Goal: Task Accomplishment & Management: Complete application form

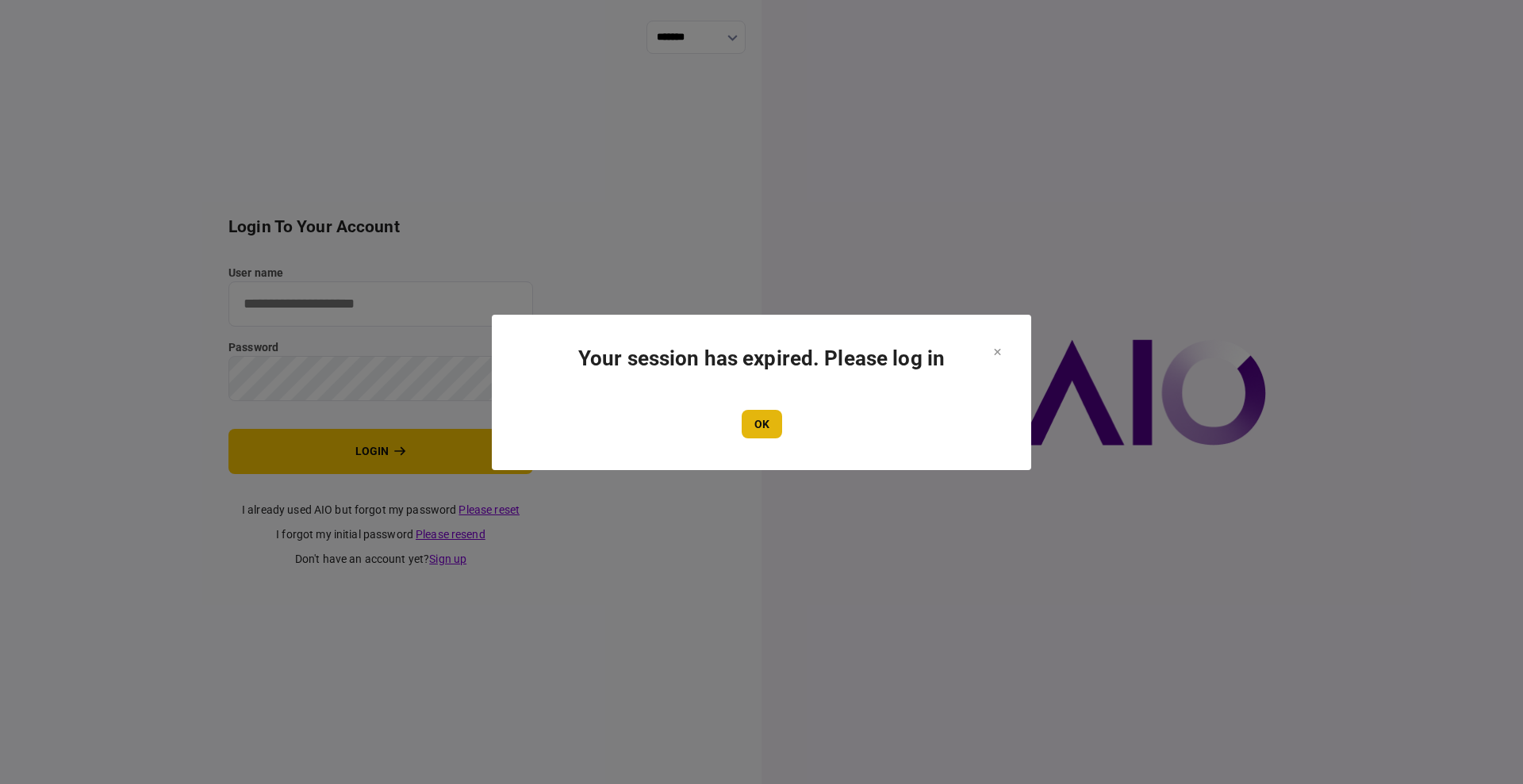
type input "****"
click at [754, 423] on button "OK" at bounding box center [762, 423] width 41 height 28
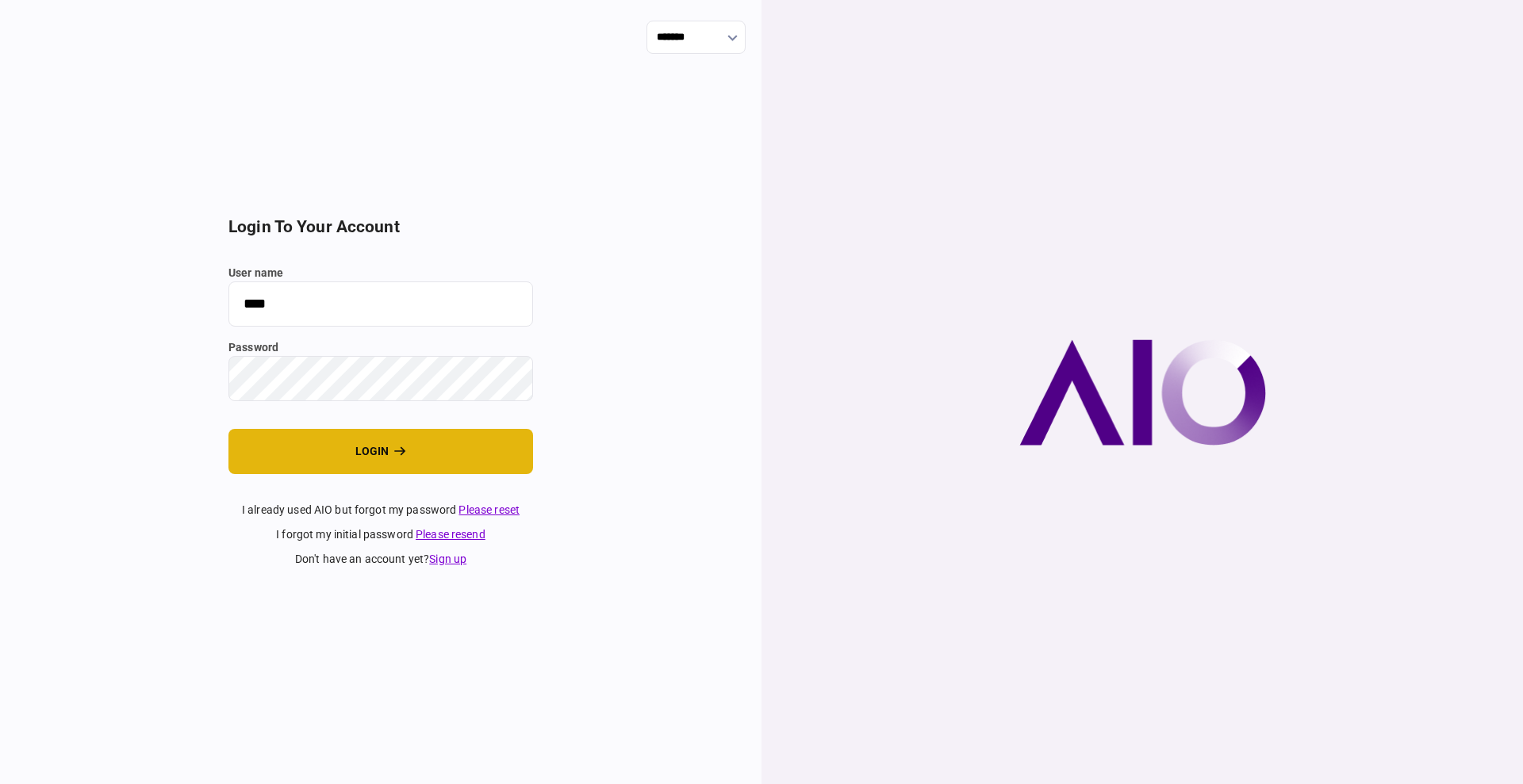
click at [303, 451] on button "login" at bounding box center [381, 452] width 304 height 46
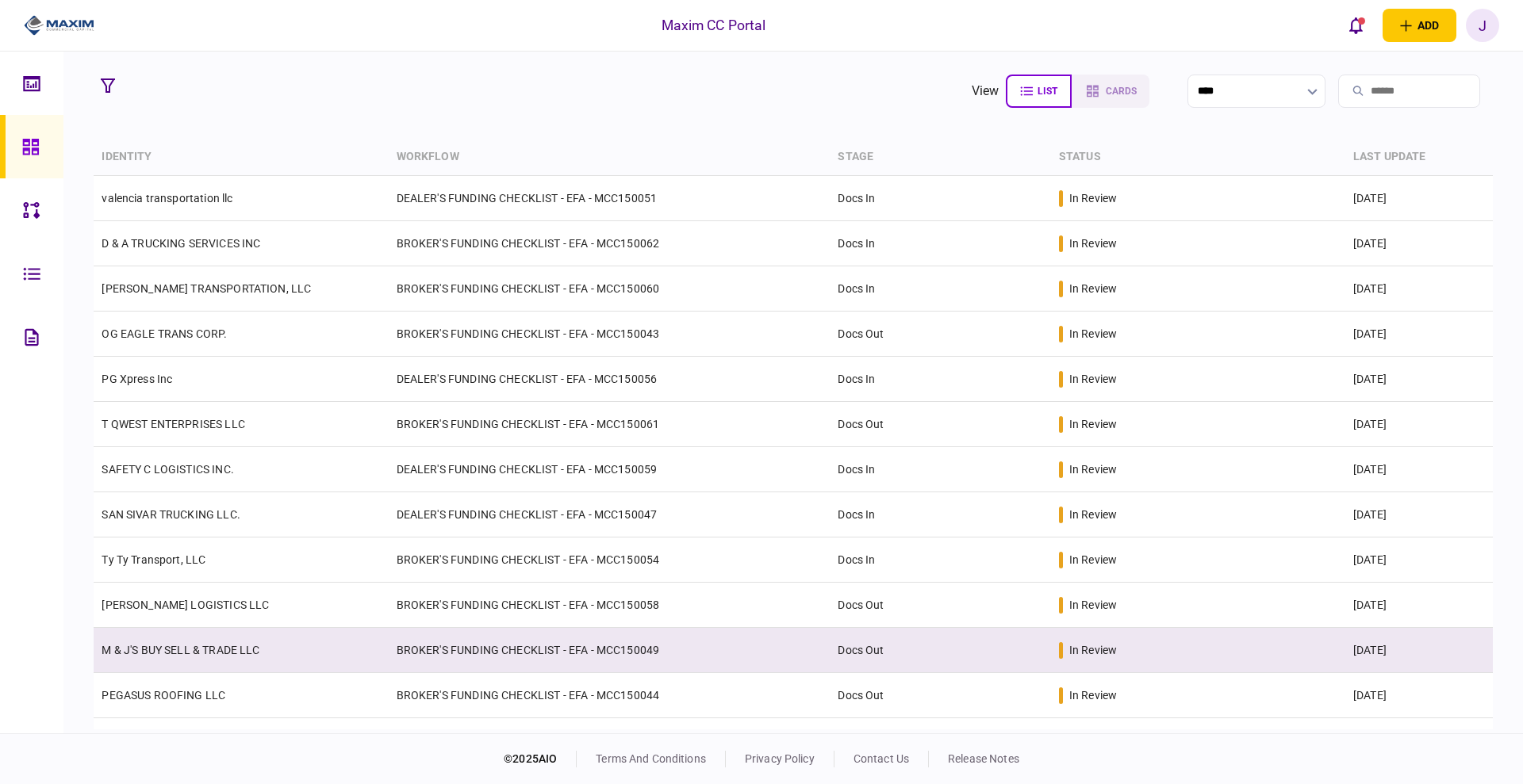
click at [604, 648] on td "BROKER'S FUNDING CHECKLIST - EFA - MCC150049" at bounding box center [610, 650] width 442 height 46
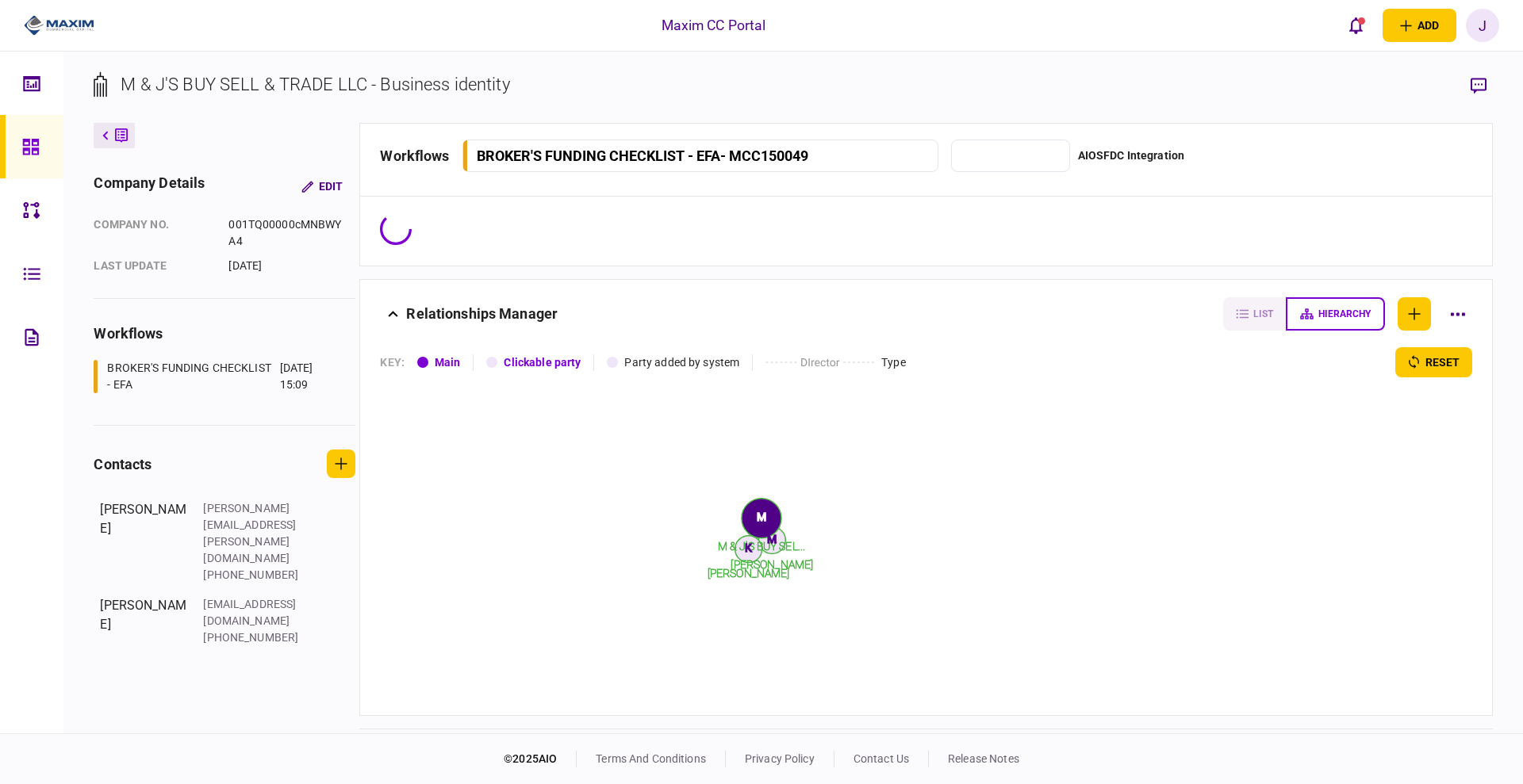
type input "********"
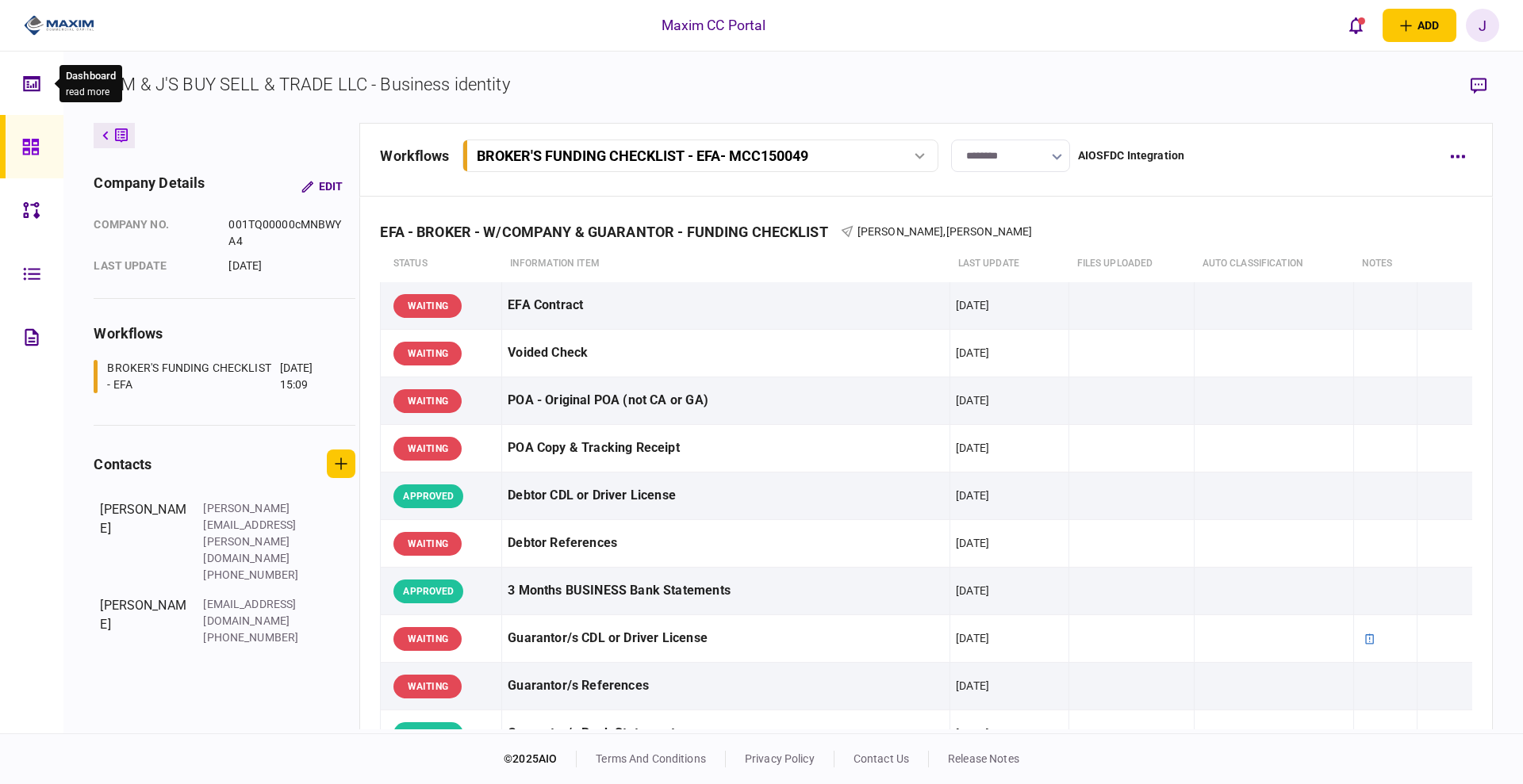
click at [27, 89] on icon at bounding box center [31, 83] width 16 height 16
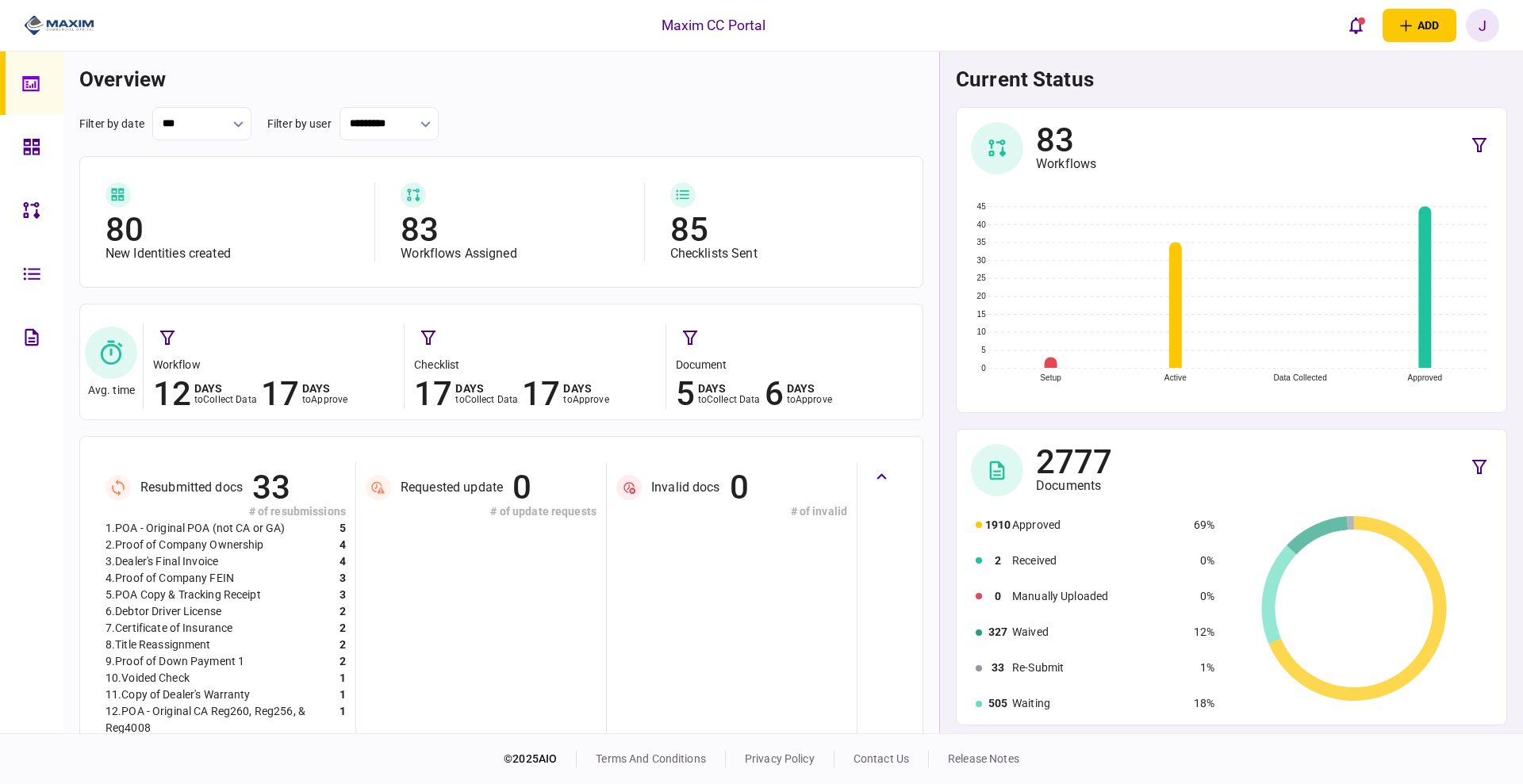
drag, startPoint x: 16, startPoint y: 85, endPoint x: 32, endPoint y: 93, distance: 17.9
click at [16, 85] on link at bounding box center [31, 82] width 63 height 63
click at [32, 99] on div at bounding box center [35, 82] width 25 height 63
click at [32, 138] on icon at bounding box center [32, 146] width 17 height 18
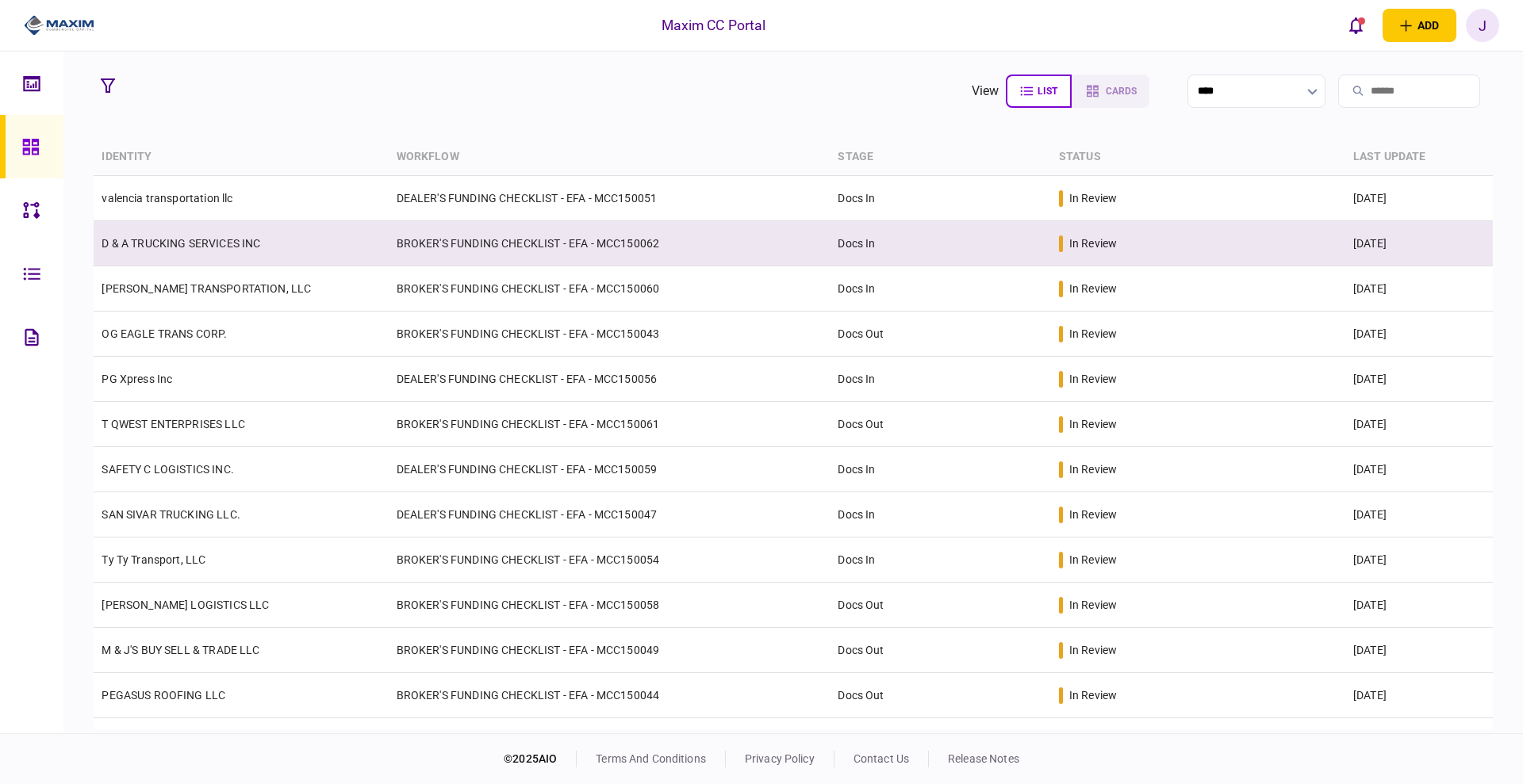
click at [190, 241] on link "D & A TRUCKING SERVICES INC" at bounding box center [181, 243] width 159 height 13
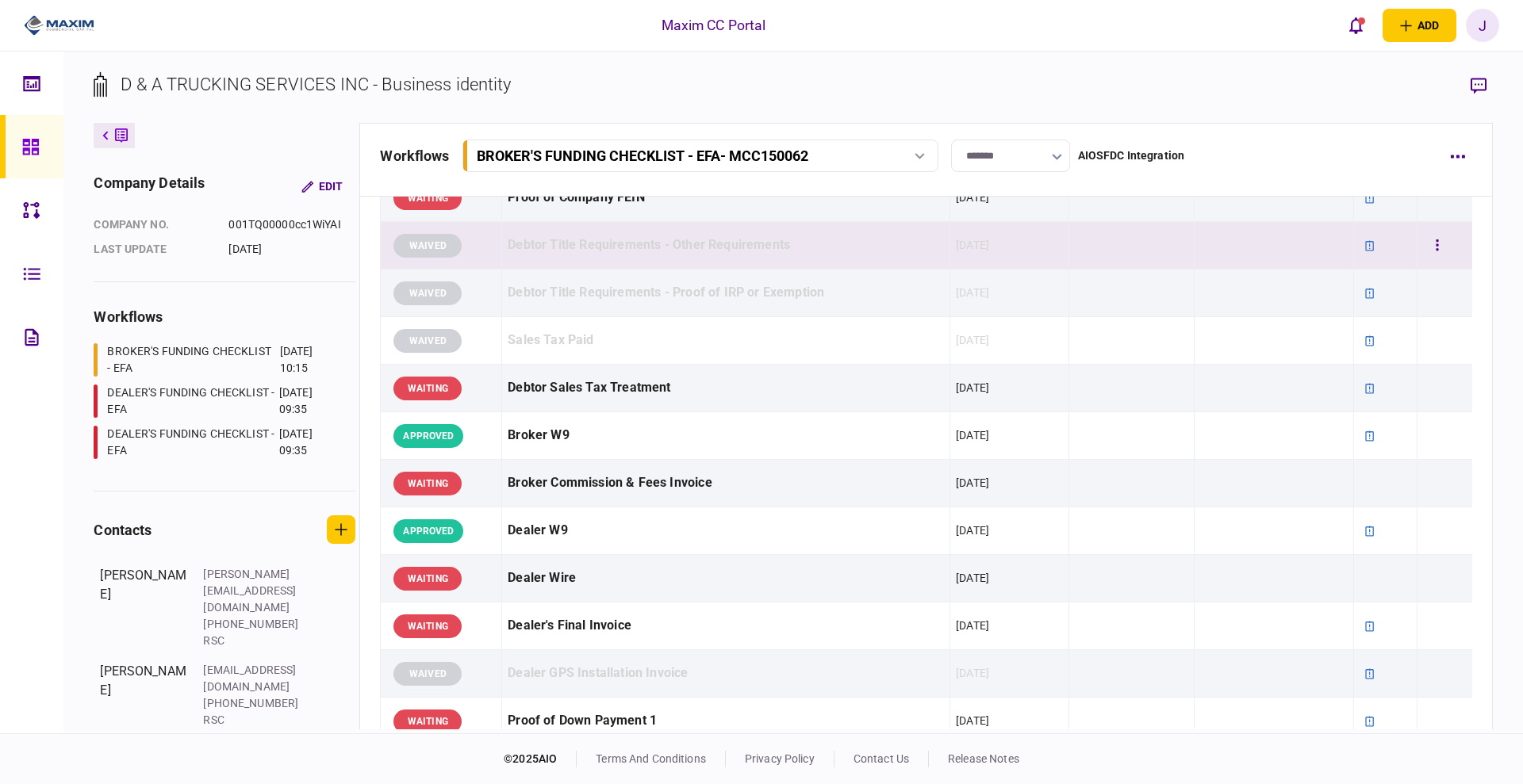
scroll to position [84, 0]
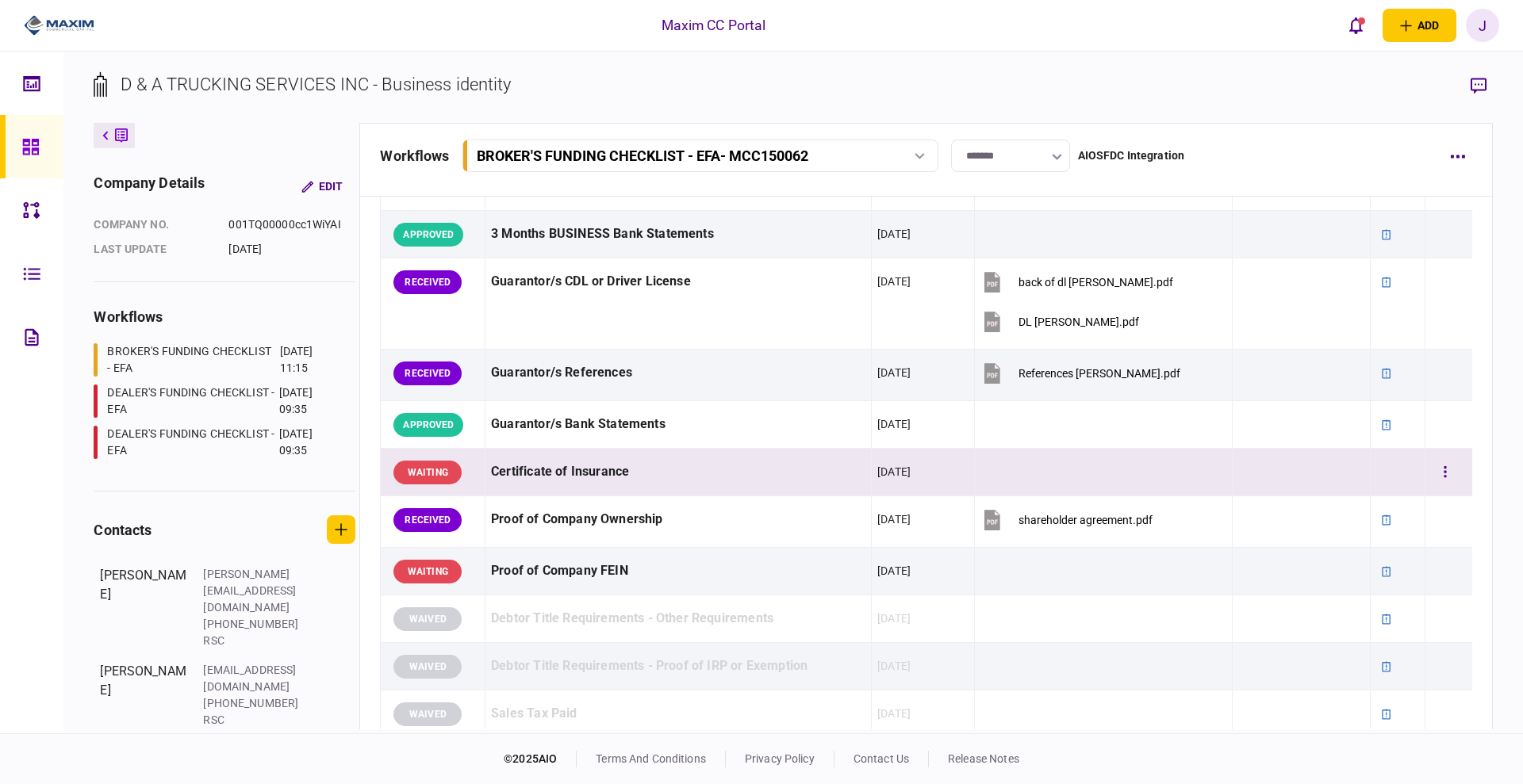
scroll to position [495, 0]
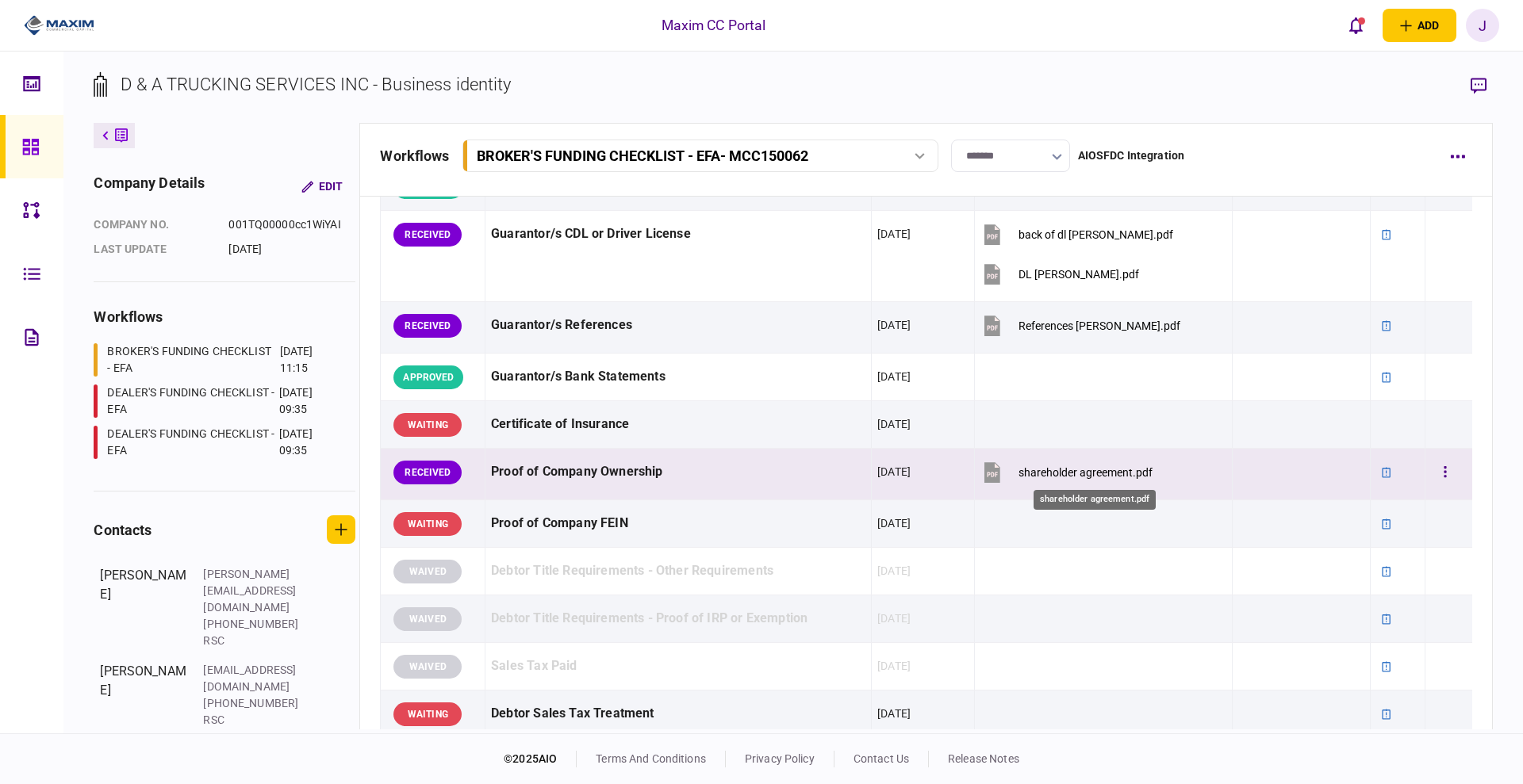
click at [1049, 466] on div "shareholder agreement.pdf" at bounding box center [1085, 472] width 134 height 13
click at [1124, 467] on div "shareholder agreement.pdf" at bounding box center [1085, 472] width 134 height 13
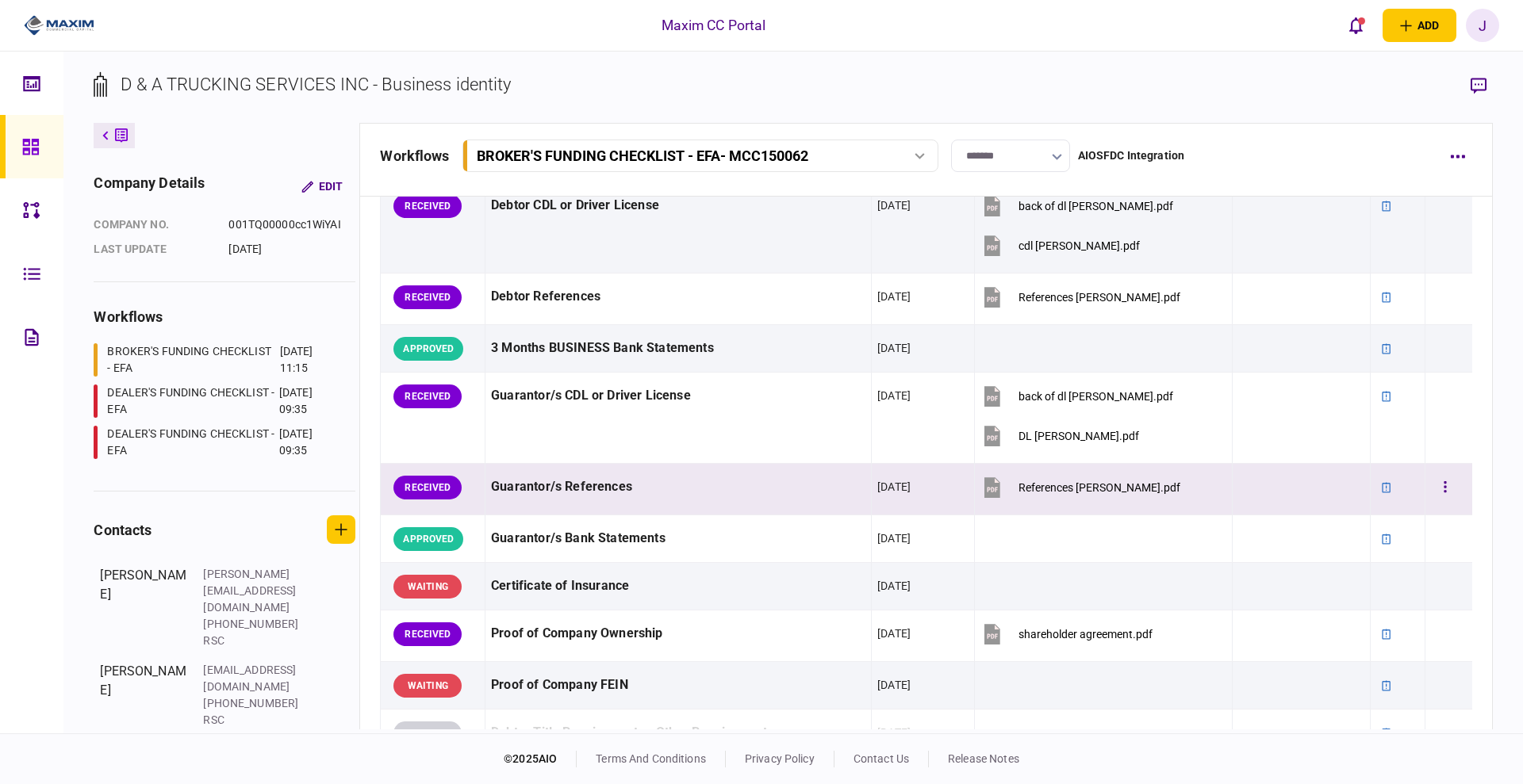
scroll to position [0, 0]
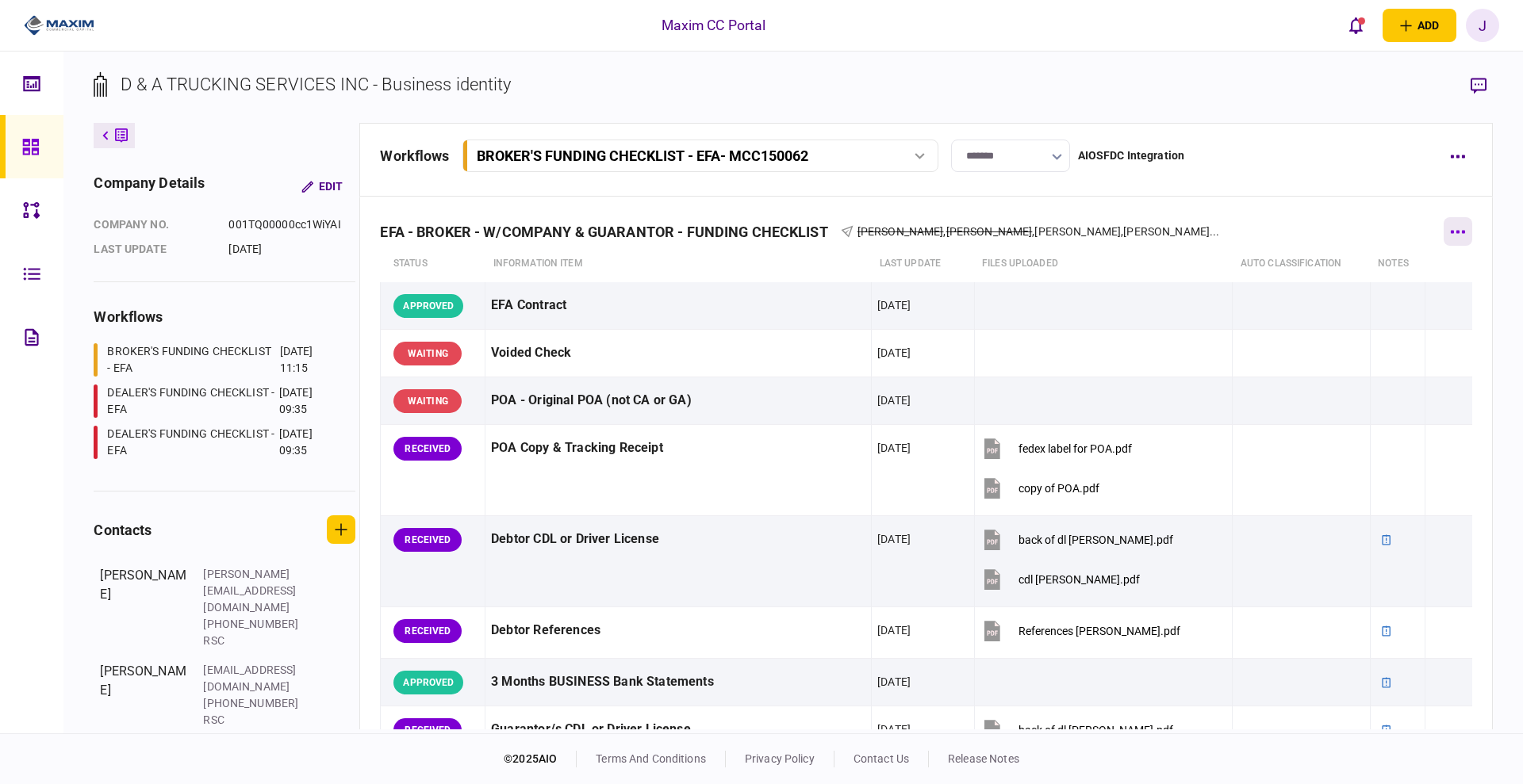
click at [1444, 236] on button "button" at bounding box center [1457, 231] width 28 height 28
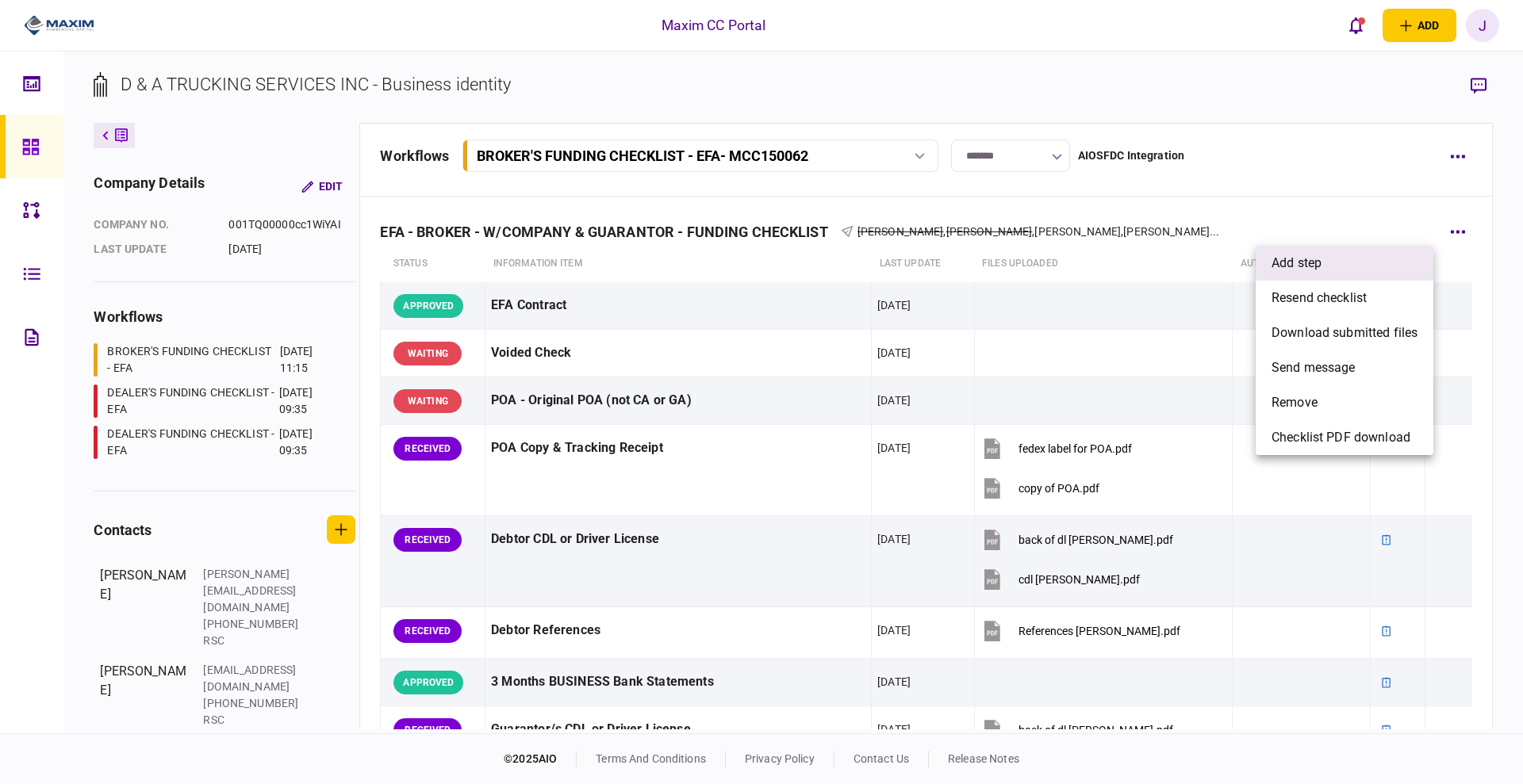
click at [1334, 268] on li "add step" at bounding box center [1344, 264] width 177 height 35
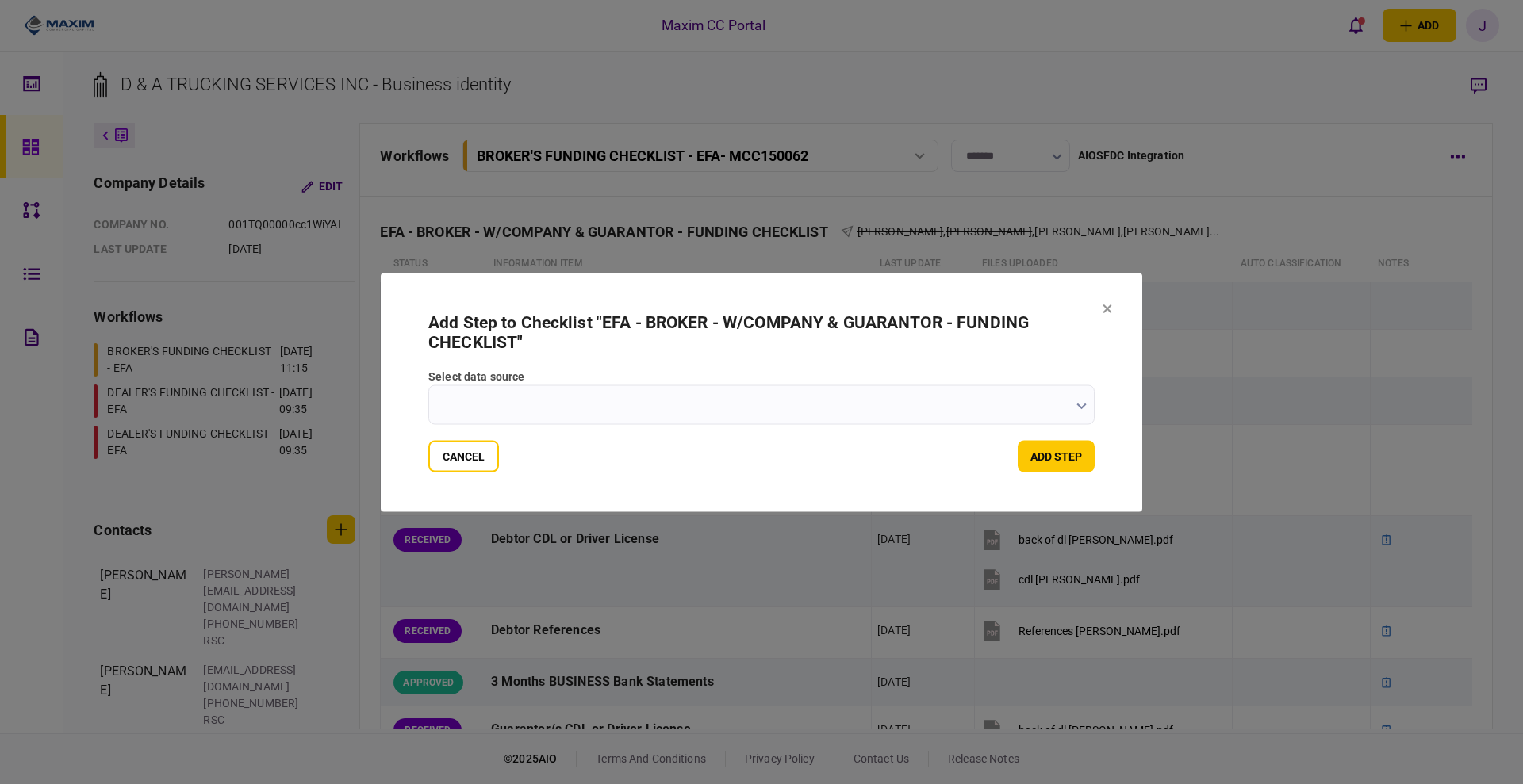
click at [547, 414] on input "select data source" at bounding box center [761, 404] width 666 height 40
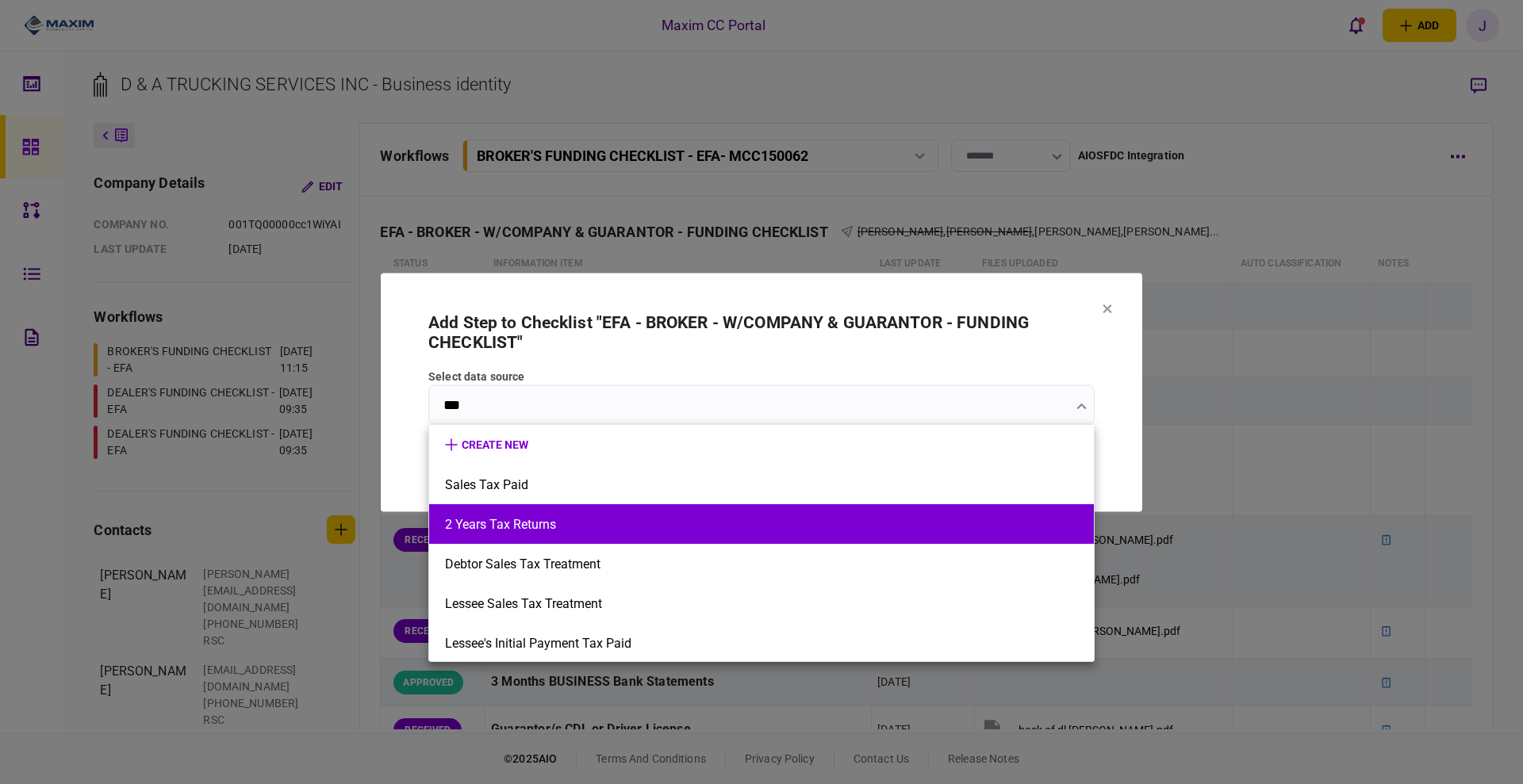
click at [557, 526] on button "2 Years Tax Returns" at bounding box center [761, 524] width 633 height 16
type input "**********"
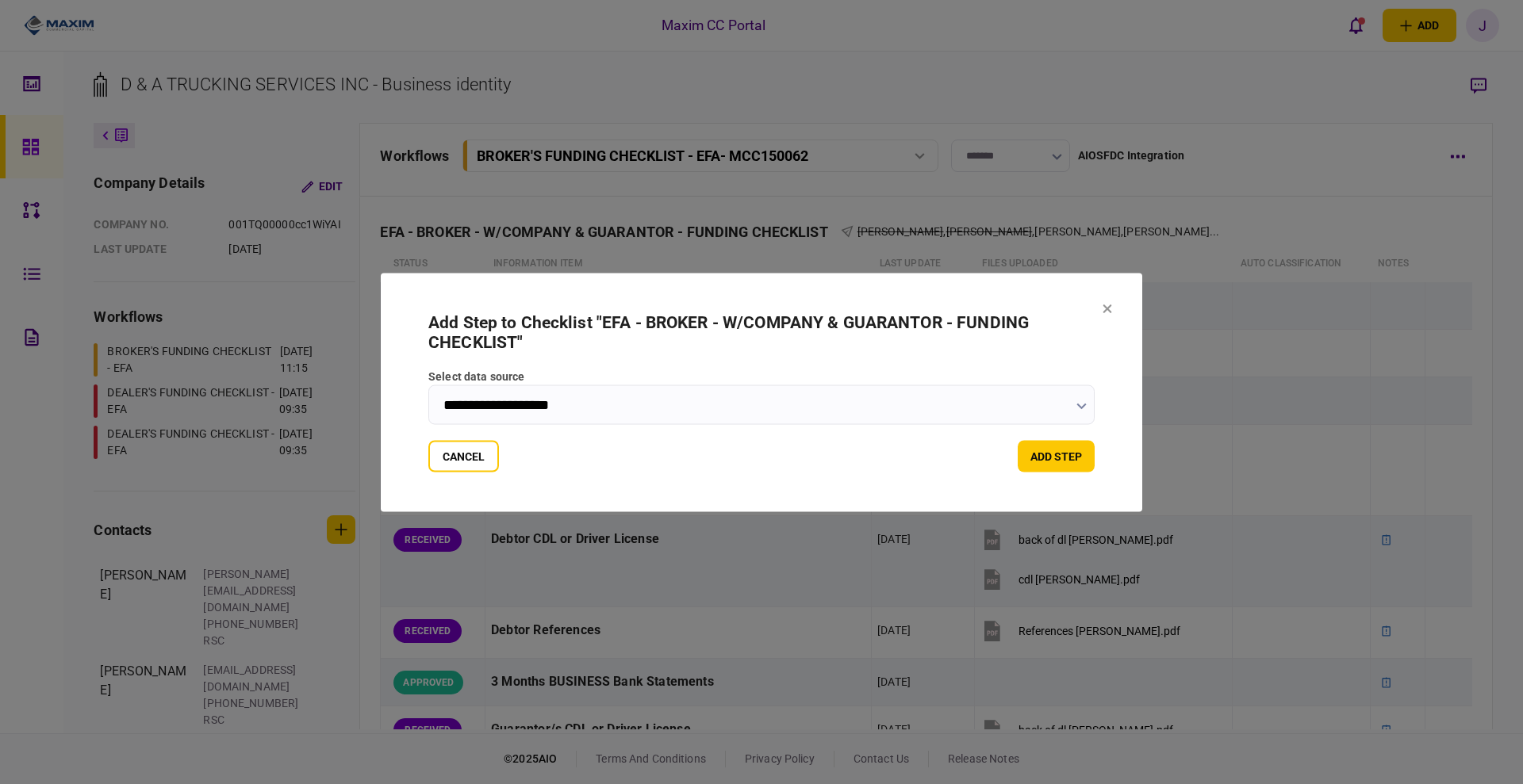
click at [1105, 309] on icon at bounding box center [1107, 308] width 9 height 9
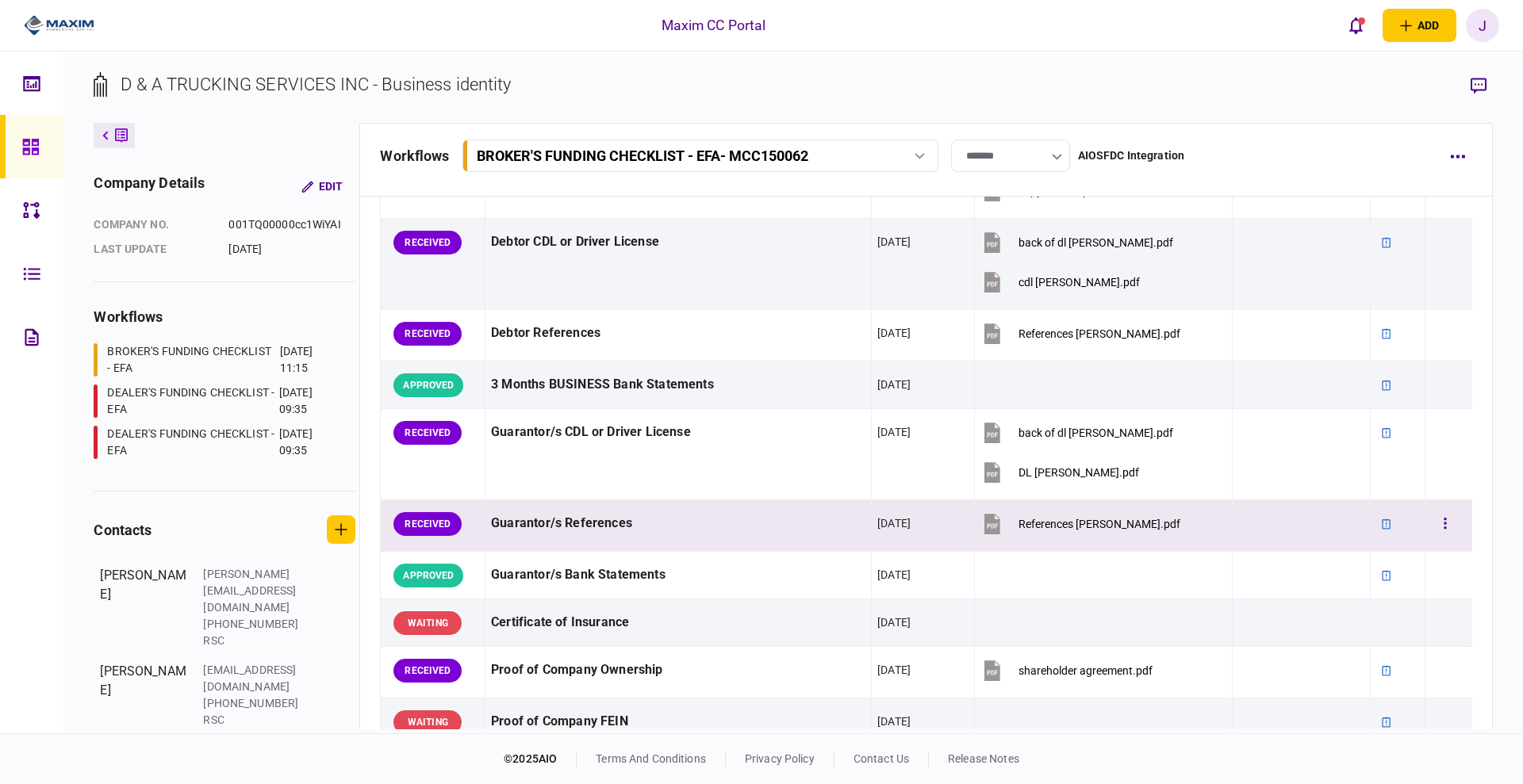
scroll to position [495, 0]
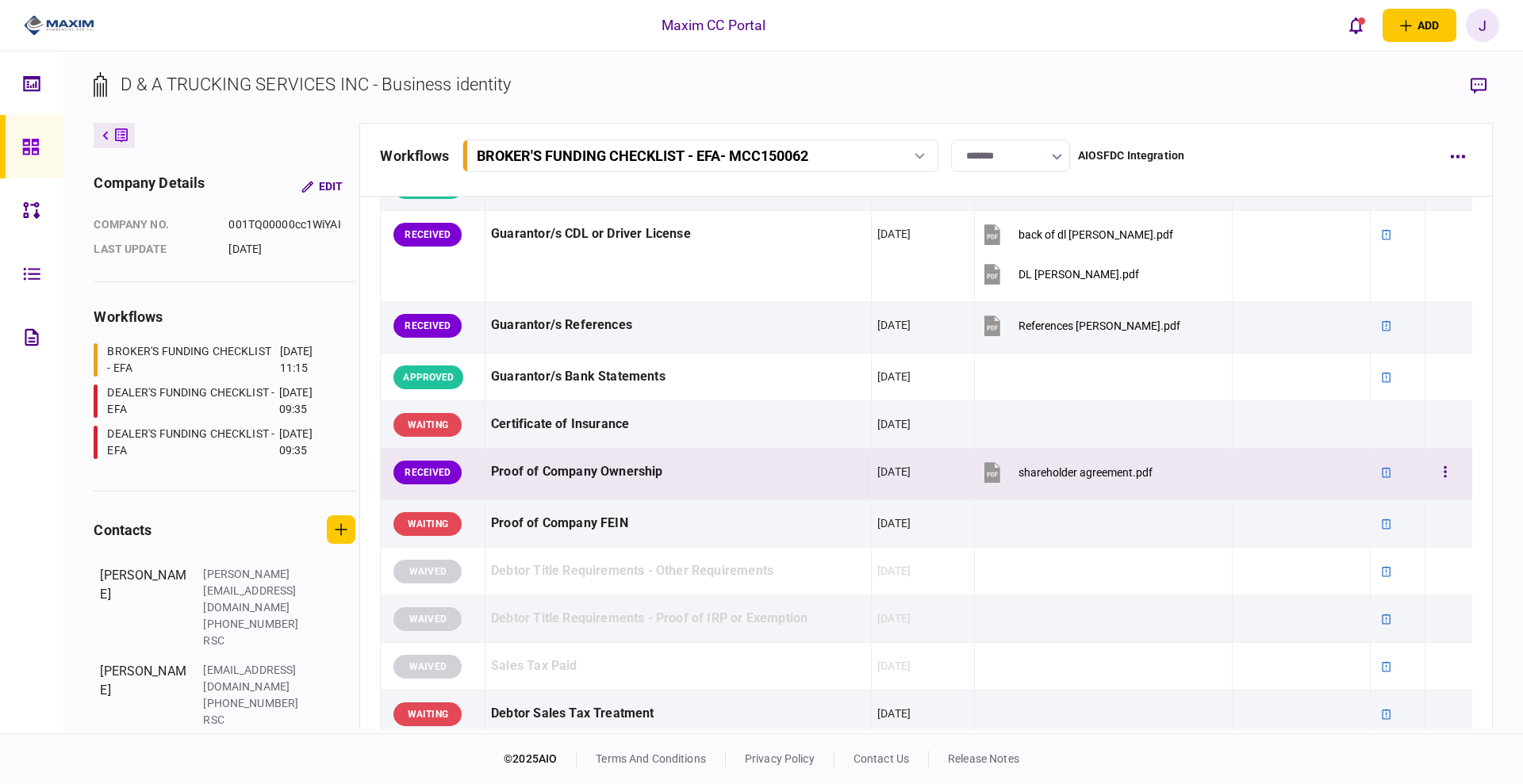
click at [1104, 481] on button "shareholder agreement.pdf" at bounding box center [1066, 472] width 173 height 36
click at [1448, 471] on div at bounding box center [1448, 472] width 36 height 36
click at [1431, 475] on button "button" at bounding box center [1444, 472] width 28 height 28
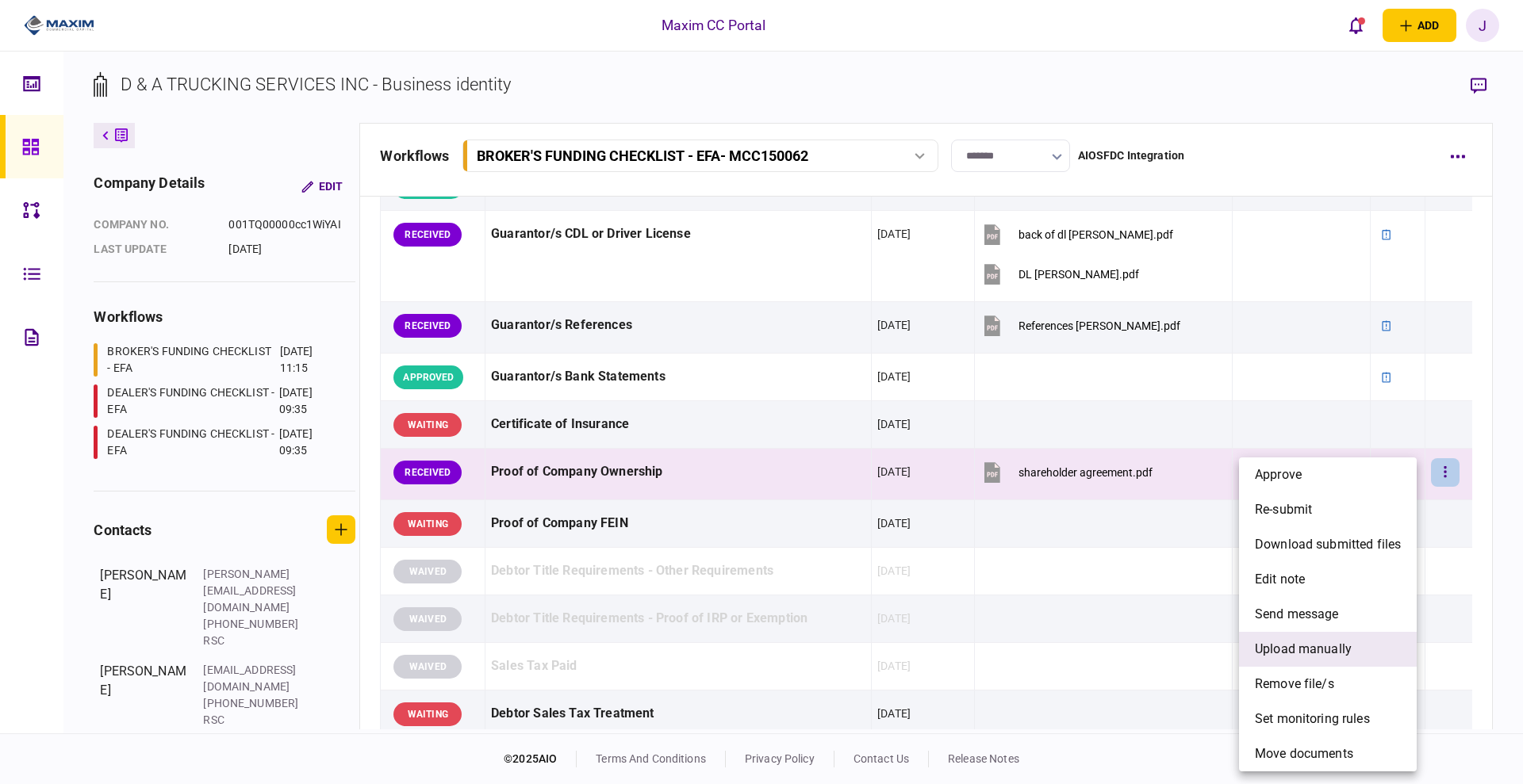
click at [1298, 643] on span "upload manually" at bounding box center [1303, 649] width 97 height 19
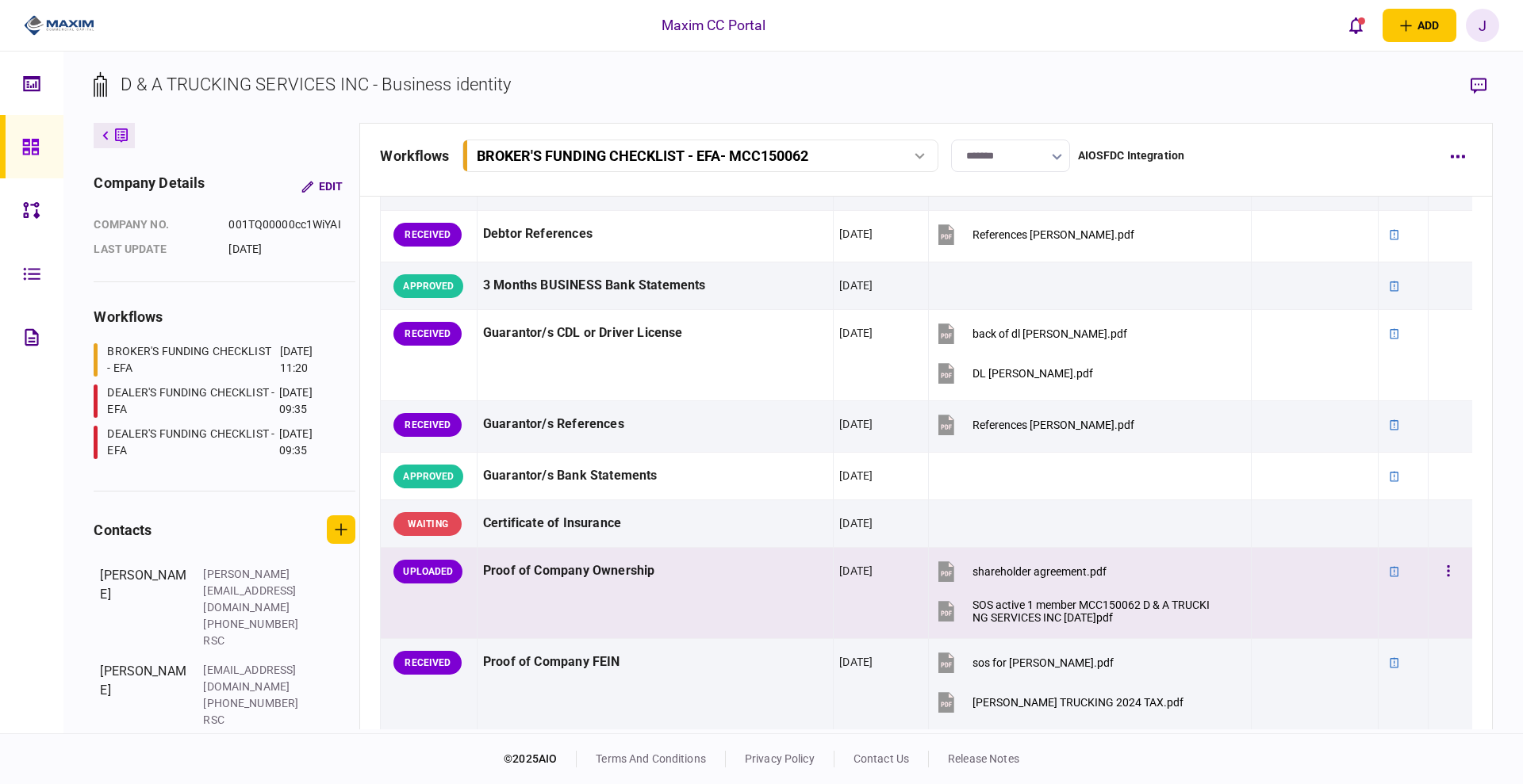
scroll to position [495, 0]
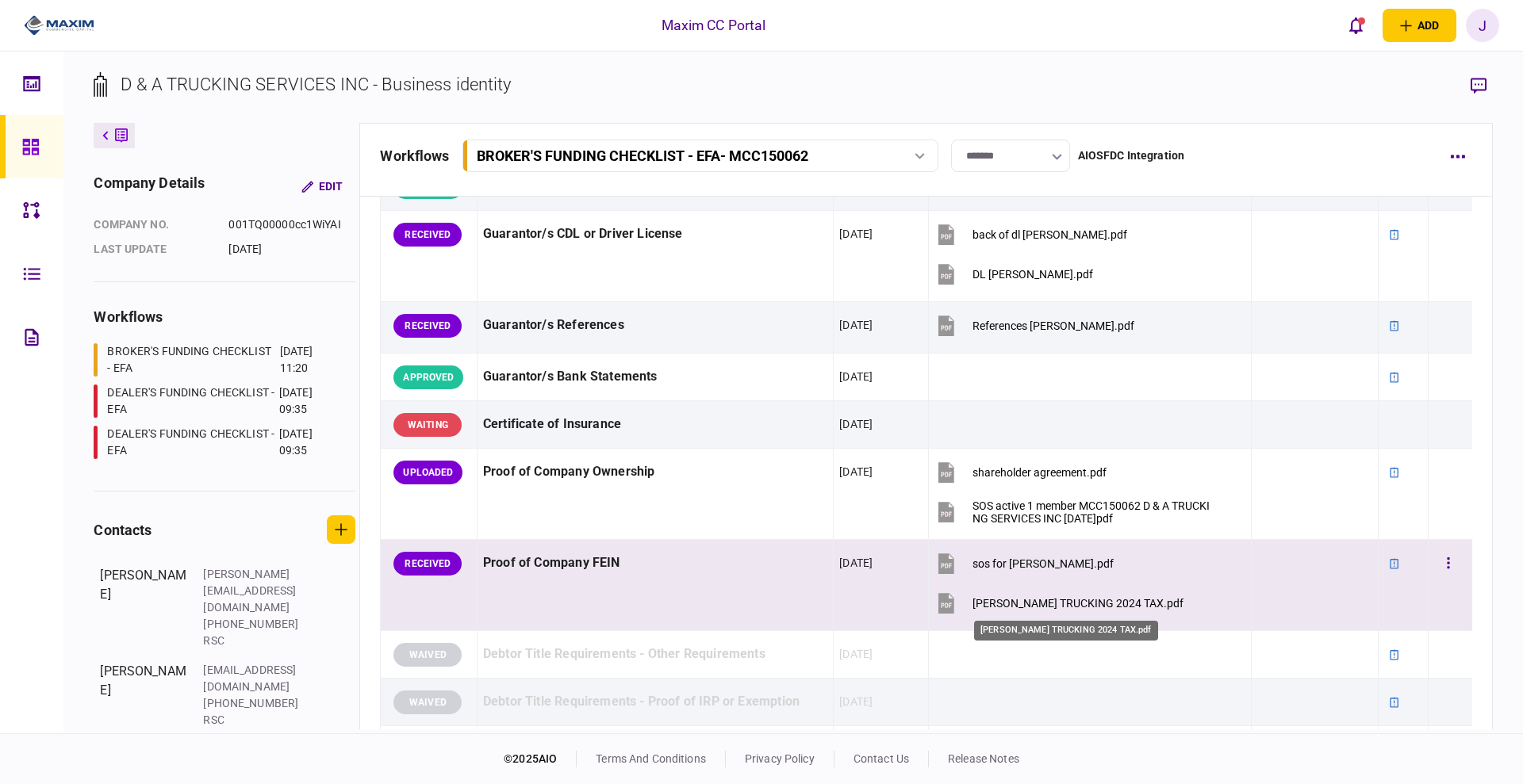
click at [1035, 608] on div "MORALES TRUCKING 2024 TAX.pdf" at bounding box center [1078, 603] width 211 height 13
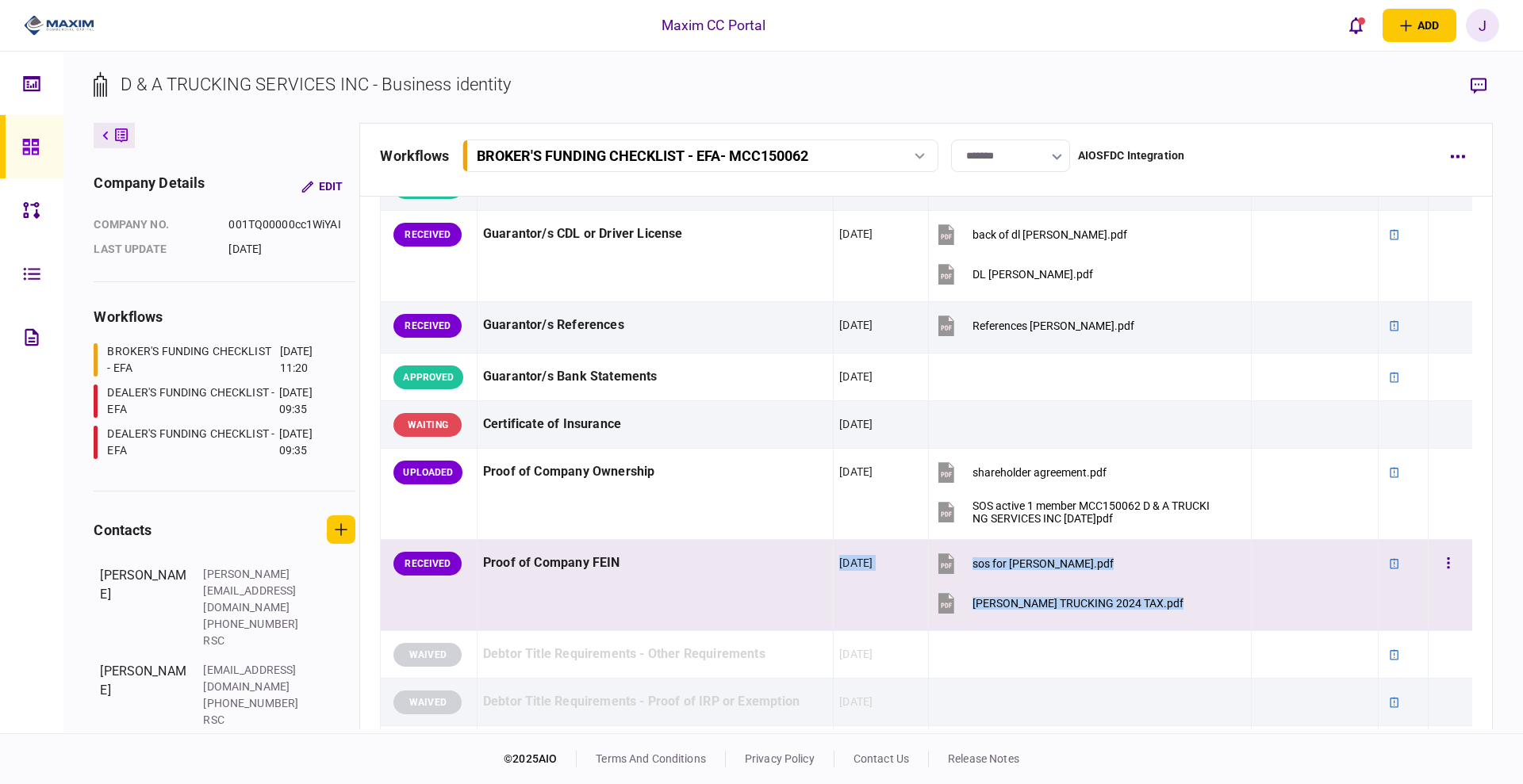
drag, startPoint x: 781, startPoint y: 549, endPoint x: 1272, endPoint y: 609, distance: 494.7
click at [1272, 609] on tr "RECEIVED Proof of Company FEIN 16 Sep 2025 sos for morales.pdf MORALES TRUCKING…" at bounding box center [927, 585] width 1092 height 91
click at [1272, 609] on div at bounding box center [1315, 603] width 115 height 36
drag, startPoint x: 1236, startPoint y: 608, endPoint x: 442, endPoint y: 551, distance: 796.0
click at [442, 551] on tr "RECEIVED Proof of Company FEIN 16 Sep 2025 sos for morales.pdf MORALES TRUCKING…" at bounding box center [927, 585] width 1092 height 91
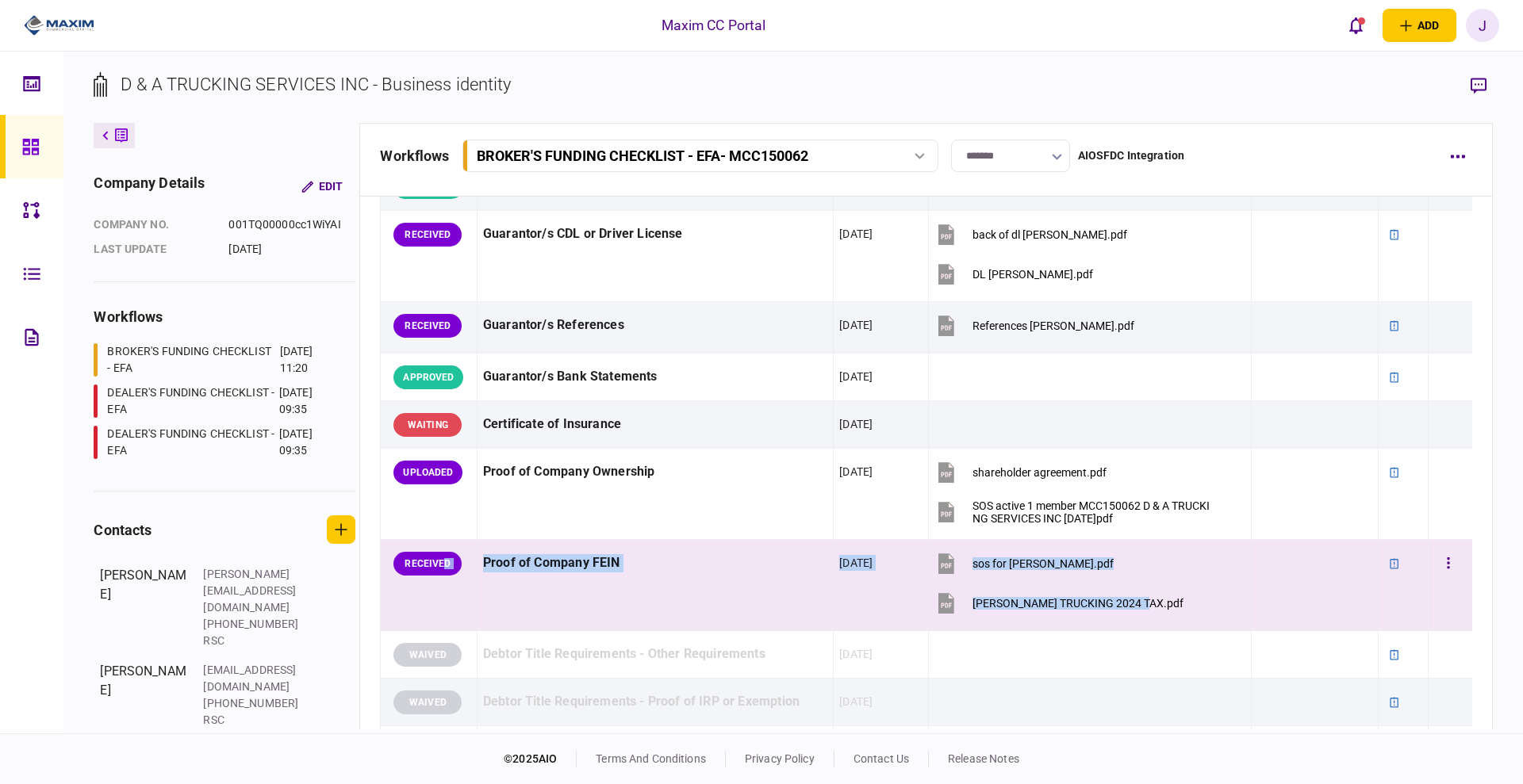
click at [746, 587] on td "Proof of Company FEIN" at bounding box center [654, 585] width 356 height 91
drag, startPoint x: 483, startPoint y: 551, endPoint x: 1161, endPoint y: 617, distance: 681.2
click at [1161, 617] on tr "RECEIVED Proof of Company FEIN 16 Sep 2025 sos for morales.pdf MORALES TRUCKING…" at bounding box center [927, 585] width 1092 height 91
click at [1176, 595] on section "MORALES TRUCKING 2024 TAX.pdf" at bounding box center [1073, 605] width 277 height 40
drag, startPoint x: 1215, startPoint y: 604, endPoint x: 482, endPoint y: 570, distance: 733.8
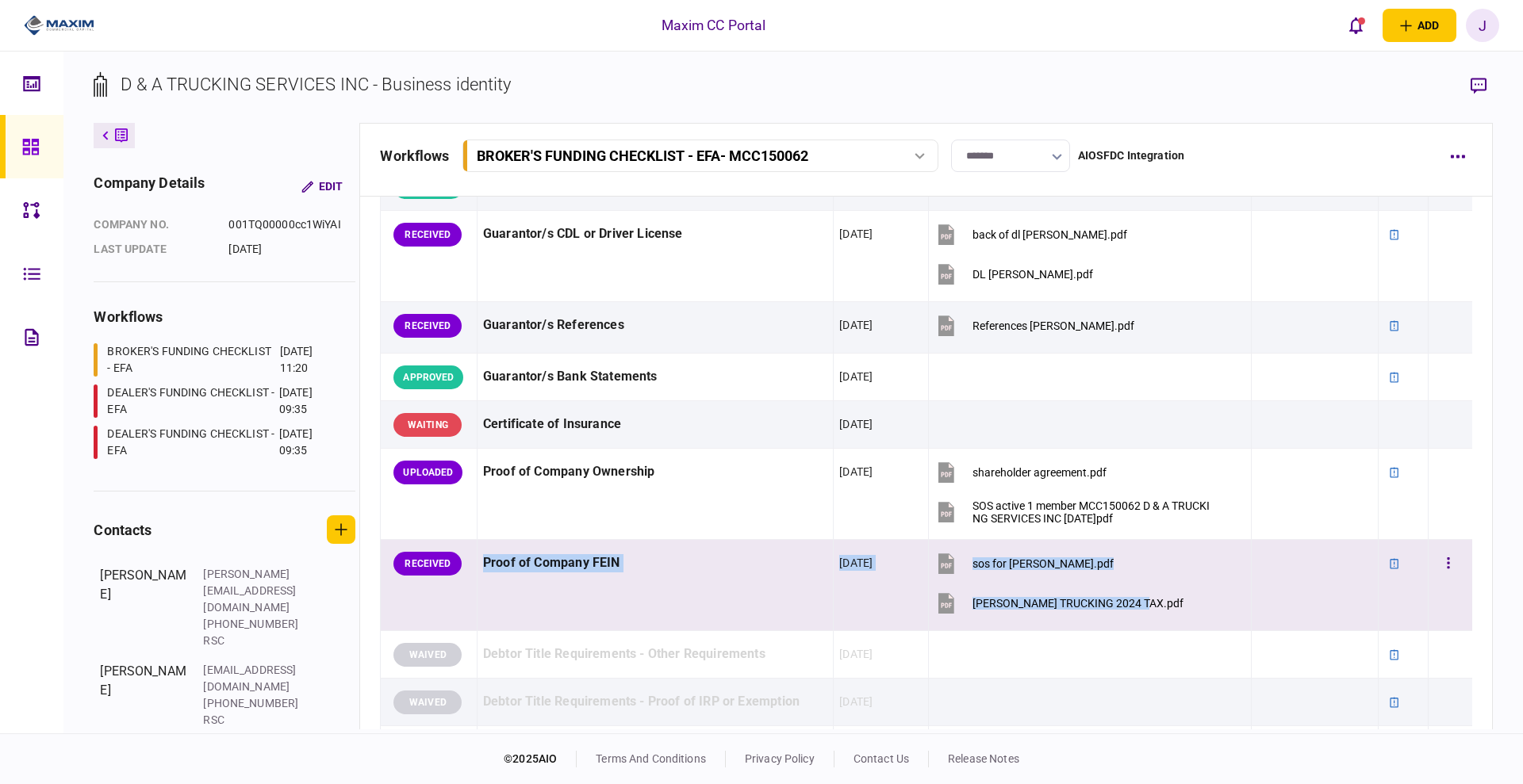
click at [482, 570] on tr "RECEIVED Proof of Company FEIN 16 Sep 2025 sos for morales.pdf MORALES TRUCKING…" at bounding box center [927, 585] width 1092 height 91
click at [574, 580] on div "Proof of Company FEIN" at bounding box center [654, 563] width 344 height 36
click at [617, 599] on td "Proof of Company FEIN" at bounding box center [654, 585] width 356 height 91
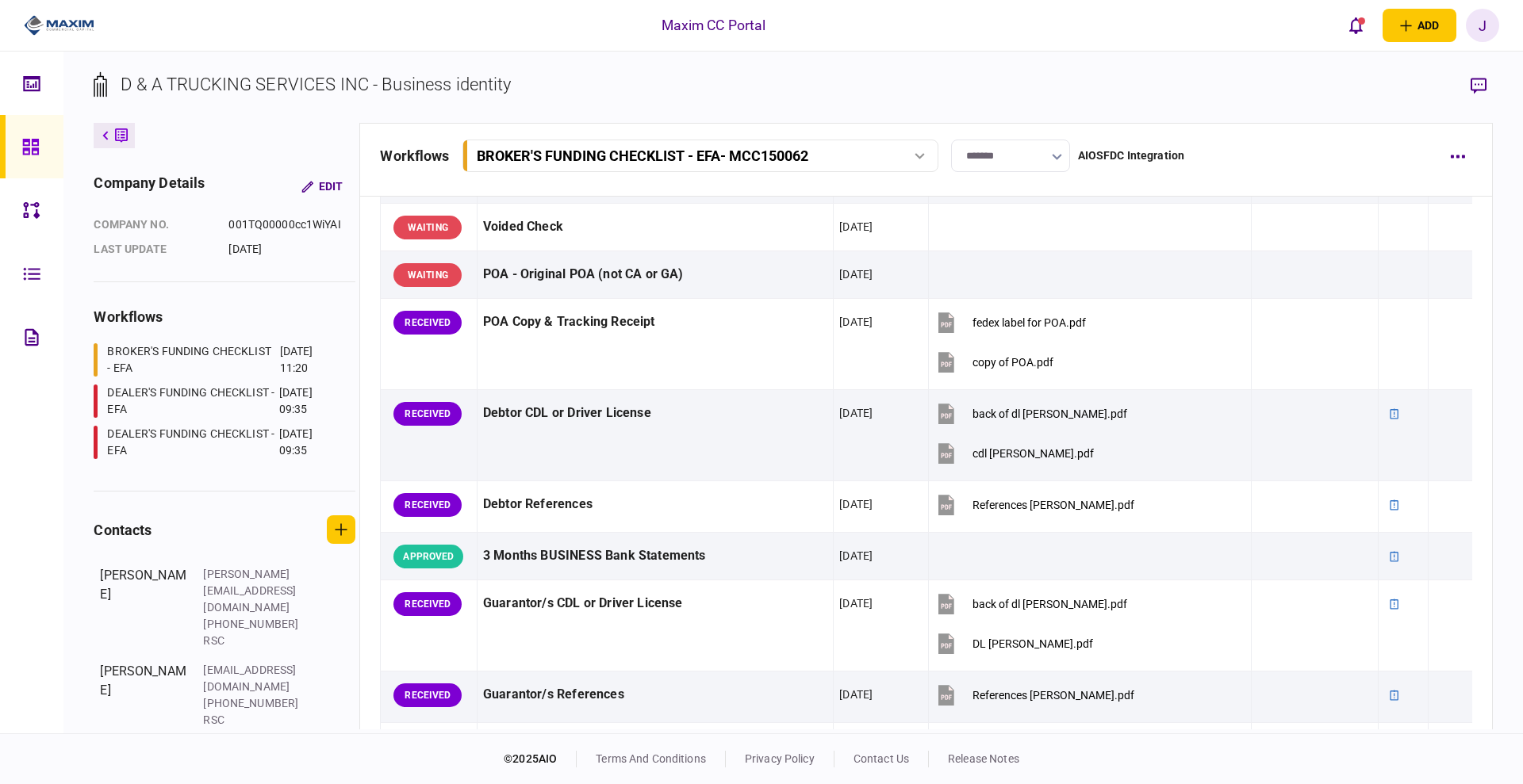
scroll to position [0, 0]
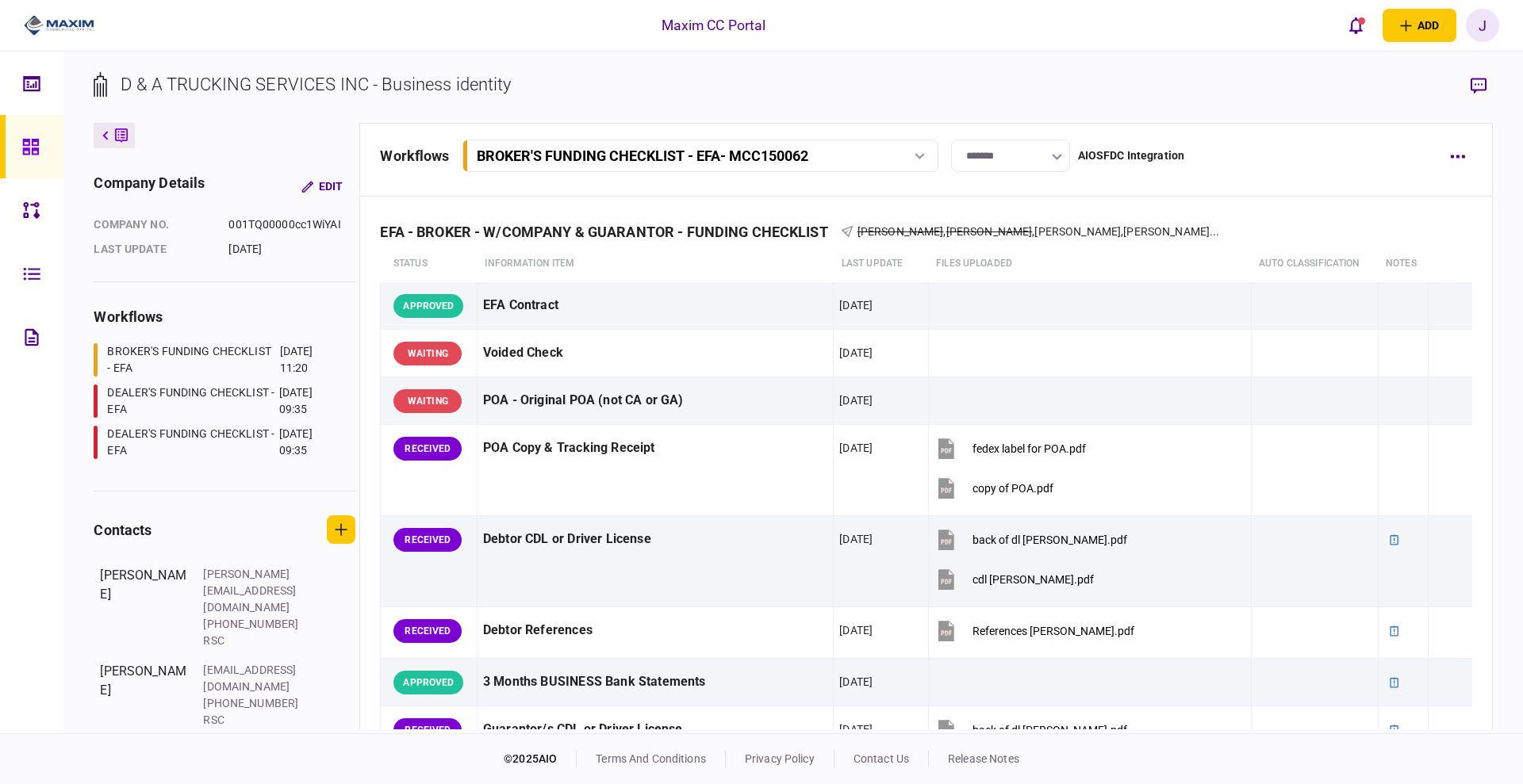
click at [24, 141] on icon at bounding box center [30, 146] width 16 height 16
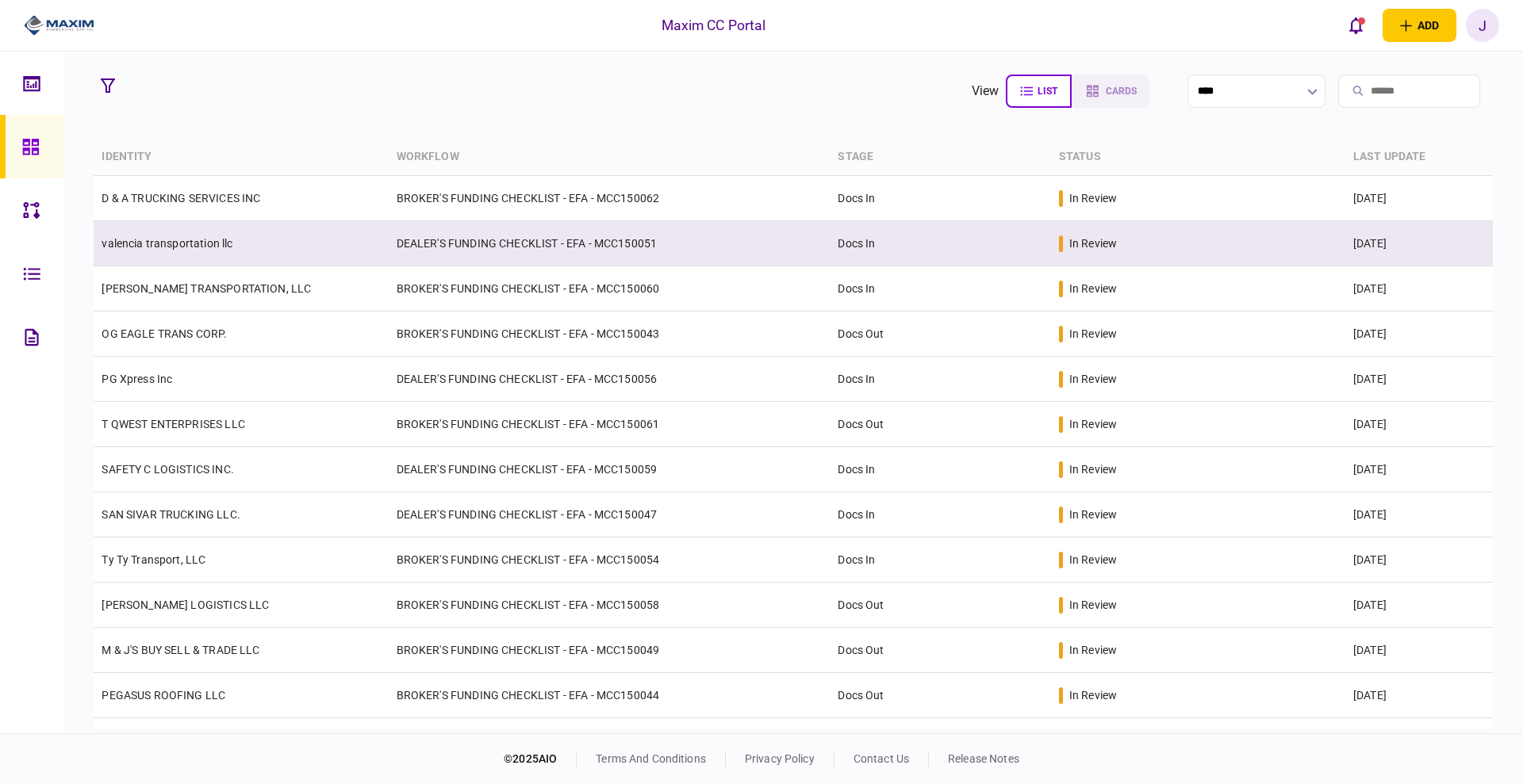
click at [185, 246] on link "valencia transportation llc" at bounding box center [167, 243] width 131 height 13
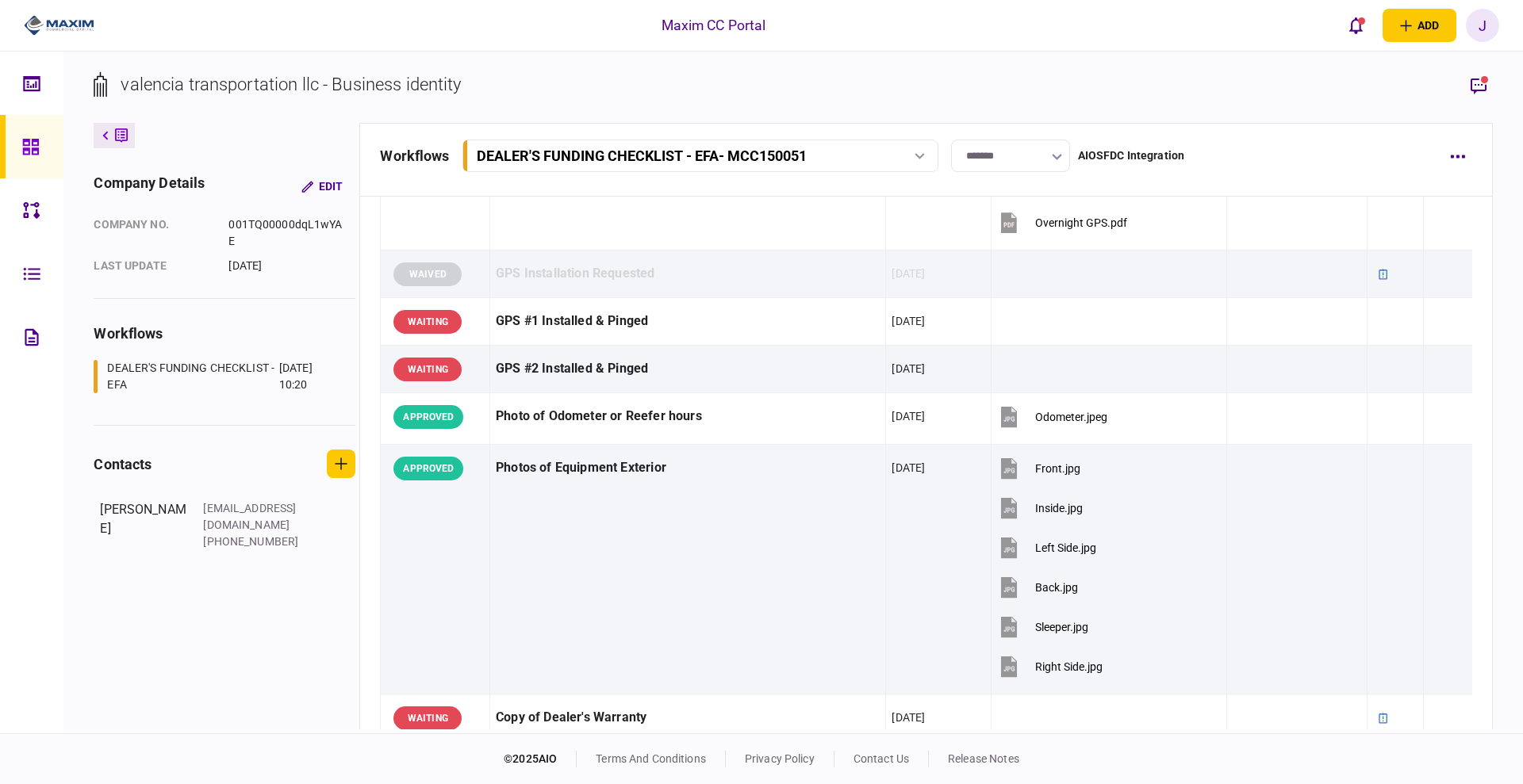
scroll to position [1947, 0]
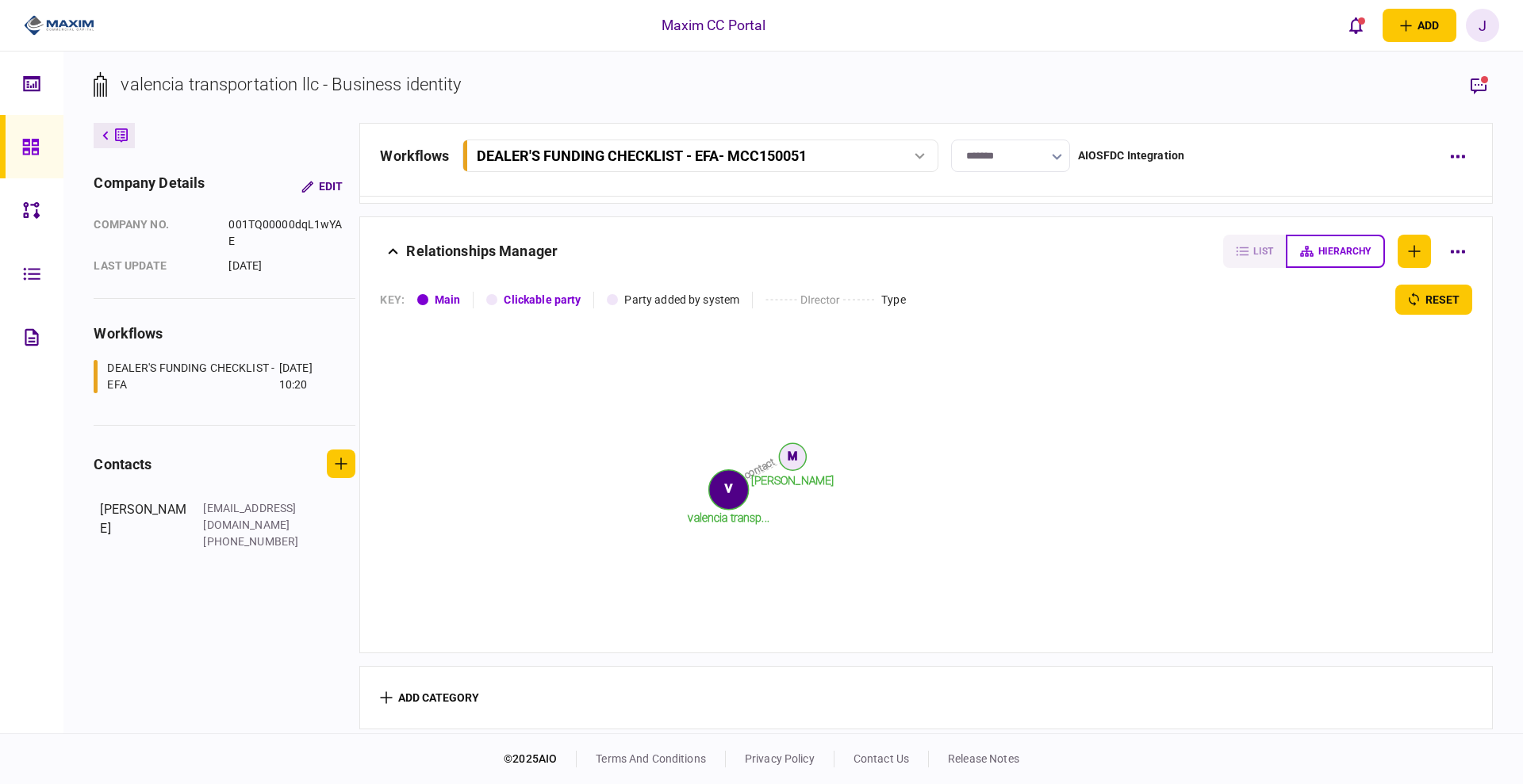
click at [15, 150] on link at bounding box center [31, 146] width 63 height 63
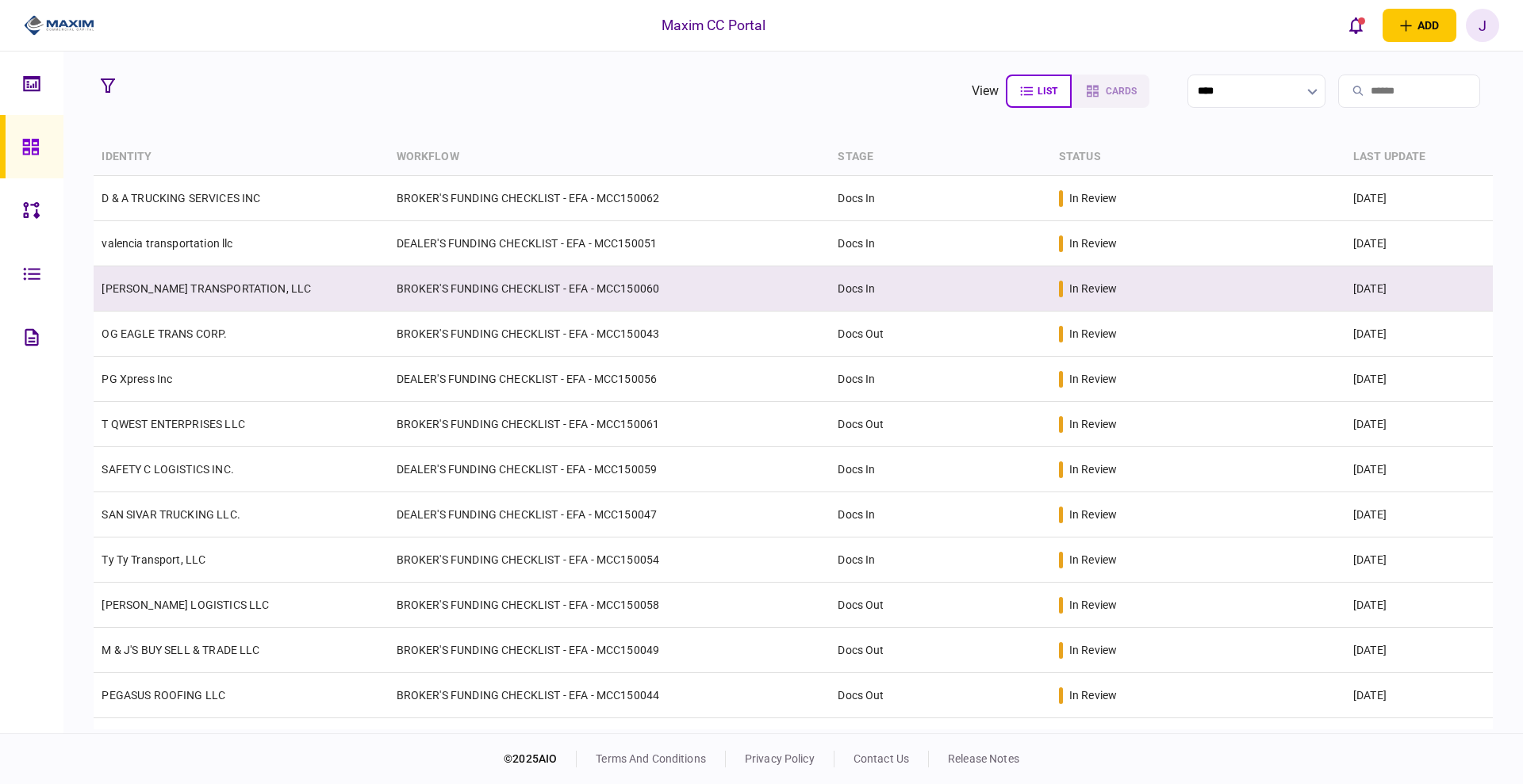
click at [150, 277] on td "[PERSON_NAME] TRANSPORTATION, LLC" at bounding box center [241, 289] width 295 height 46
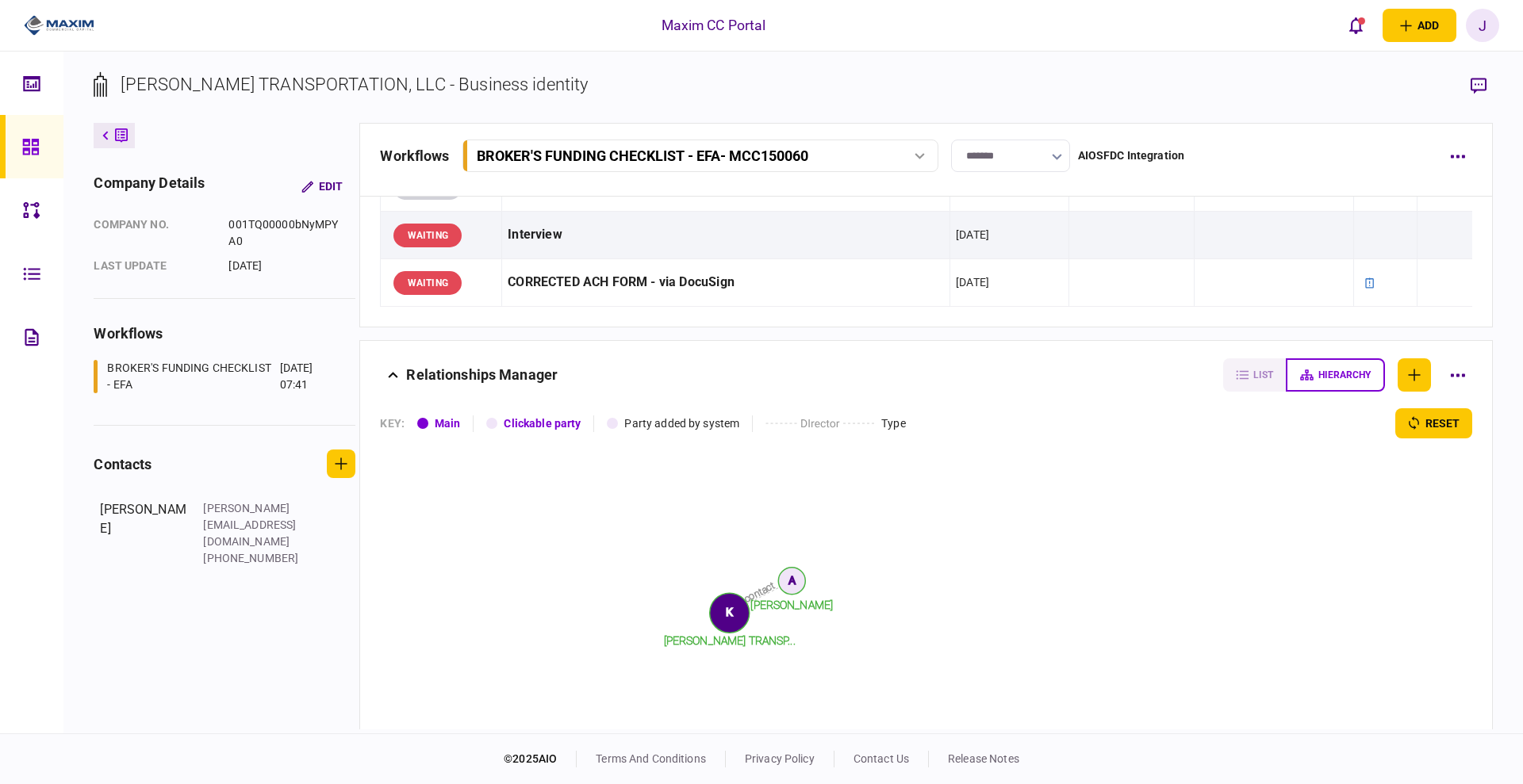
scroll to position [1816, 0]
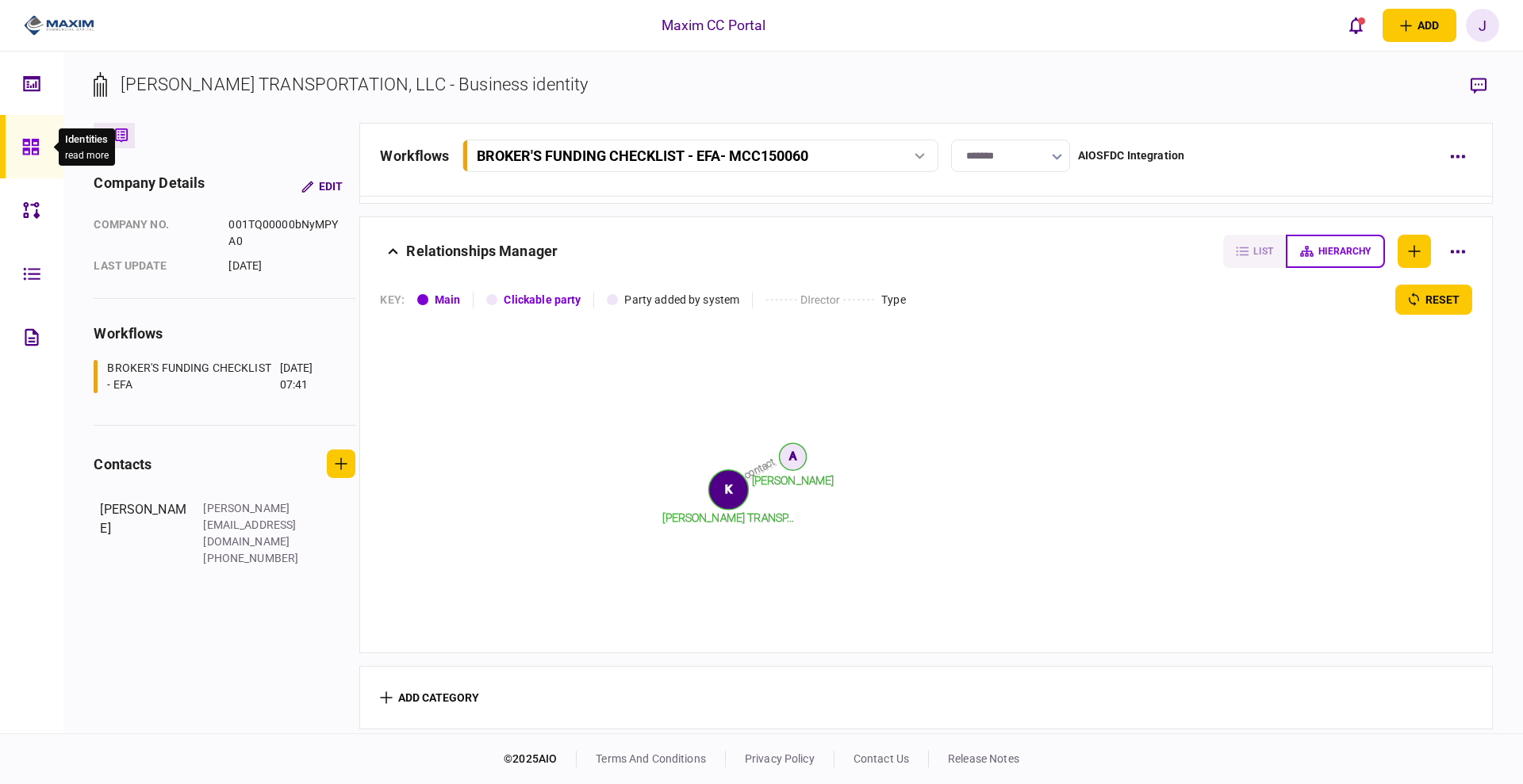
click at [28, 133] on div at bounding box center [35, 146] width 25 height 63
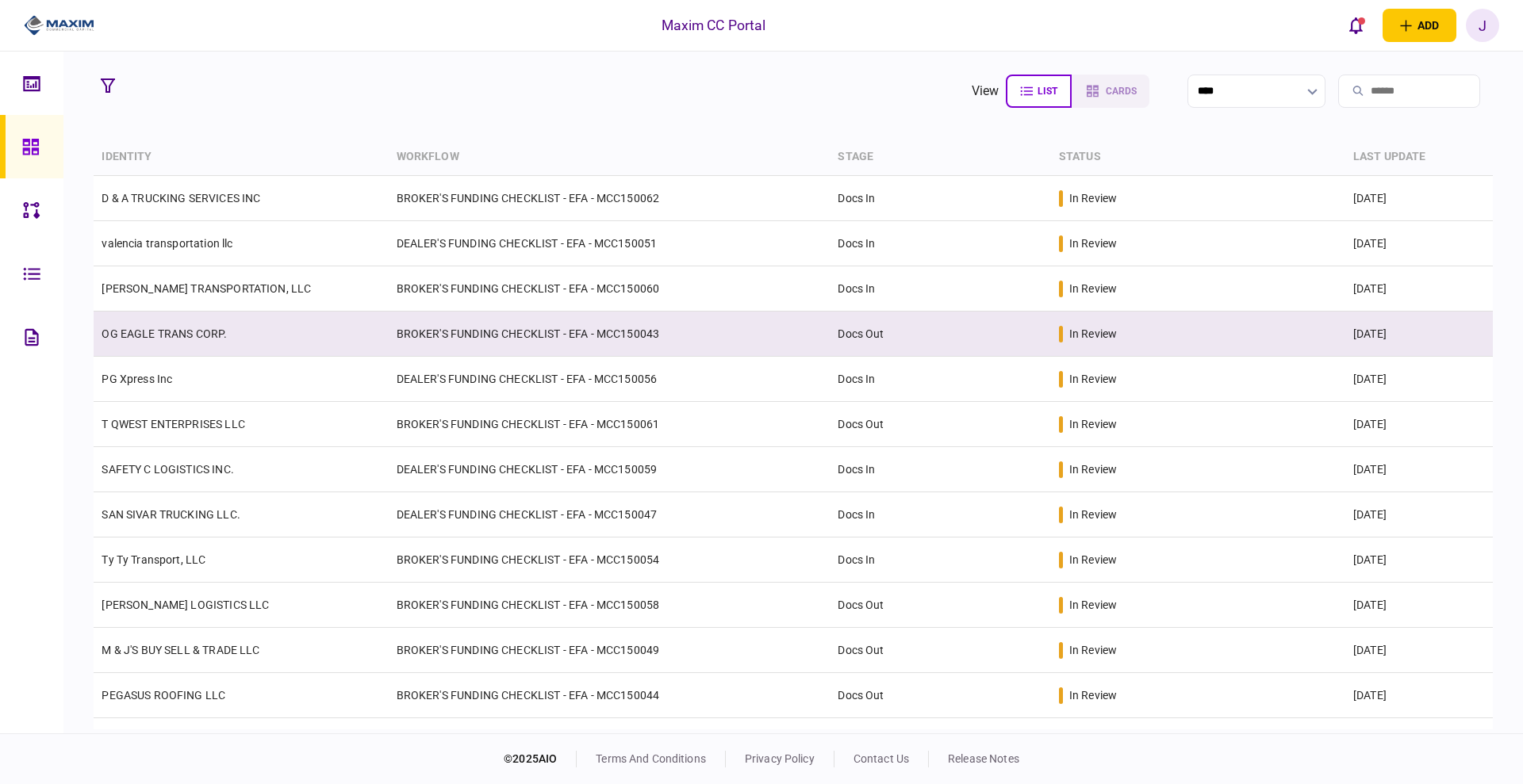
click at [164, 316] on td "OG EAGLE TRANS CORP." at bounding box center [241, 334] width 295 height 46
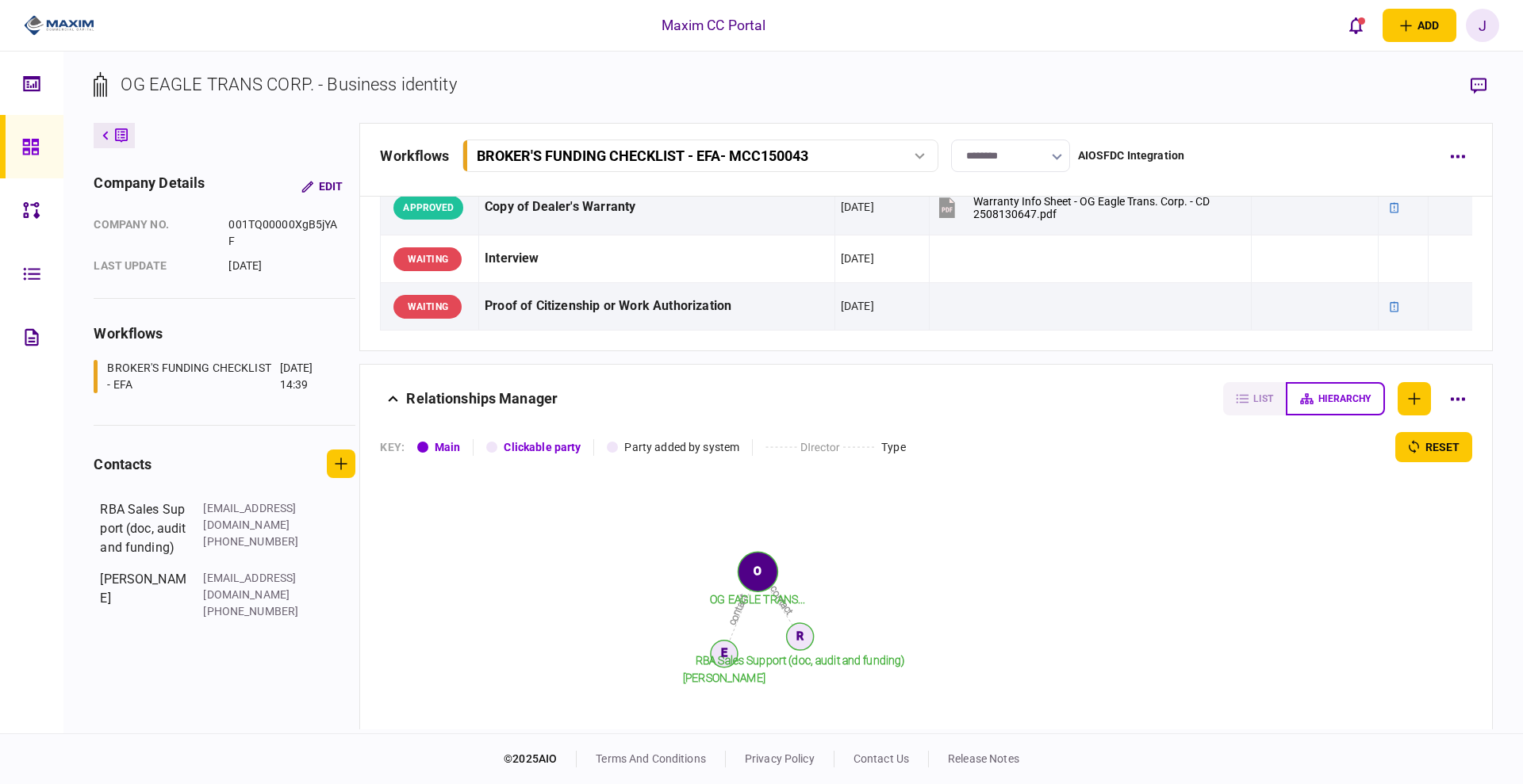
scroll to position [1698, 0]
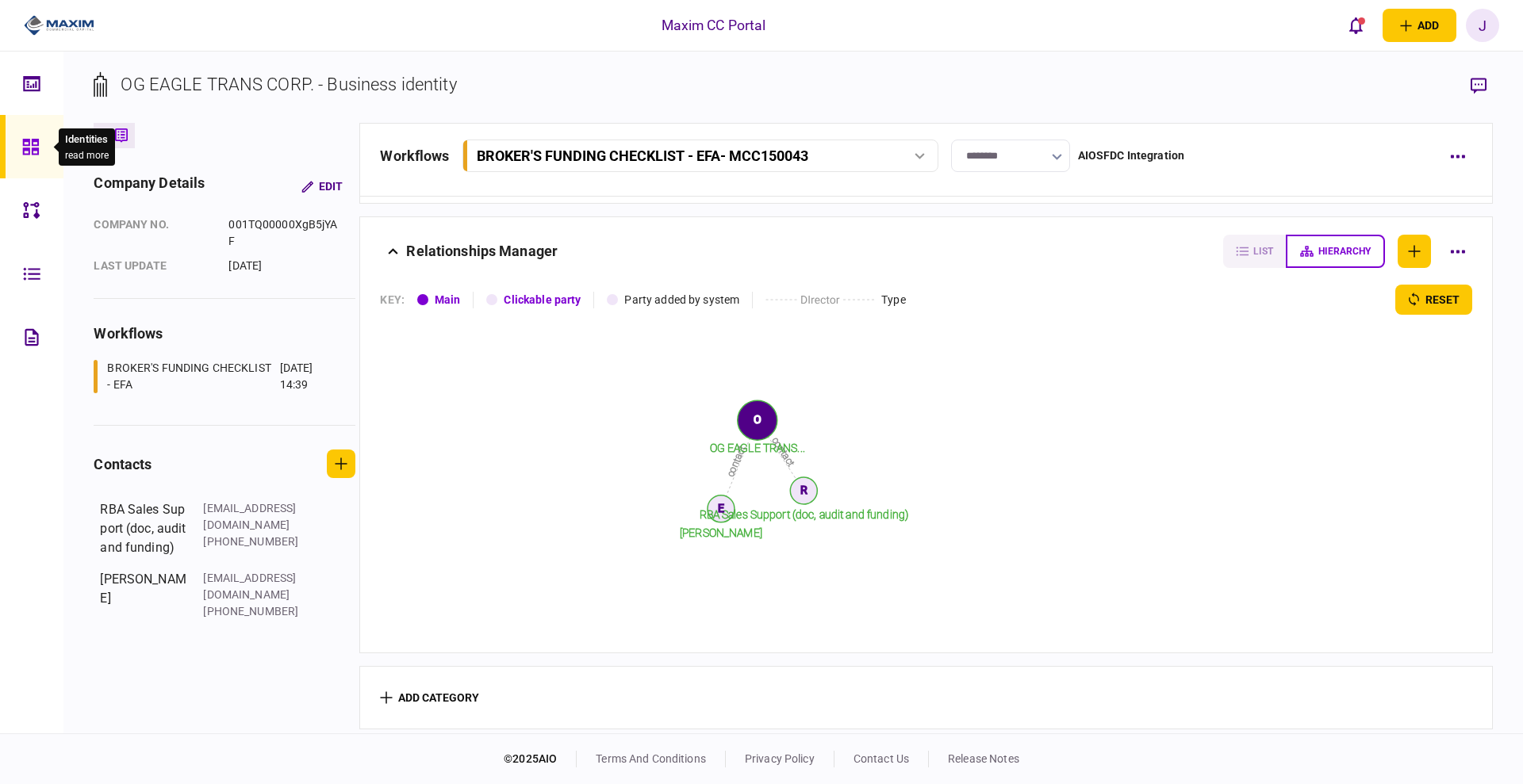
click at [28, 146] on icon at bounding box center [31, 146] width 17 height 18
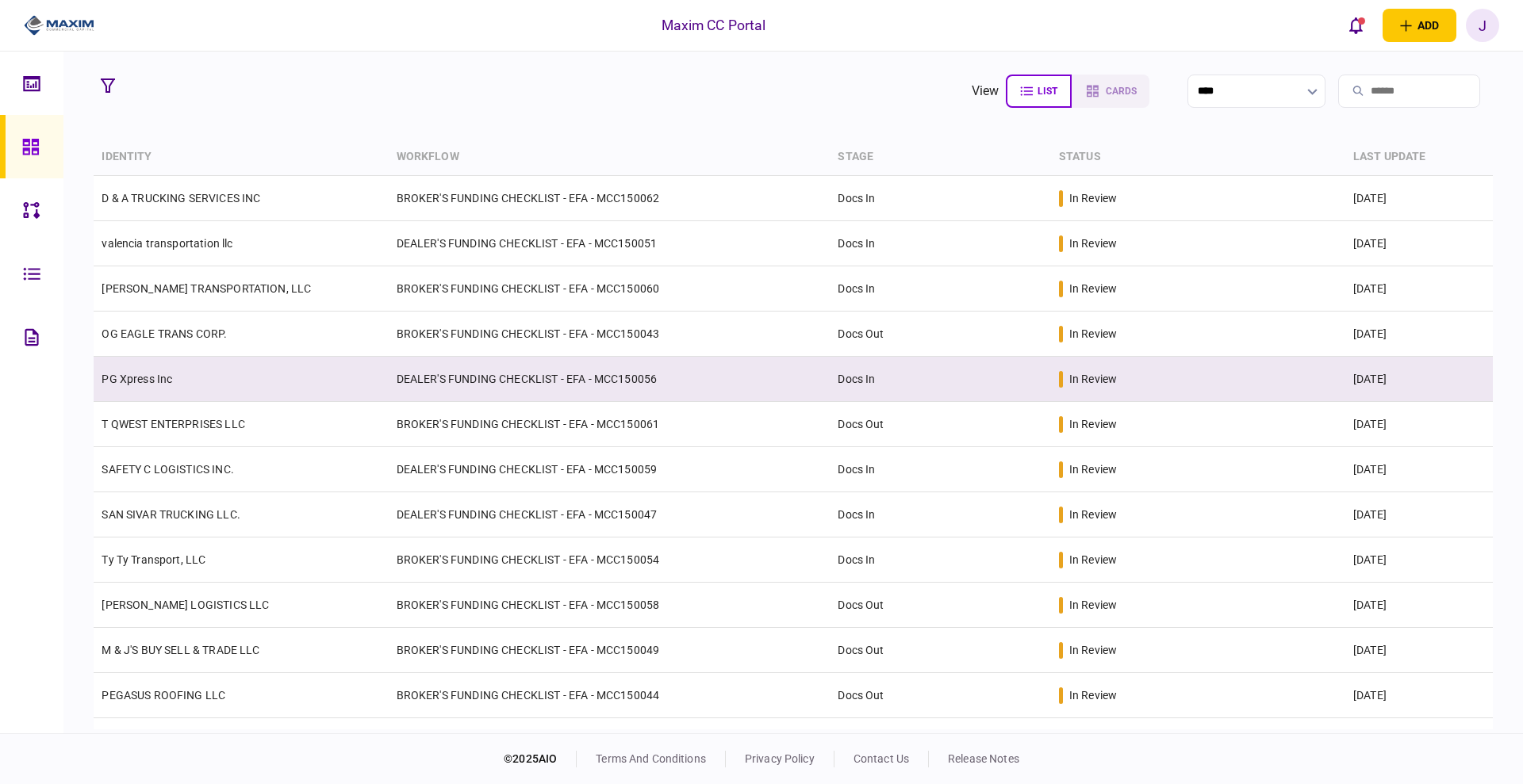
click at [155, 376] on link "PG Xpress Inc" at bounding box center [137, 379] width 71 height 13
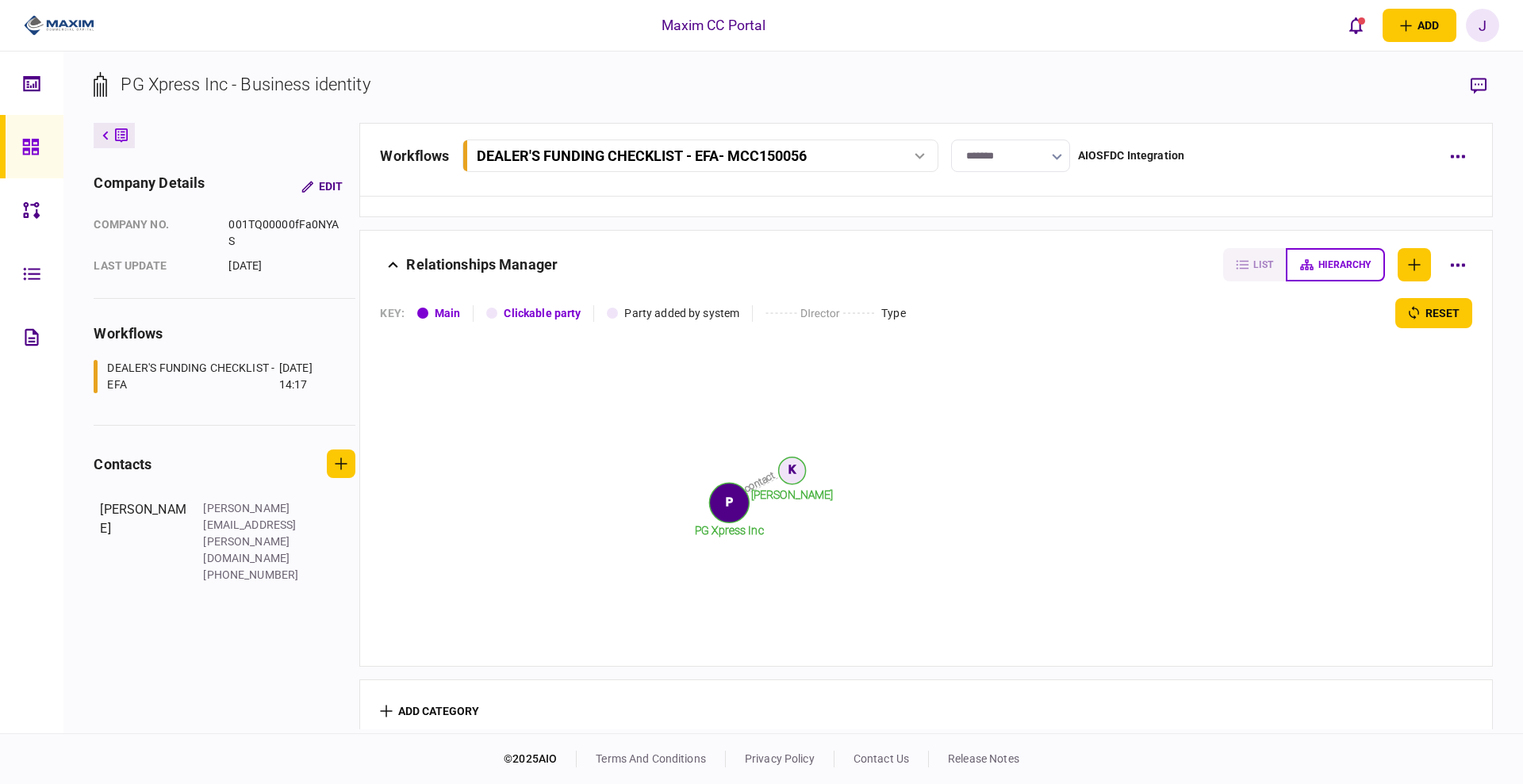
scroll to position [2106, 0]
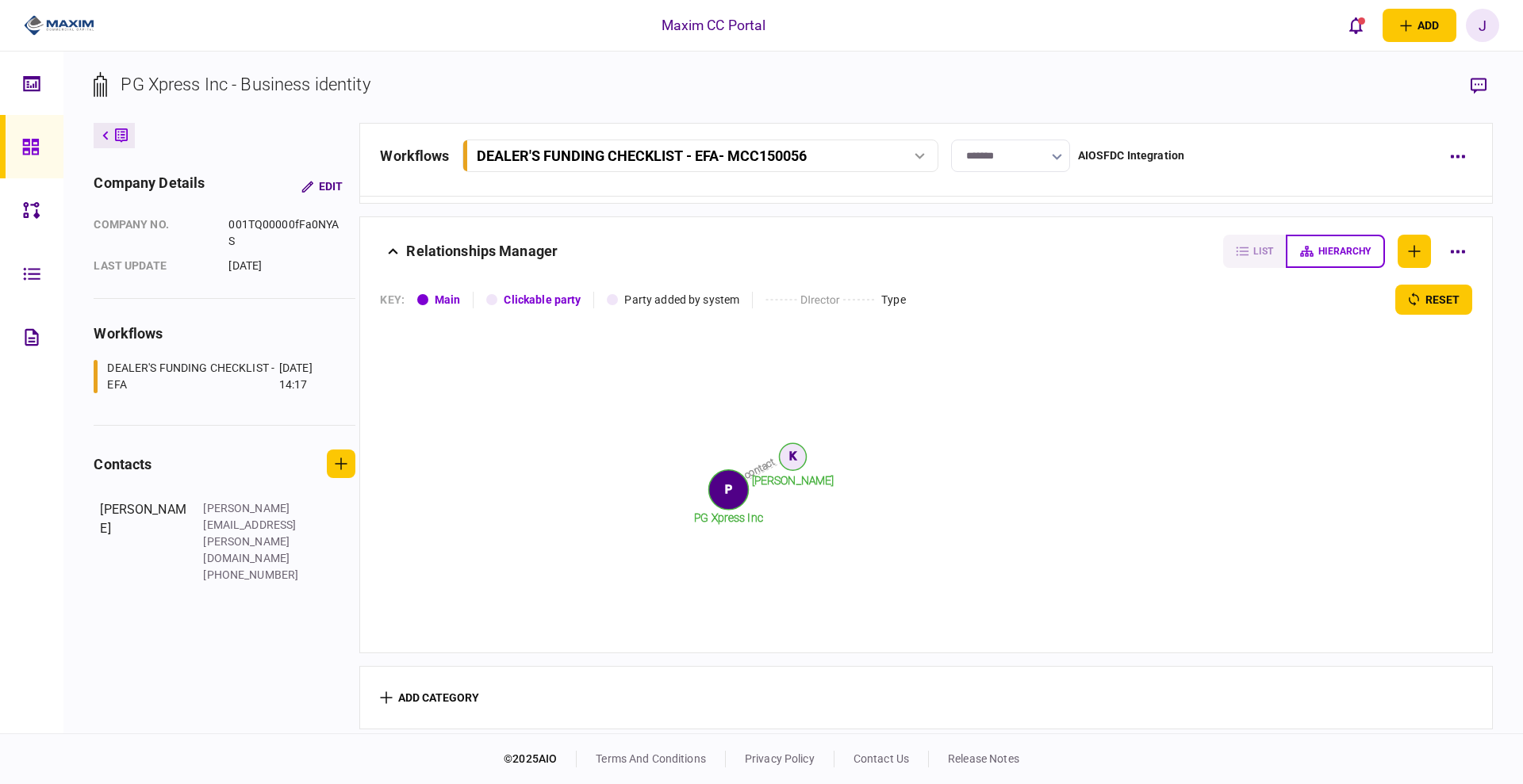
click at [22, 152] on icon at bounding box center [31, 146] width 17 height 18
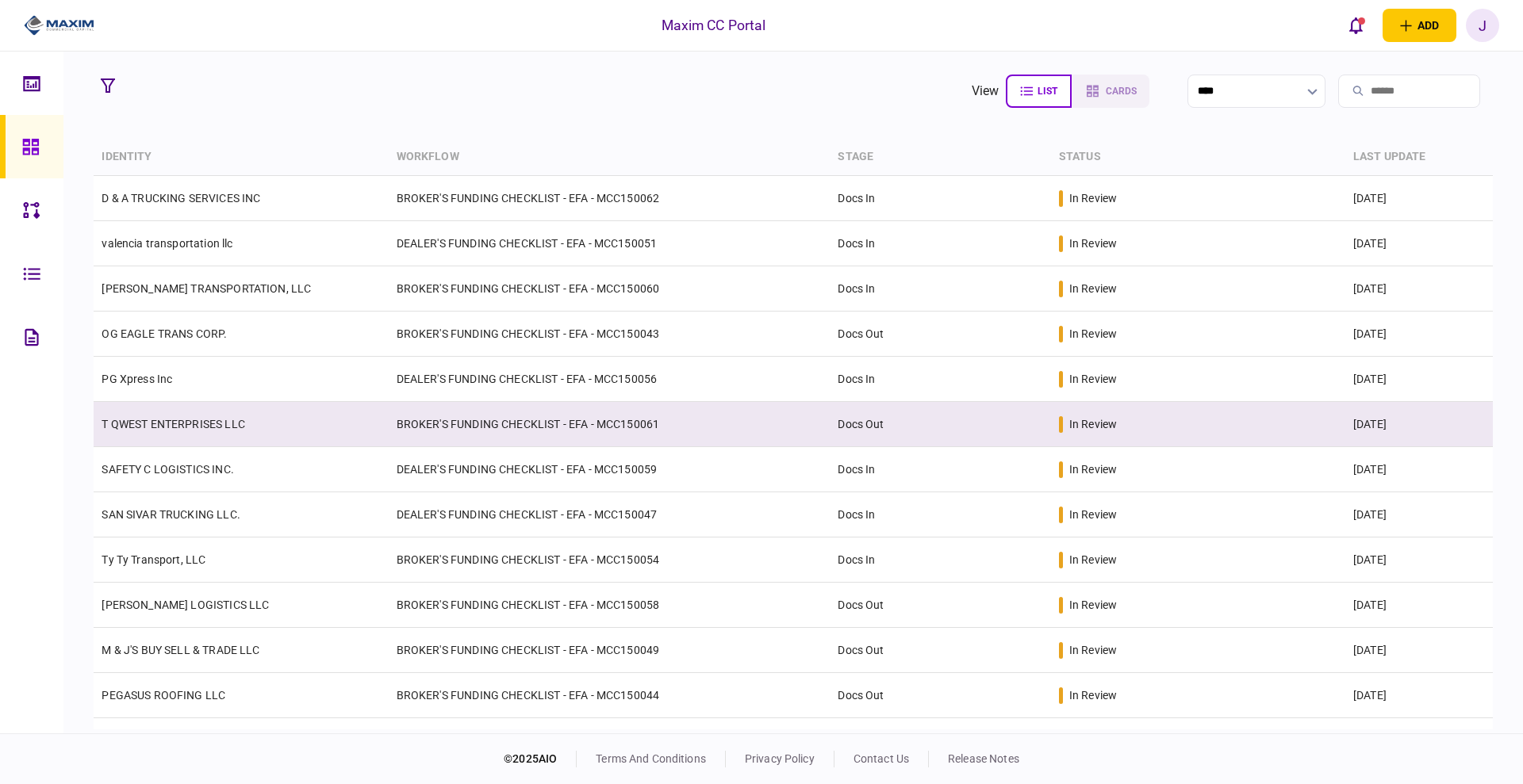
click at [154, 422] on link "T QWEST ENTERPRISES LLC" at bounding box center [173, 423] width 143 height 13
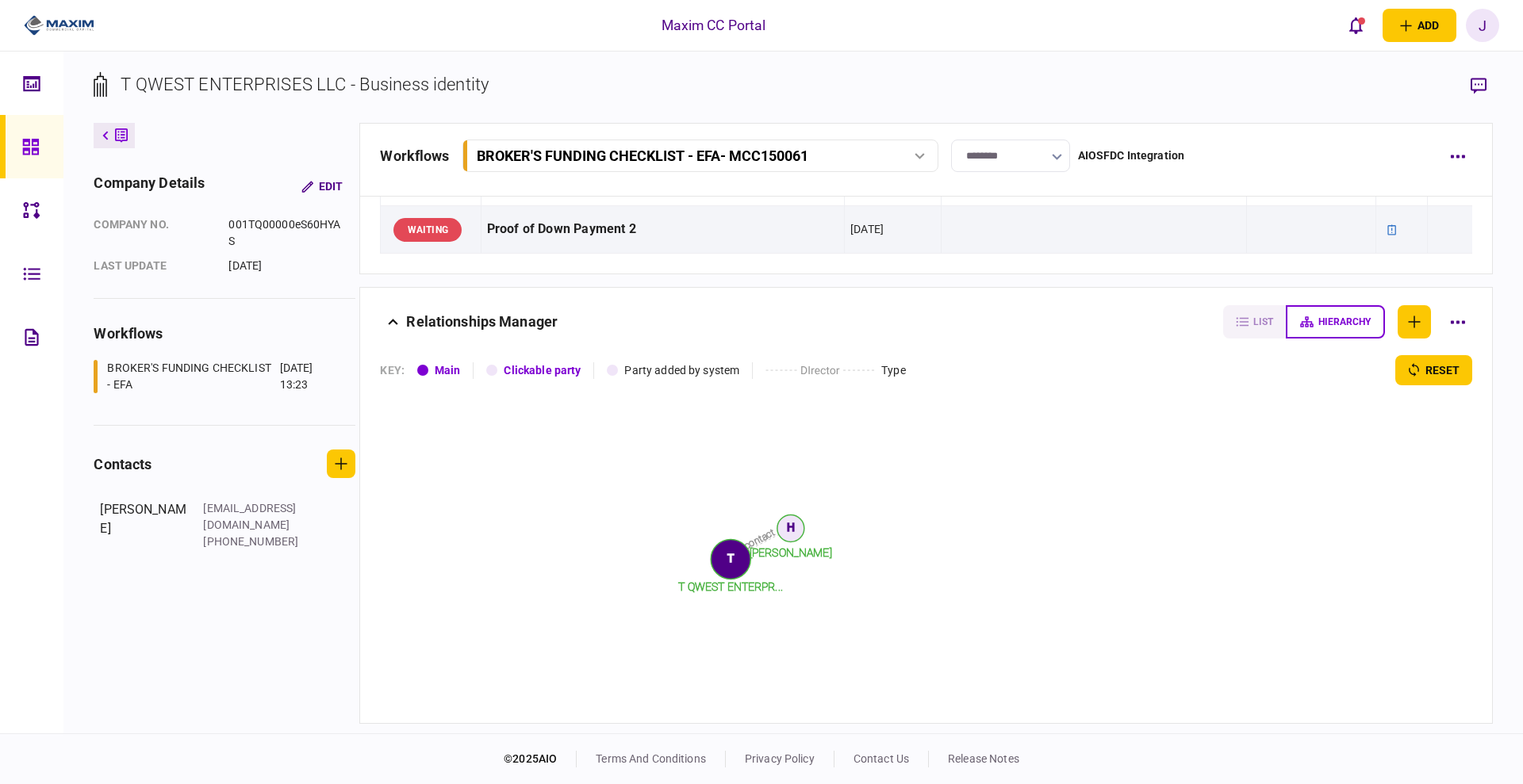
scroll to position [1721, 0]
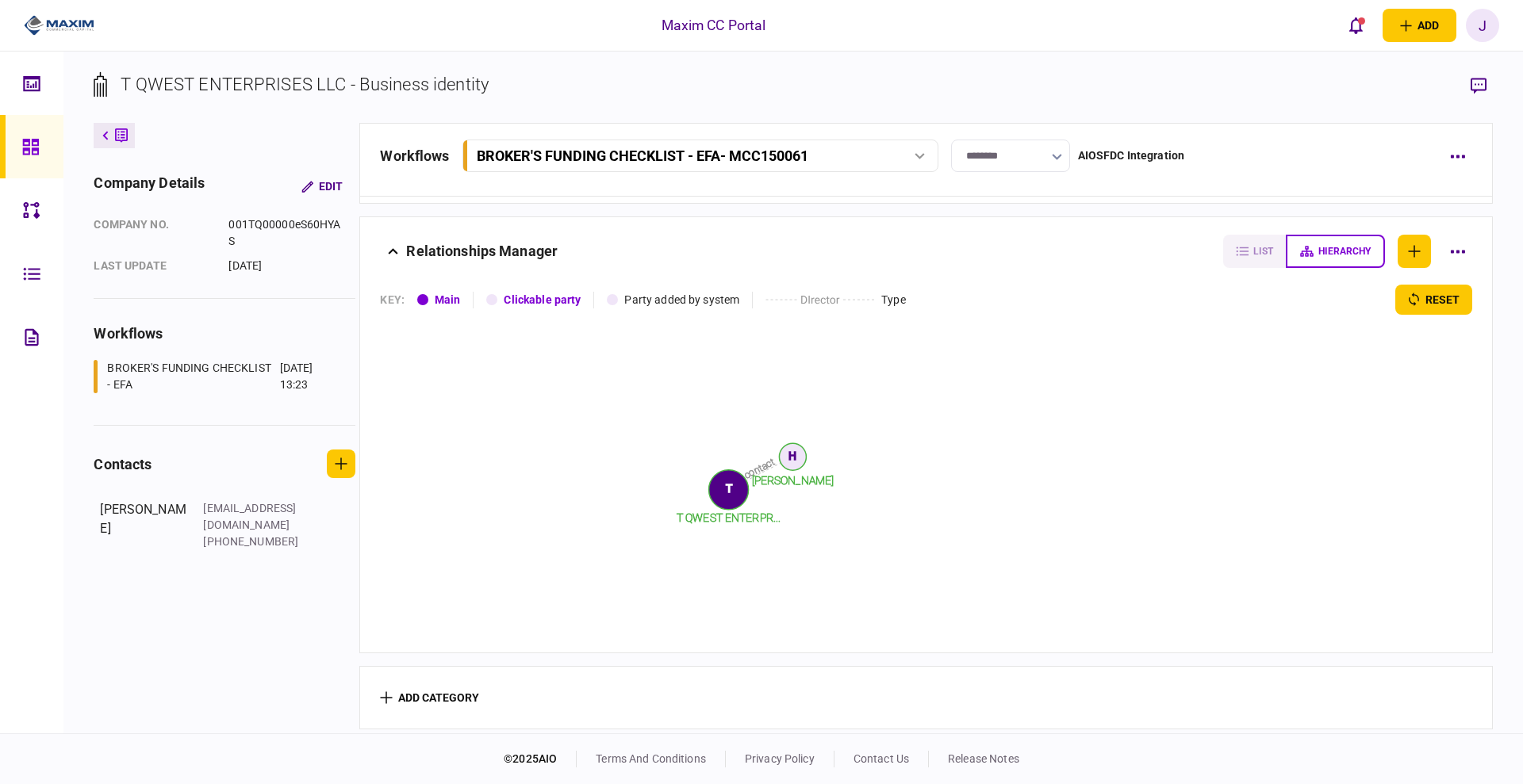
click at [27, 151] on icon at bounding box center [31, 146] width 17 height 18
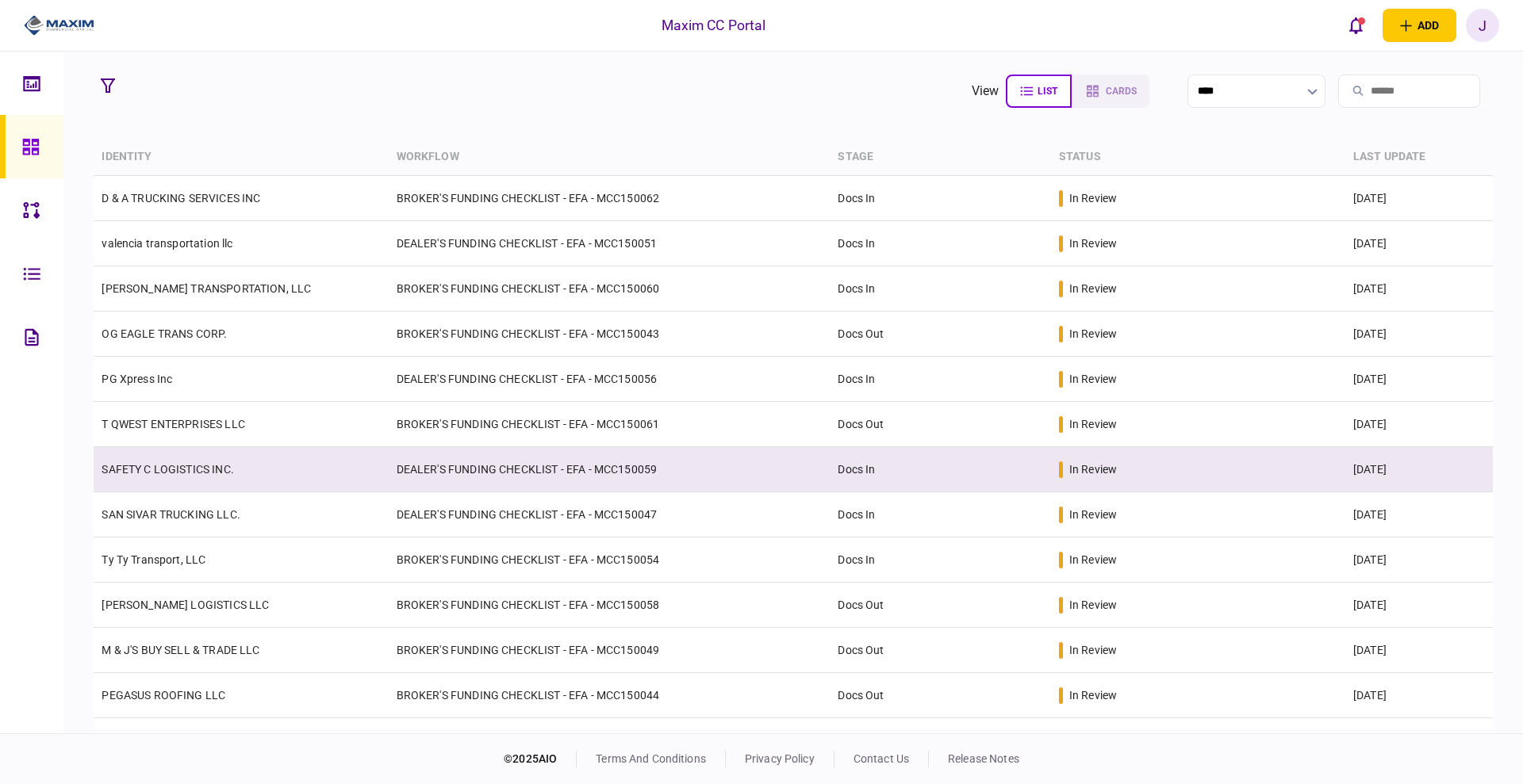
click at [169, 465] on link "SAFETY C LOGISTICS INC." at bounding box center [168, 469] width 132 height 13
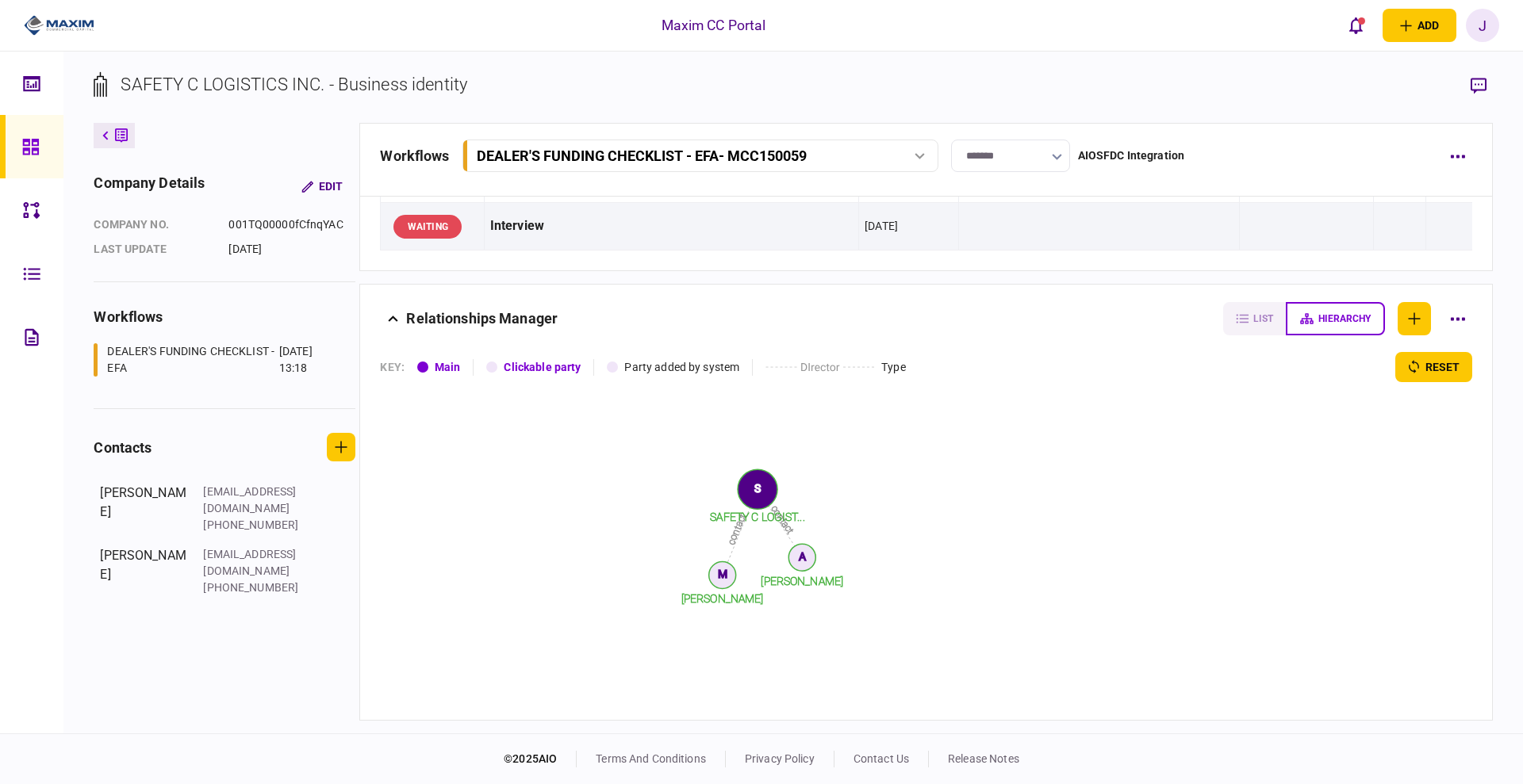
scroll to position [2054, 0]
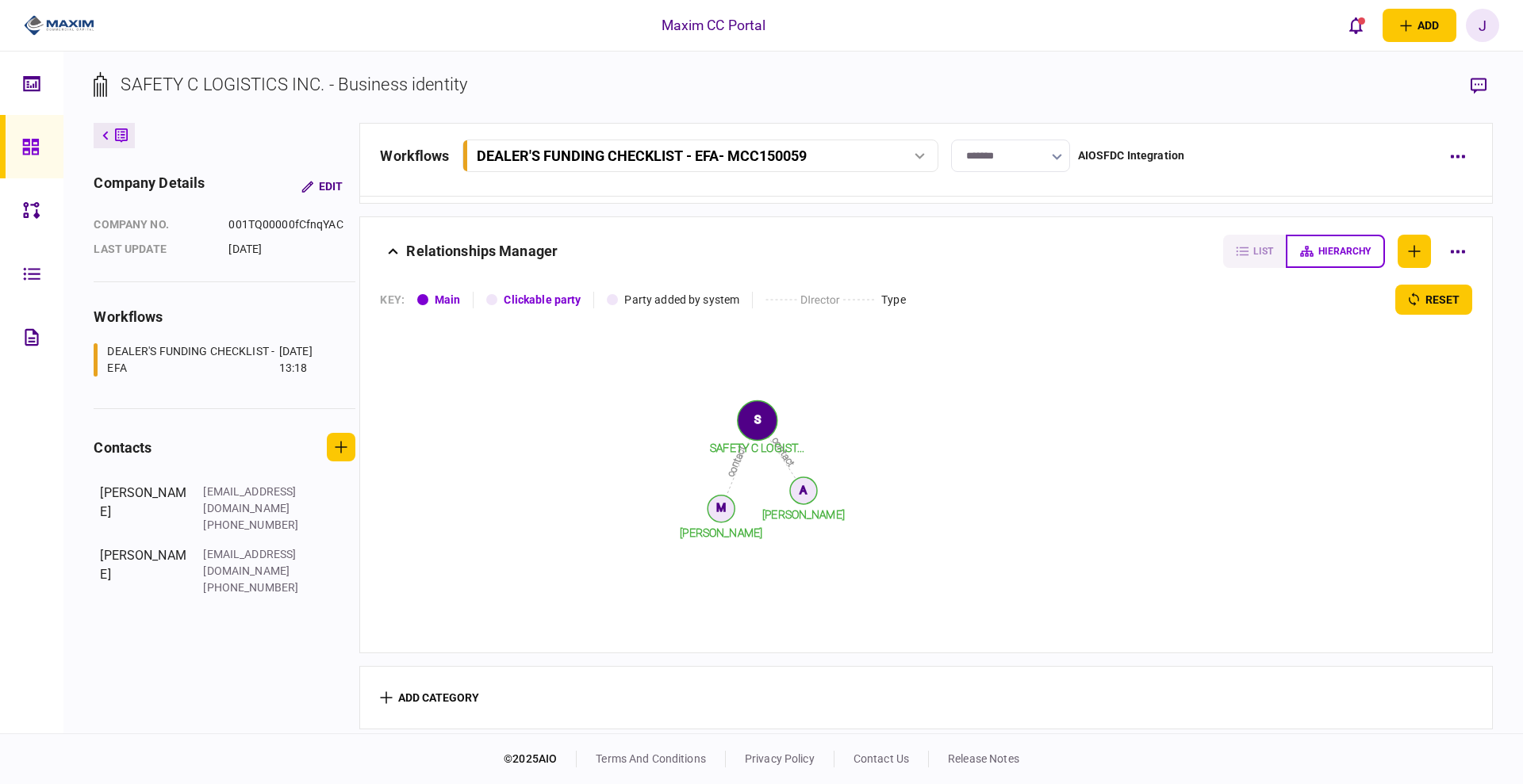
click at [15, 142] on link at bounding box center [31, 146] width 63 height 63
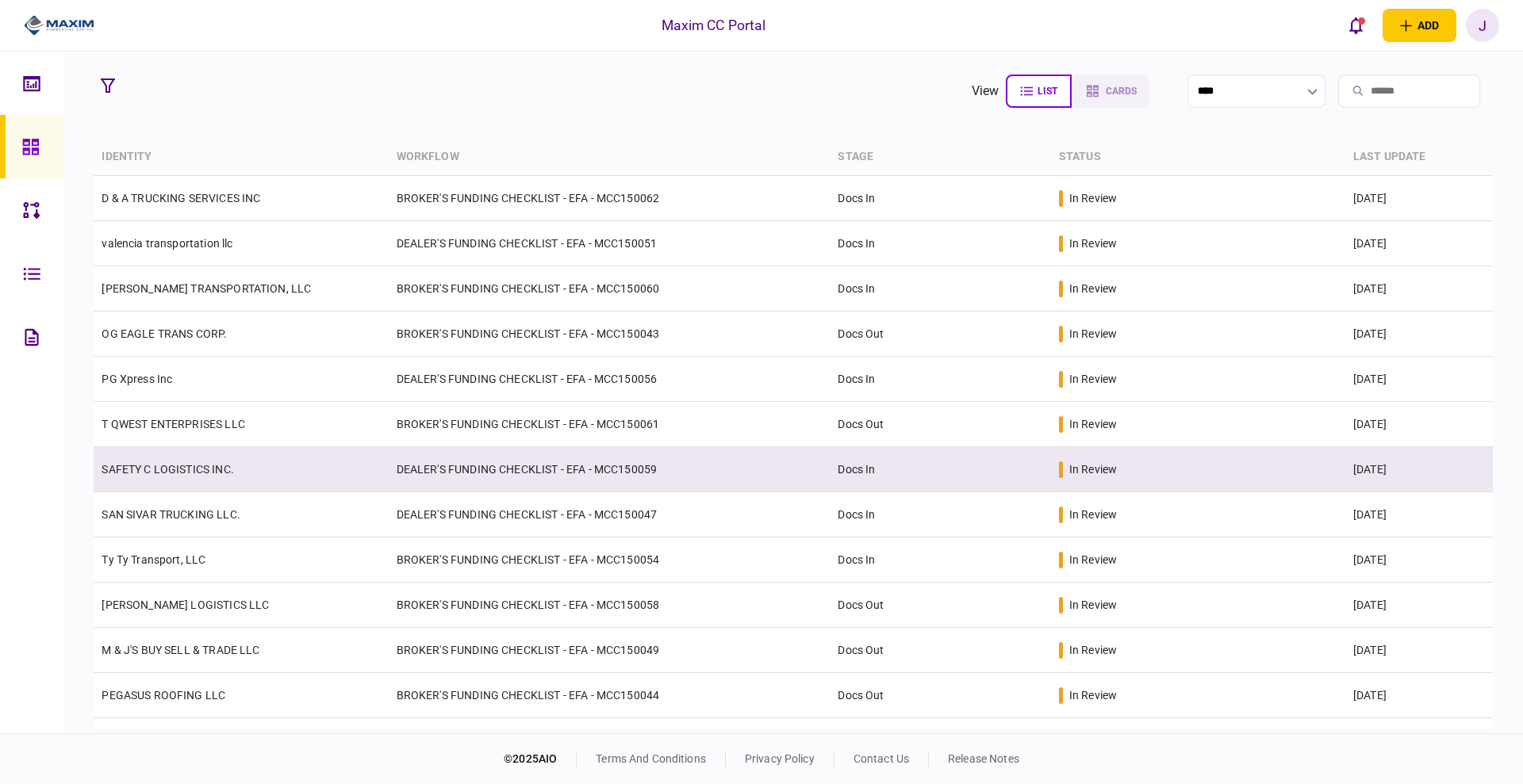
click at [246, 475] on td "SAFETY C LOGISTICS INC." at bounding box center [241, 469] width 295 height 46
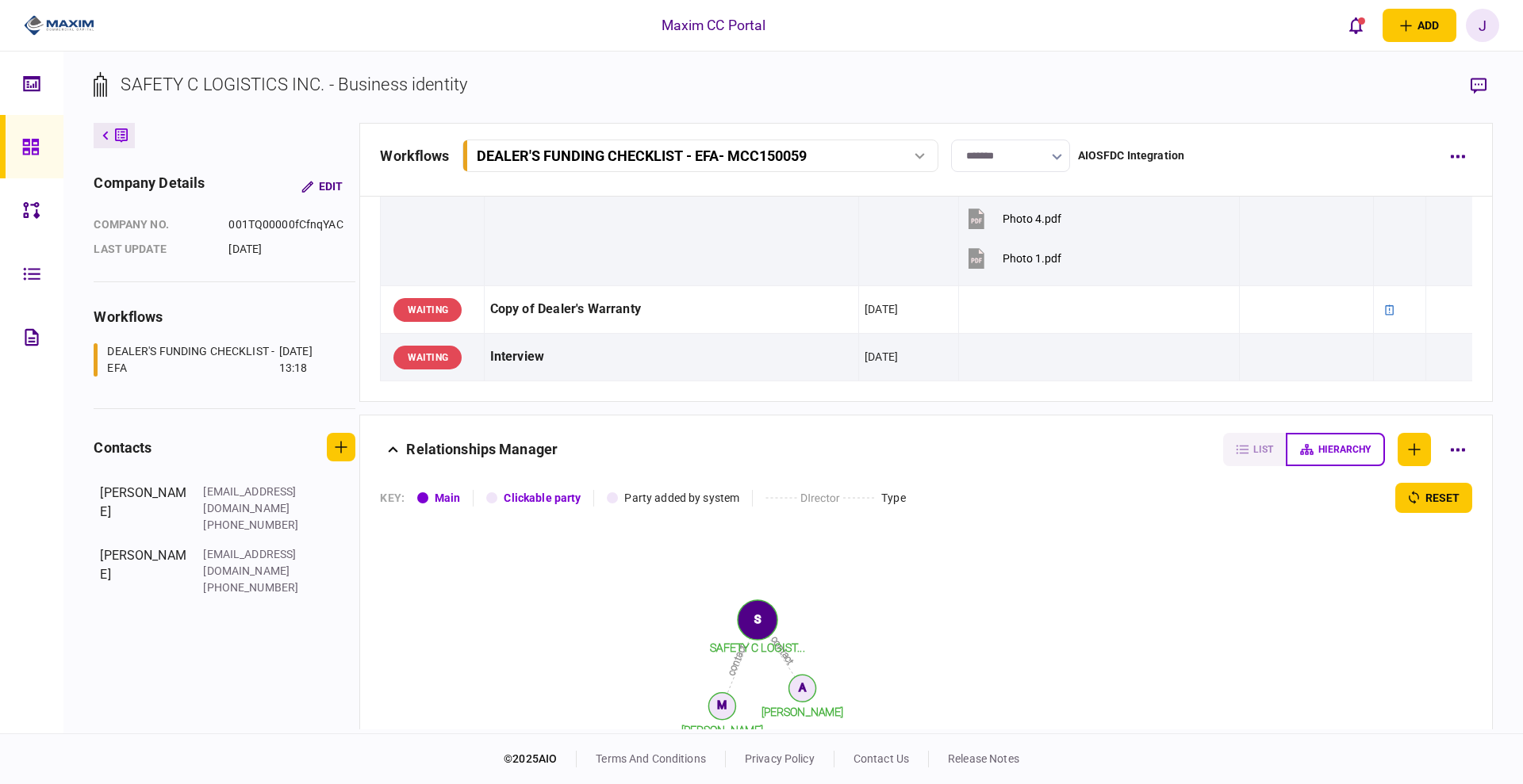
scroll to position [2054, 0]
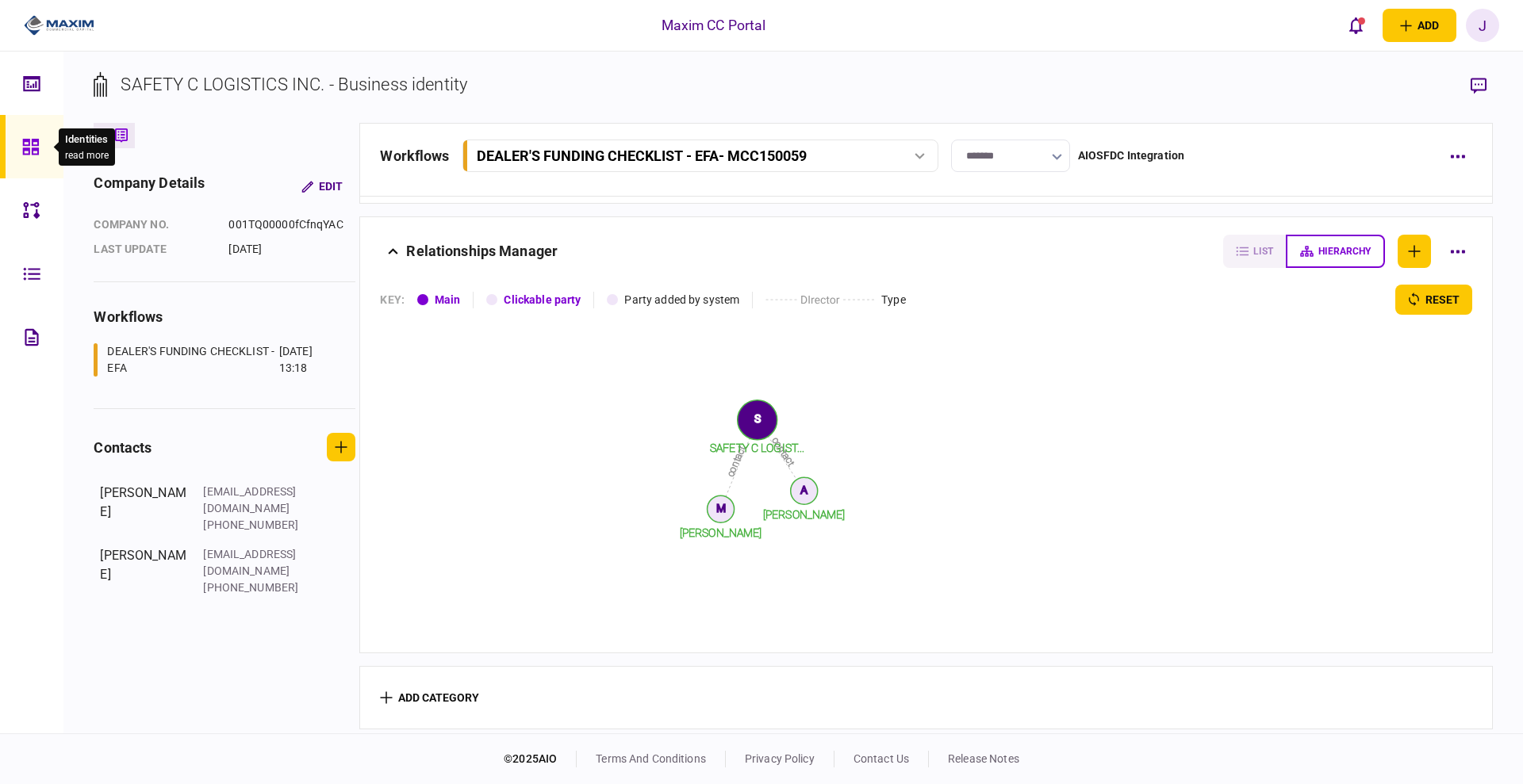
click at [59, 146] on div "Identities read more" at bounding box center [87, 147] width 56 height 37
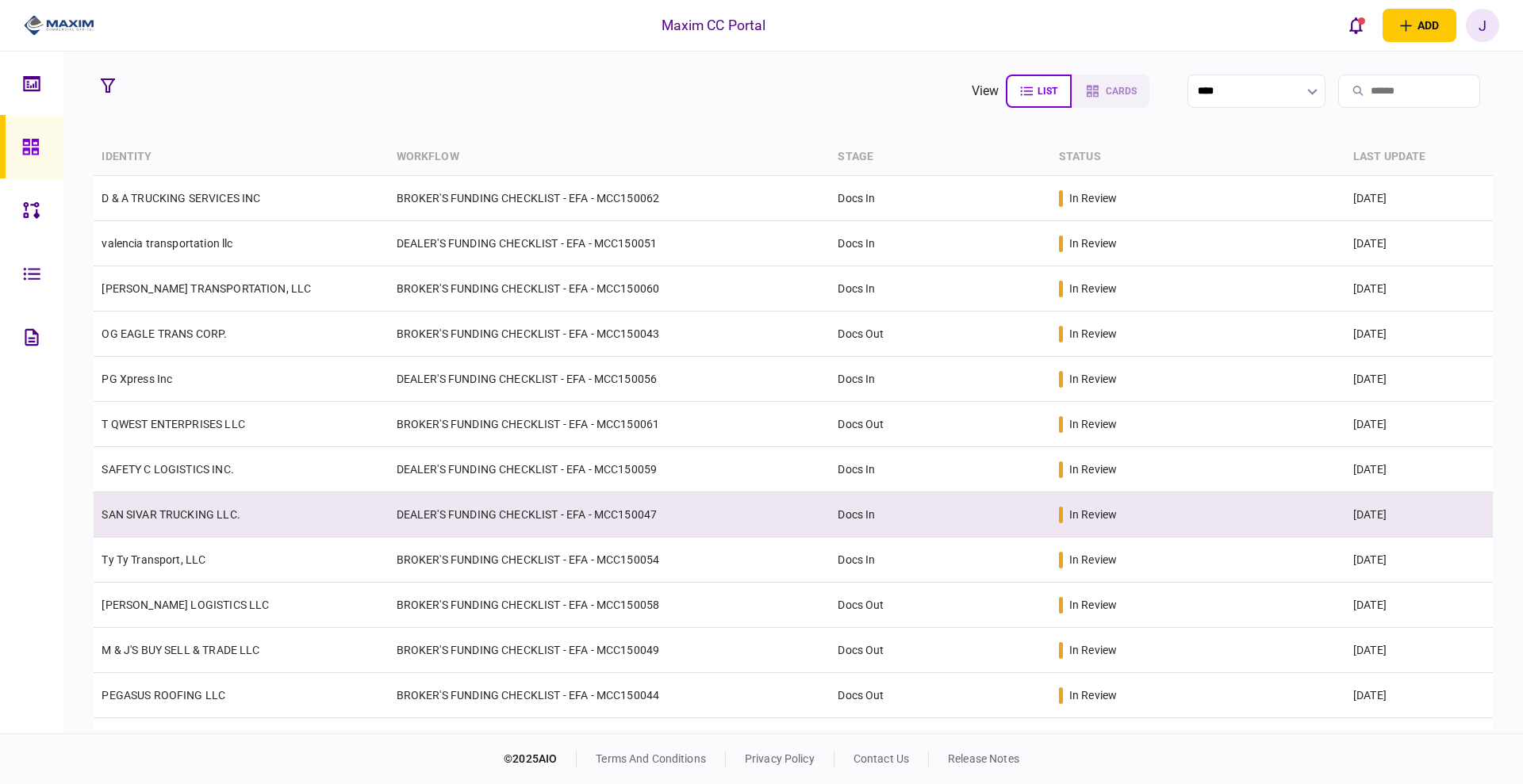
click at [189, 520] on td "SAN SIVAR TRUCKING LLC." at bounding box center [241, 515] width 295 height 46
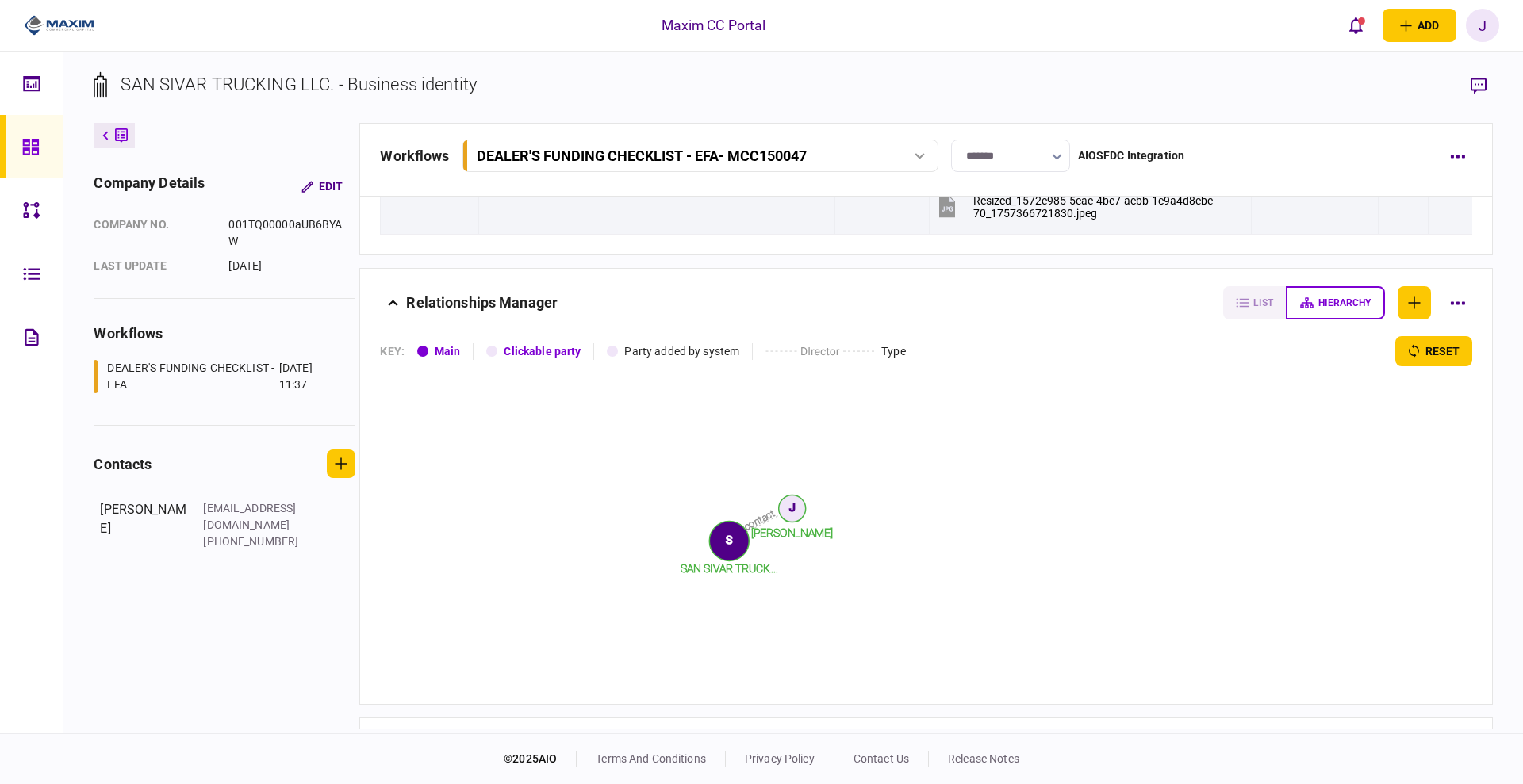
scroll to position [2260, 0]
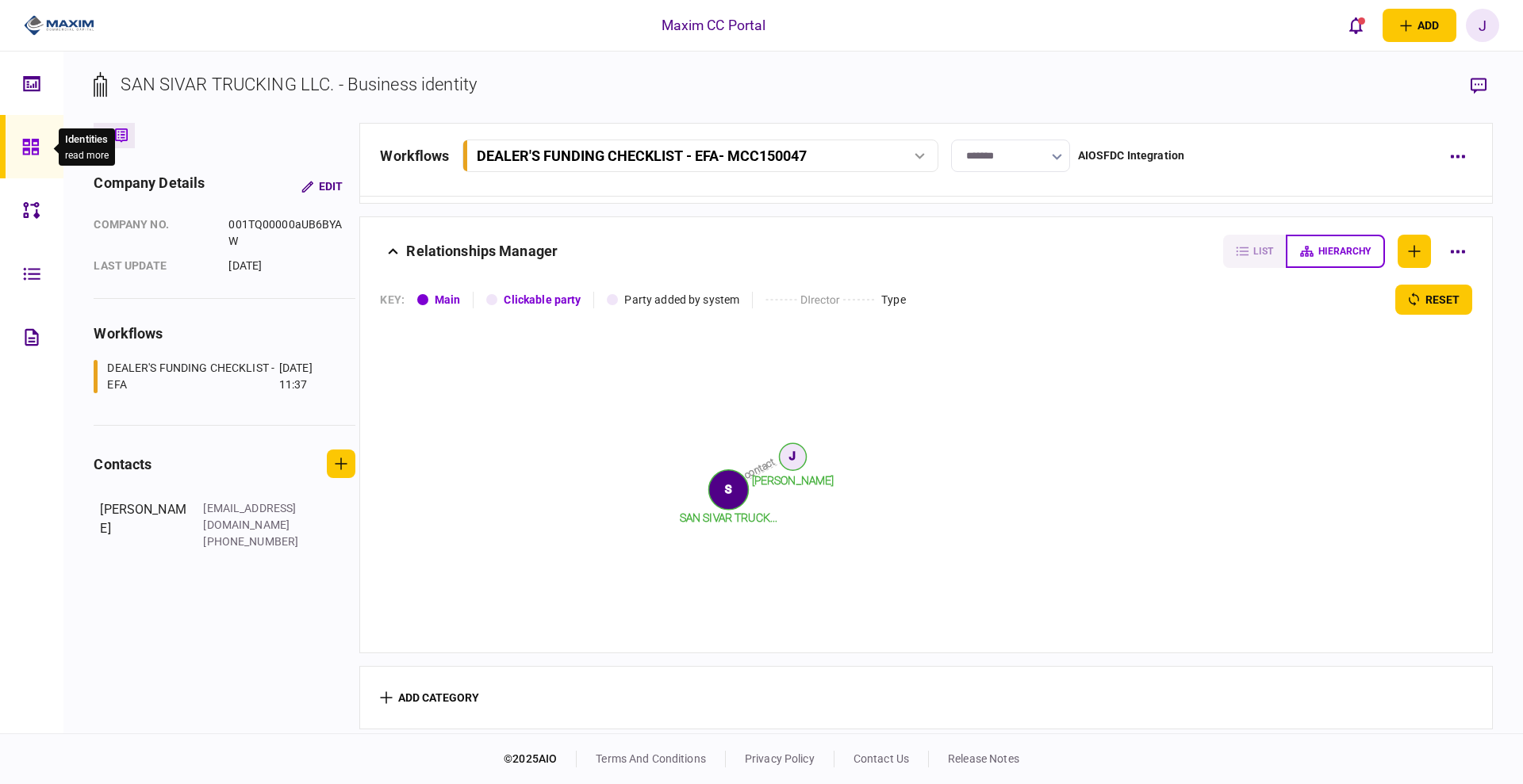
click at [28, 136] on div at bounding box center [35, 146] width 25 height 63
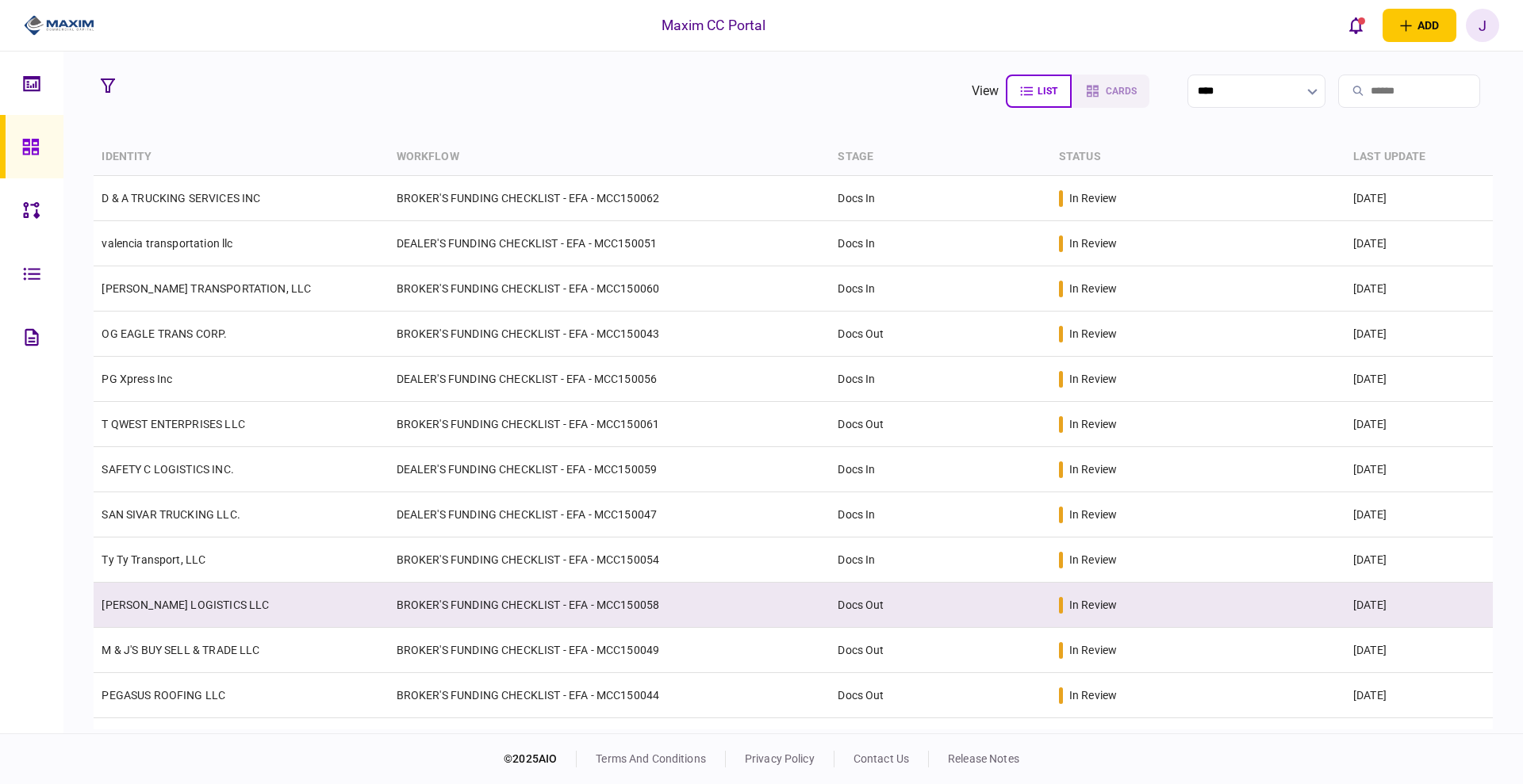
scroll to position [215, 0]
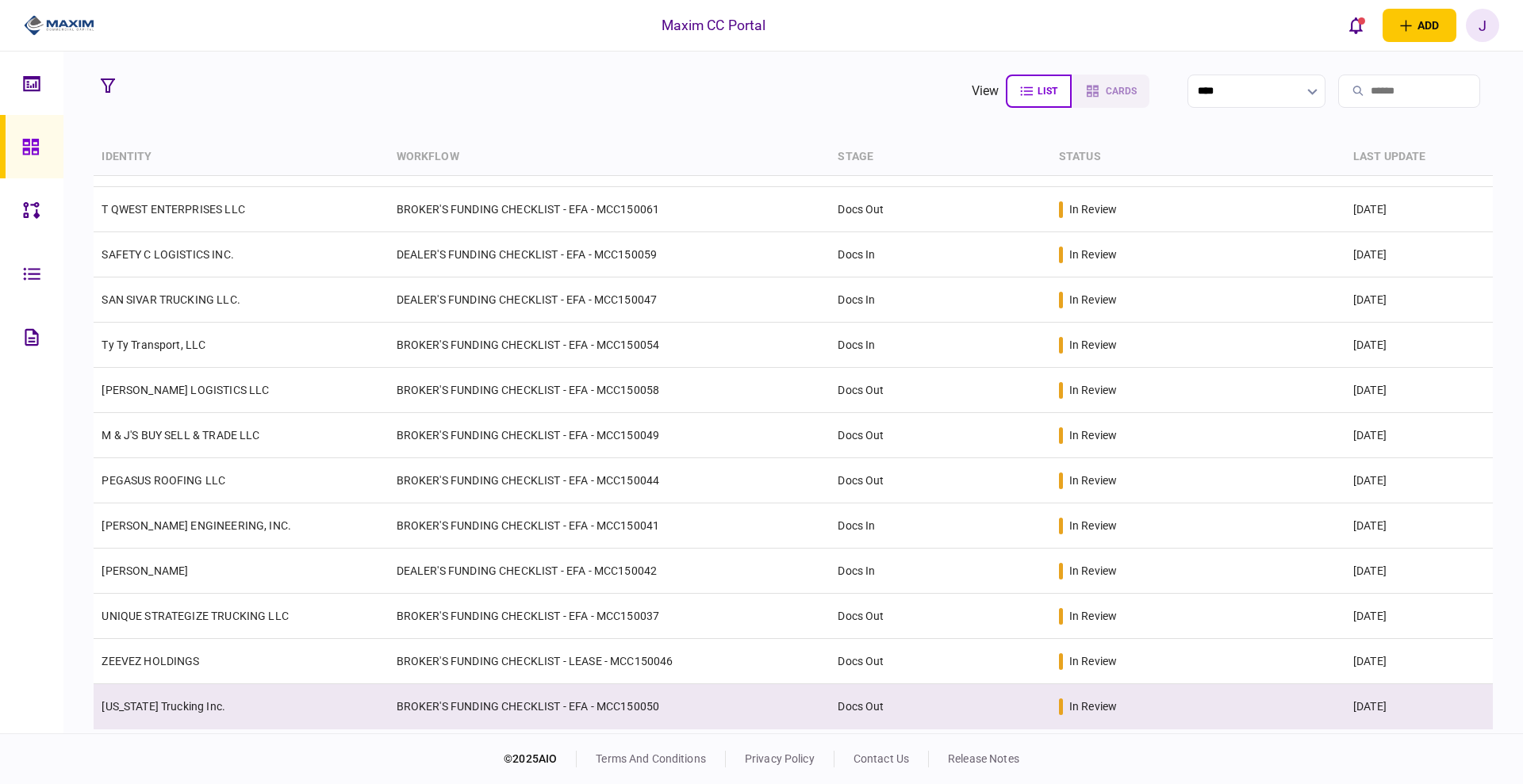
click at [482, 706] on td "BROKER'S FUNDING CHECKLIST - EFA - MCC150050" at bounding box center [610, 706] width 442 height 46
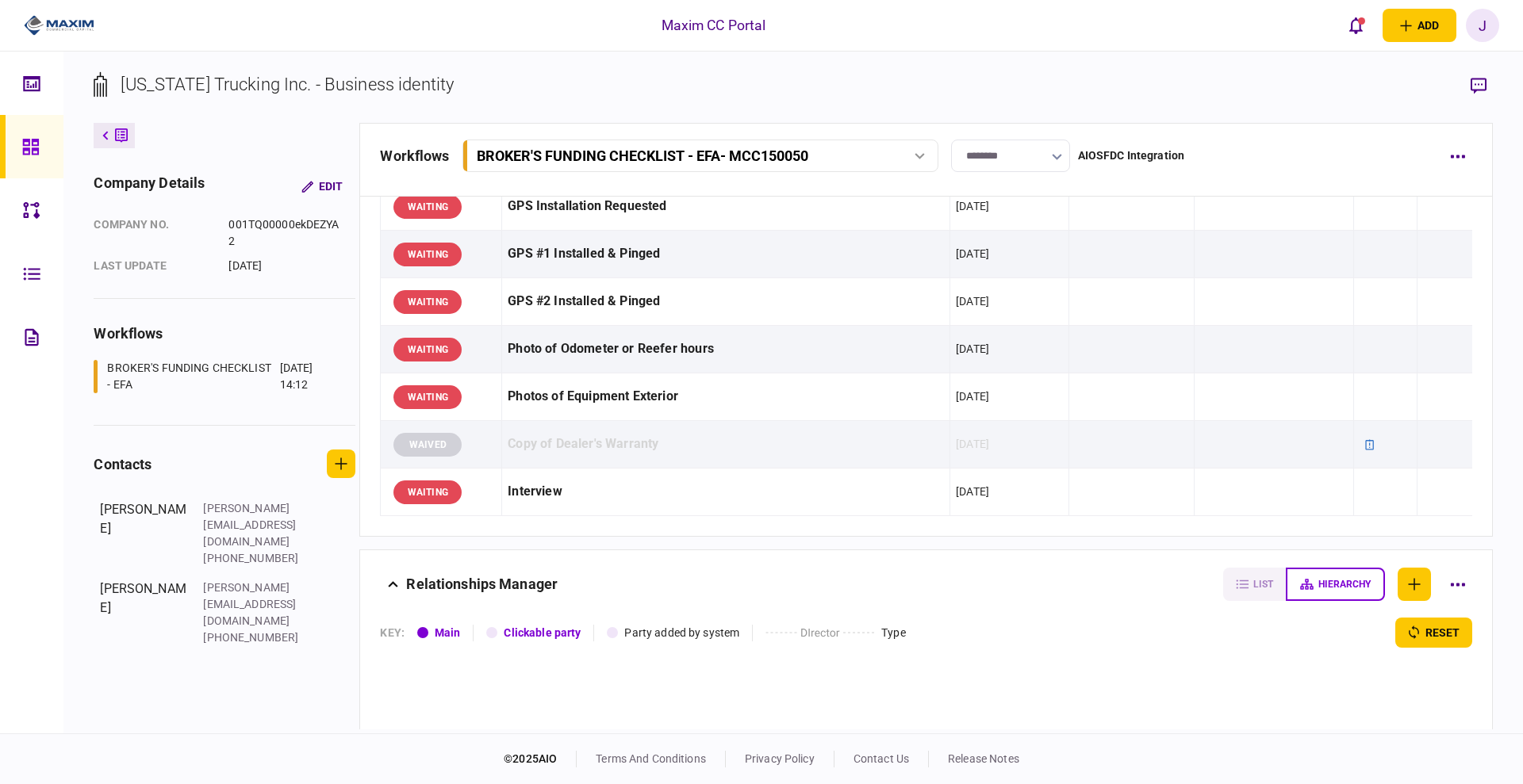
scroll to position [1626, 0]
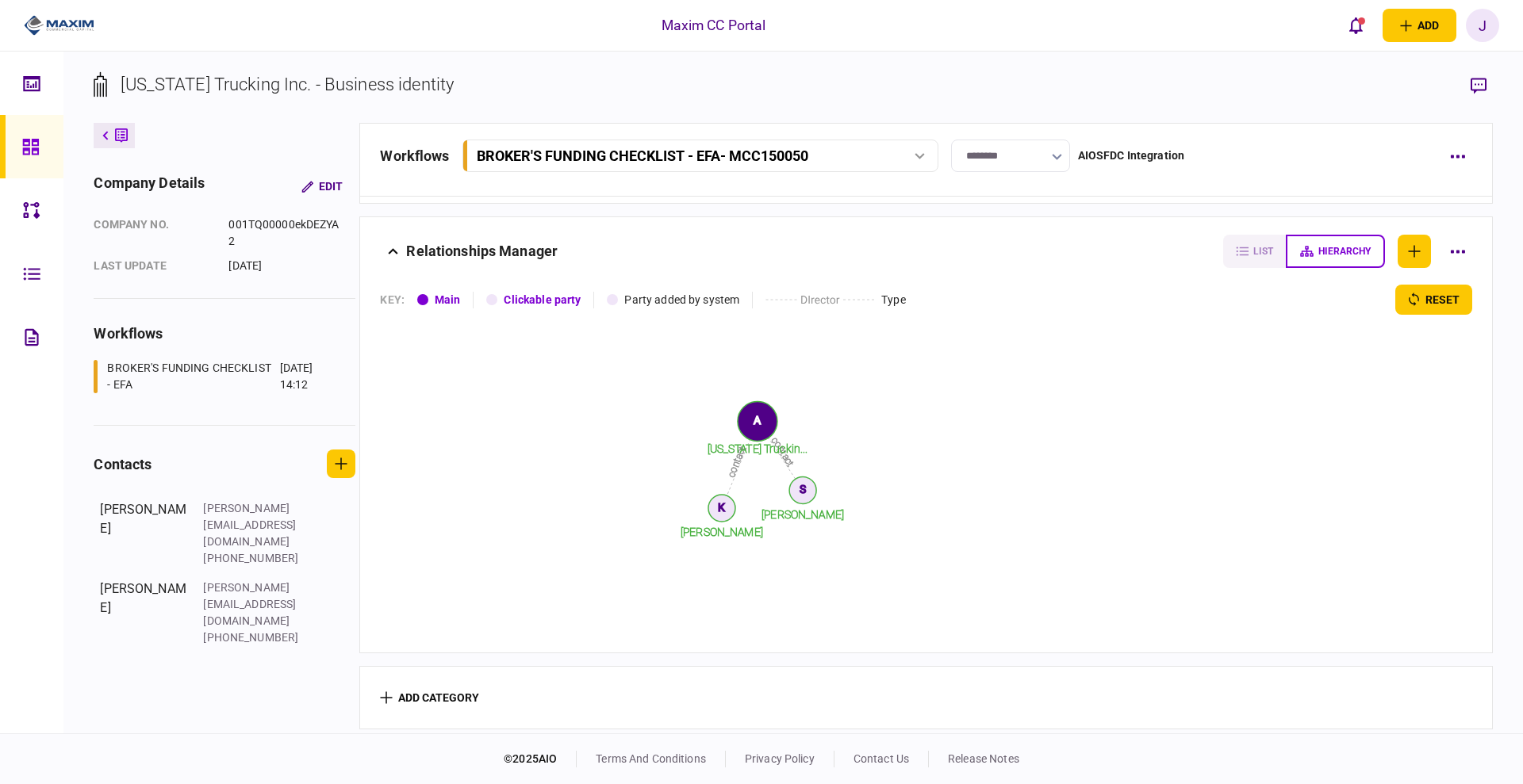
click at [19, 156] on link at bounding box center [31, 146] width 63 height 63
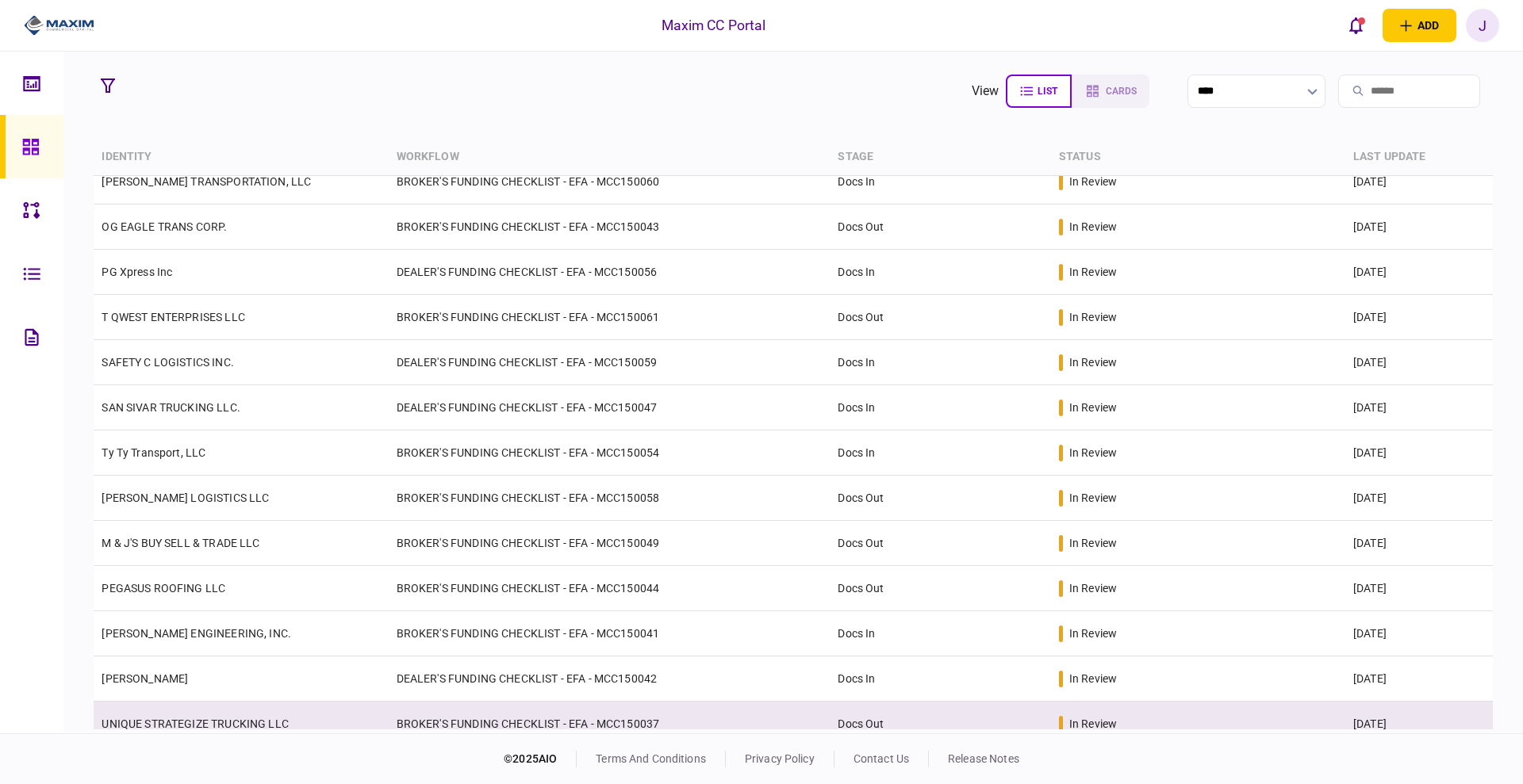
scroll to position [215, 0]
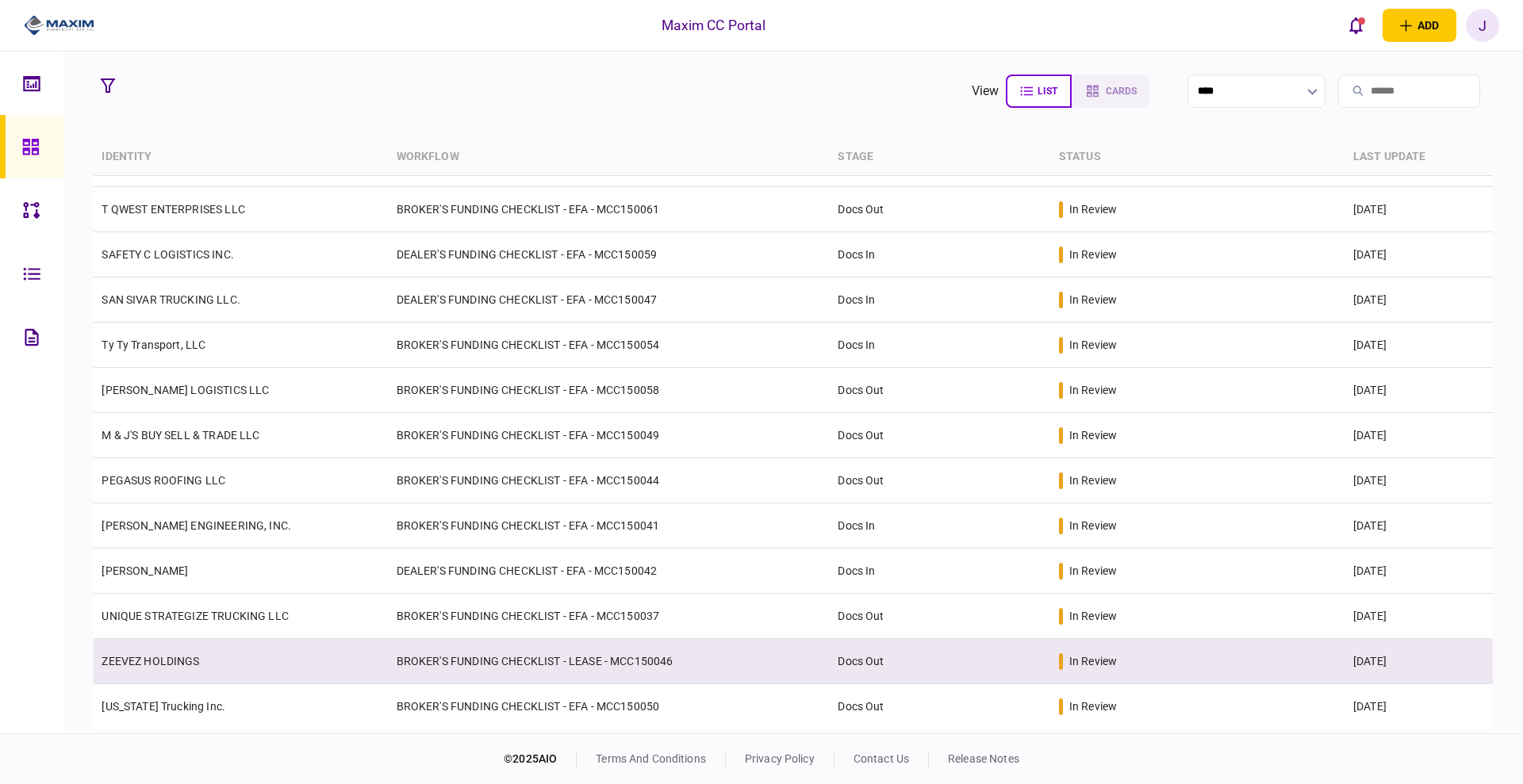
click at [491, 664] on td "BROKER'S FUNDING CHECKLIST - LEASE - MCC150046" at bounding box center [610, 661] width 442 height 46
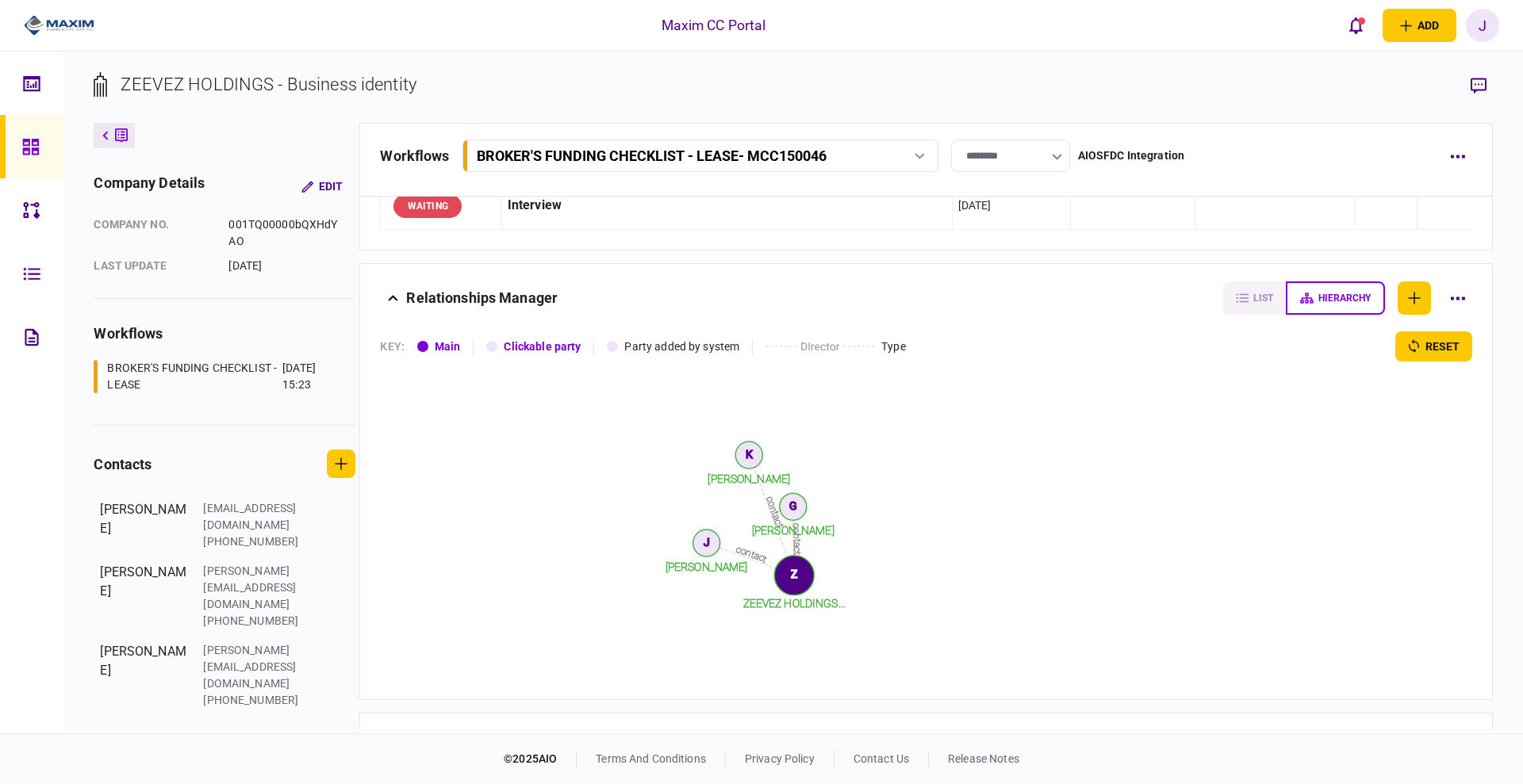
scroll to position [1721, 0]
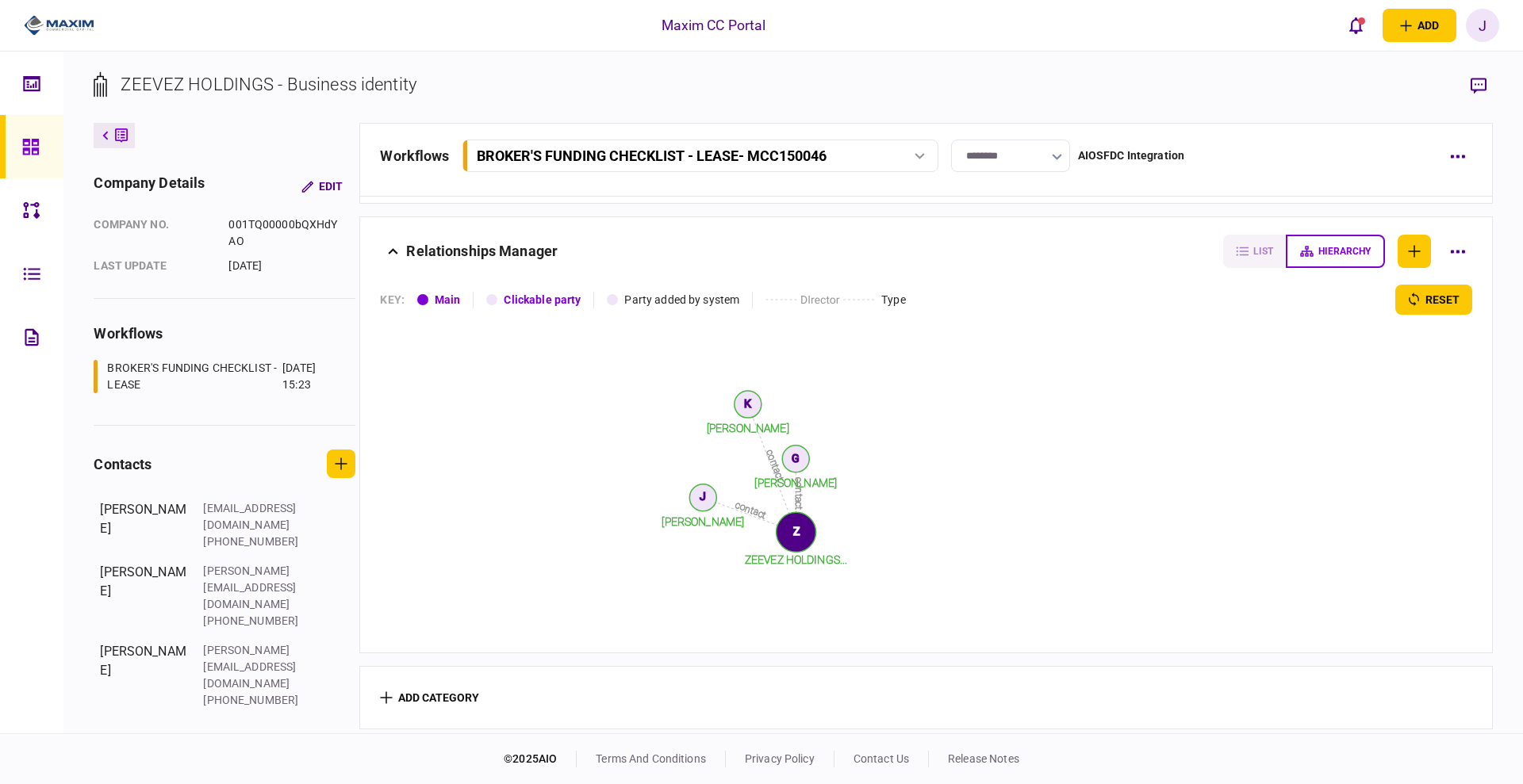
click at [23, 129] on div at bounding box center [35, 146] width 25 height 63
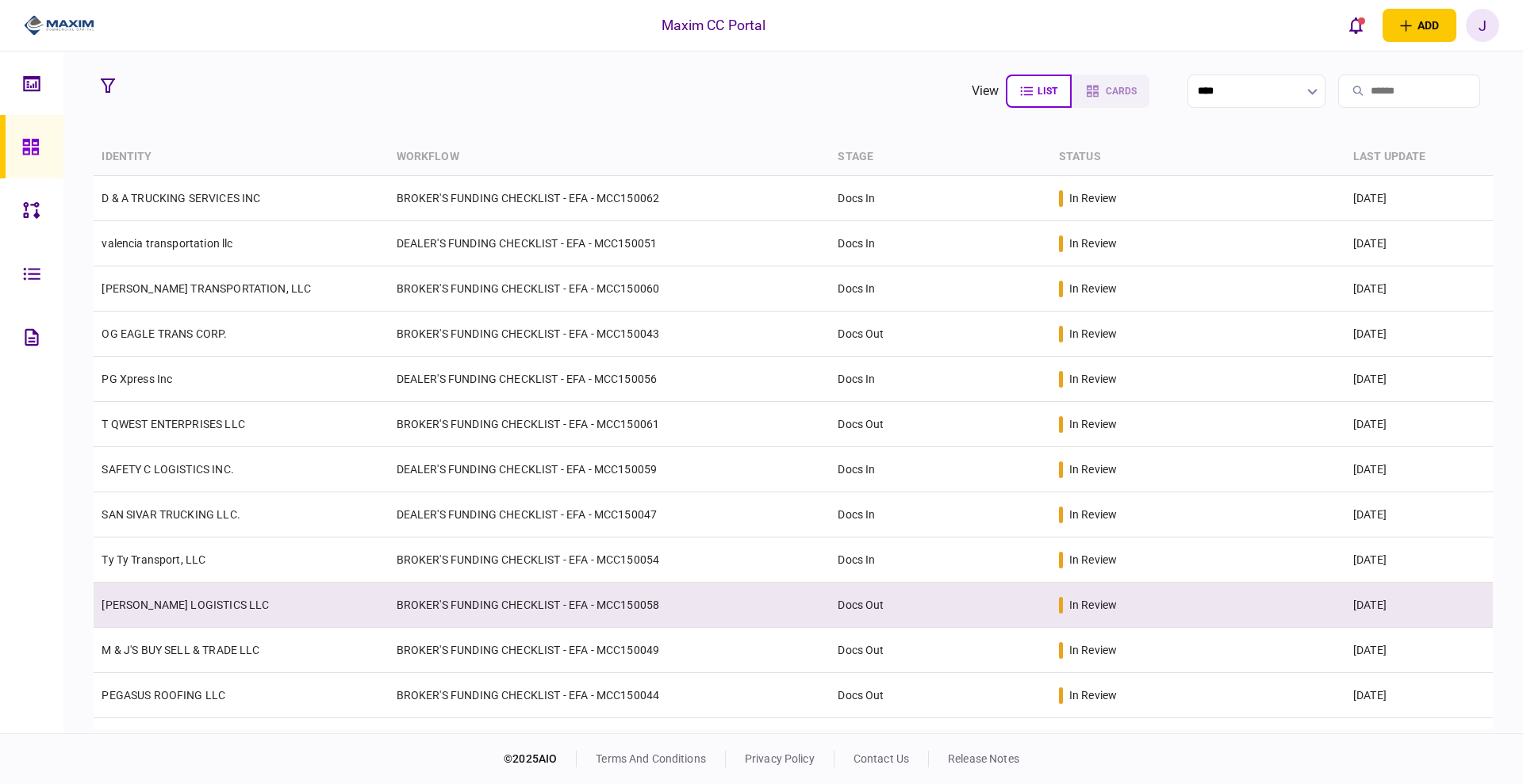
click at [482, 617] on td "BROKER'S FUNDING CHECKLIST - EFA - MCC150058" at bounding box center [610, 605] width 442 height 46
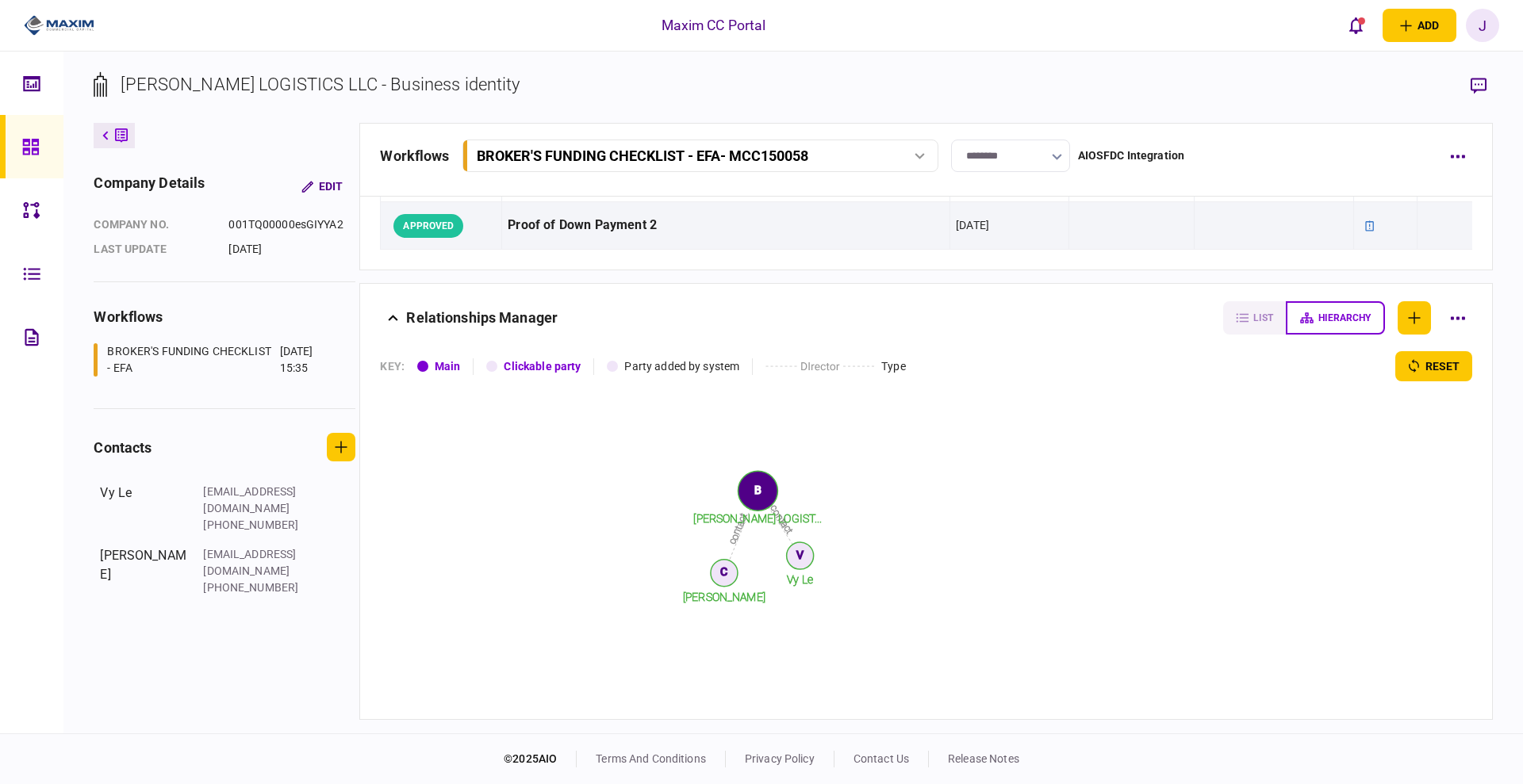
scroll to position [1674, 0]
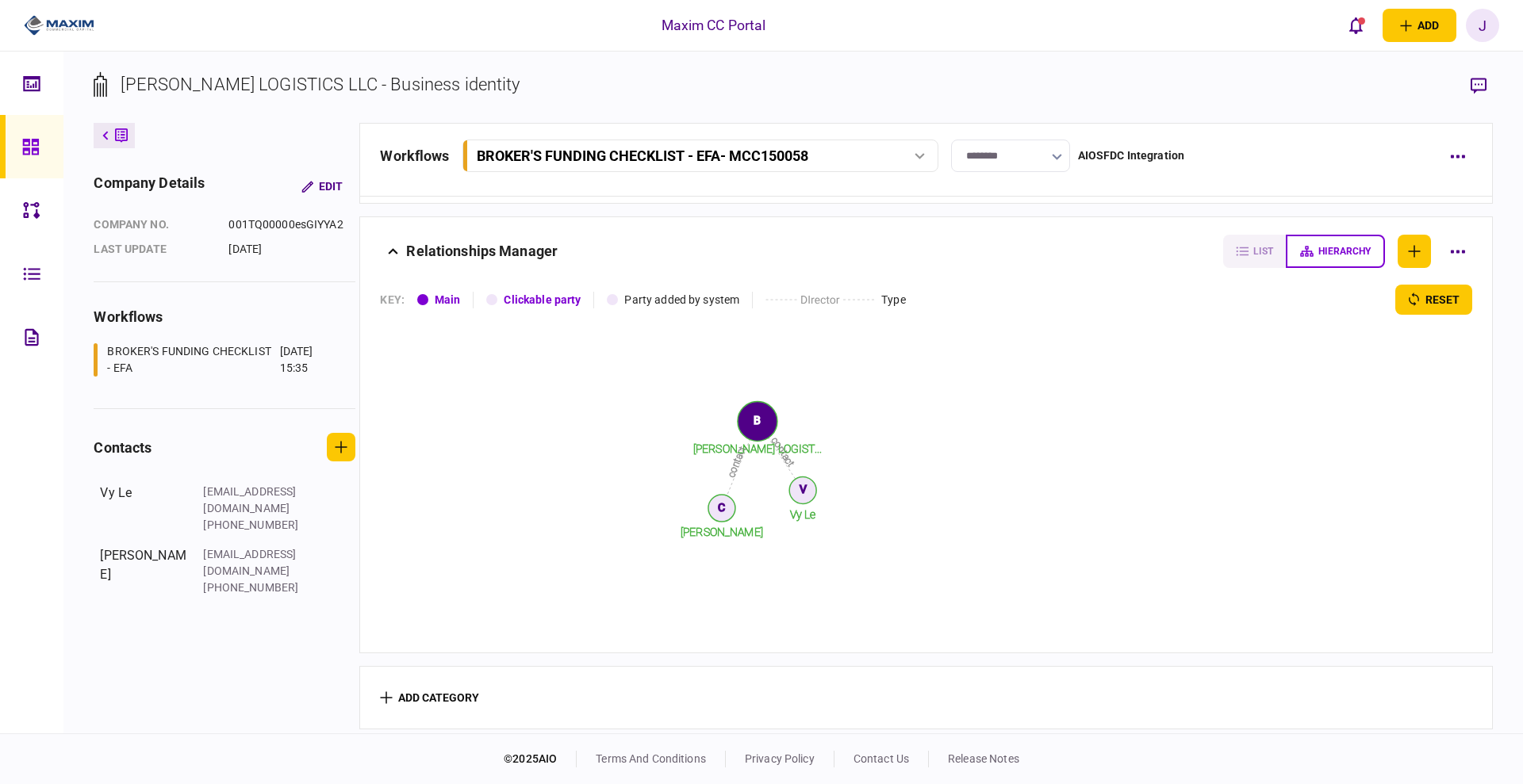
click at [15, 151] on link at bounding box center [31, 146] width 63 height 63
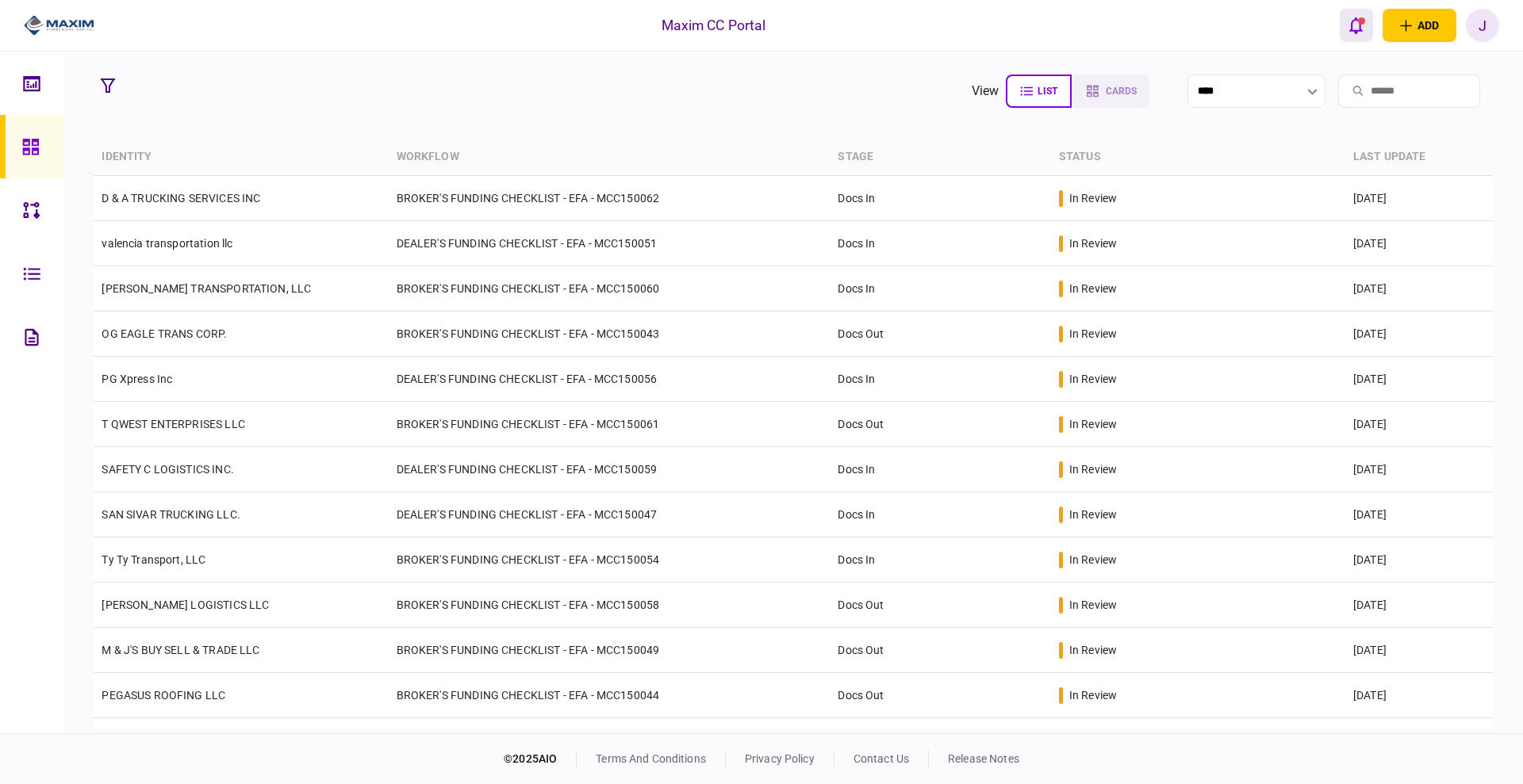
click at [1358, 20] on div "open notifications list" at bounding box center [1361, 20] width 7 height 7
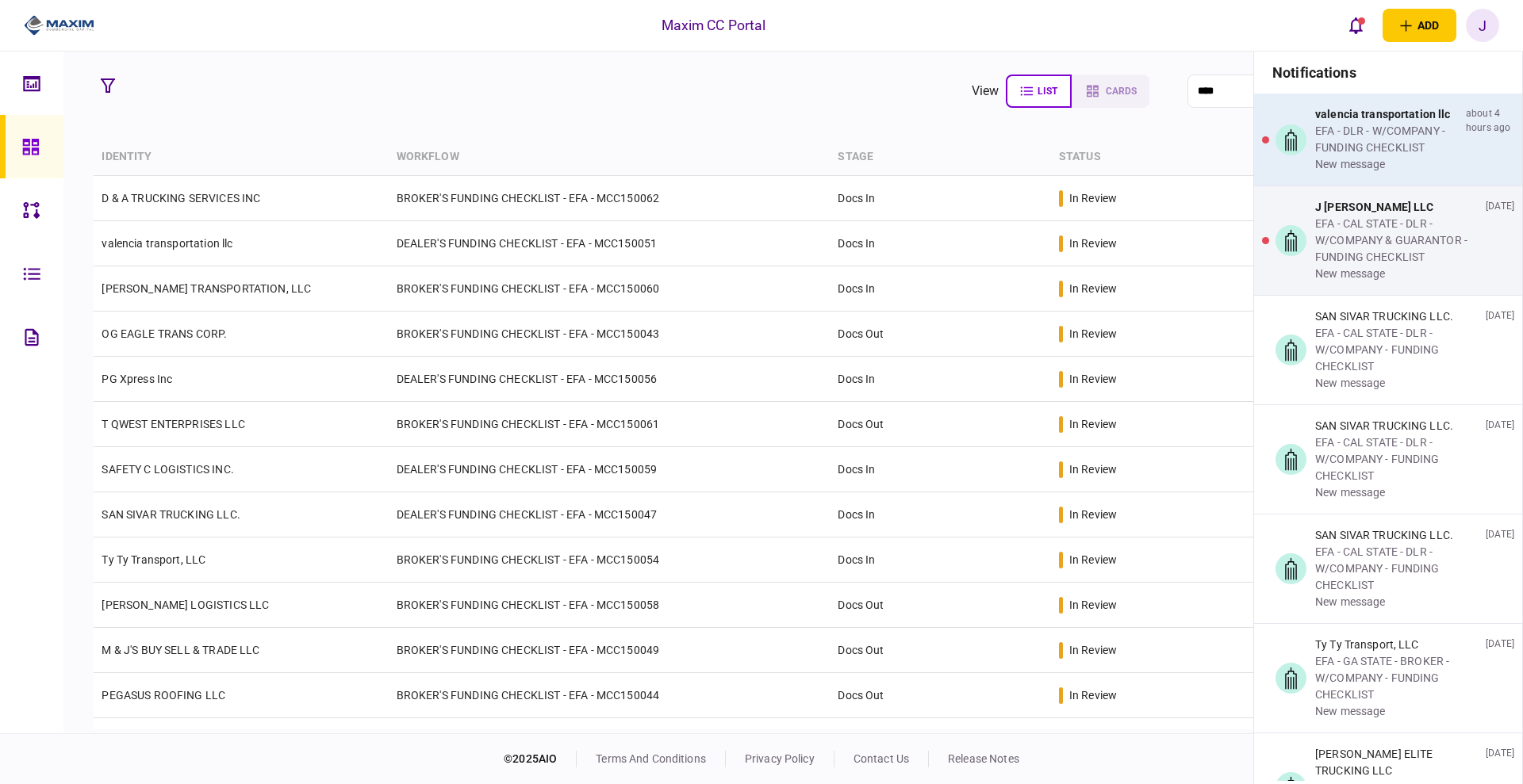
click at [1349, 129] on div "EFA - DLR - W/COMPANY - FUNDING CHECKLIST" at bounding box center [1386, 140] width 144 height 33
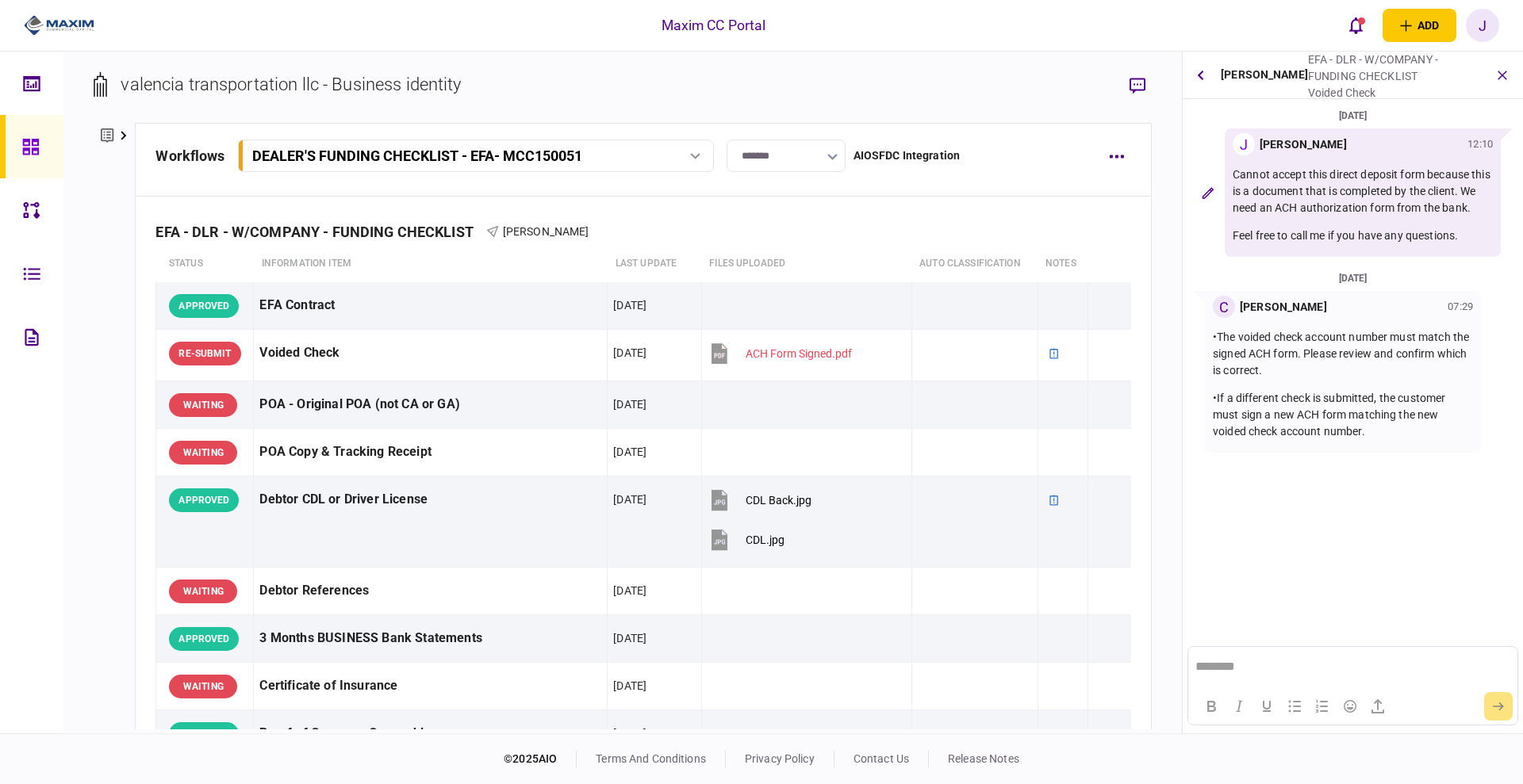
click at [28, 143] on icon at bounding box center [30, 146] width 16 height 16
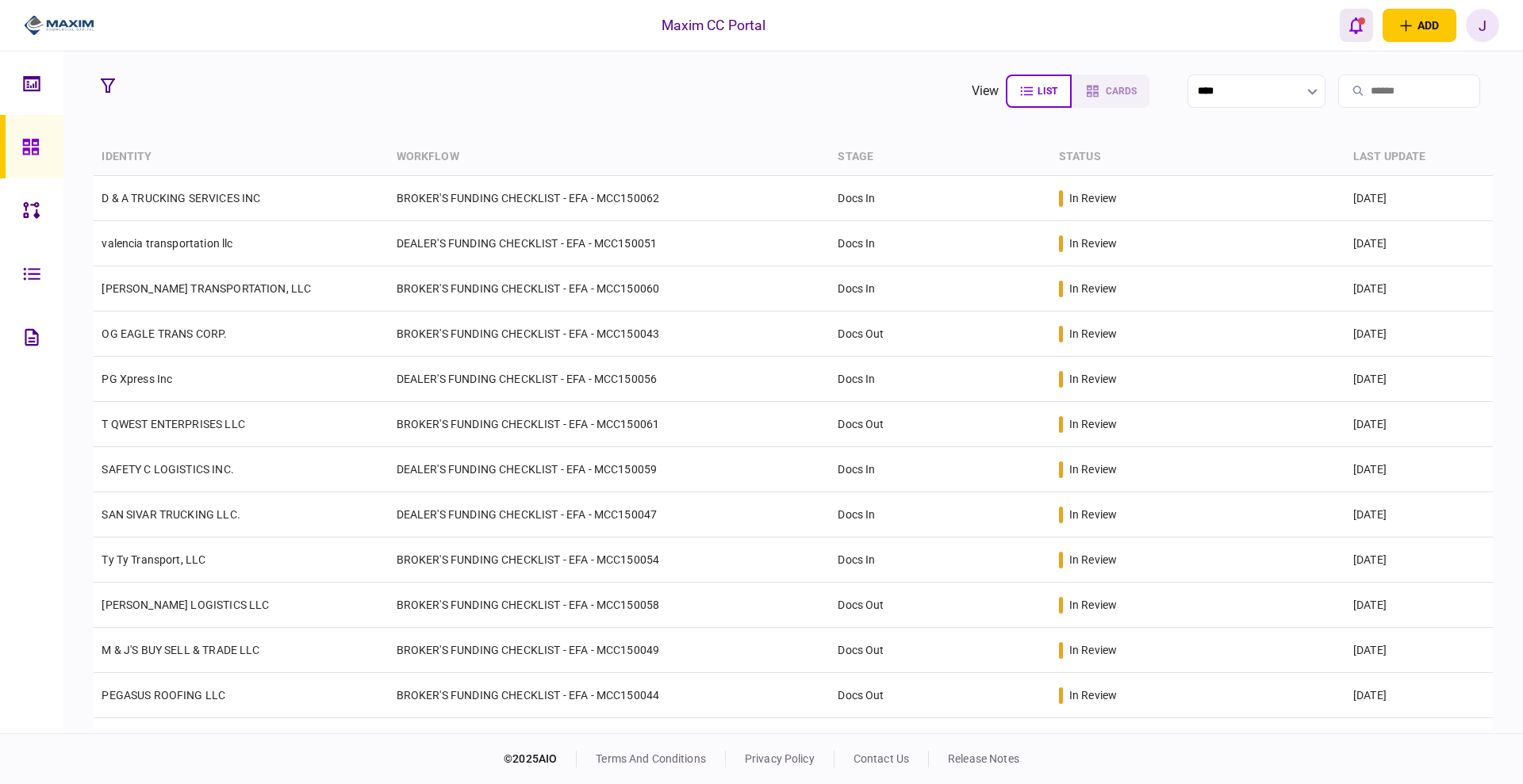
click at [1356, 27] on icon "open notifications list" at bounding box center [1356, 25] width 14 height 17
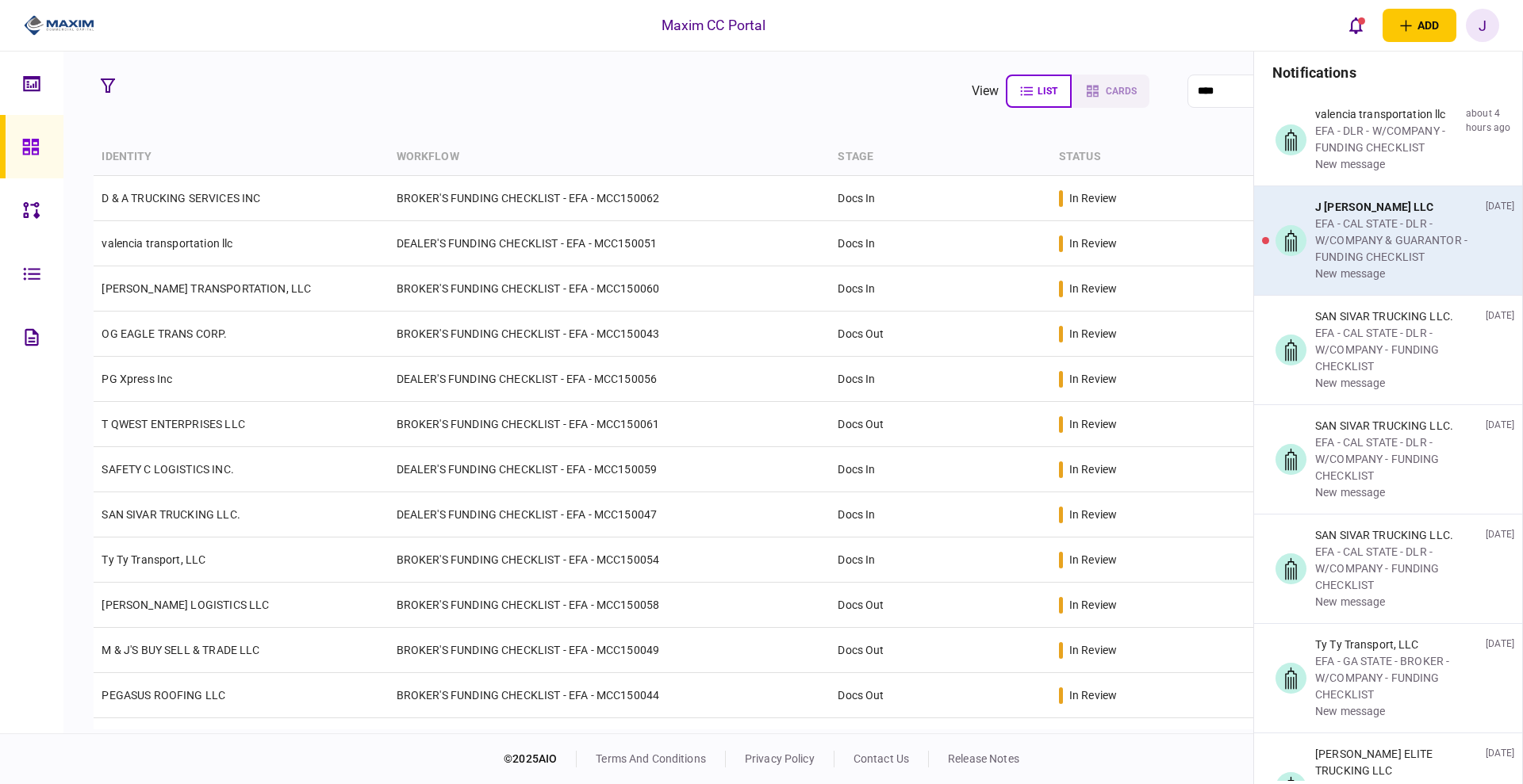
click at [1361, 234] on div "EFA - CAL STATE - DLR - W/COMPANY & GUARANTOR - FUNDING CHECKLIST" at bounding box center [1396, 241] width 164 height 50
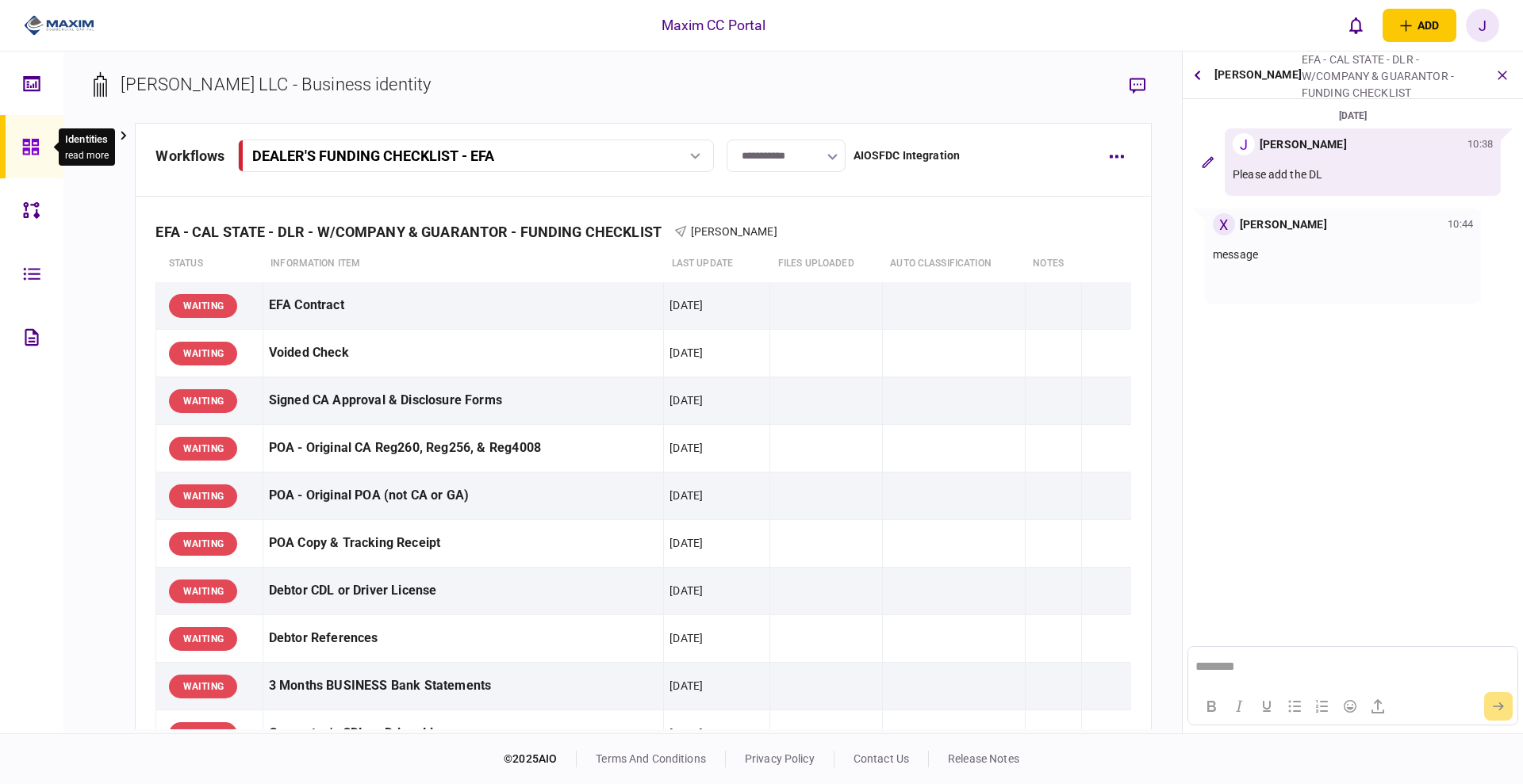
click at [30, 146] on icon at bounding box center [31, 146] width 17 height 18
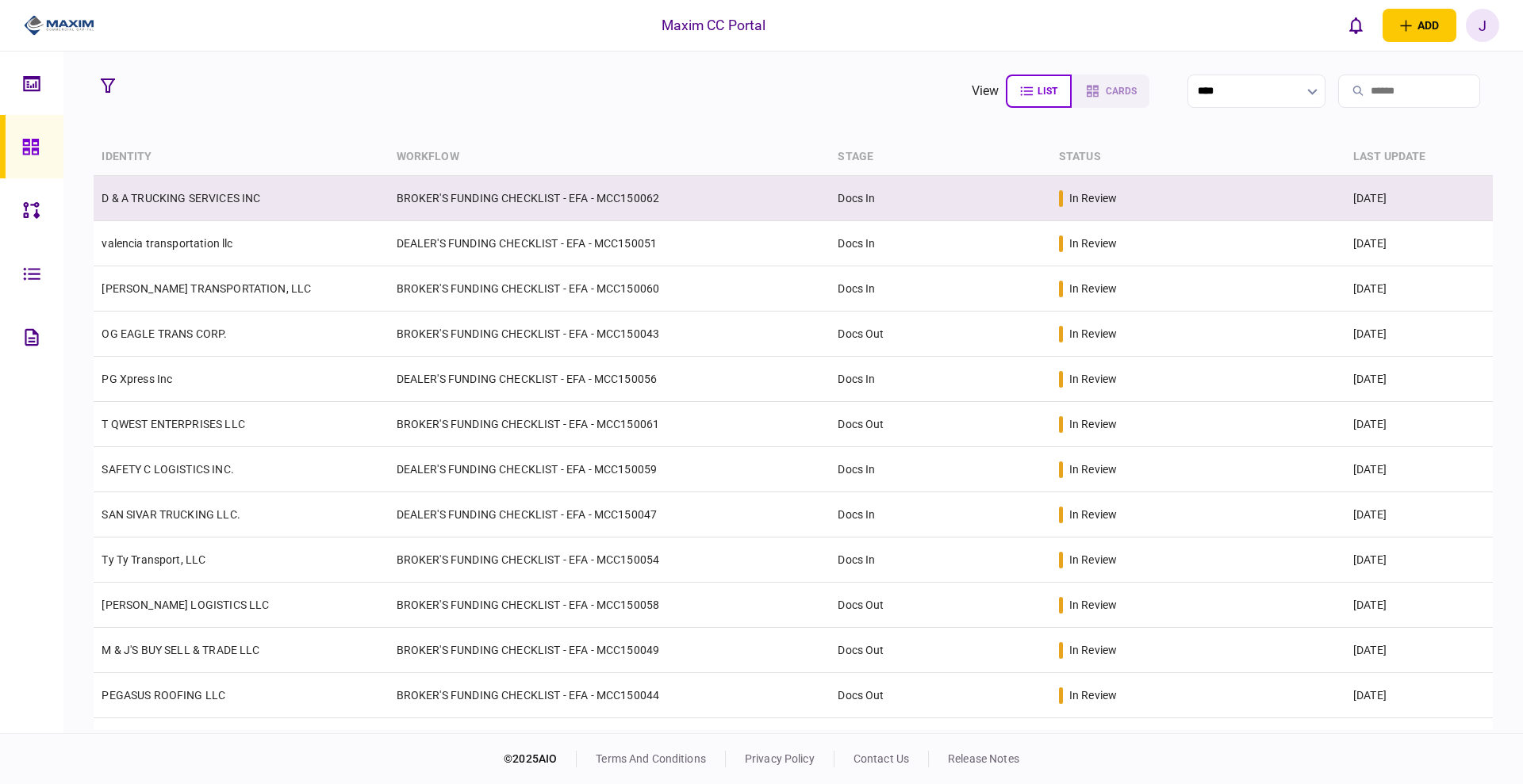
click at [178, 208] on td "D & A TRUCKING SERVICES INC" at bounding box center [241, 199] width 295 height 46
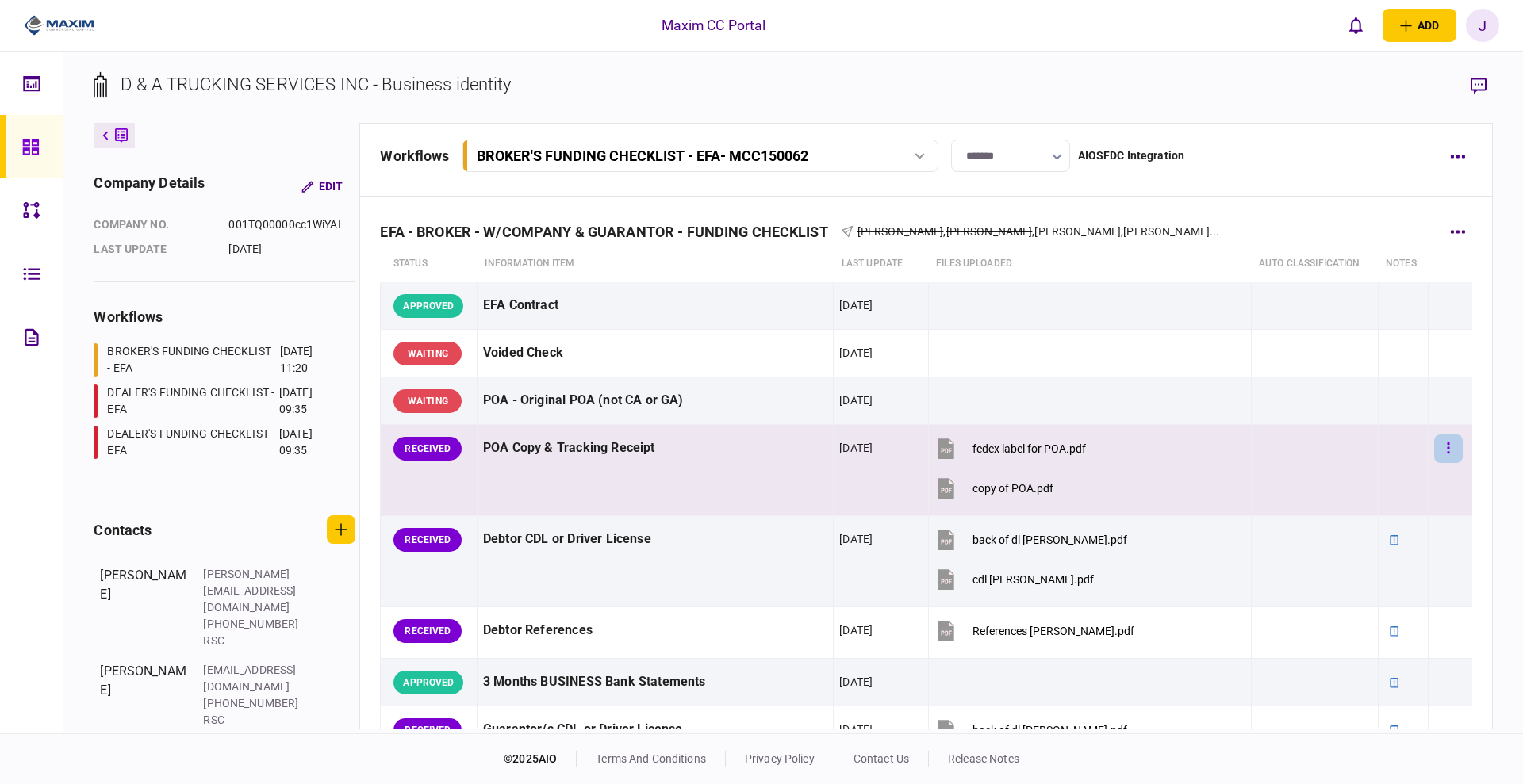
click at [1445, 445] on button "button" at bounding box center [1447, 448] width 28 height 28
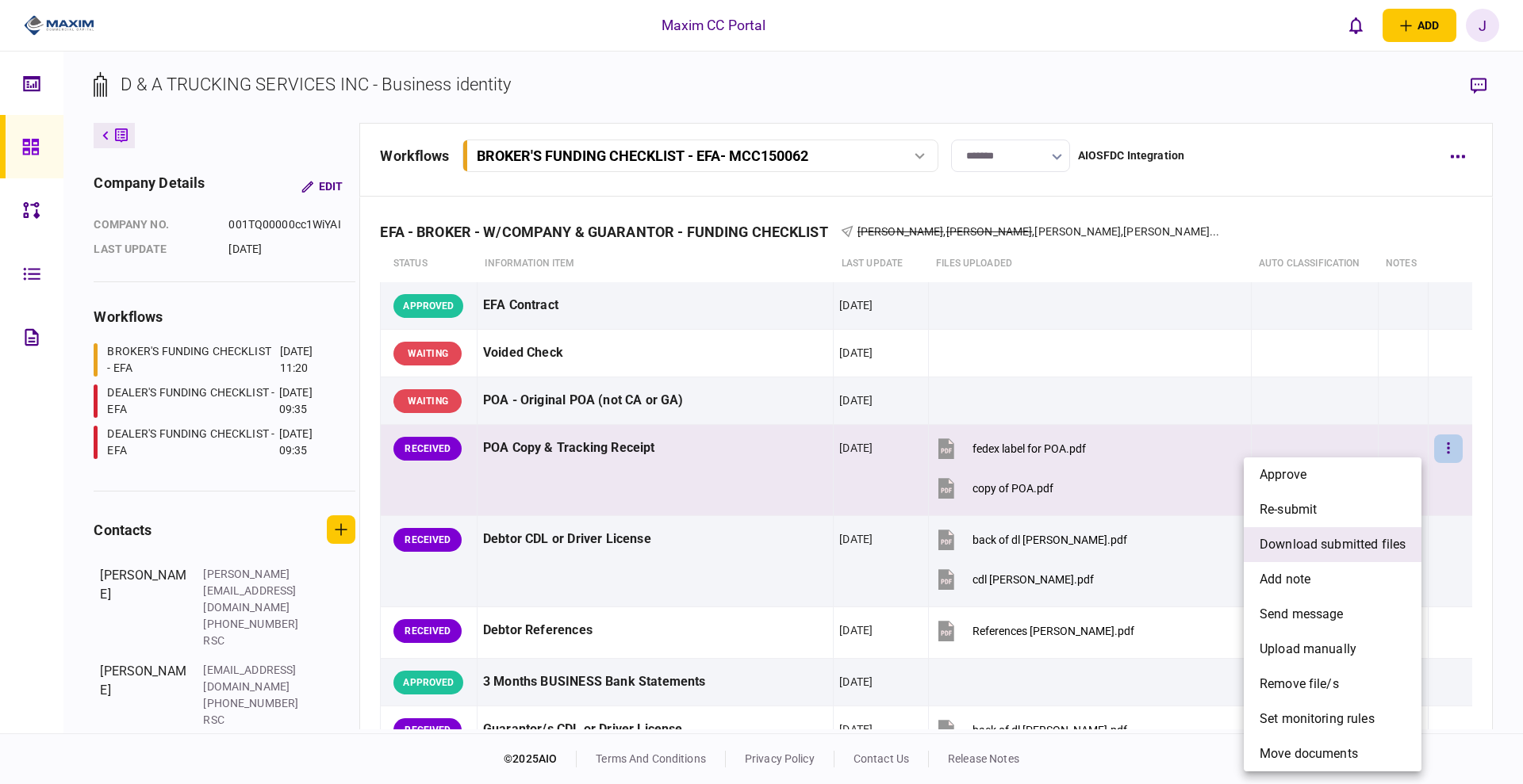
click at [1330, 535] on span "download submitted files" at bounding box center [1332, 545] width 146 height 19
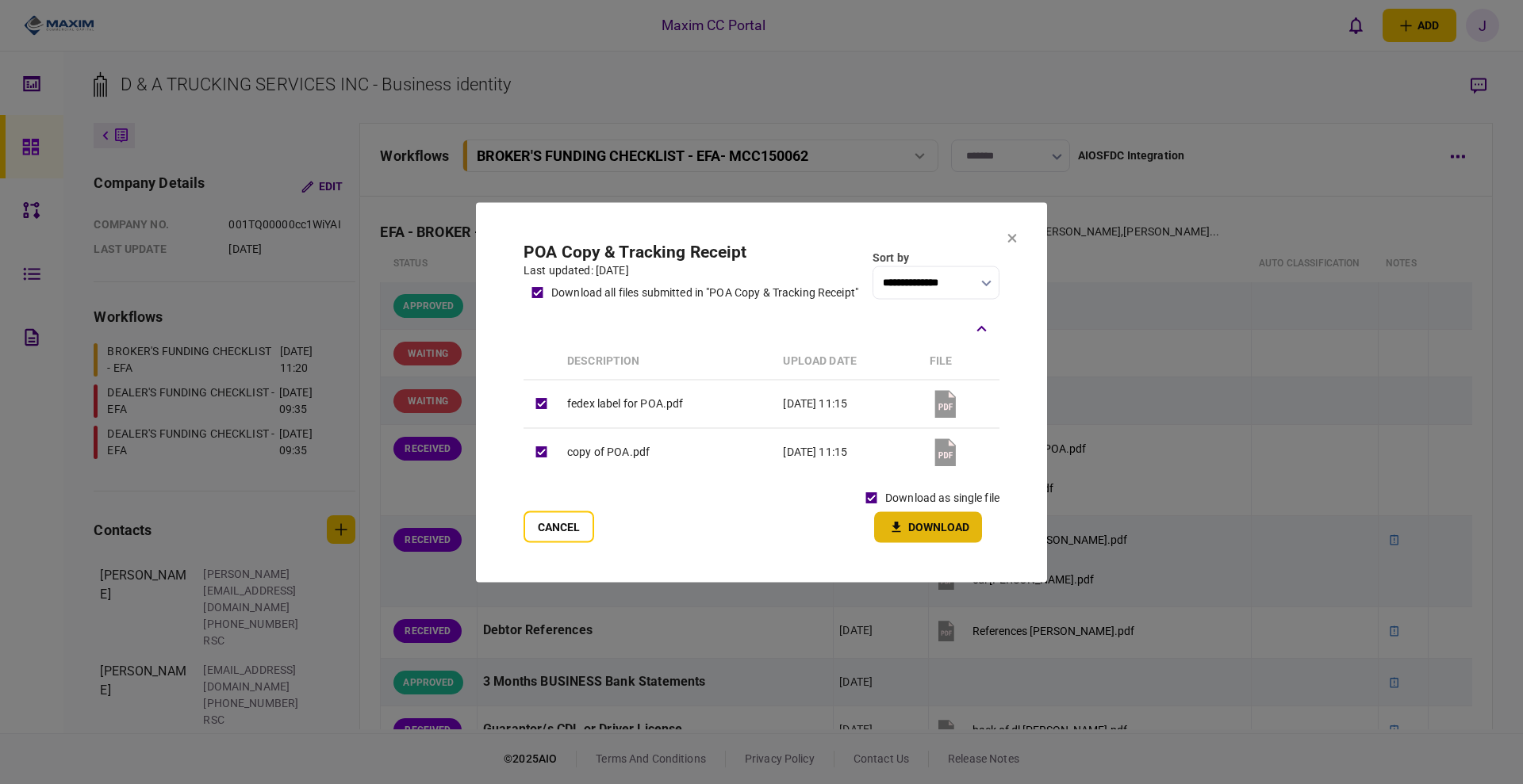
click at [908, 529] on button "Download" at bounding box center [928, 527] width 108 height 31
click at [556, 536] on button "Cancel" at bounding box center [558, 526] width 71 height 32
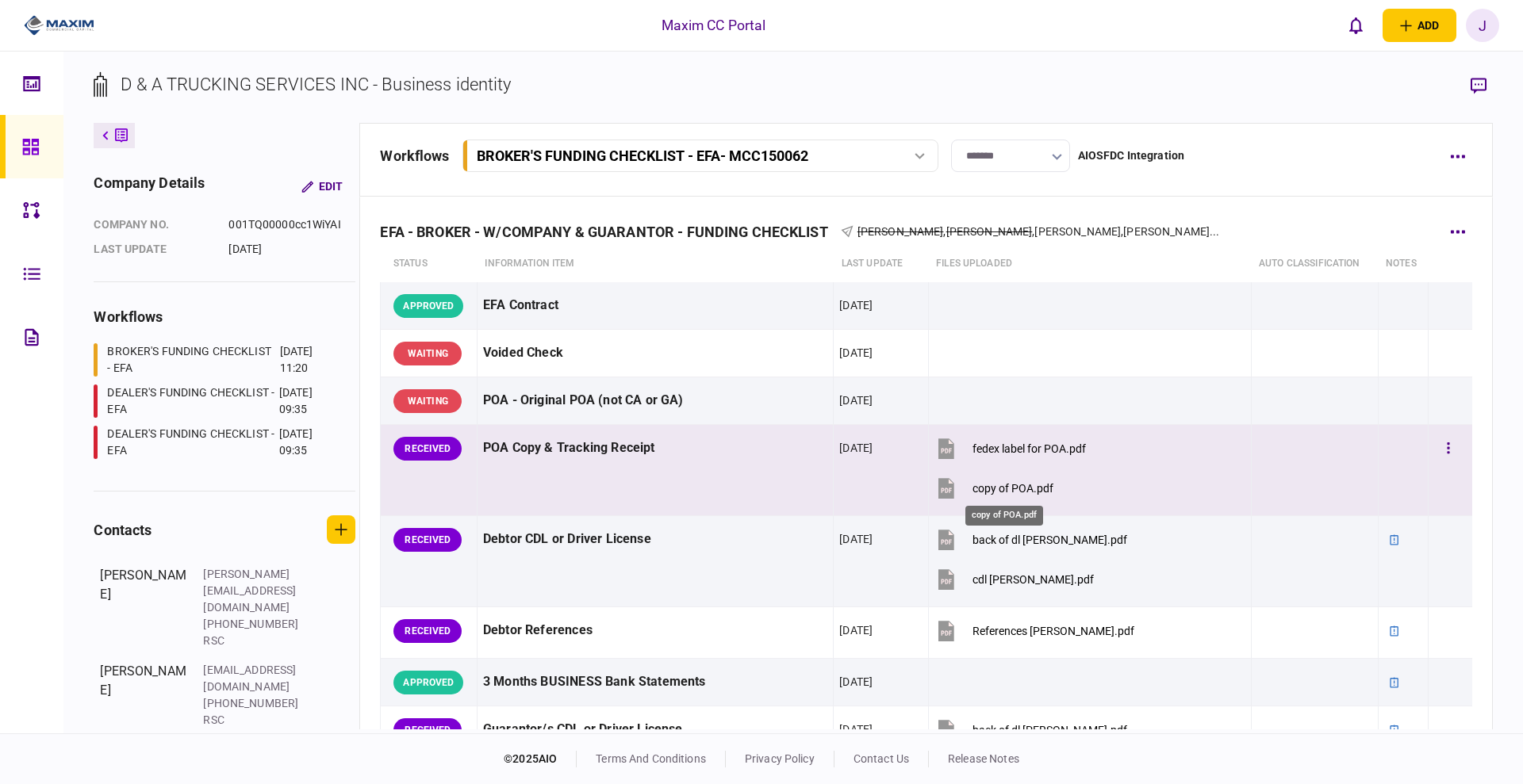
click at [999, 485] on div "copy of POA.pdf" at bounding box center [1012, 487] width 80 height 13
click at [1442, 443] on button "button" at bounding box center [1447, 448] width 28 height 28
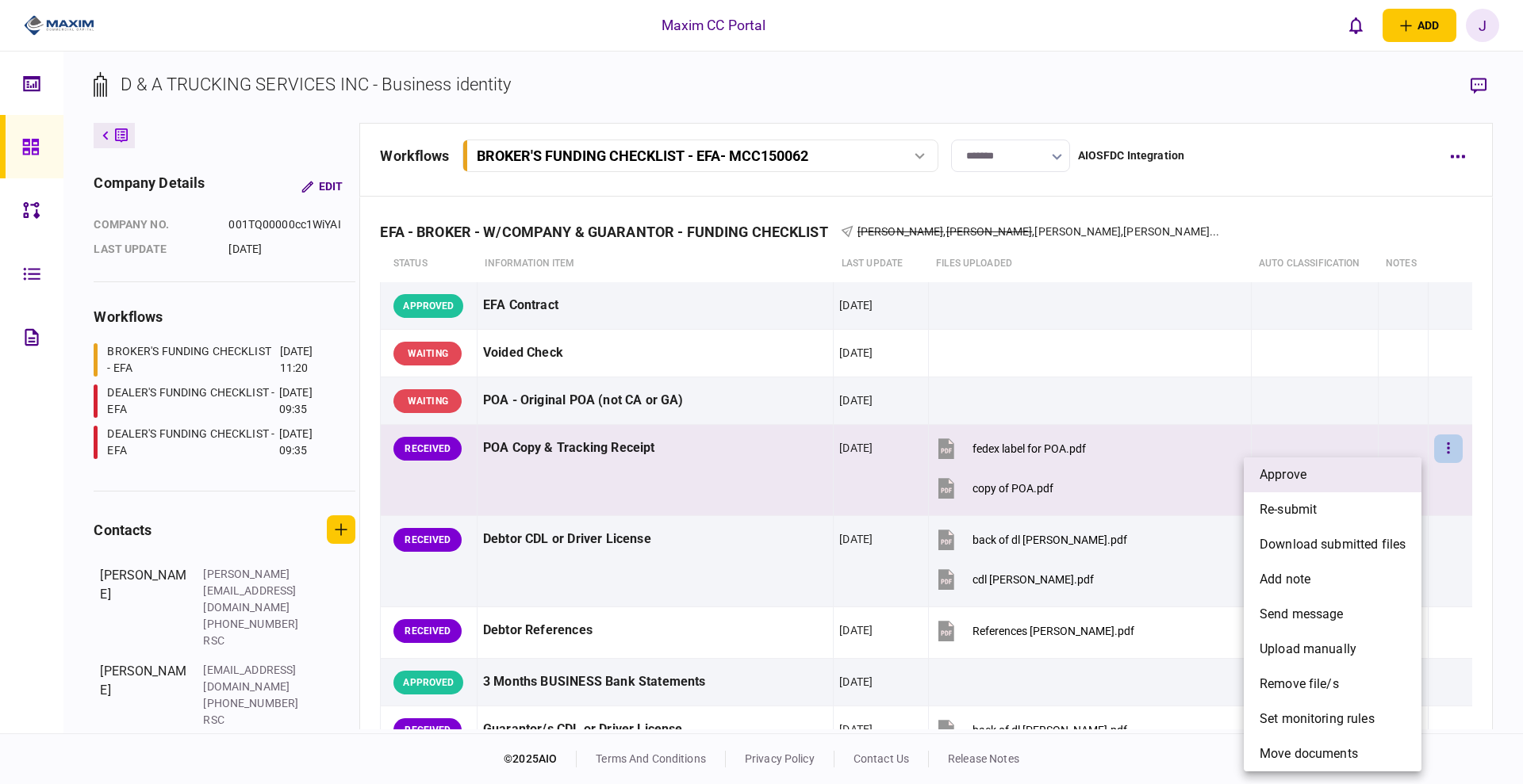
click at [1351, 472] on li "approve" at bounding box center [1332, 475] width 177 height 35
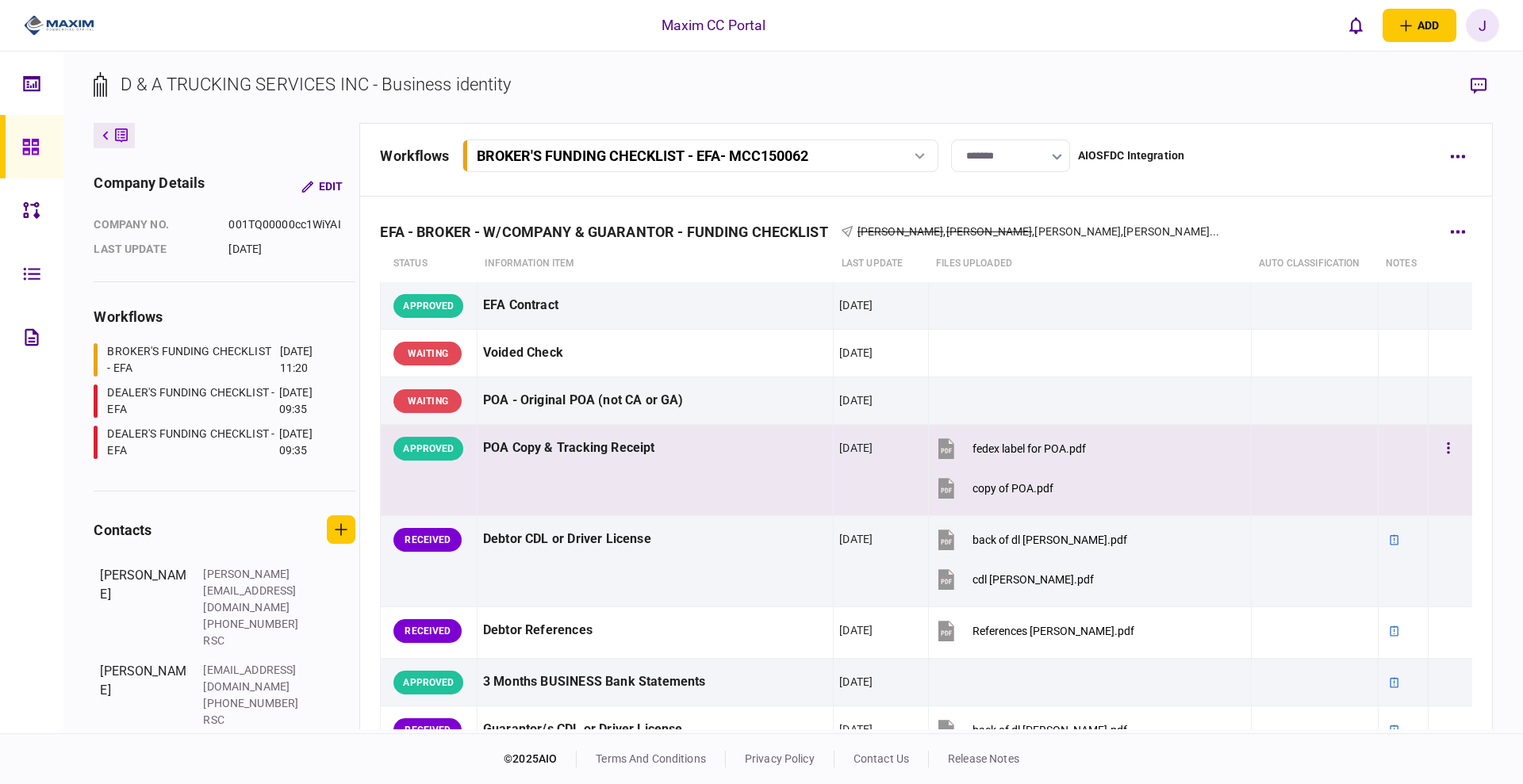
scroll to position [99, 0]
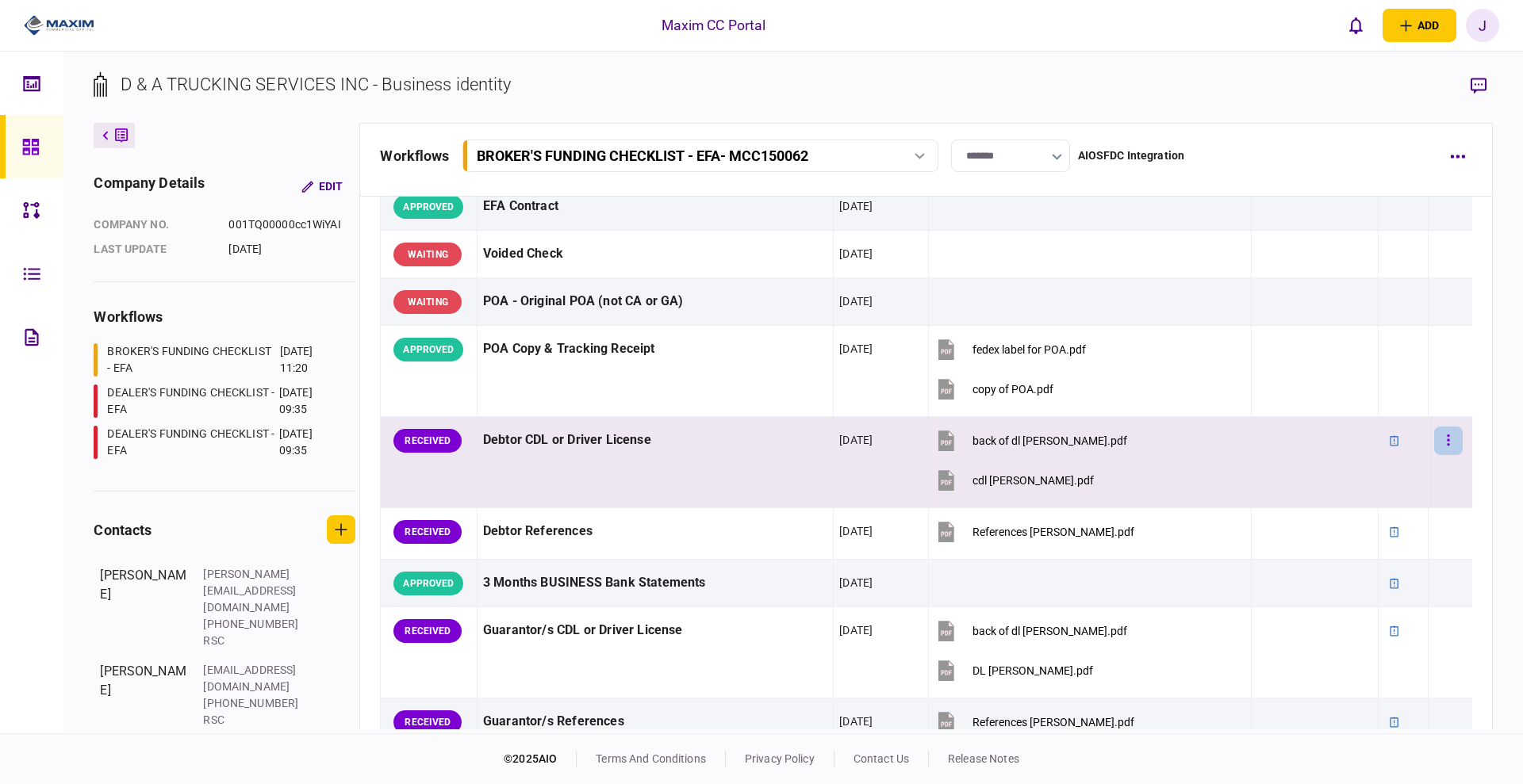
click at [1434, 443] on button "button" at bounding box center [1447, 440] width 28 height 28
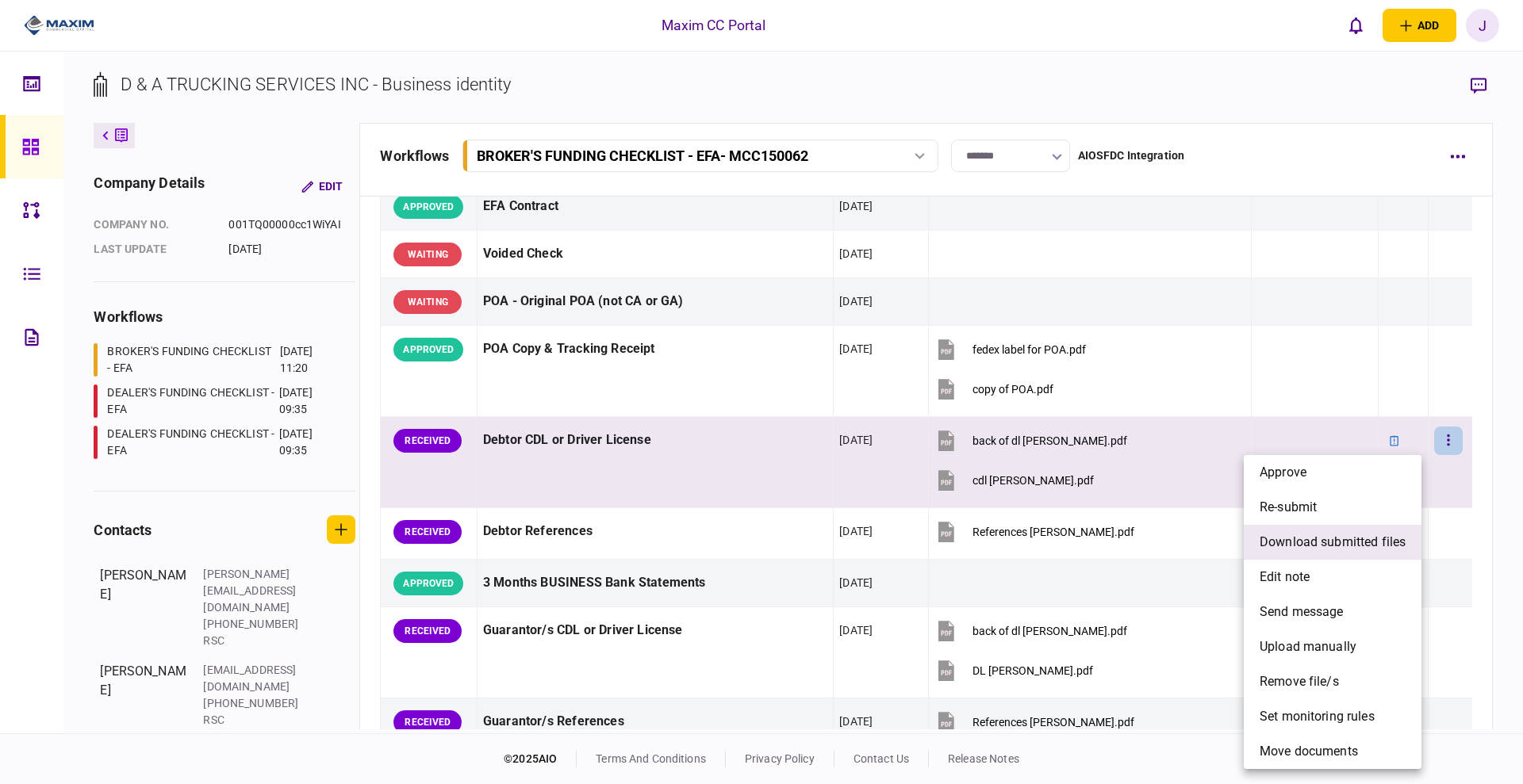
click at [1360, 543] on span "download submitted files" at bounding box center [1332, 543] width 146 height 19
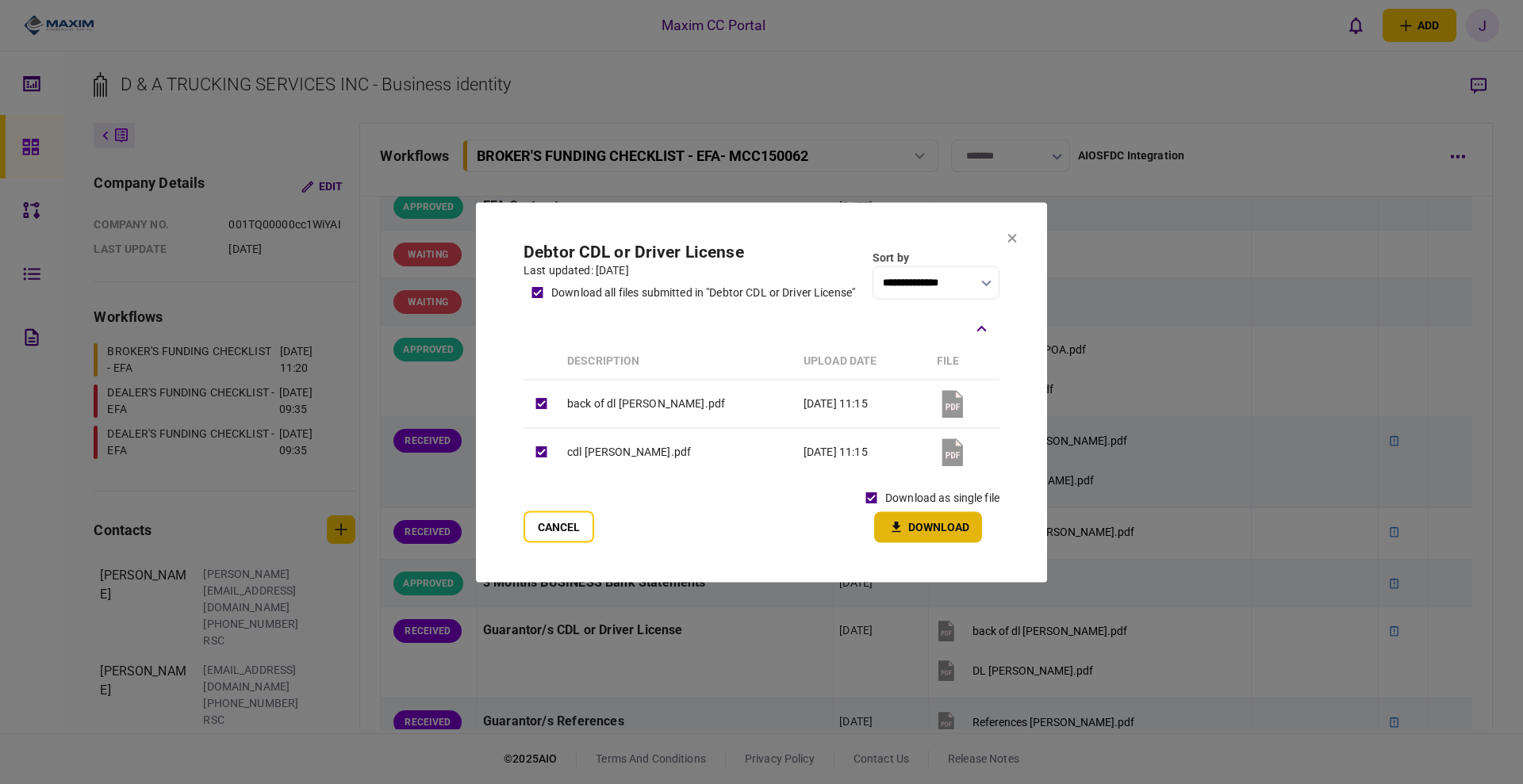
click at [914, 528] on button "Download" at bounding box center [928, 527] width 108 height 31
click at [1009, 236] on icon at bounding box center [1012, 238] width 10 height 10
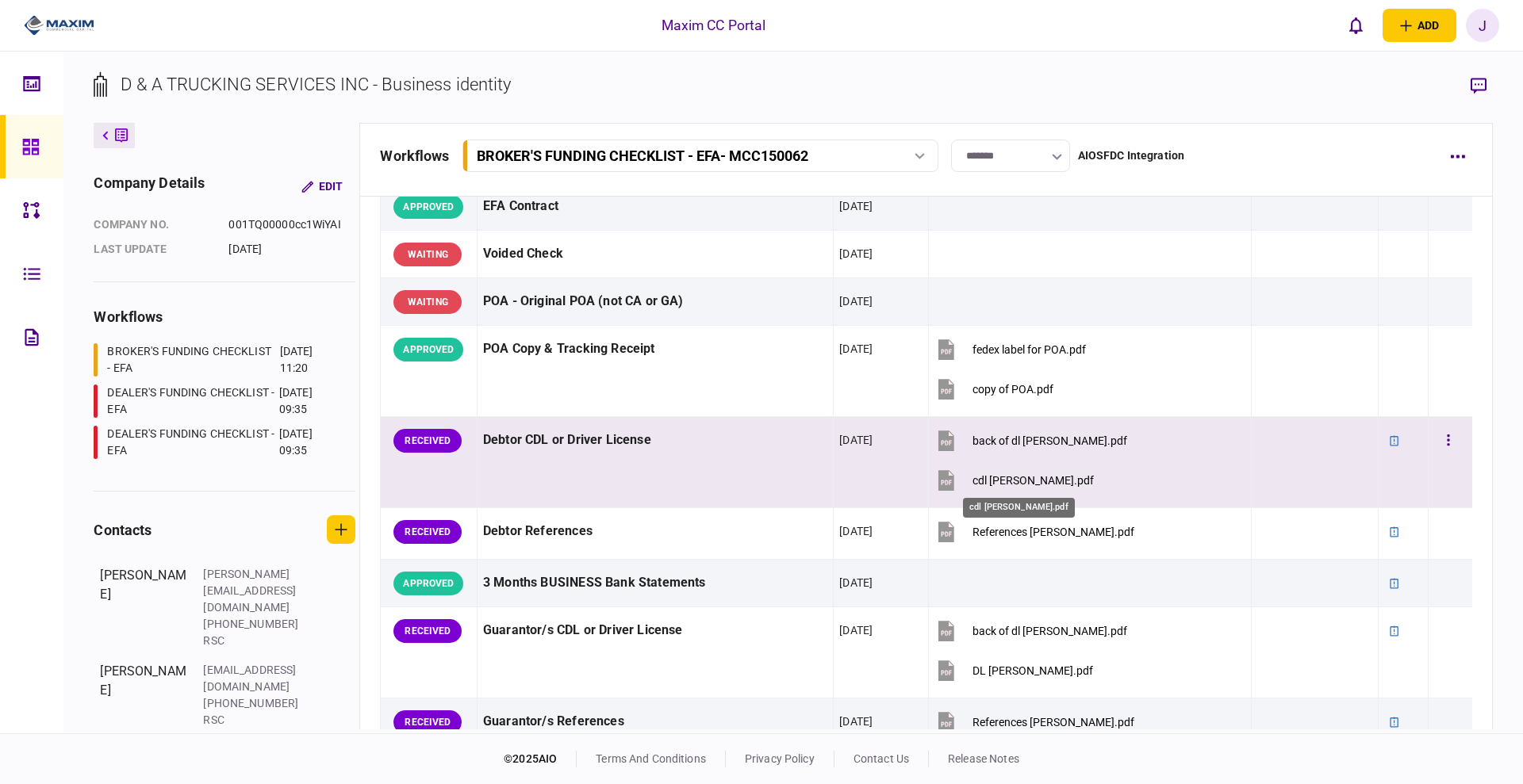
click at [990, 477] on div "cdl [PERSON_NAME].pdf" at bounding box center [1032, 480] width 121 height 13
click at [989, 438] on div "back of dl [PERSON_NAME].pdf" at bounding box center [1050, 440] width 155 height 13
click at [999, 478] on div "cdl [PERSON_NAME].pdf" at bounding box center [1032, 480] width 121 height 13
click at [1434, 450] on button "button" at bounding box center [1447, 440] width 28 height 28
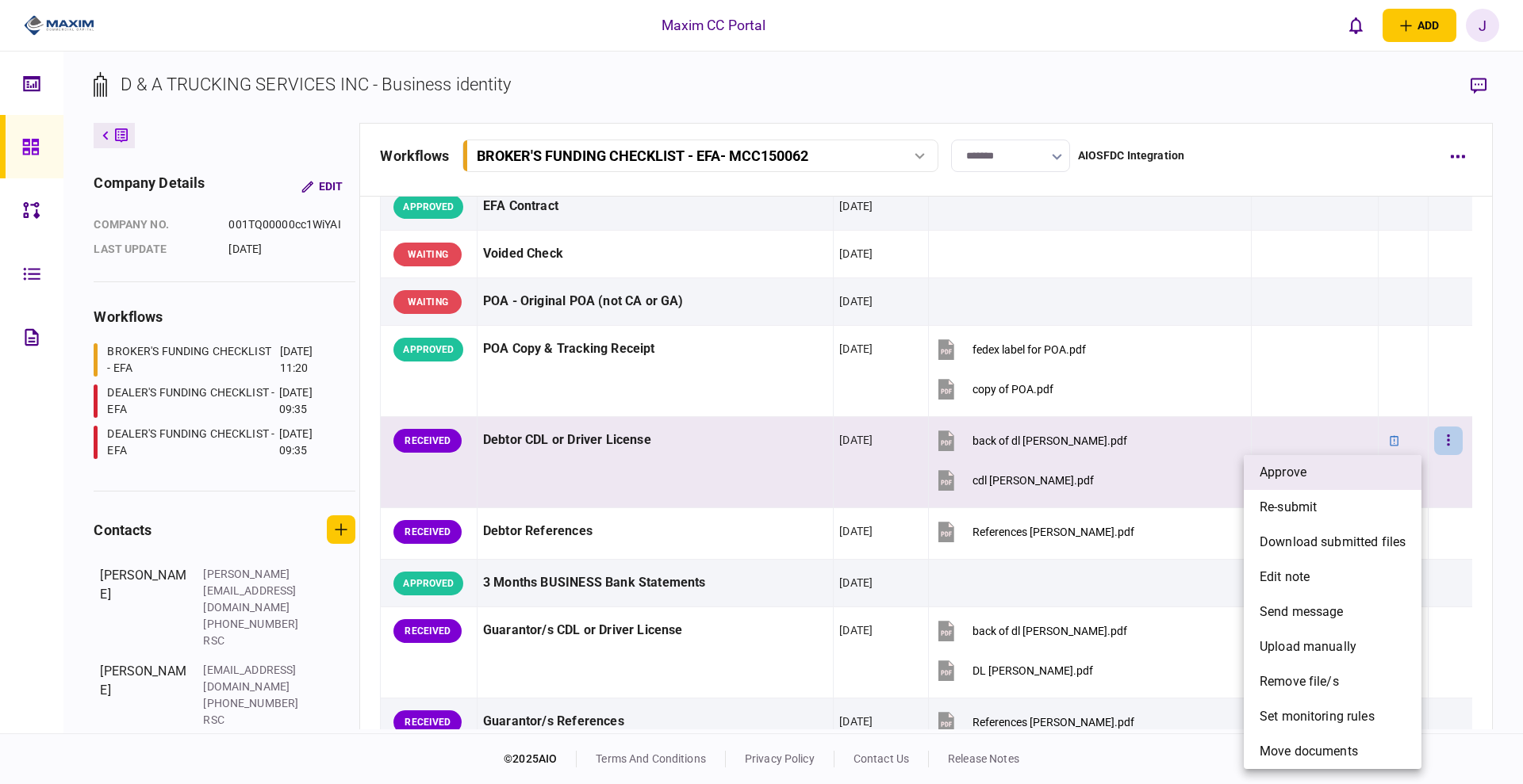
click at [1355, 475] on li "approve" at bounding box center [1332, 473] width 177 height 35
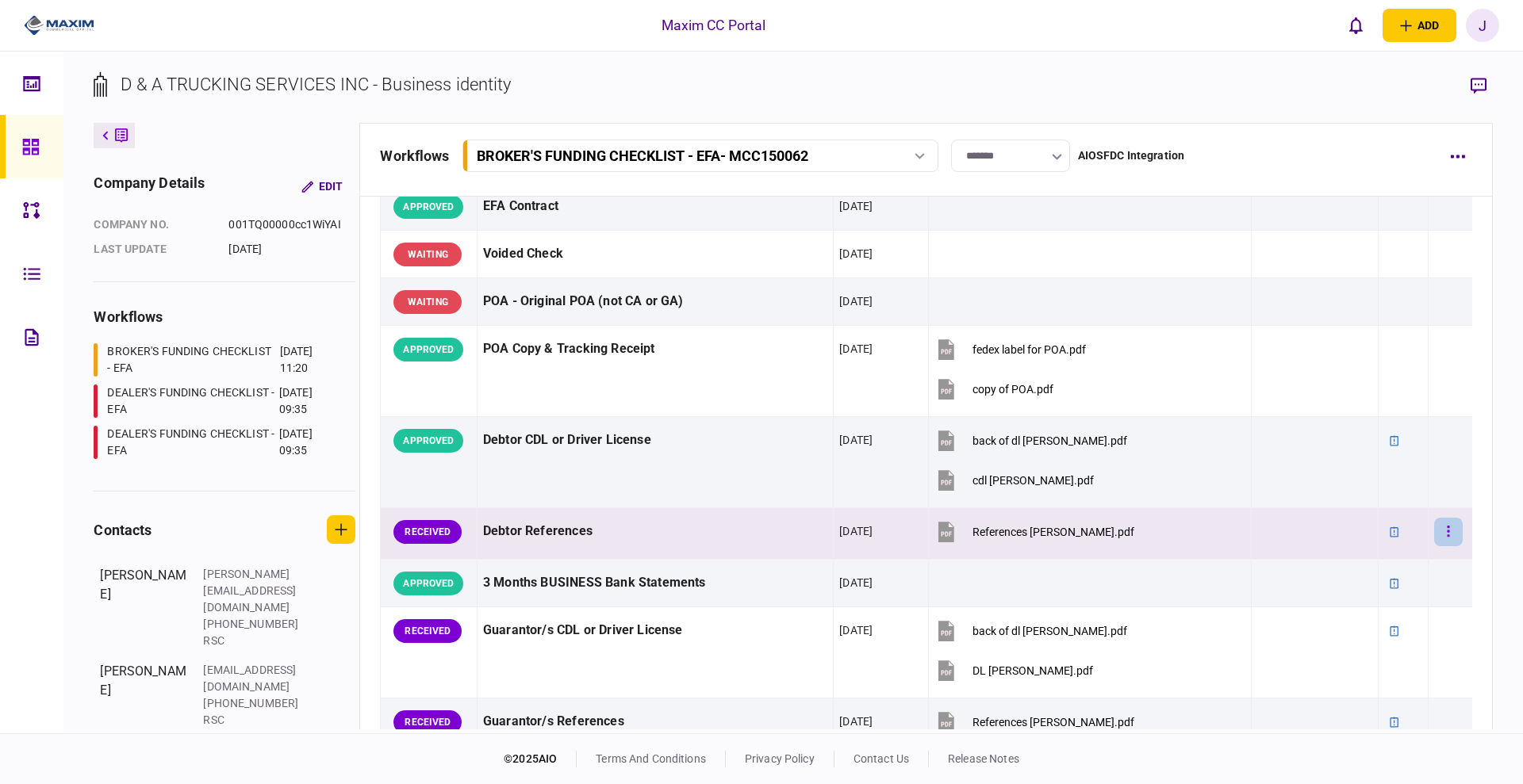
click at [1434, 536] on button "button" at bounding box center [1447, 531] width 28 height 28
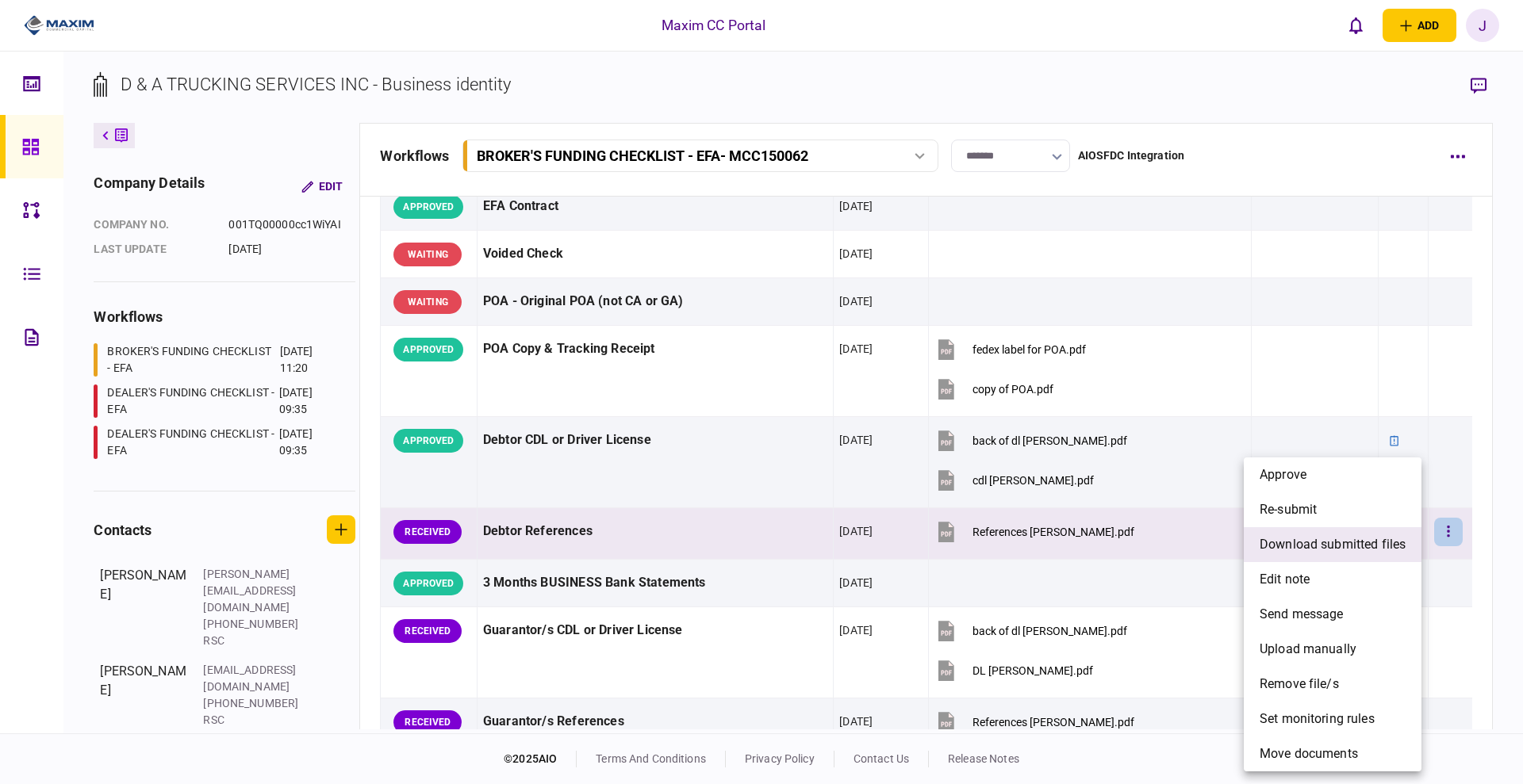
click at [1349, 548] on span "download submitted files" at bounding box center [1332, 545] width 146 height 19
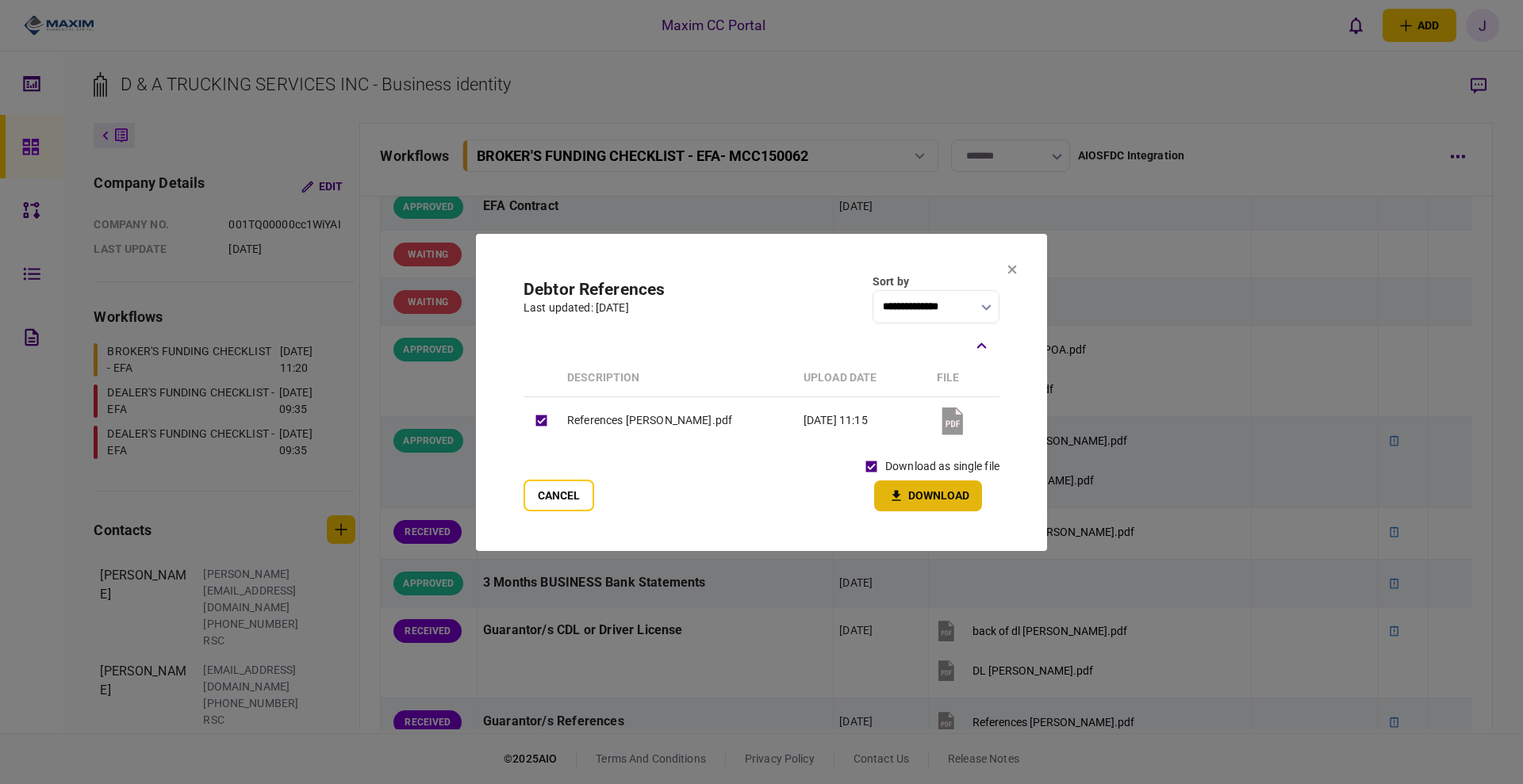
click at [935, 499] on button "Download" at bounding box center [928, 496] width 108 height 31
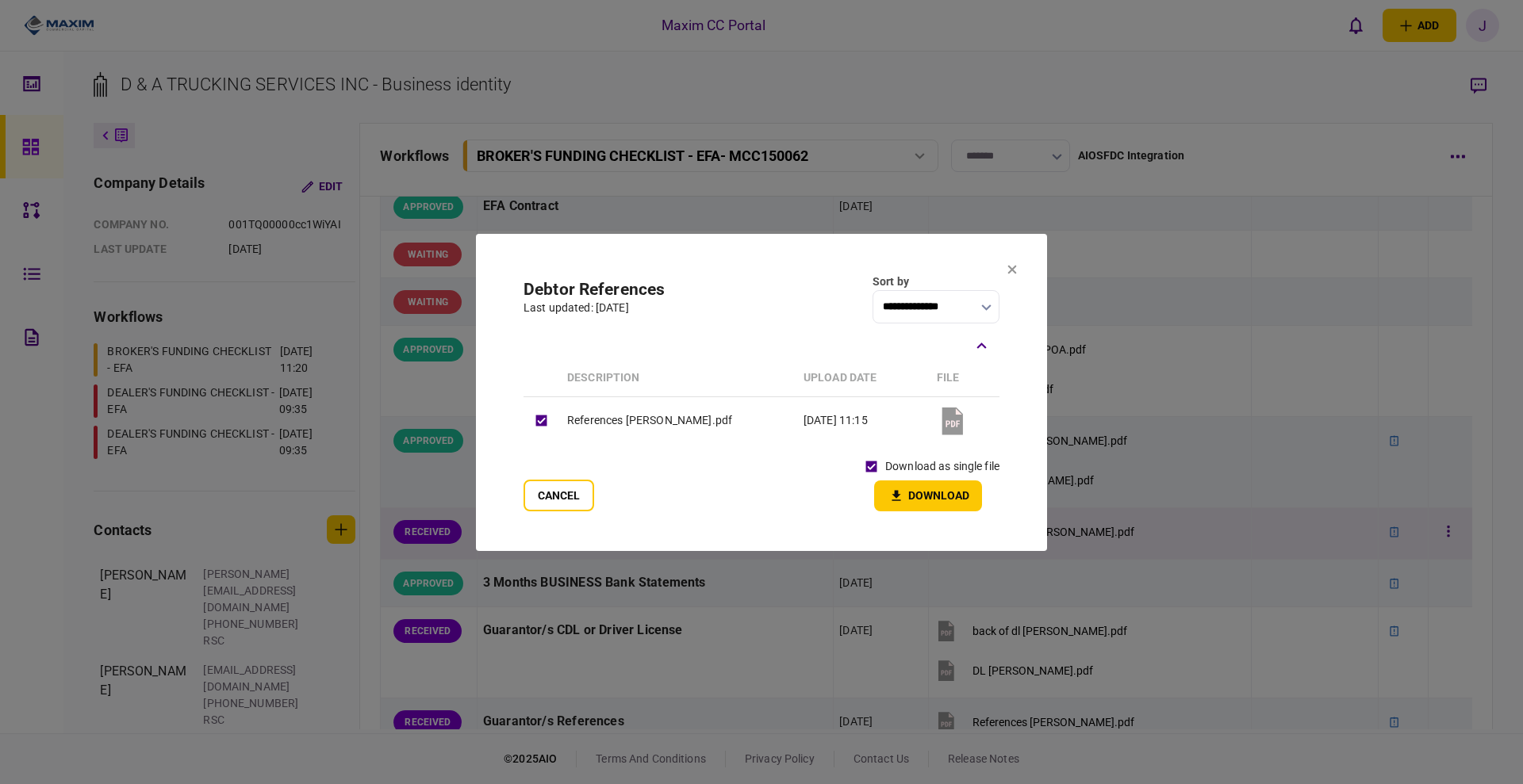
drag, startPoint x: 551, startPoint y: 493, endPoint x: 644, endPoint y: 520, distance: 96.8
click at [551, 498] on button "Cancel" at bounding box center [558, 495] width 71 height 32
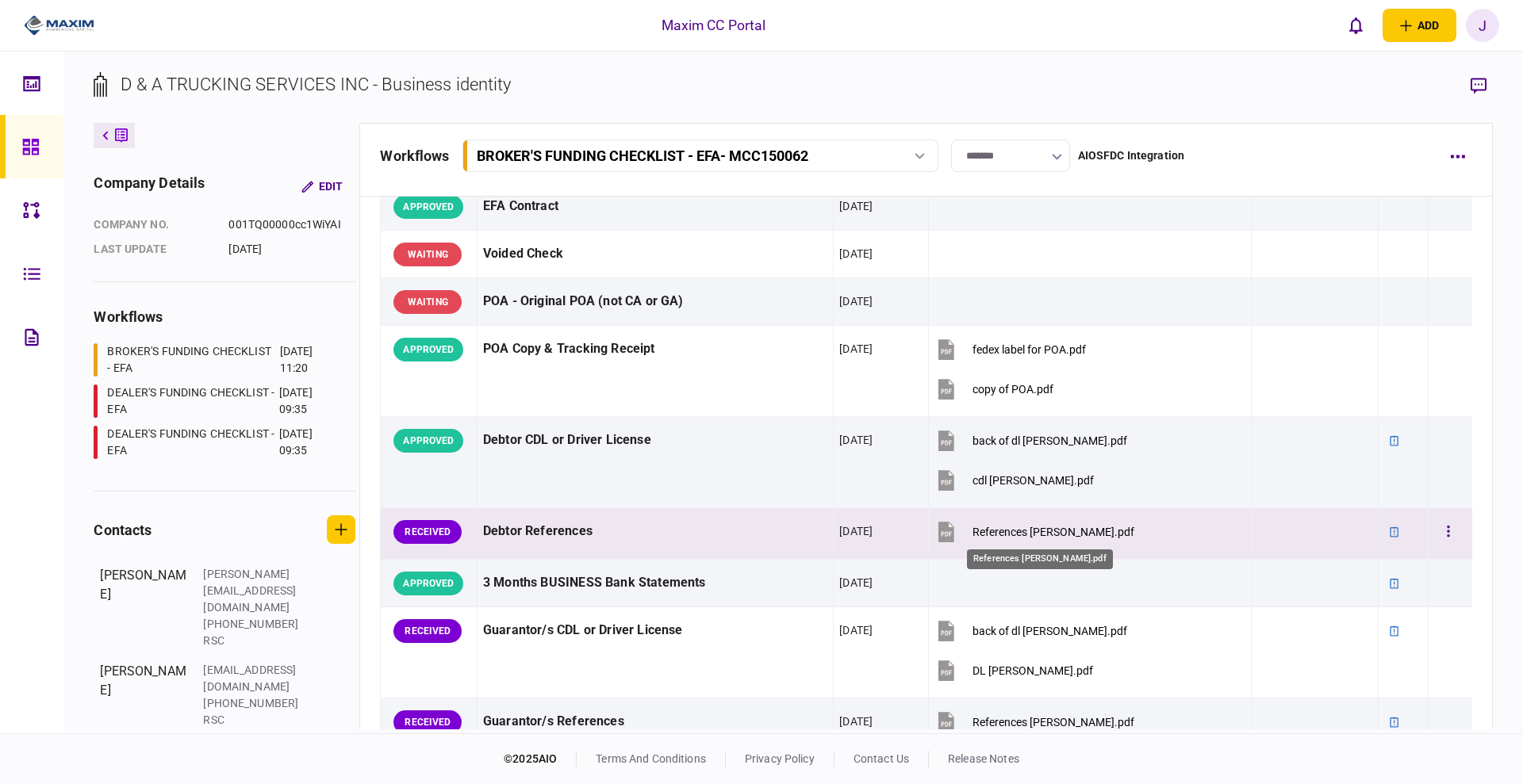
click at [1042, 529] on div "References [PERSON_NAME].pdf" at bounding box center [1053, 531] width 162 height 13
click at [1434, 534] on button "button" at bounding box center [1447, 531] width 28 height 28
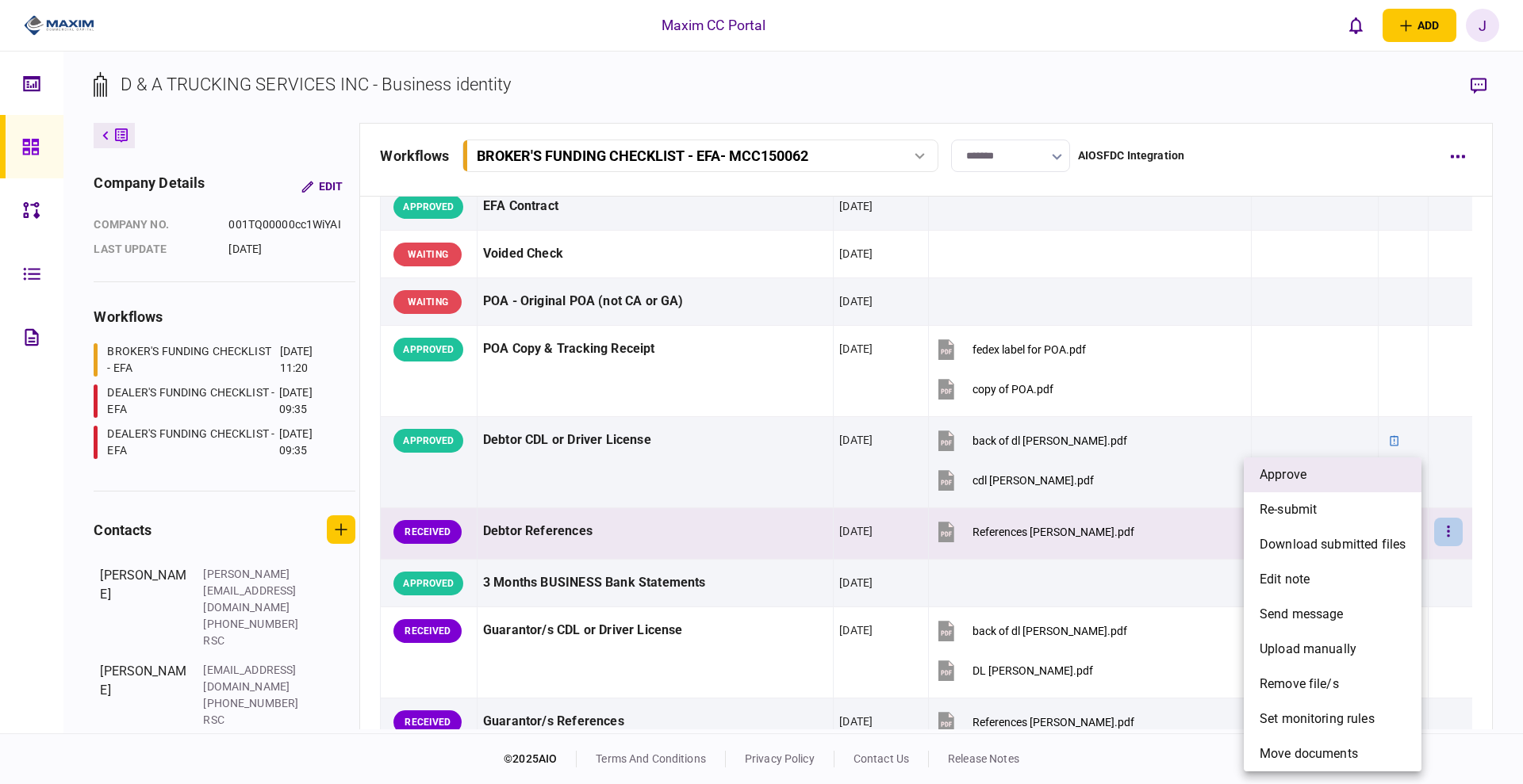
click at [1295, 478] on span "approve" at bounding box center [1283, 475] width 47 height 19
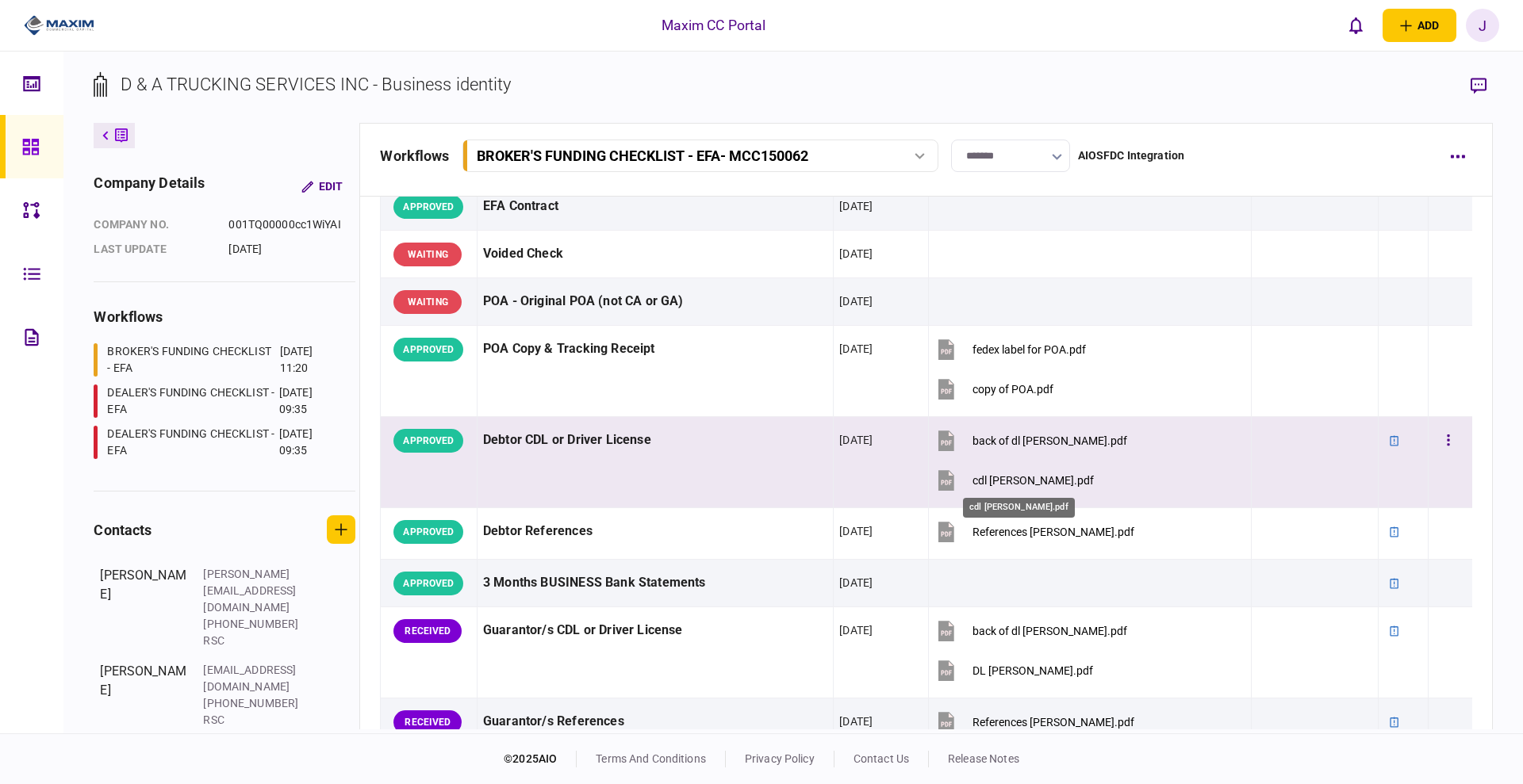
click at [982, 475] on div "cdl [PERSON_NAME].pdf" at bounding box center [1032, 480] width 121 height 13
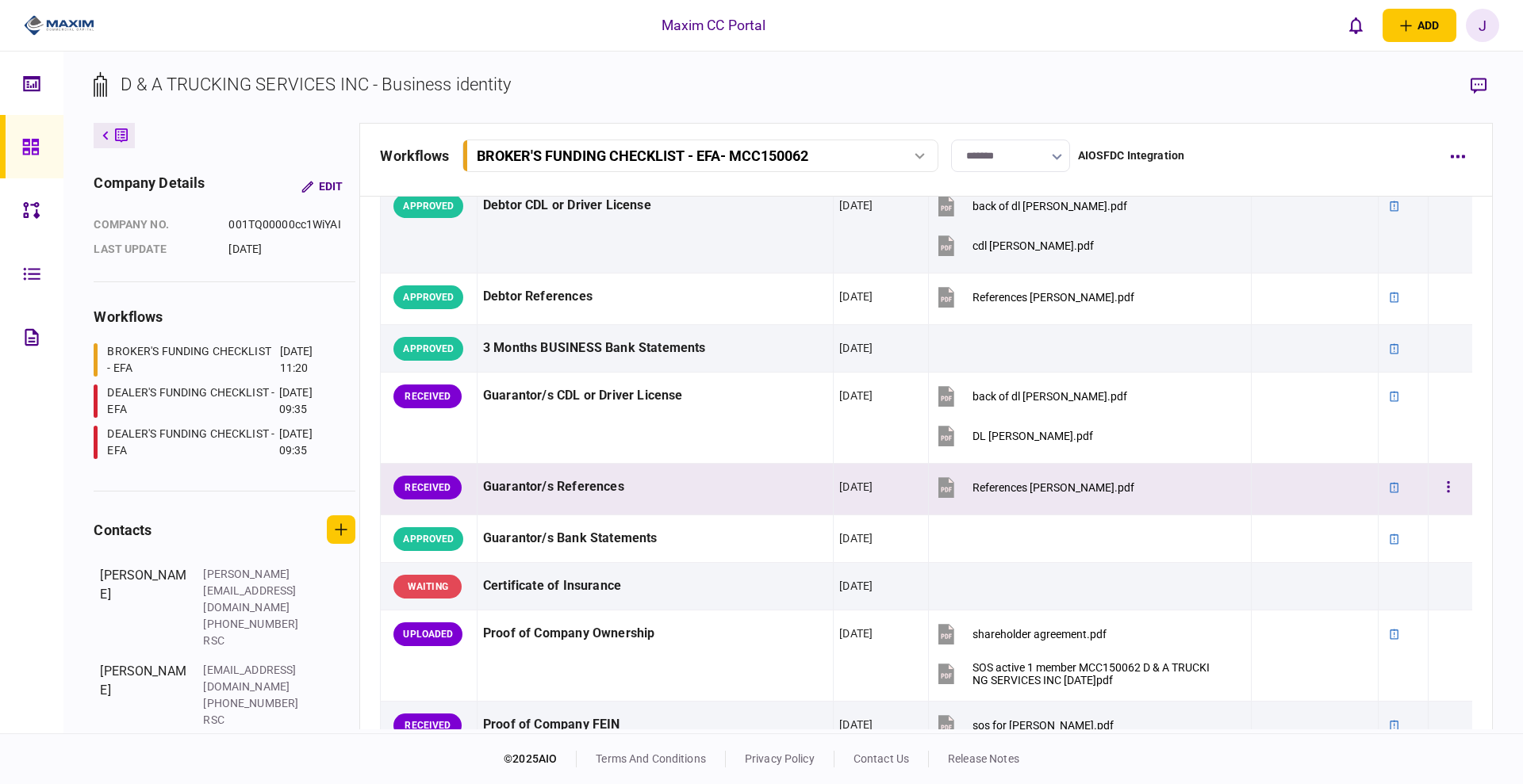
scroll to position [396, 0]
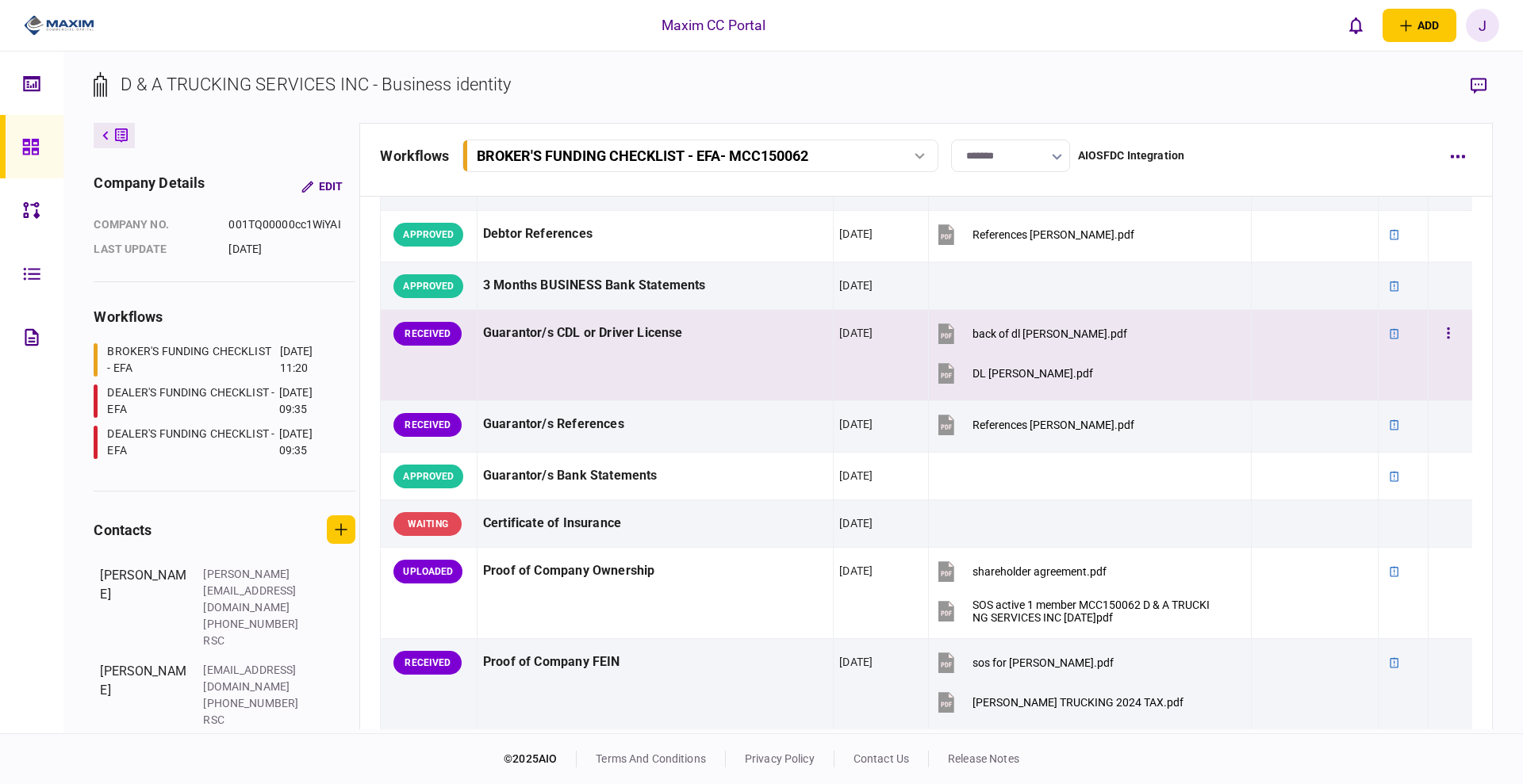
click at [983, 377] on div "DL [PERSON_NAME].pdf" at bounding box center [1032, 373] width 120 height 13
click at [1434, 333] on button "button" at bounding box center [1447, 333] width 28 height 28
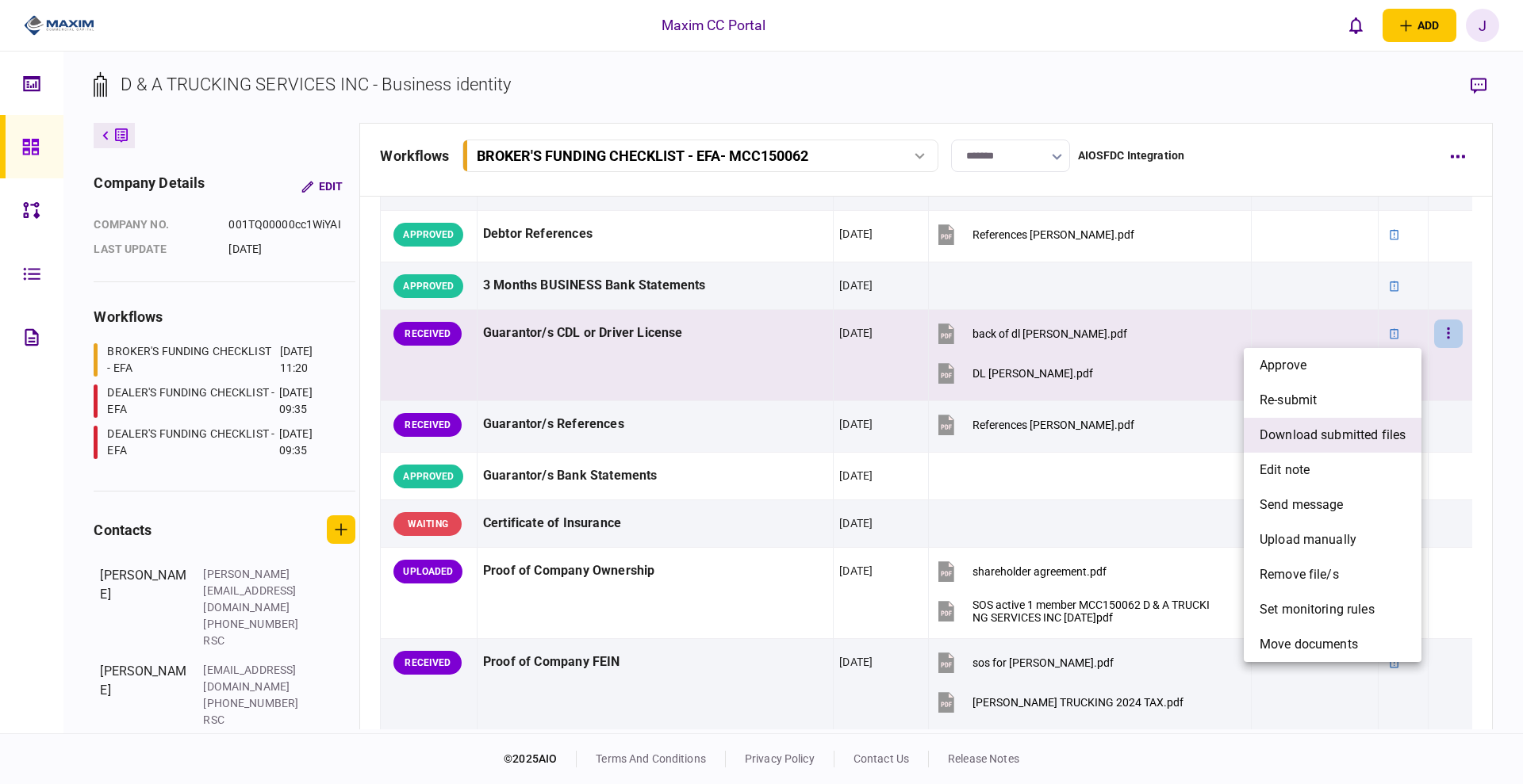
click at [1324, 438] on span "download submitted files" at bounding box center [1332, 435] width 146 height 19
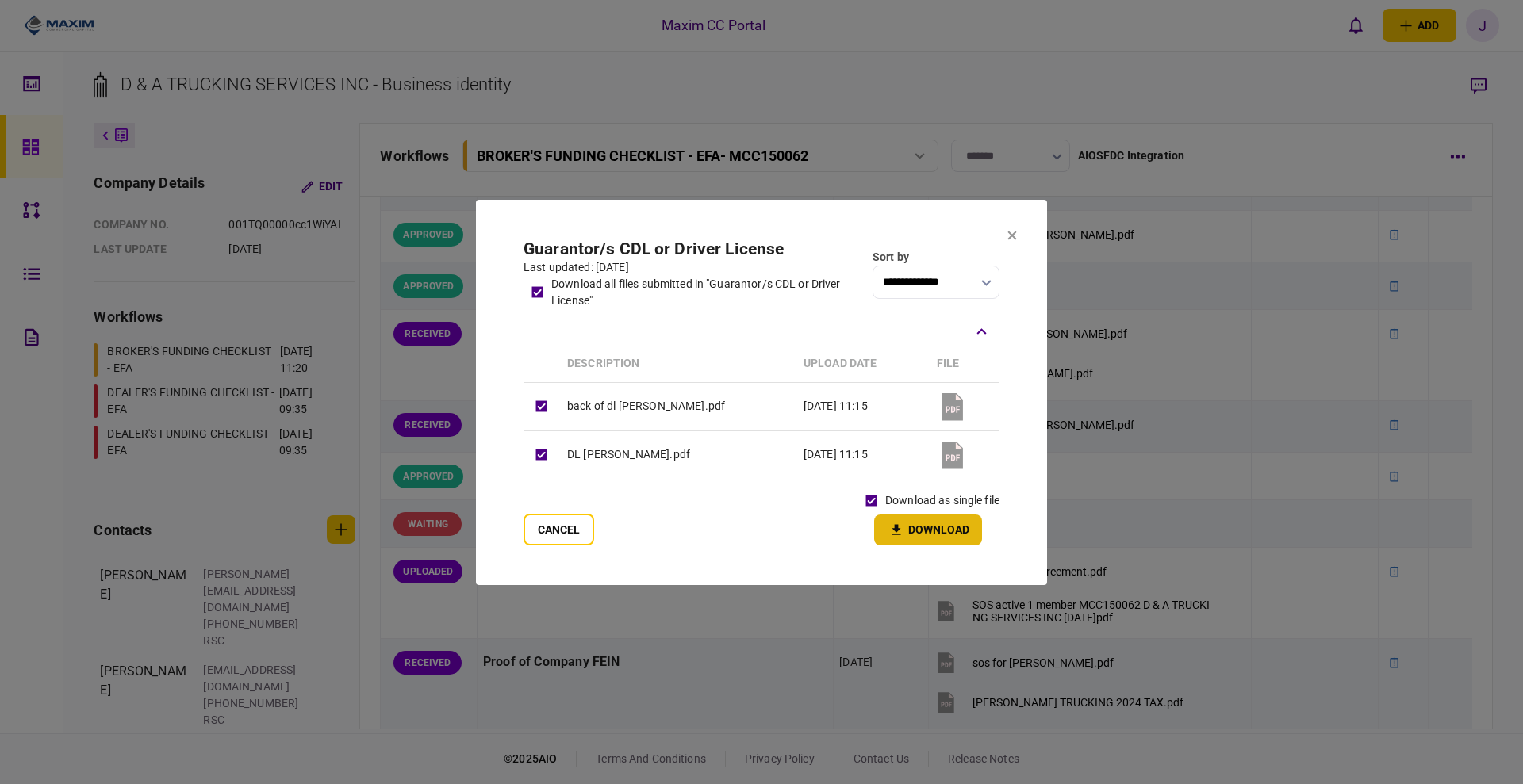
click at [917, 533] on button "Download" at bounding box center [928, 530] width 108 height 31
drag, startPoint x: 569, startPoint y: 535, endPoint x: 597, endPoint y: 529, distance: 28.6
click at [569, 535] on button "Cancel" at bounding box center [558, 529] width 71 height 32
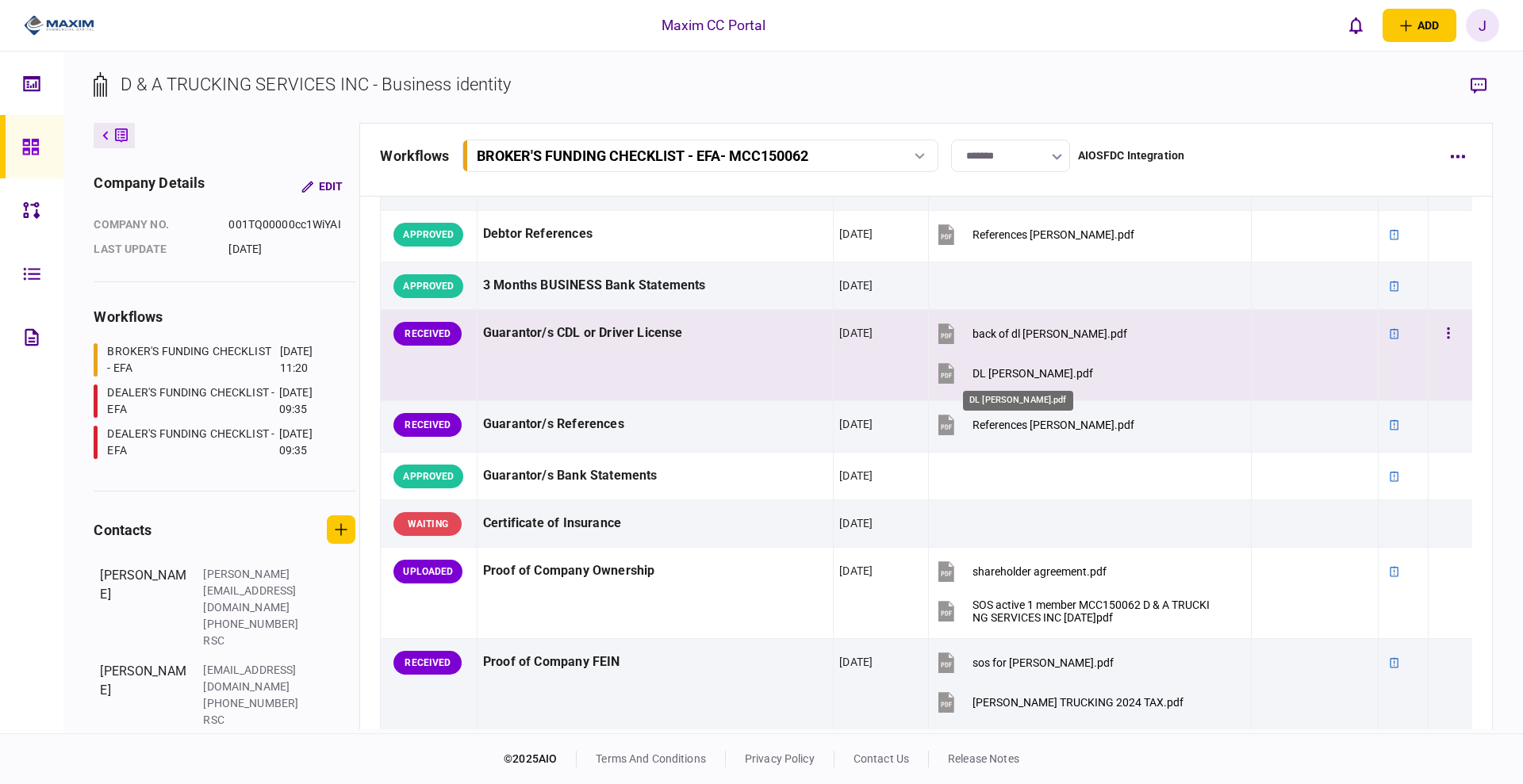
click at [981, 373] on div "DL [PERSON_NAME].pdf" at bounding box center [1032, 373] width 120 height 13
click at [1005, 373] on div "DL [PERSON_NAME].pdf" at bounding box center [1032, 373] width 120 height 13
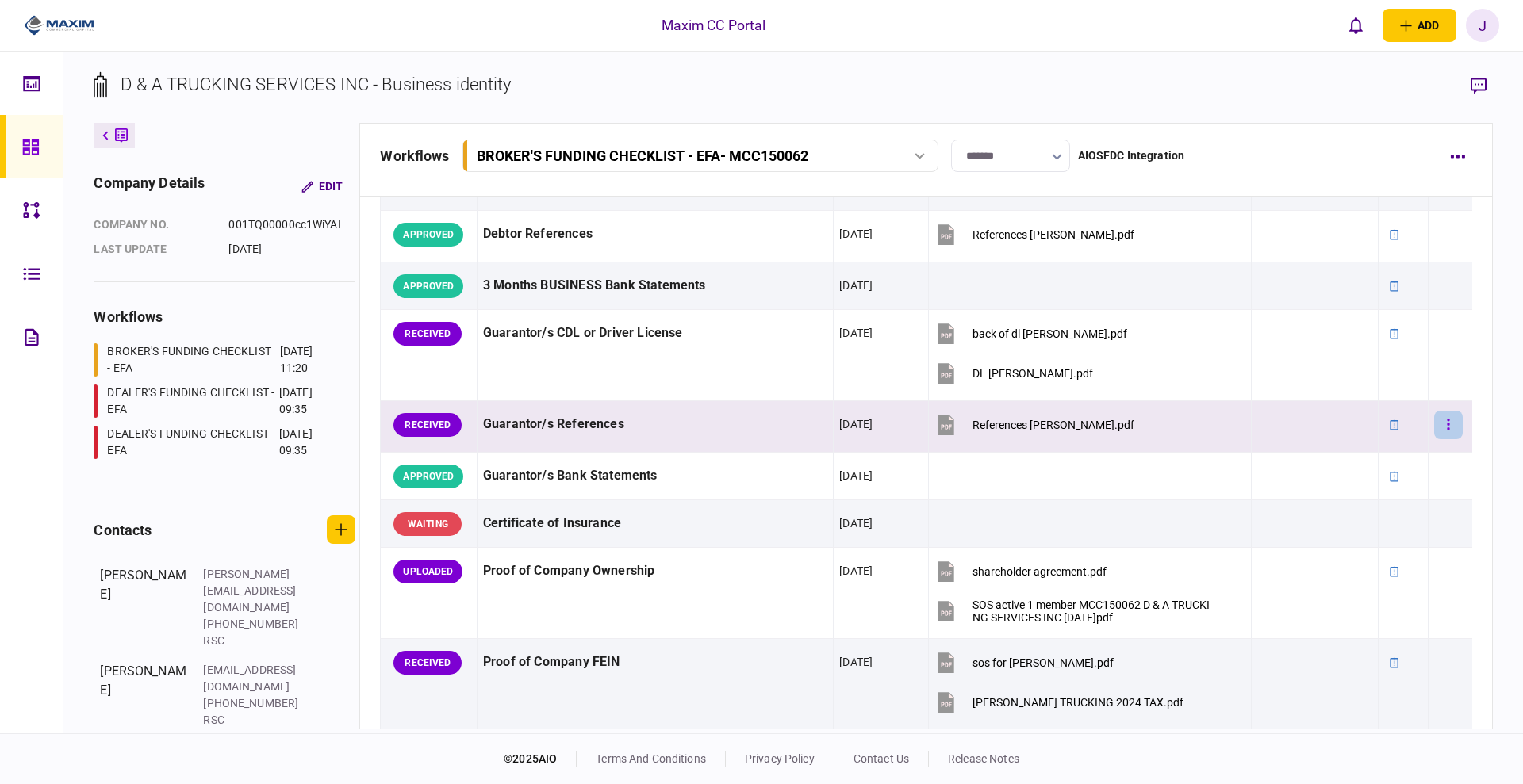
click at [1441, 426] on button "button" at bounding box center [1447, 424] width 28 height 28
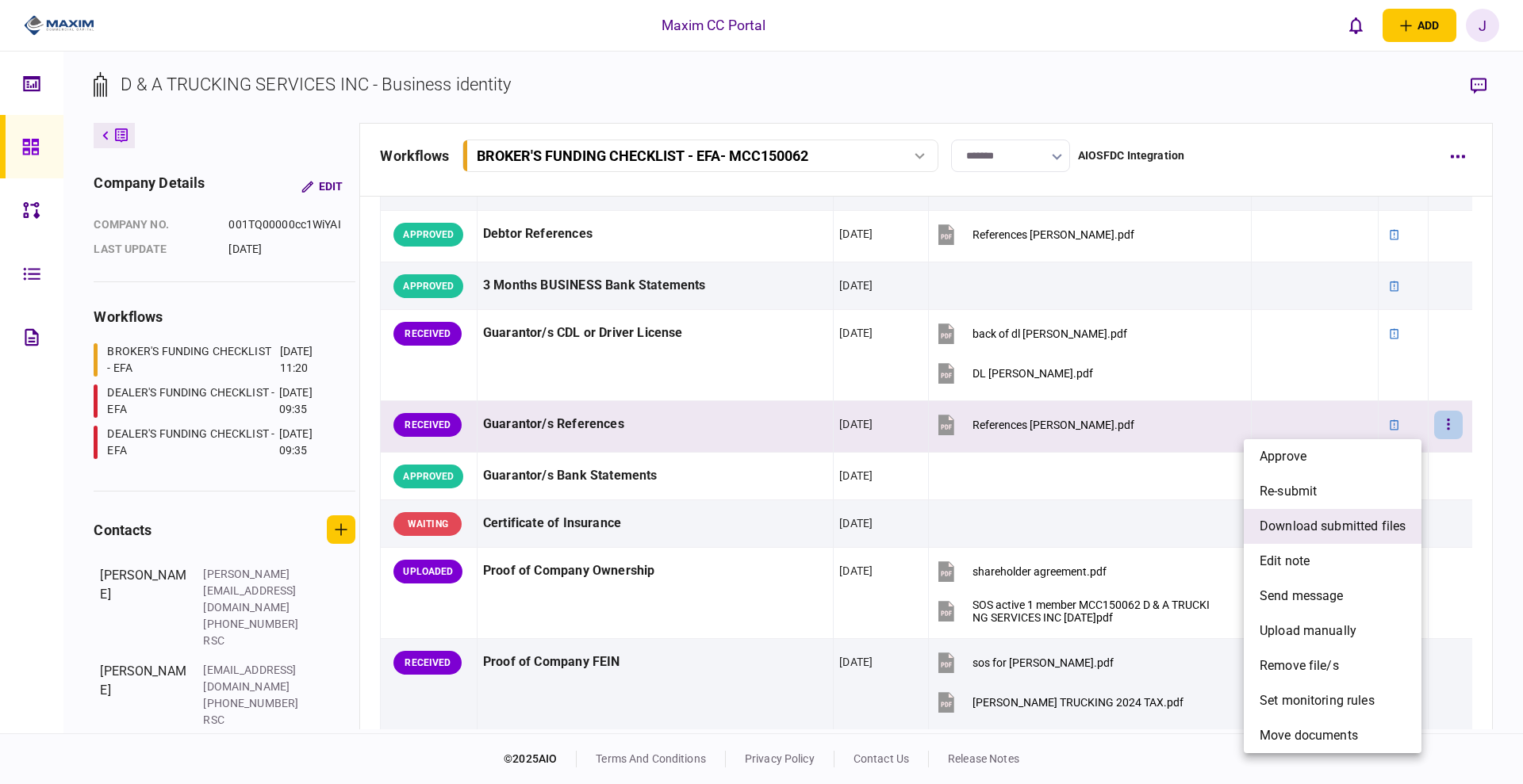
click at [1325, 521] on span "download submitted files" at bounding box center [1332, 526] width 146 height 19
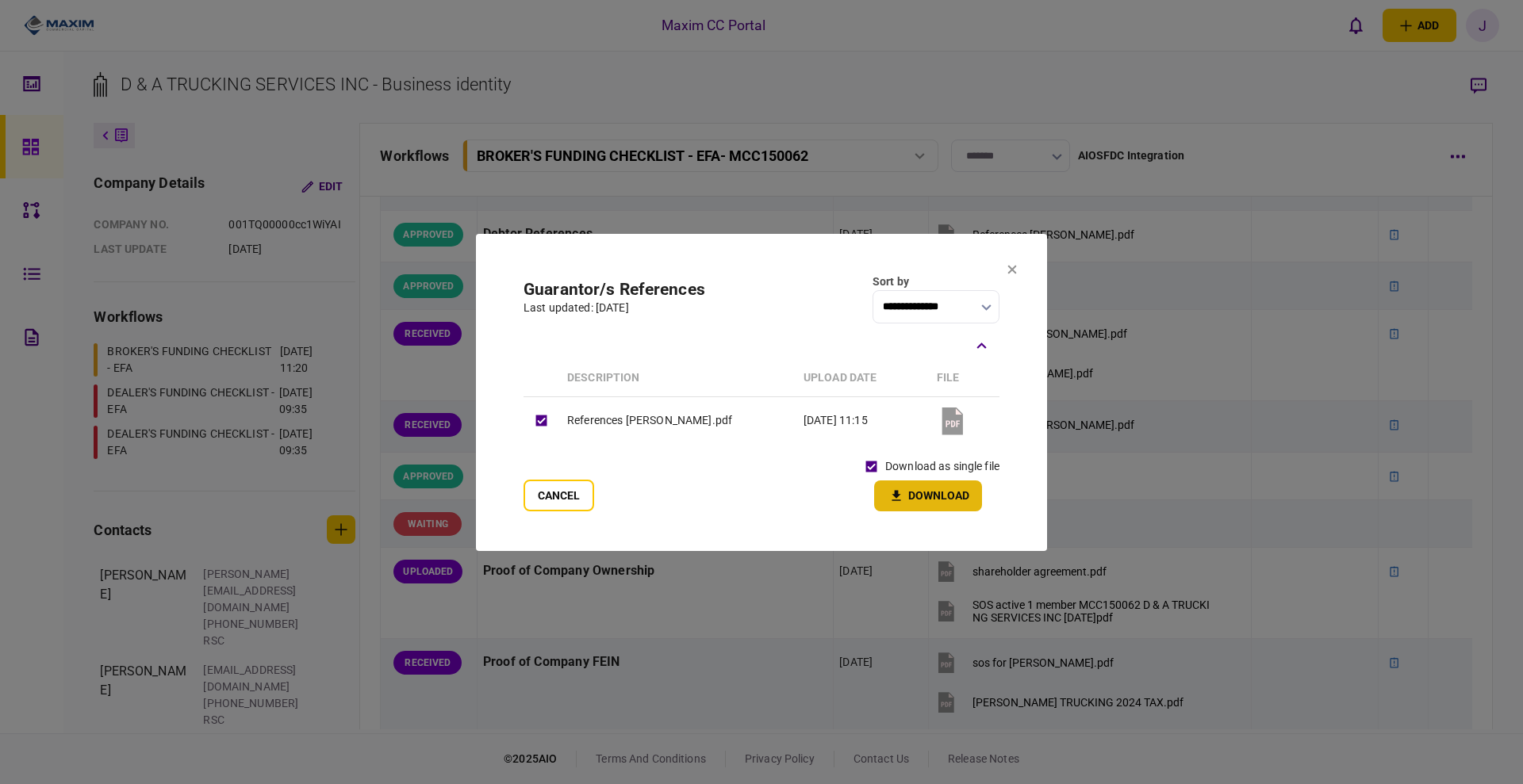
click at [919, 495] on button "Download" at bounding box center [928, 496] width 108 height 31
drag, startPoint x: 1009, startPoint y: 264, endPoint x: 1019, endPoint y: 281, distance: 19.7
click at [1009, 265] on icon at bounding box center [1012, 269] width 10 height 10
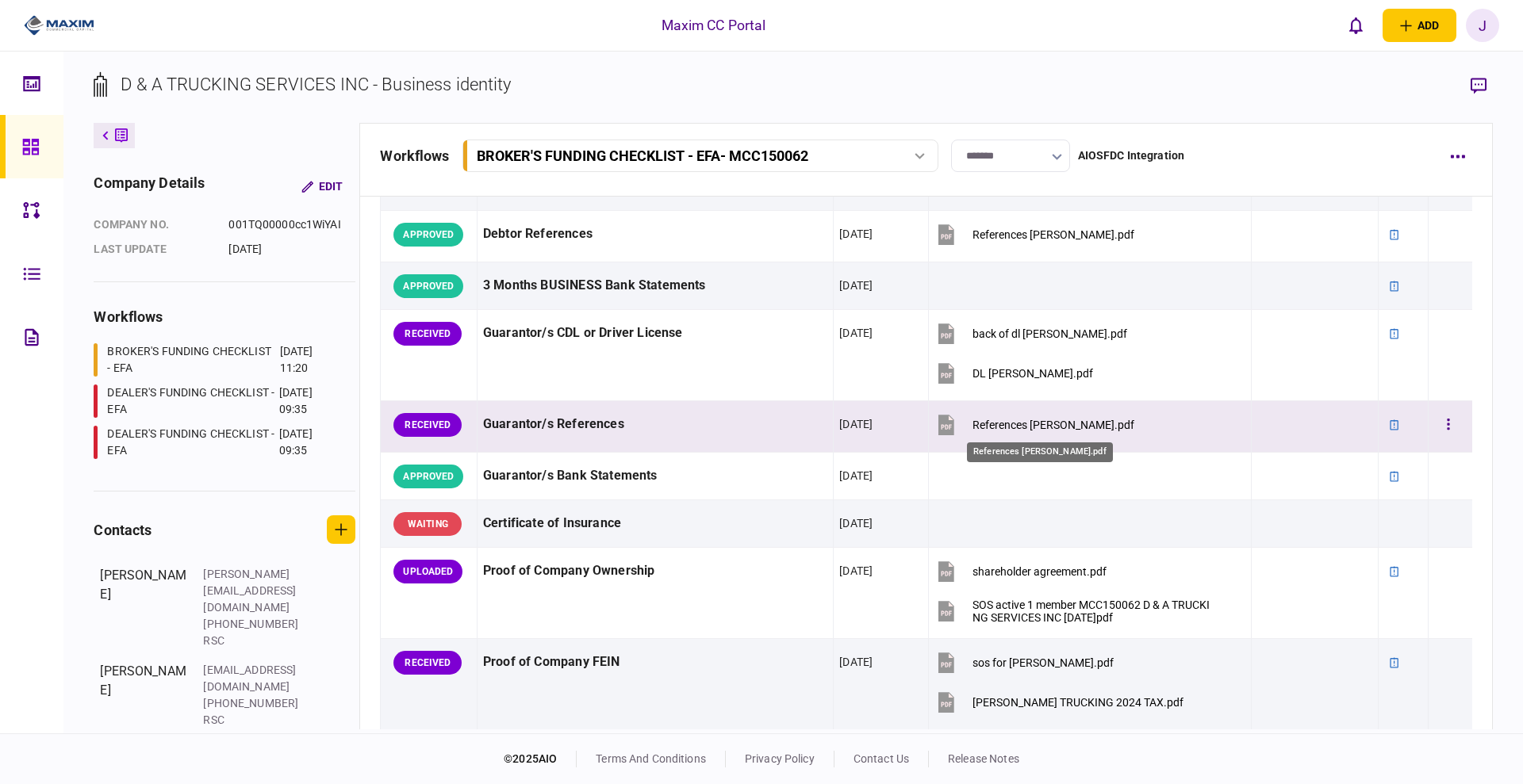
click at [999, 423] on div "References [PERSON_NAME].pdf" at bounding box center [1053, 424] width 162 height 13
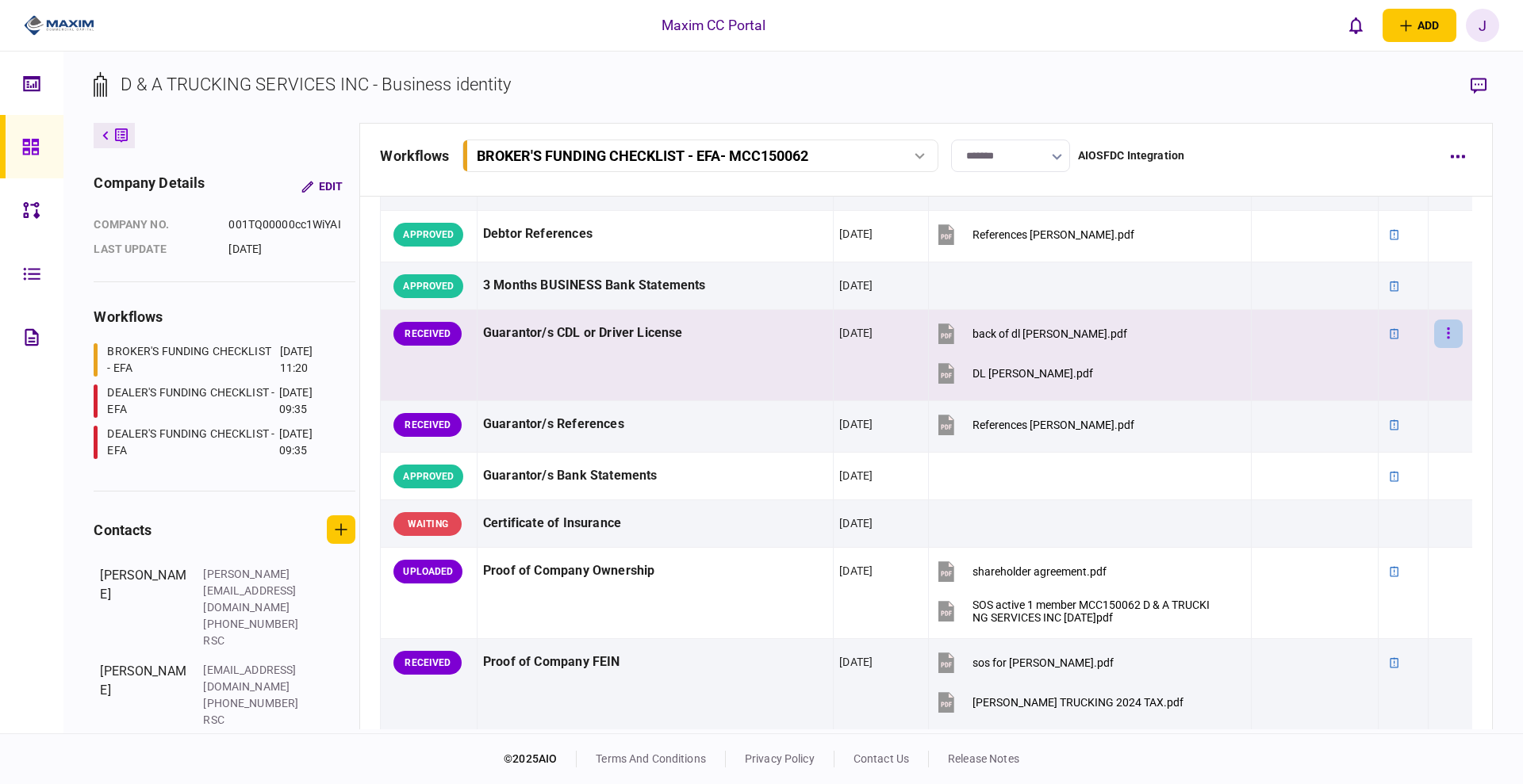
click at [1442, 334] on button "button" at bounding box center [1447, 333] width 28 height 28
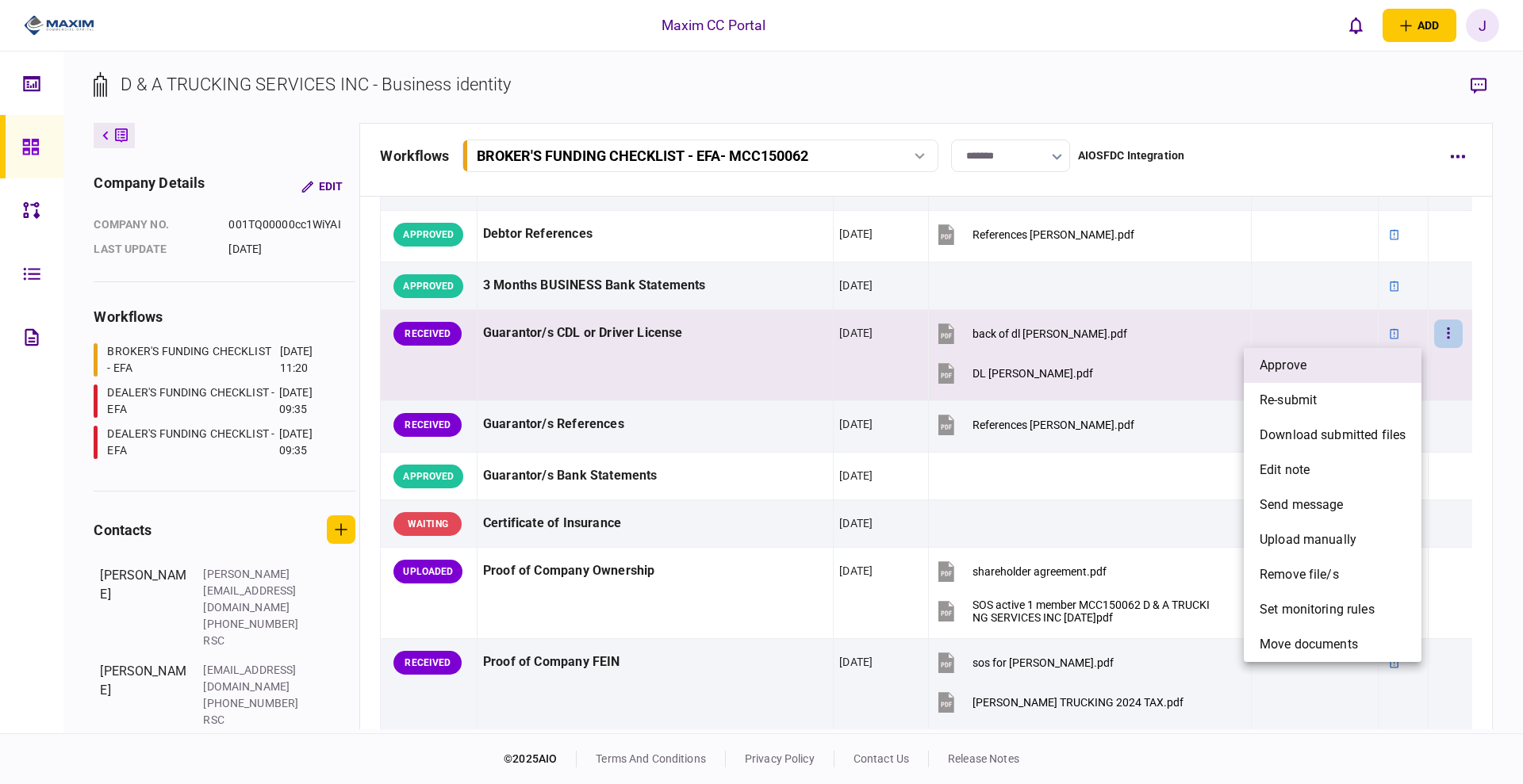
click at [1302, 373] on span "approve" at bounding box center [1283, 365] width 47 height 19
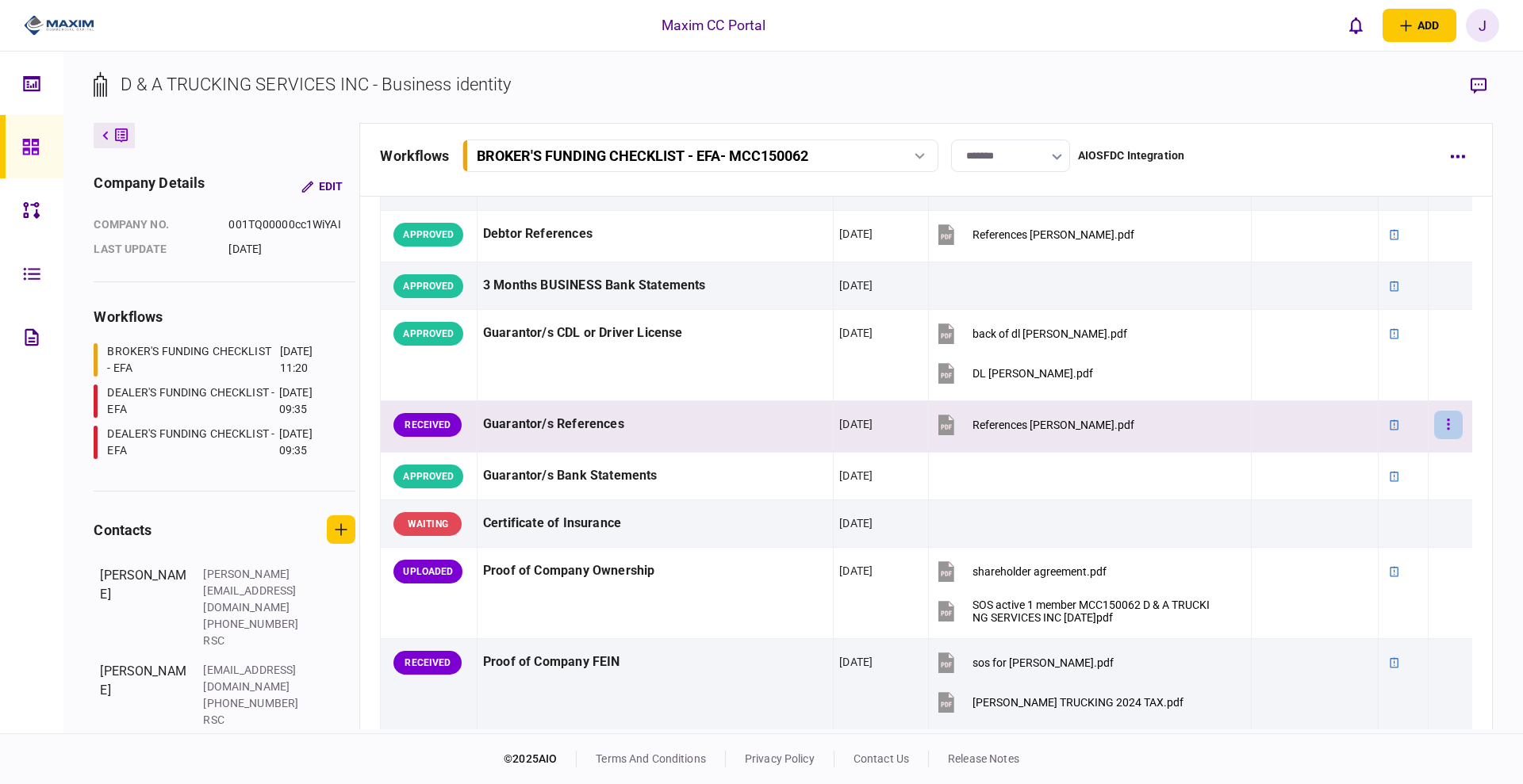
click at [1434, 429] on button "button" at bounding box center [1447, 424] width 28 height 28
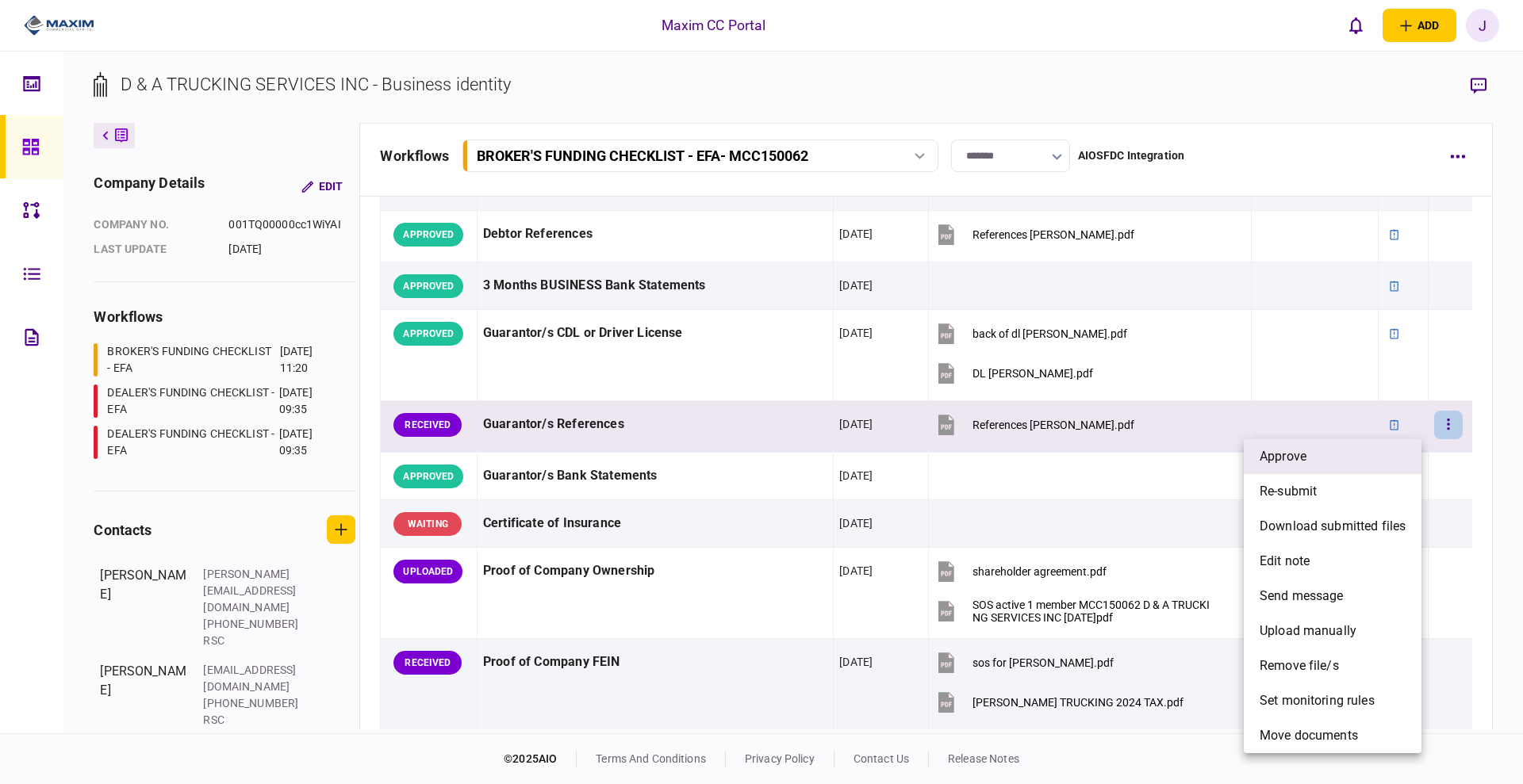
click at [1304, 452] on span "approve" at bounding box center [1283, 456] width 47 height 19
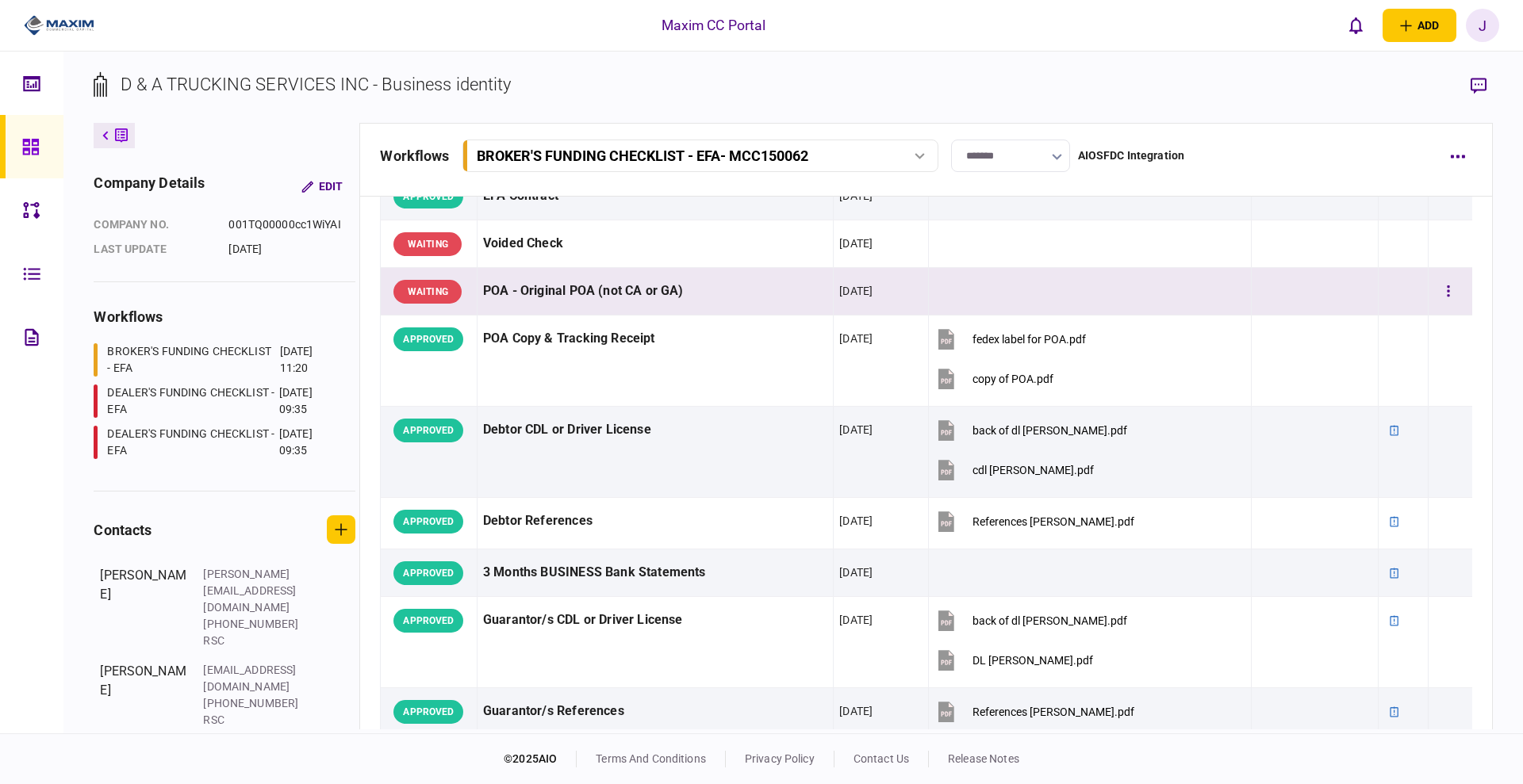
scroll to position [495, 0]
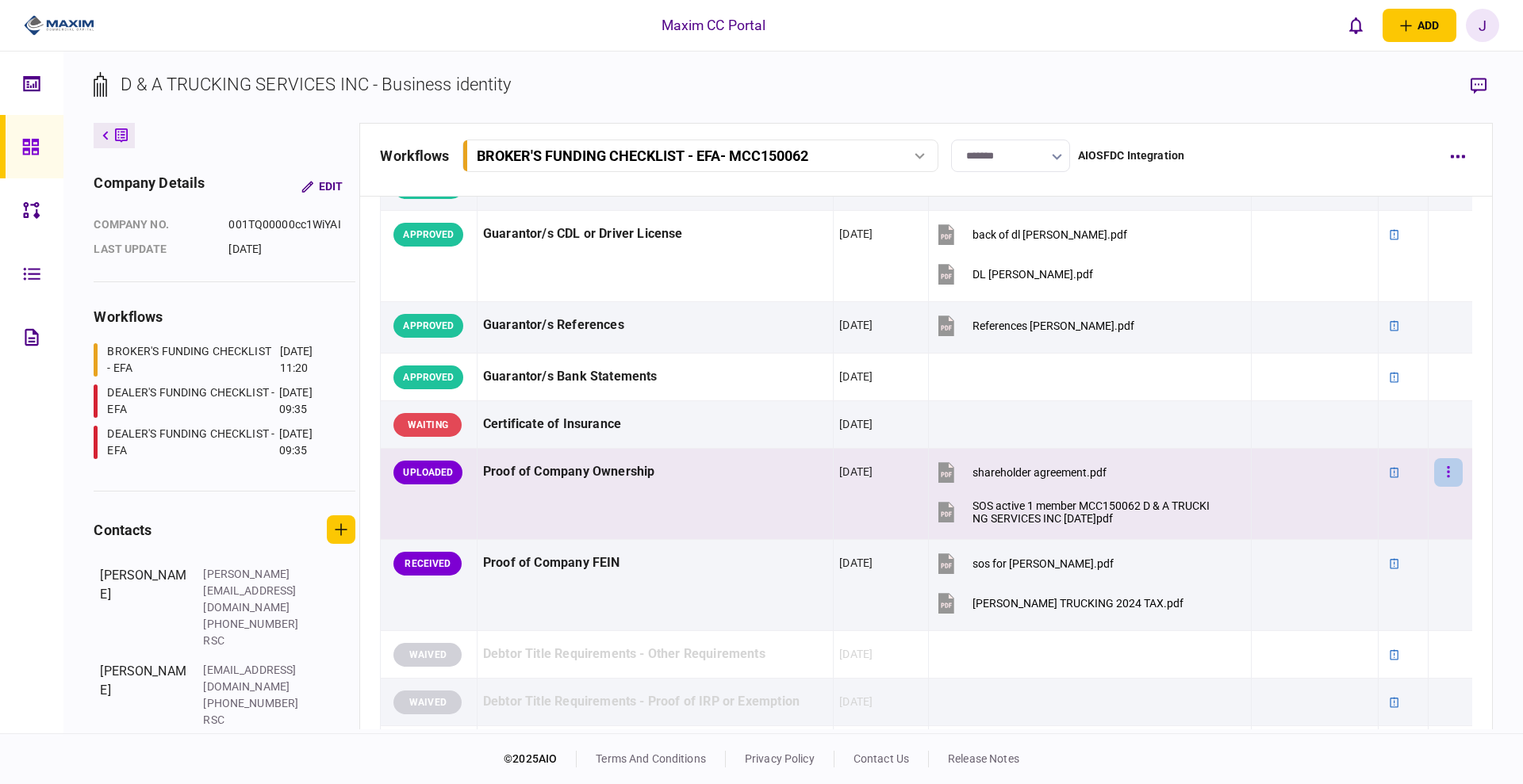
click at [1434, 470] on button "button" at bounding box center [1447, 472] width 28 height 28
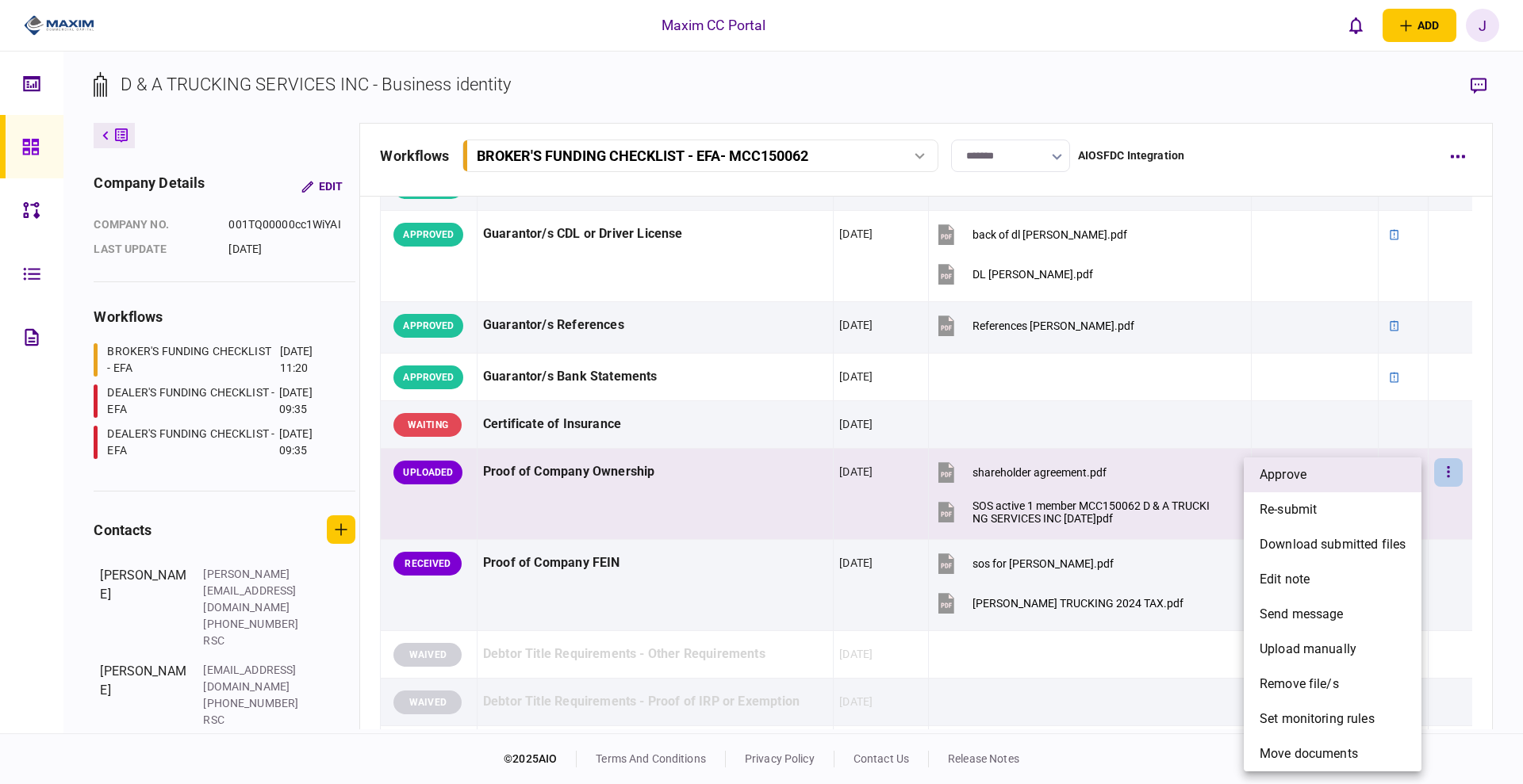
click at [1330, 484] on li "approve" at bounding box center [1332, 475] width 177 height 35
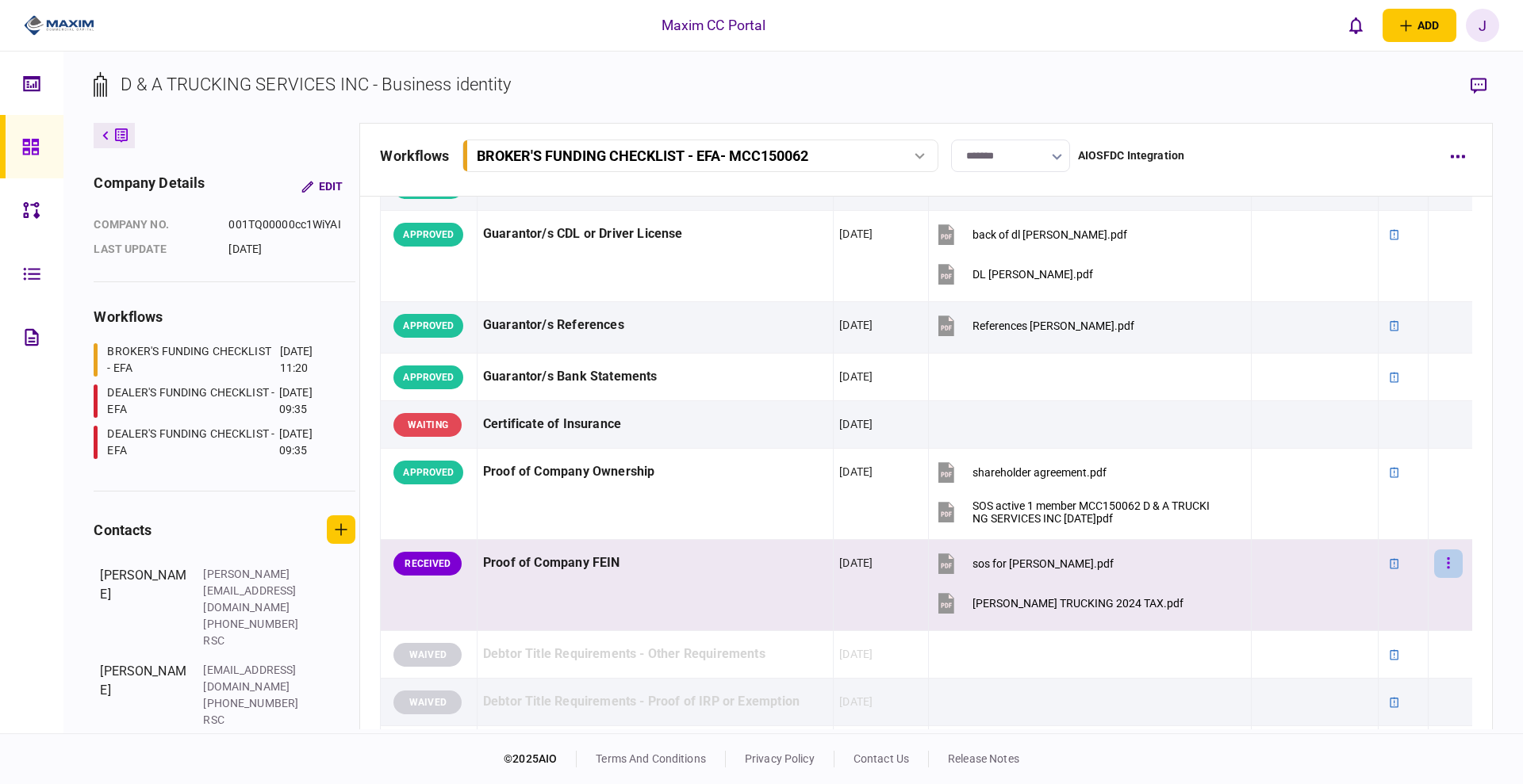
click at [1434, 564] on button "button" at bounding box center [1447, 563] width 28 height 28
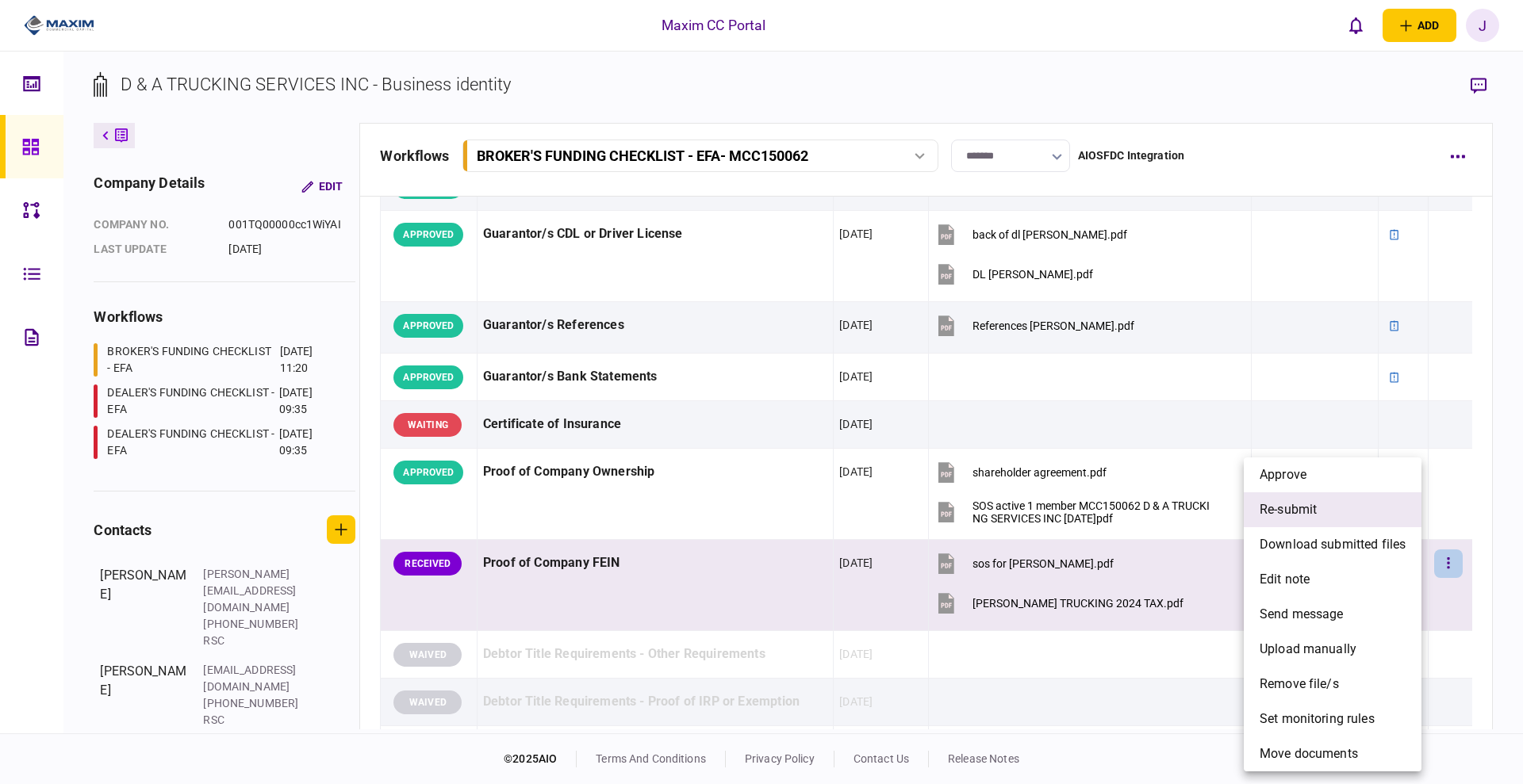
click at [1319, 510] on li "re-submit" at bounding box center [1332, 510] width 177 height 35
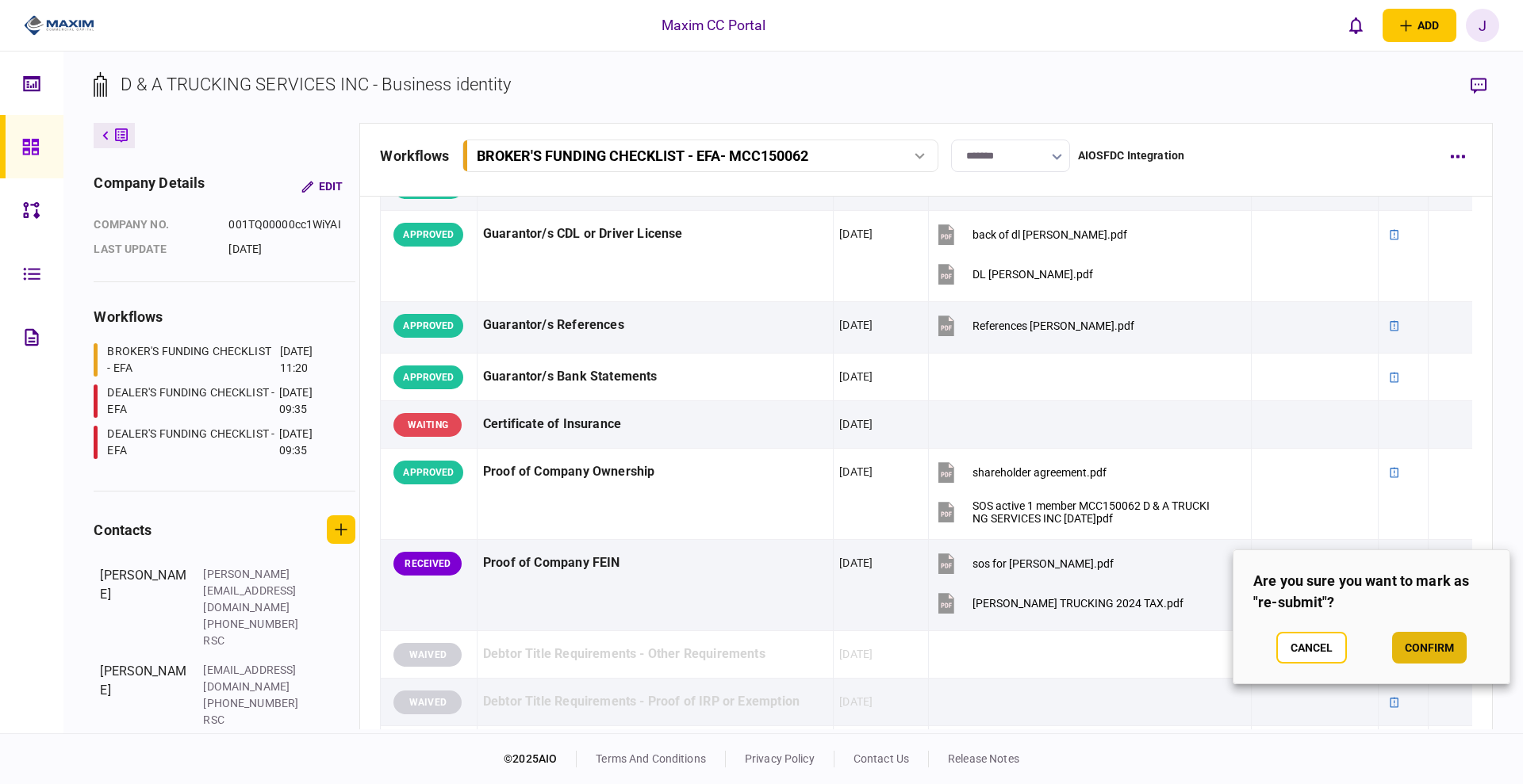
click at [1441, 648] on button "confirm" at bounding box center [1429, 647] width 75 height 32
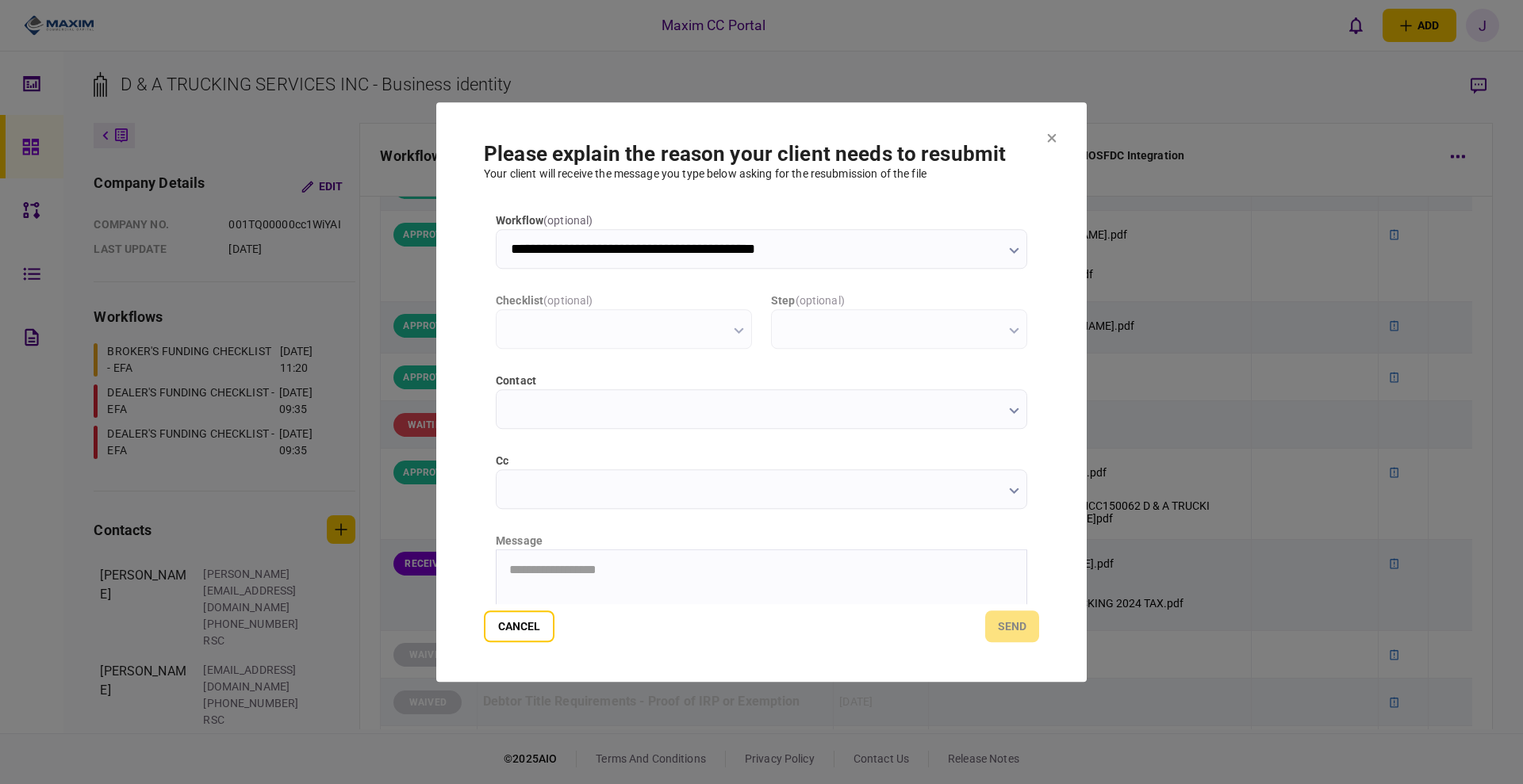
scroll to position [0, 0]
type input "**********"
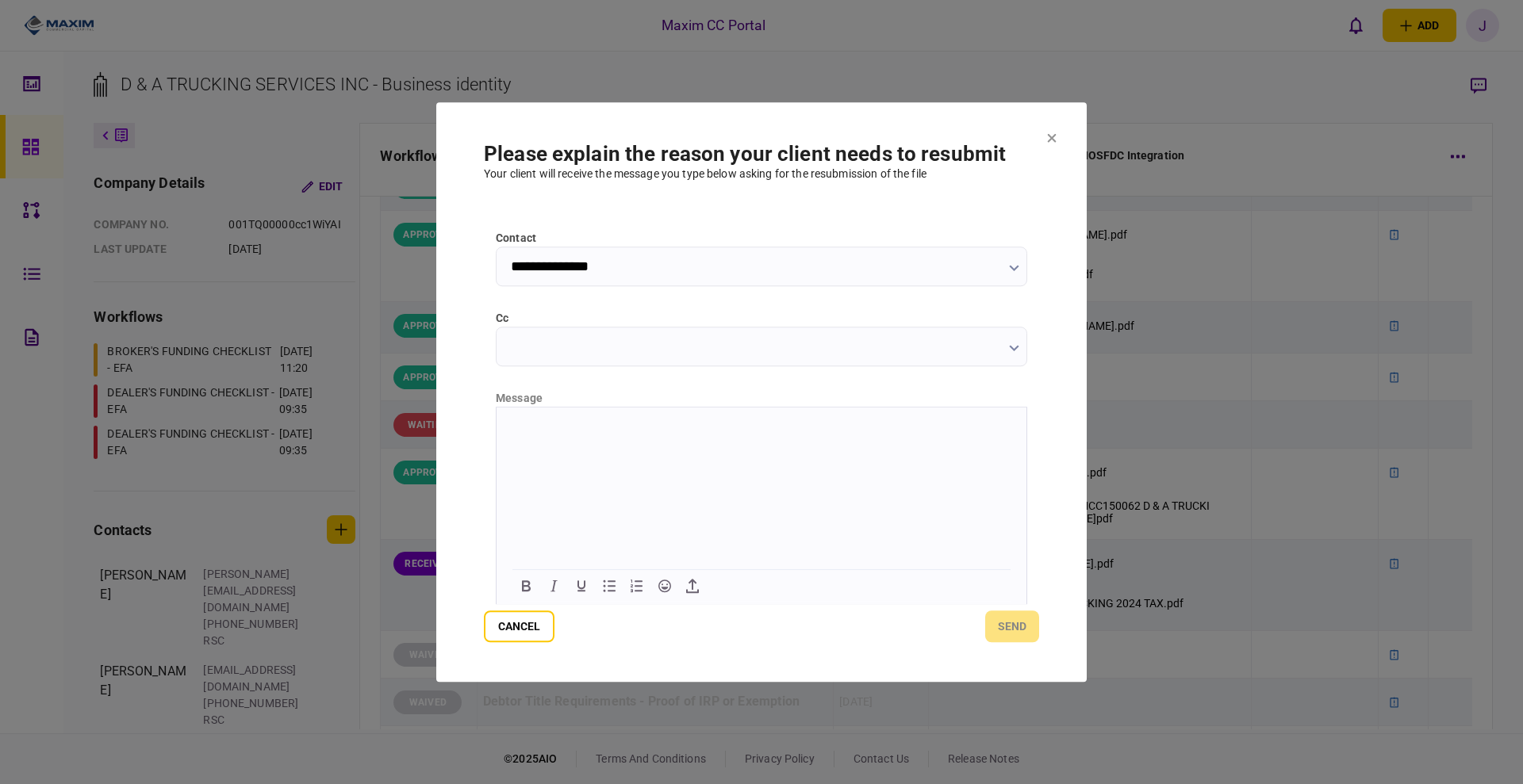
drag, startPoint x: 577, startPoint y: 465, endPoint x: 645, endPoint y: 467, distance: 68.0
click at [594, 446] on html at bounding box center [761, 426] width 529 height 39
click at [1018, 630] on button "send" at bounding box center [1012, 626] width 54 height 32
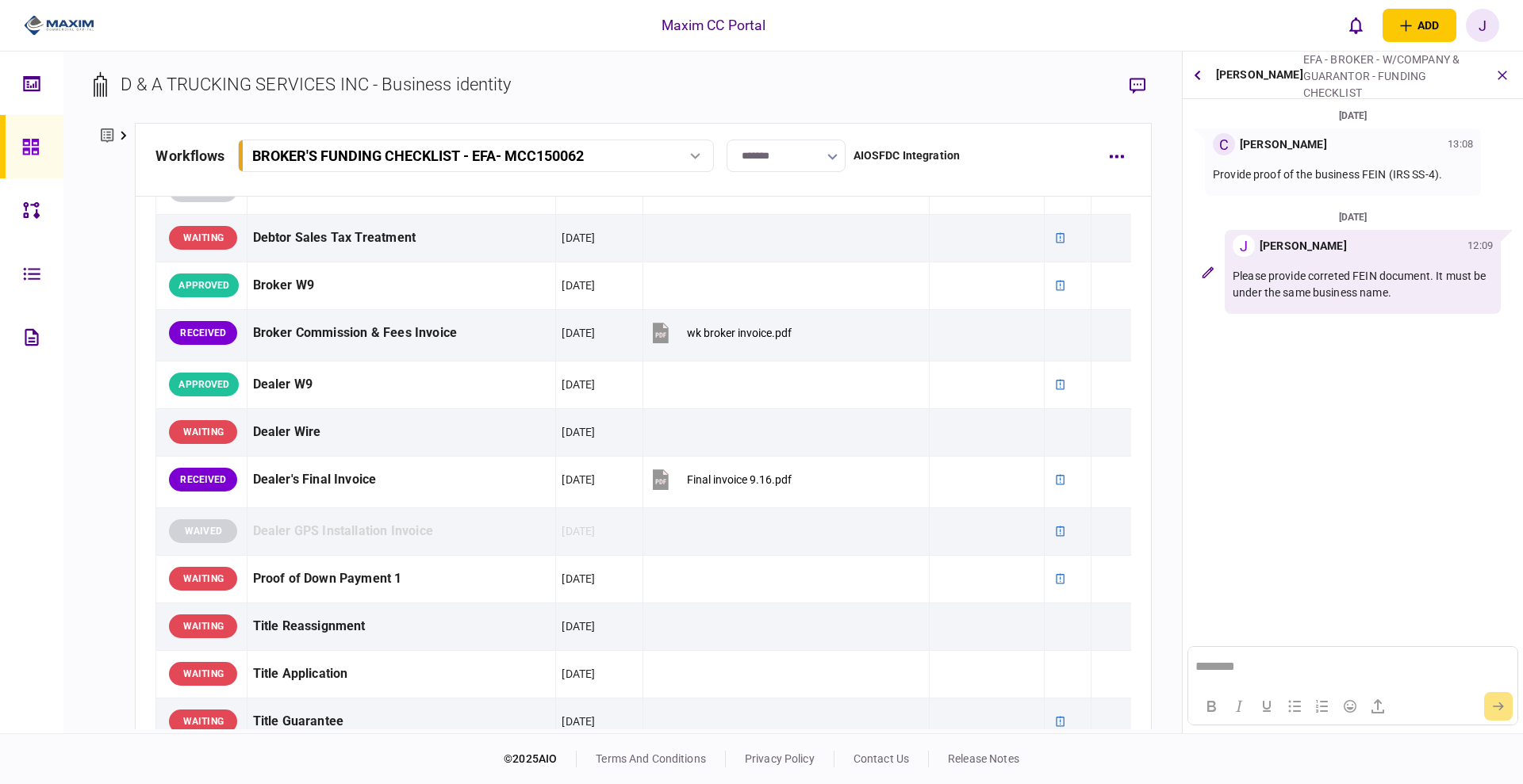
scroll to position [1110, 0]
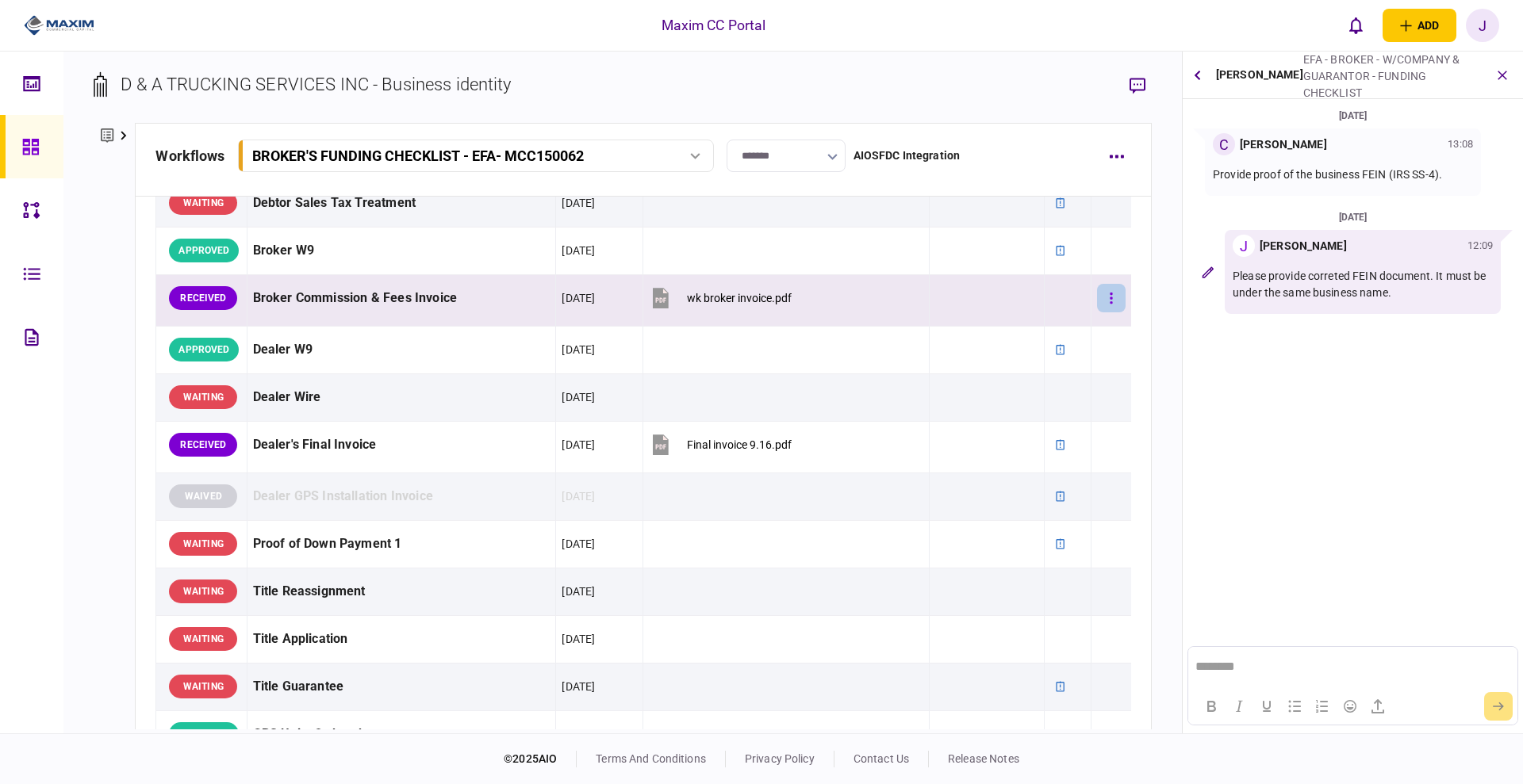
click at [1096, 303] on button "button" at bounding box center [1110, 298] width 28 height 28
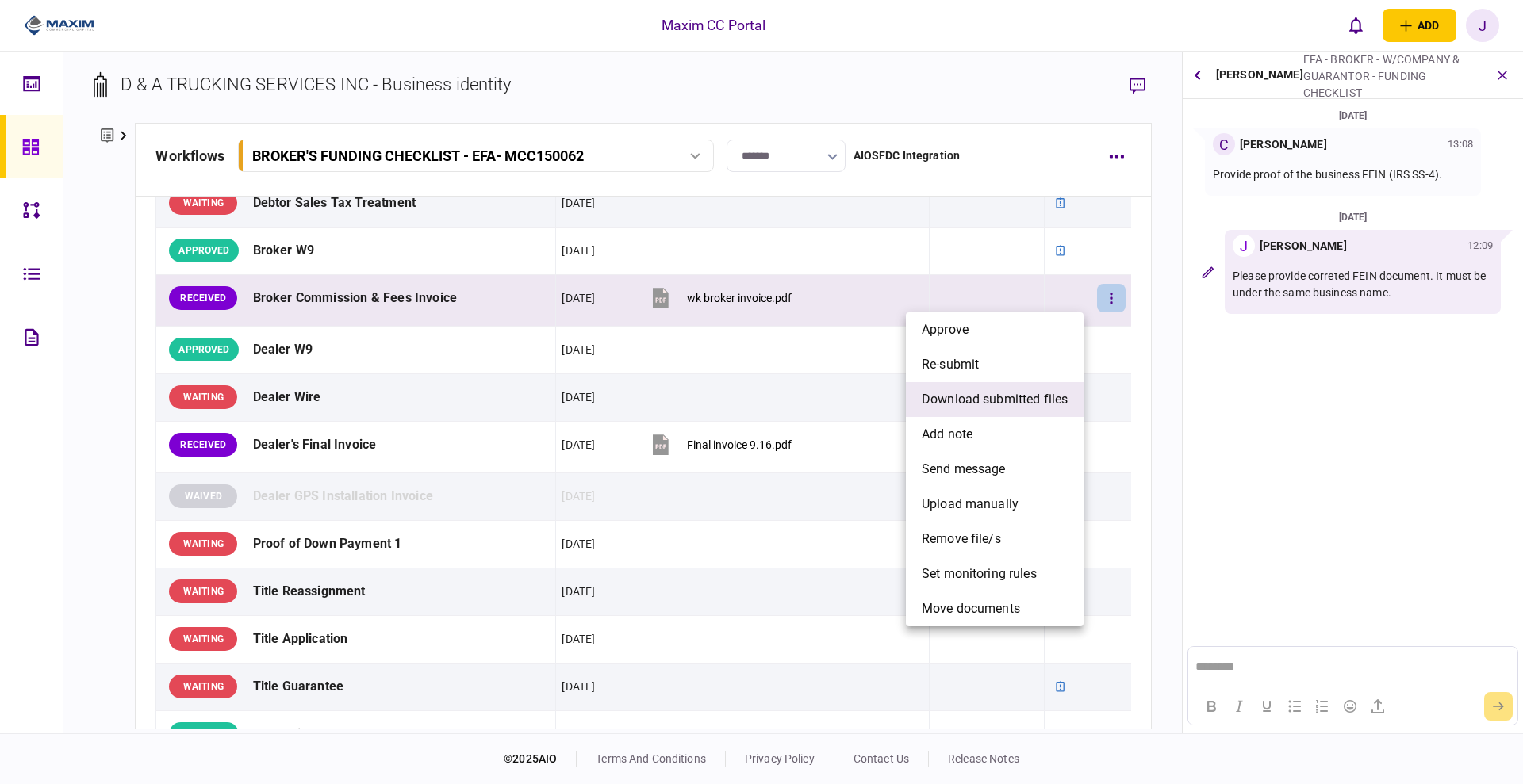
click at [984, 404] on span "download submitted files" at bounding box center [995, 400] width 146 height 19
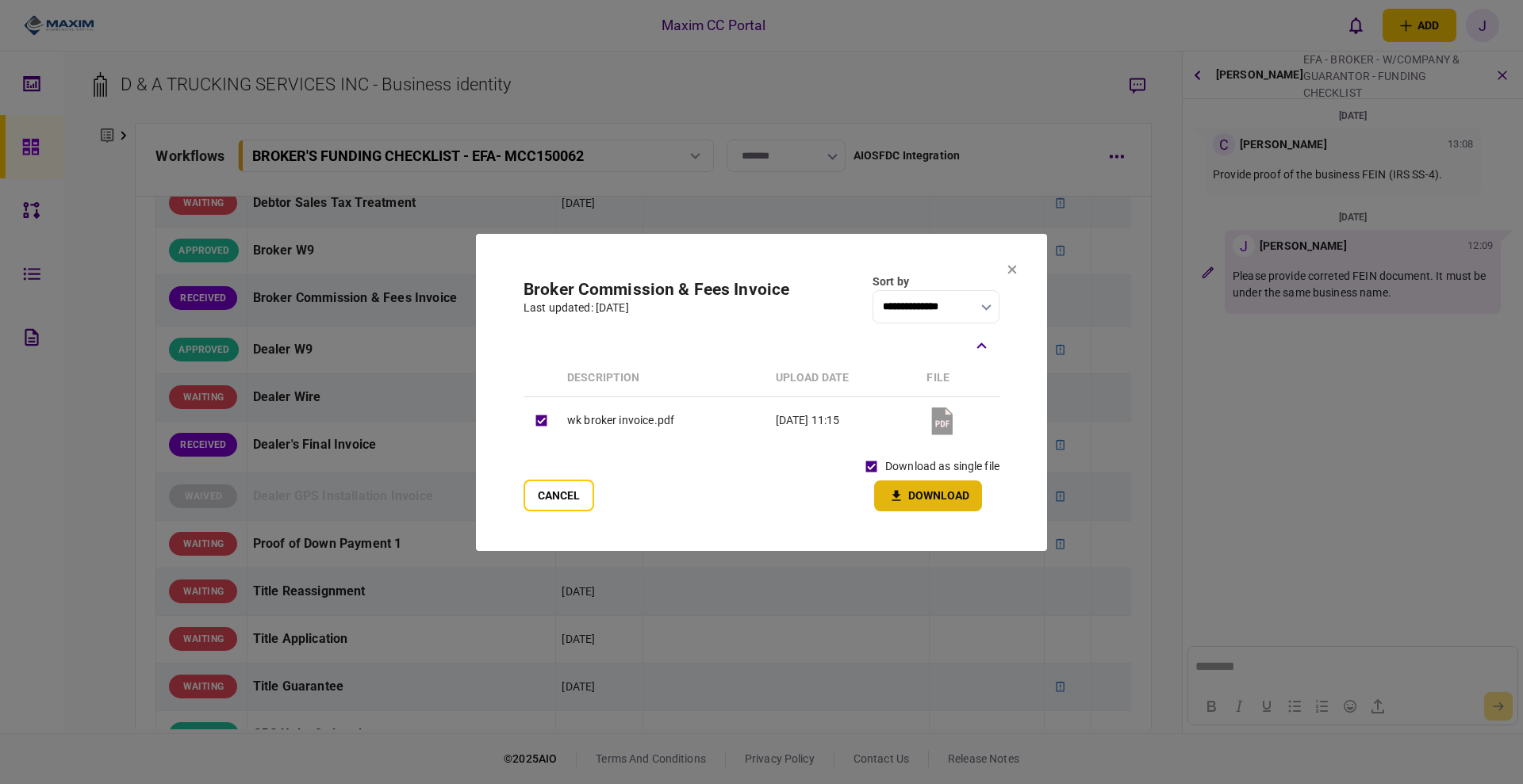
click at [928, 500] on button "Download" at bounding box center [928, 496] width 108 height 31
click at [555, 497] on button "Cancel" at bounding box center [558, 495] width 71 height 32
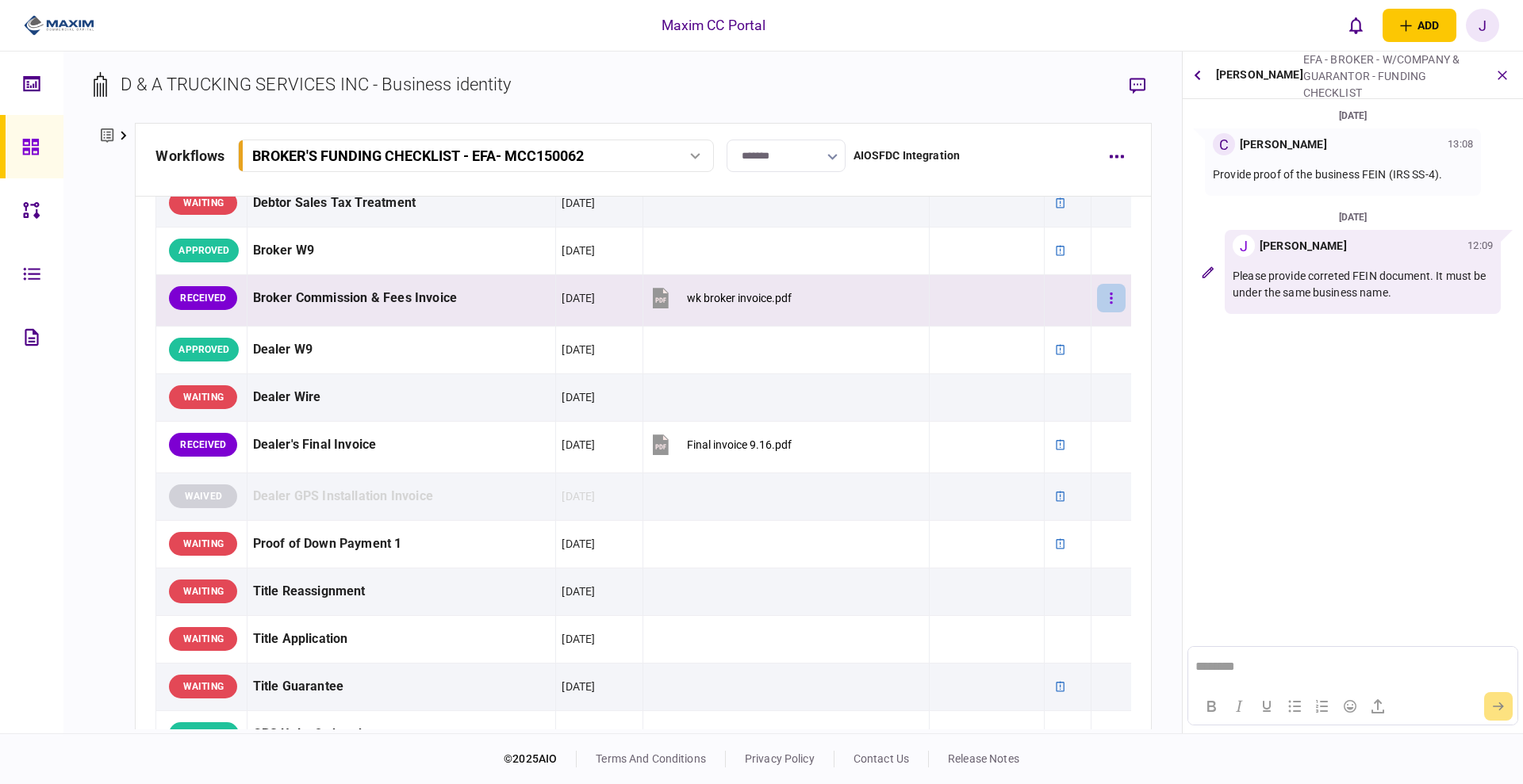
click at [1105, 297] on button "button" at bounding box center [1110, 298] width 28 height 28
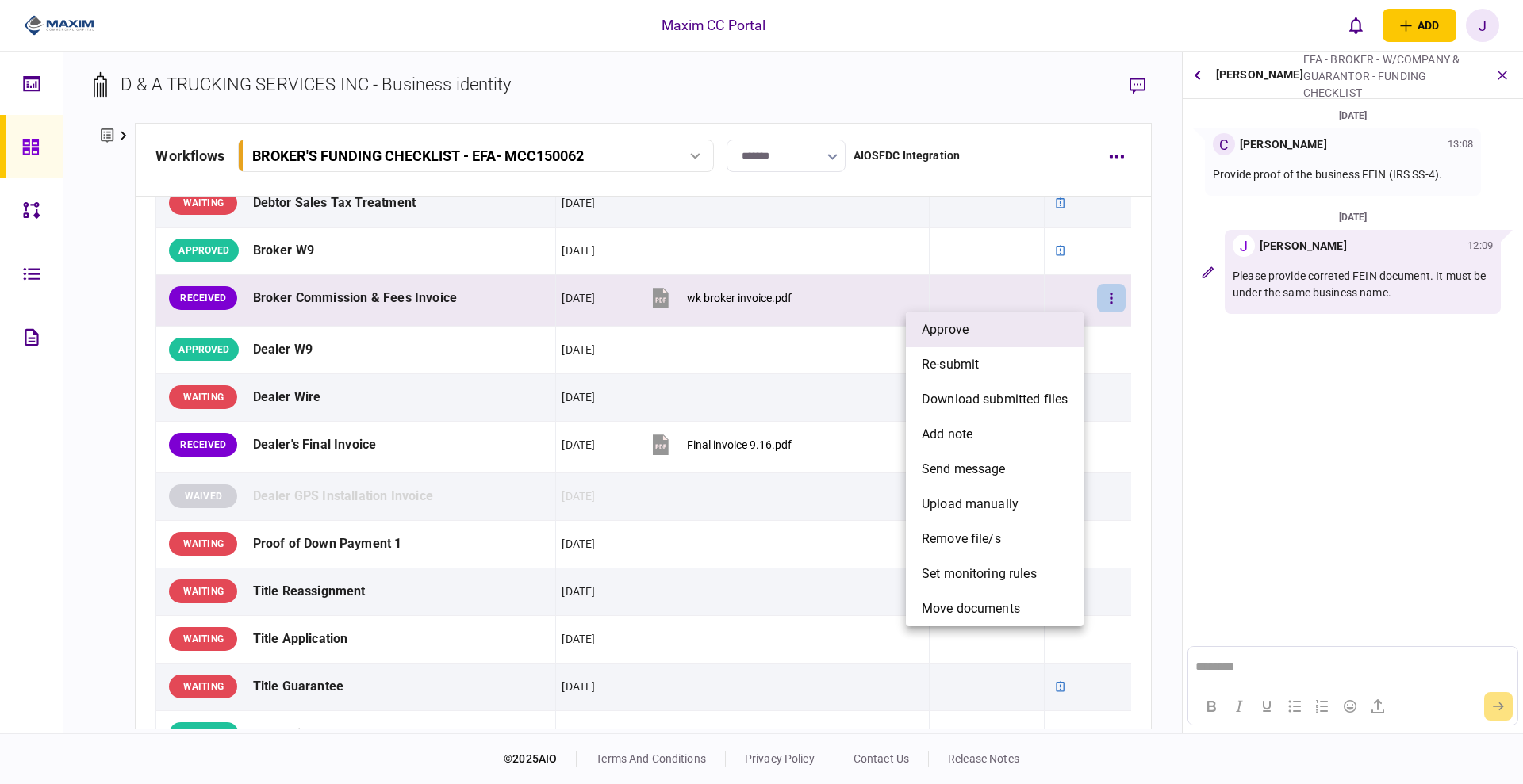
click at [981, 342] on li "approve" at bounding box center [994, 329] width 177 height 35
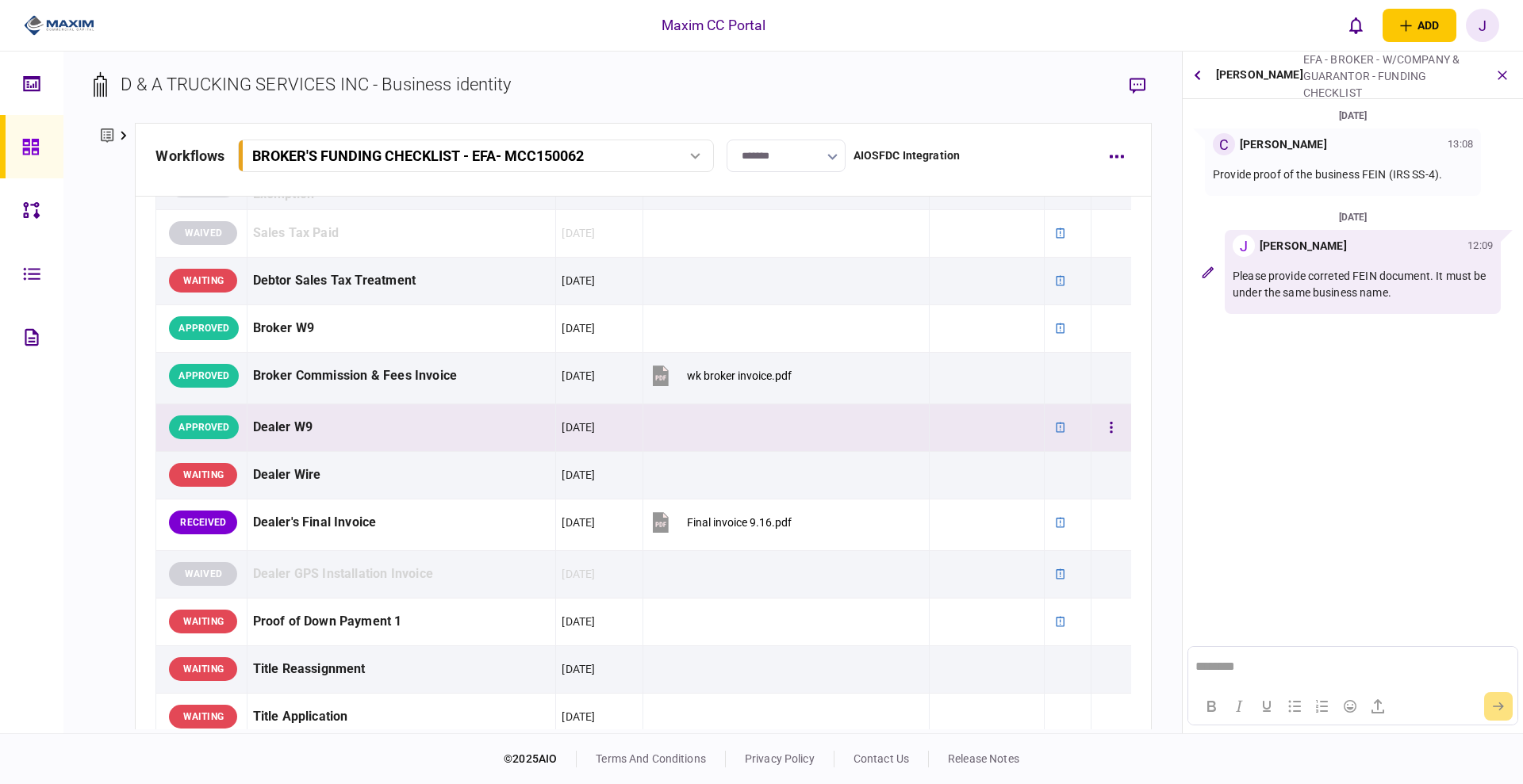
scroll to position [1131, 0]
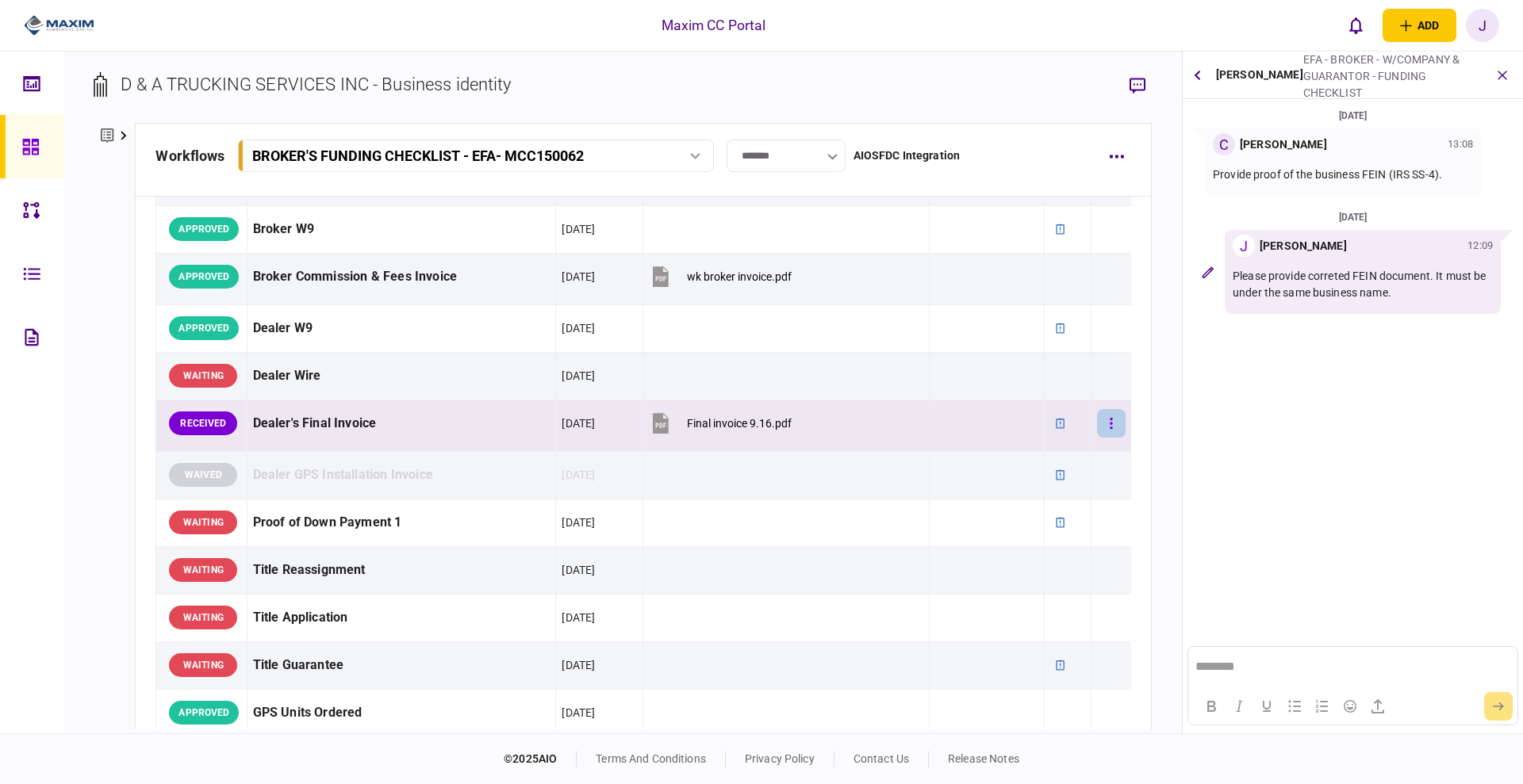
click at [1096, 424] on button "button" at bounding box center [1110, 423] width 28 height 28
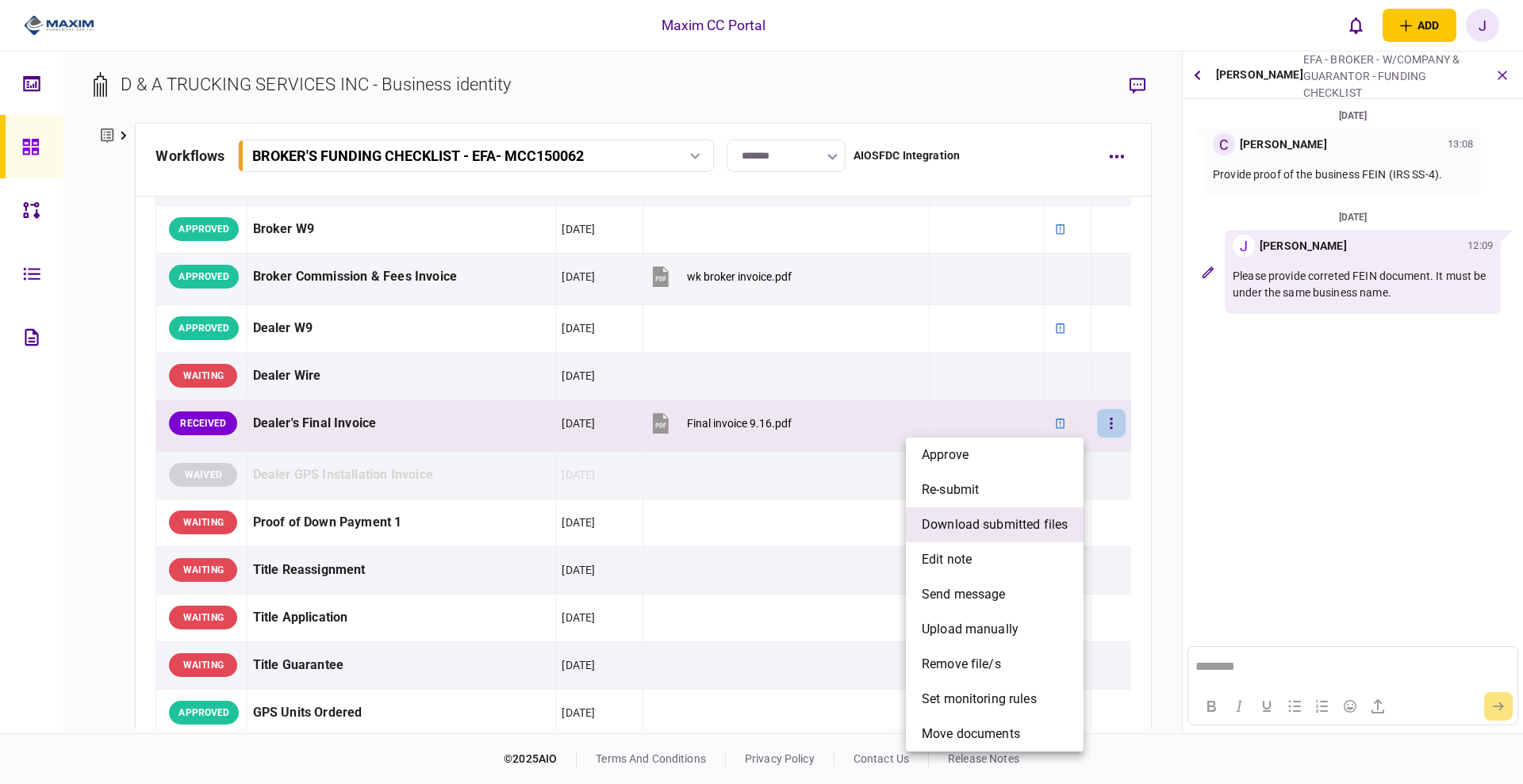
click at [992, 530] on span "download submitted files" at bounding box center [995, 525] width 146 height 19
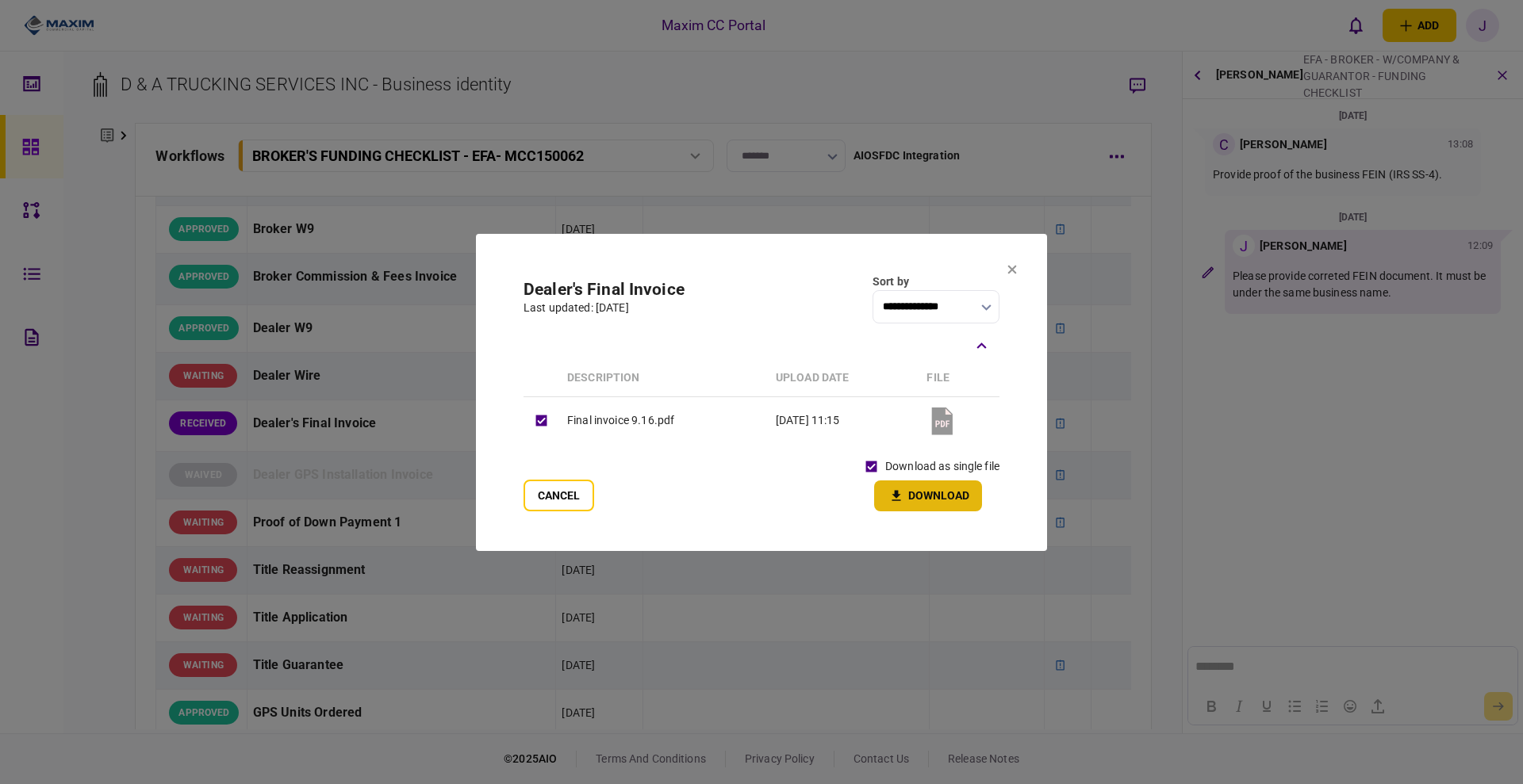
click at [916, 498] on button "Download" at bounding box center [928, 496] width 108 height 31
click at [534, 503] on button "Cancel" at bounding box center [558, 495] width 71 height 32
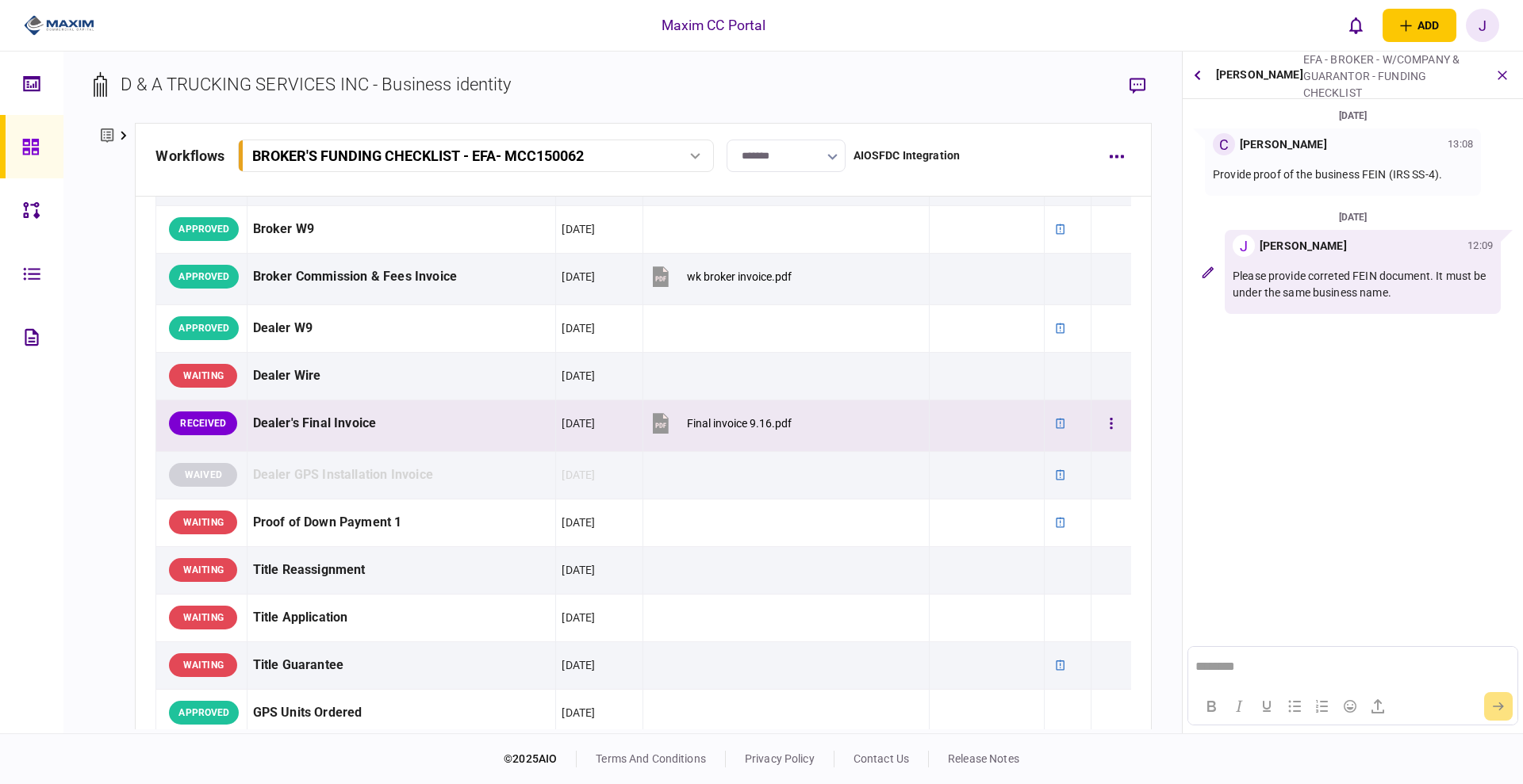
click at [709, 427] on div "Final invoice 9.16.pdf" at bounding box center [739, 423] width 105 height 13
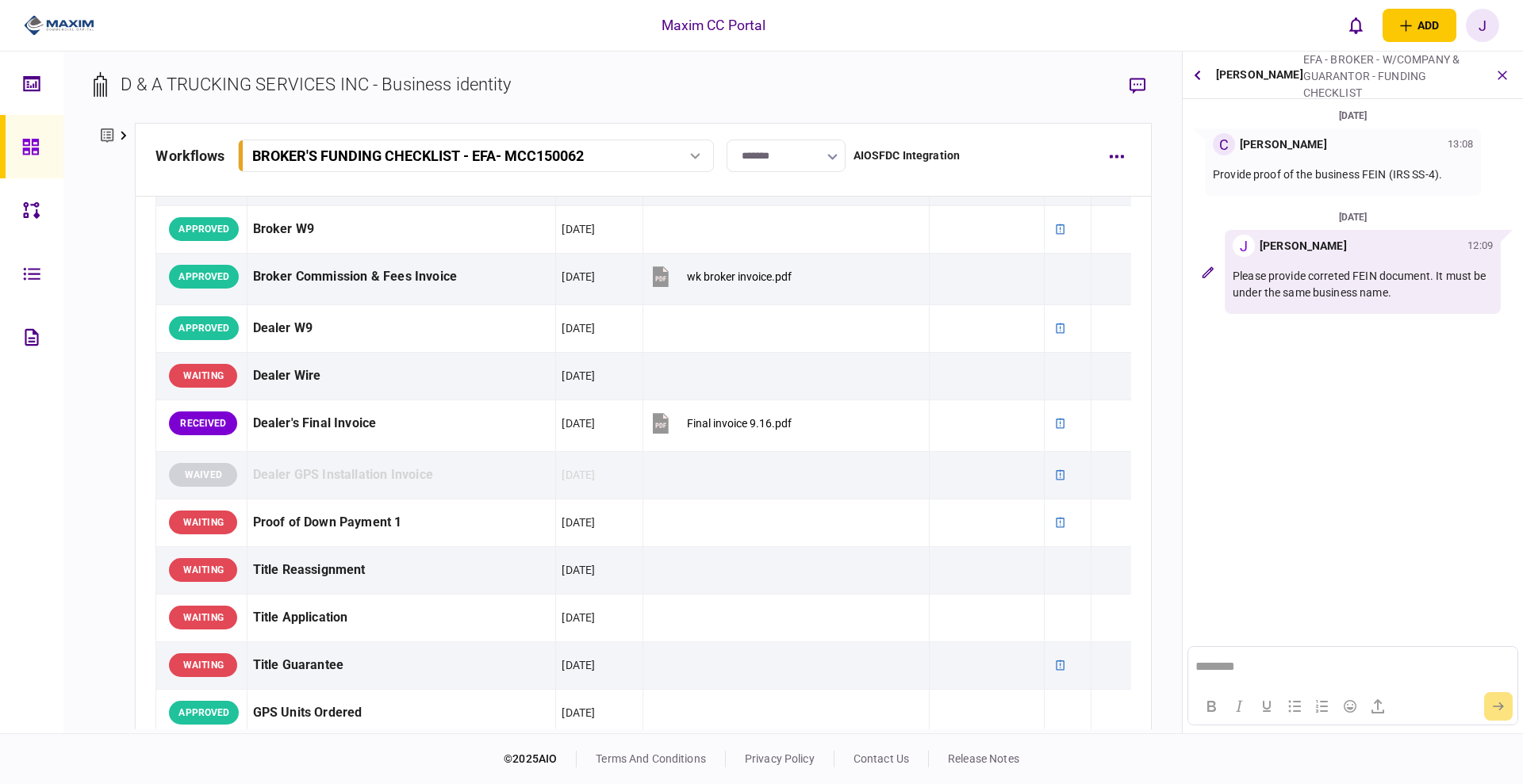
click at [653, 103] on section "D & A TRUCKING SERVICES INC - Business identity" at bounding box center [622, 97] width 1058 height 51
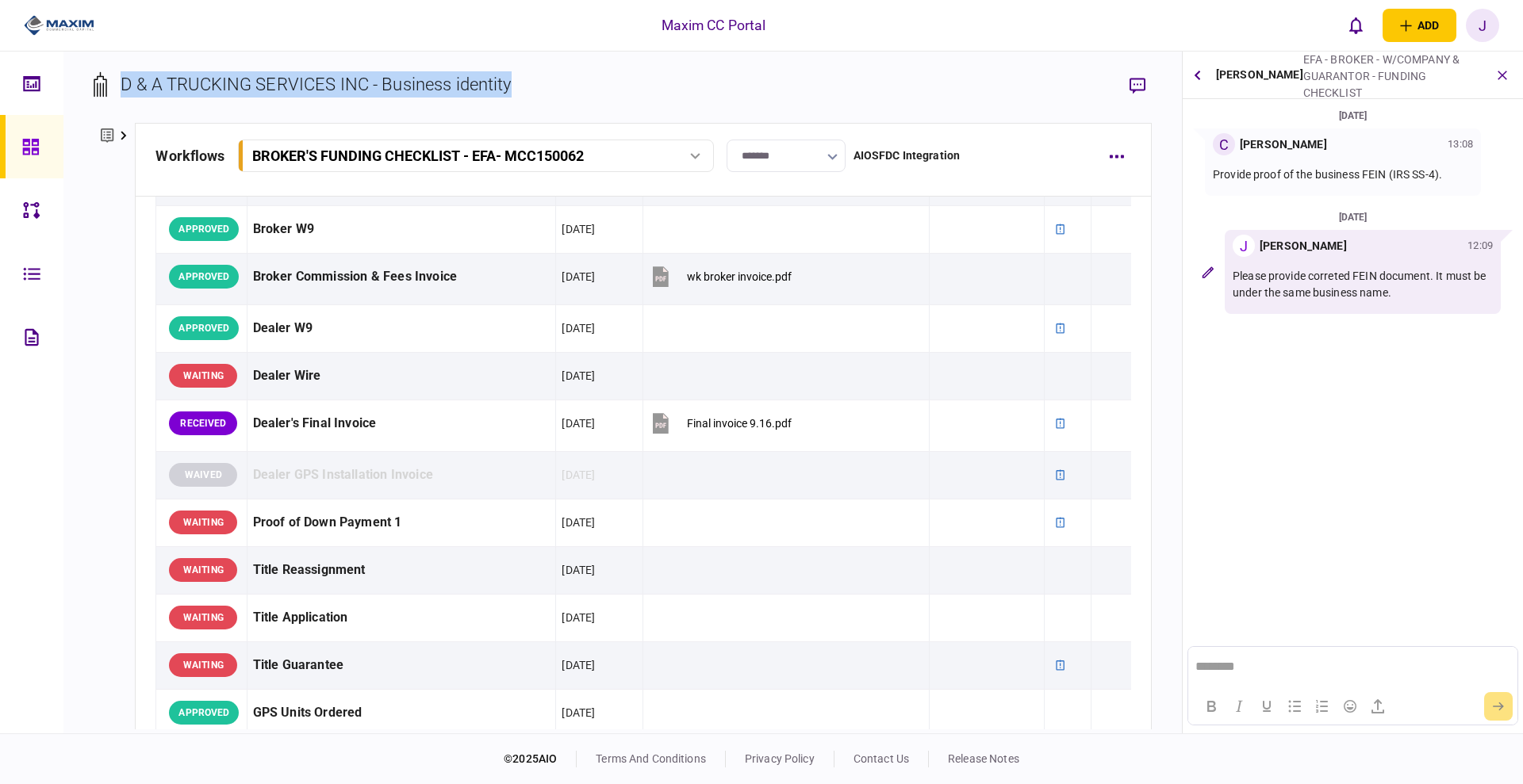
drag, startPoint x: 551, startPoint y: 88, endPoint x: 108, endPoint y: 88, distance: 443.0
click at [108, 88] on section "D & A TRUCKING SERVICES INC - Business identity" at bounding box center [622, 97] width 1058 height 51
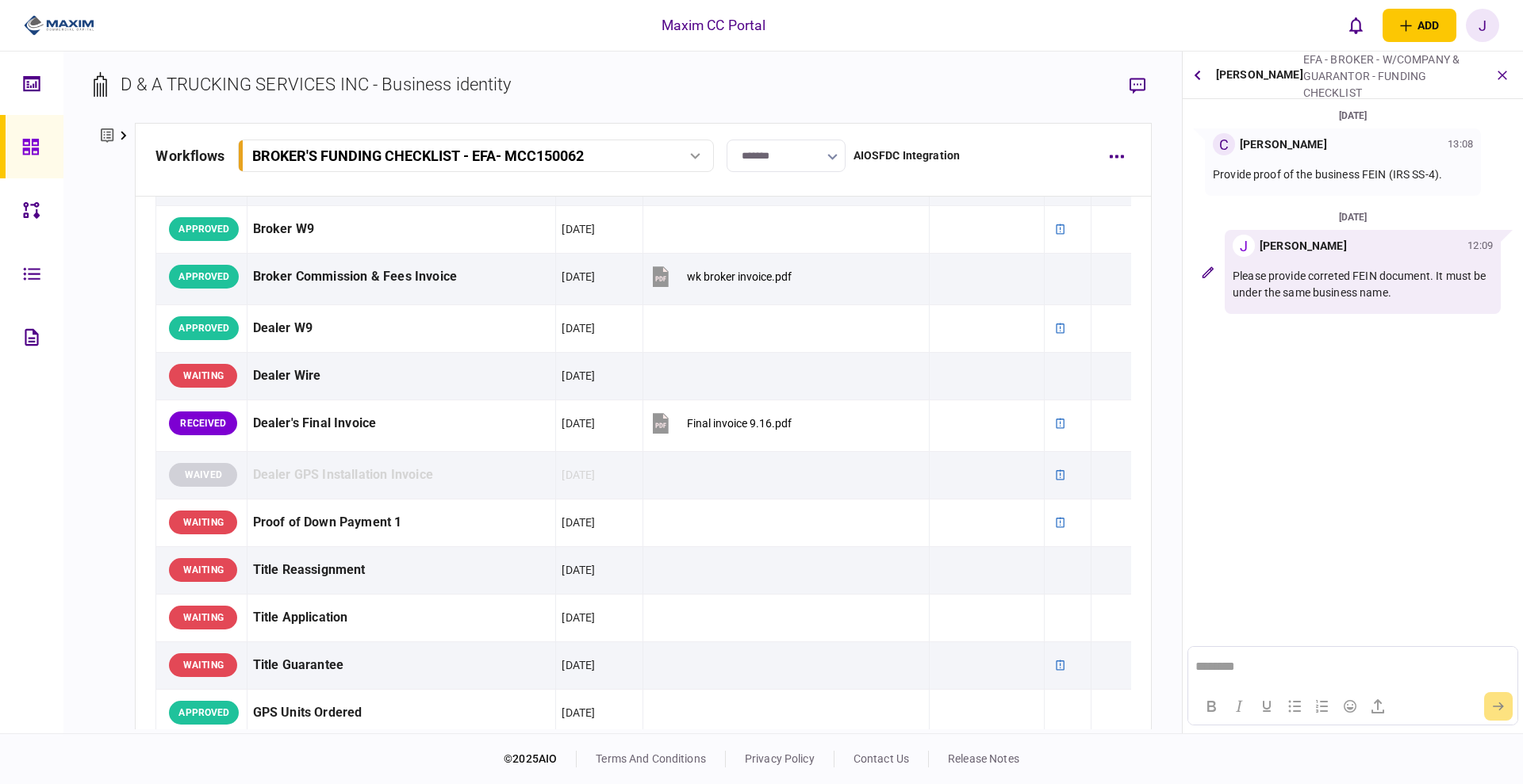
click at [242, 46] on div "Maxim CC Portal add business identity individual identity J J Juan Guevara juan…" at bounding box center [761, 25] width 1523 height 50
click at [1325, 397] on section "15 Sep 2025 C Christina Gray 13:08 Provide proof of the business FEIN (IRS SS-4…" at bounding box center [1352, 297] width 340 height 380
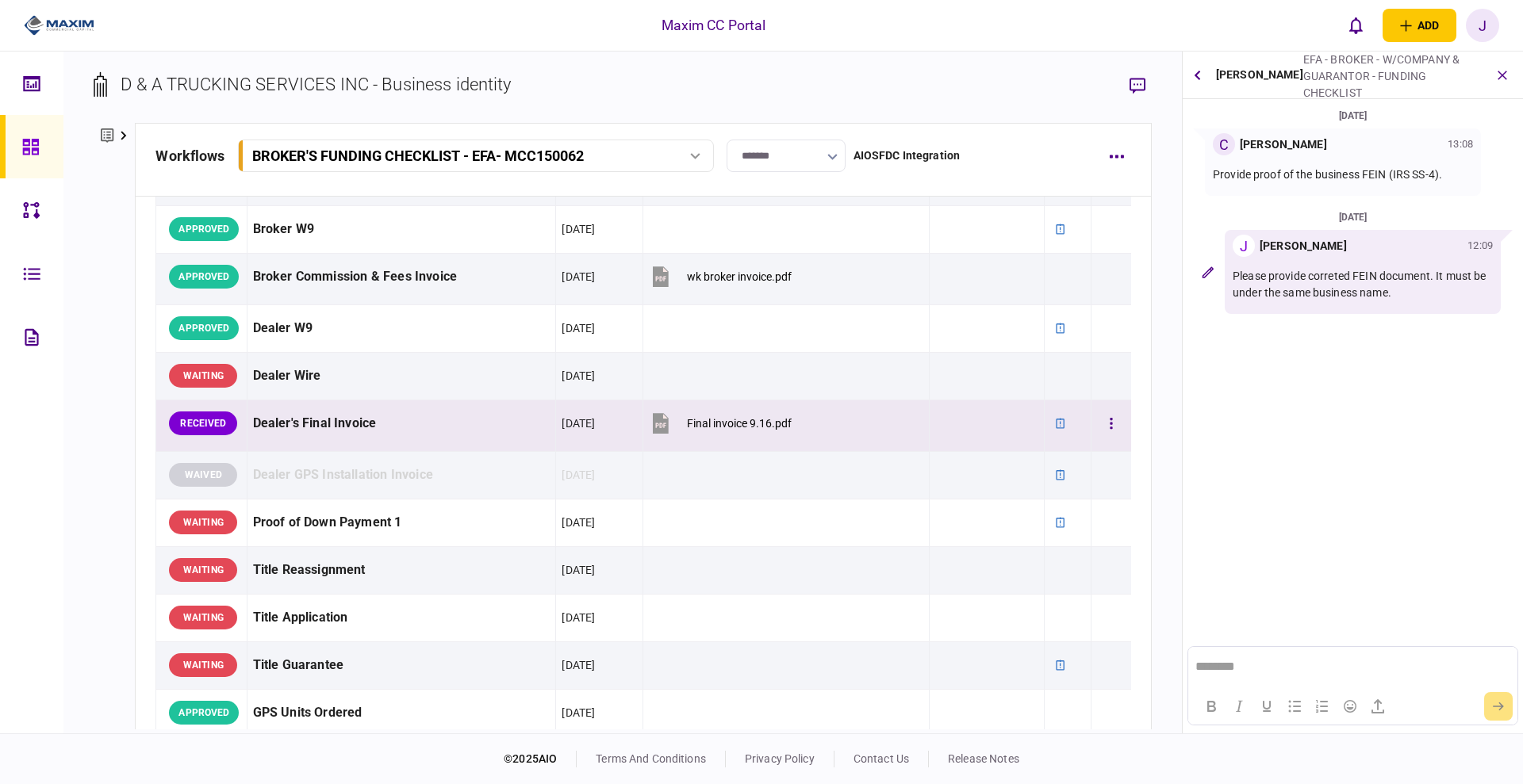
click at [721, 429] on div "Final invoice 9.16.pdf" at bounding box center [739, 423] width 105 height 13
click at [1100, 420] on button "button" at bounding box center [1110, 423] width 28 height 28
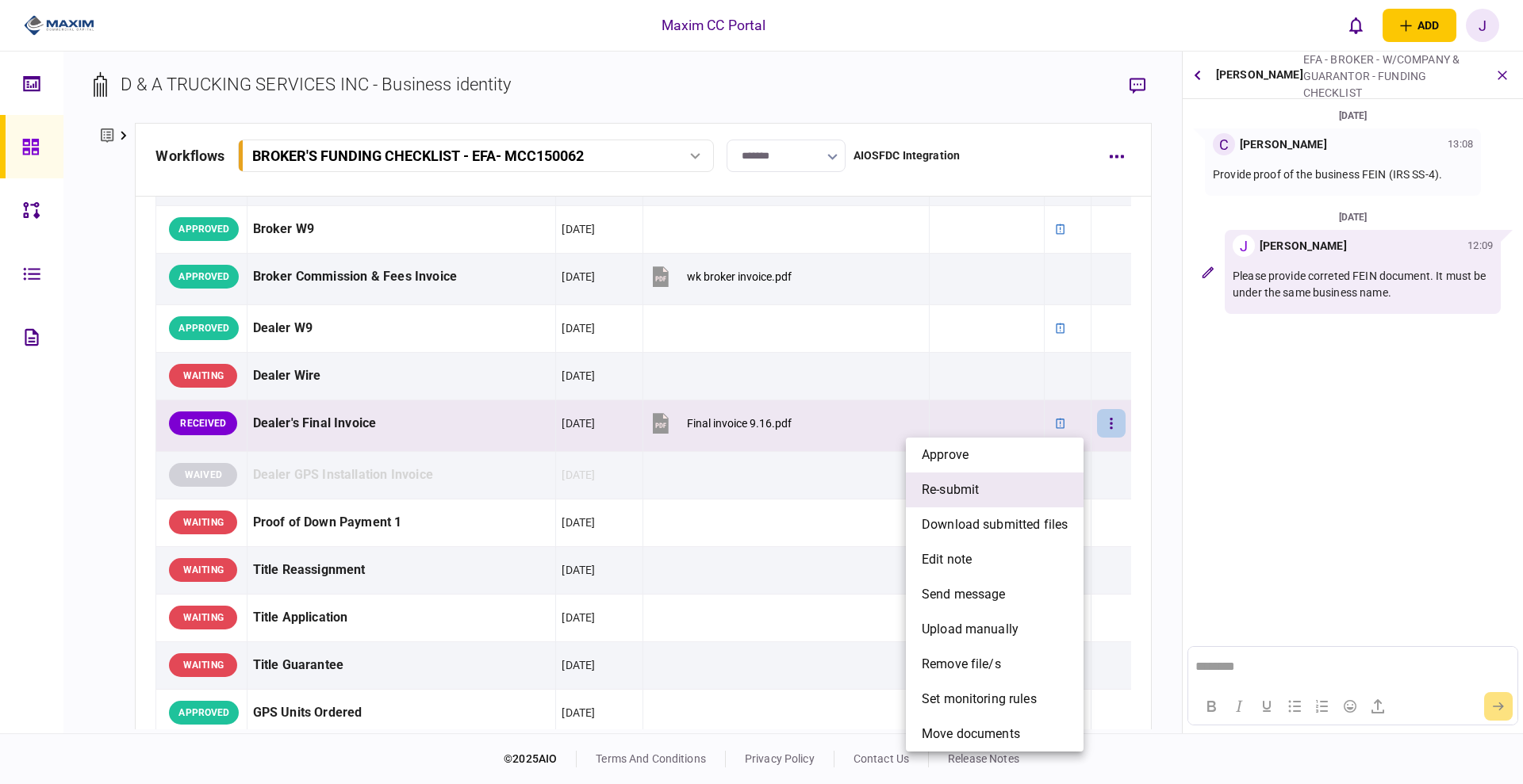
click at [982, 481] on li "re-submit" at bounding box center [994, 490] width 177 height 35
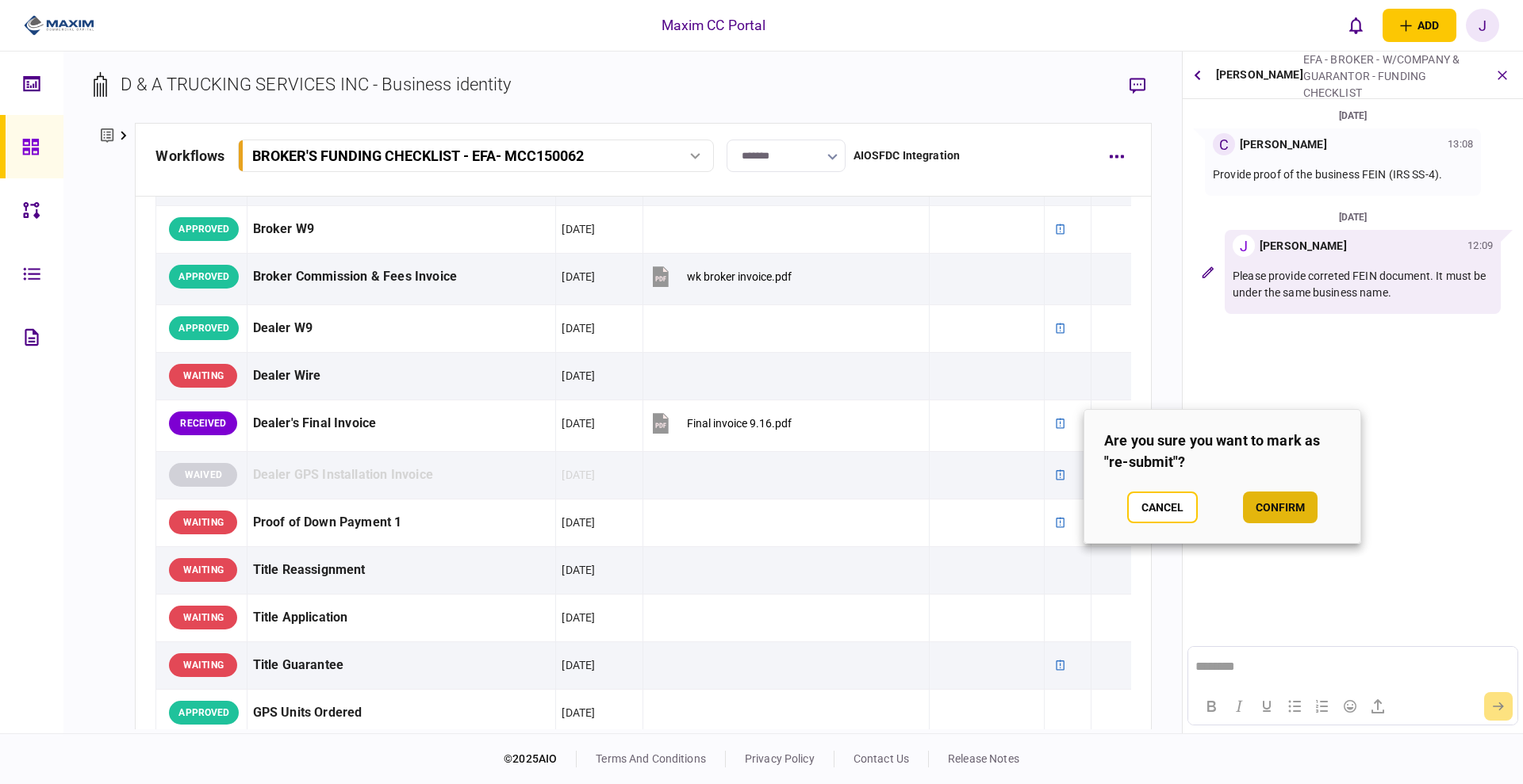
click at [1295, 516] on button "confirm" at bounding box center [1280, 507] width 75 height 32
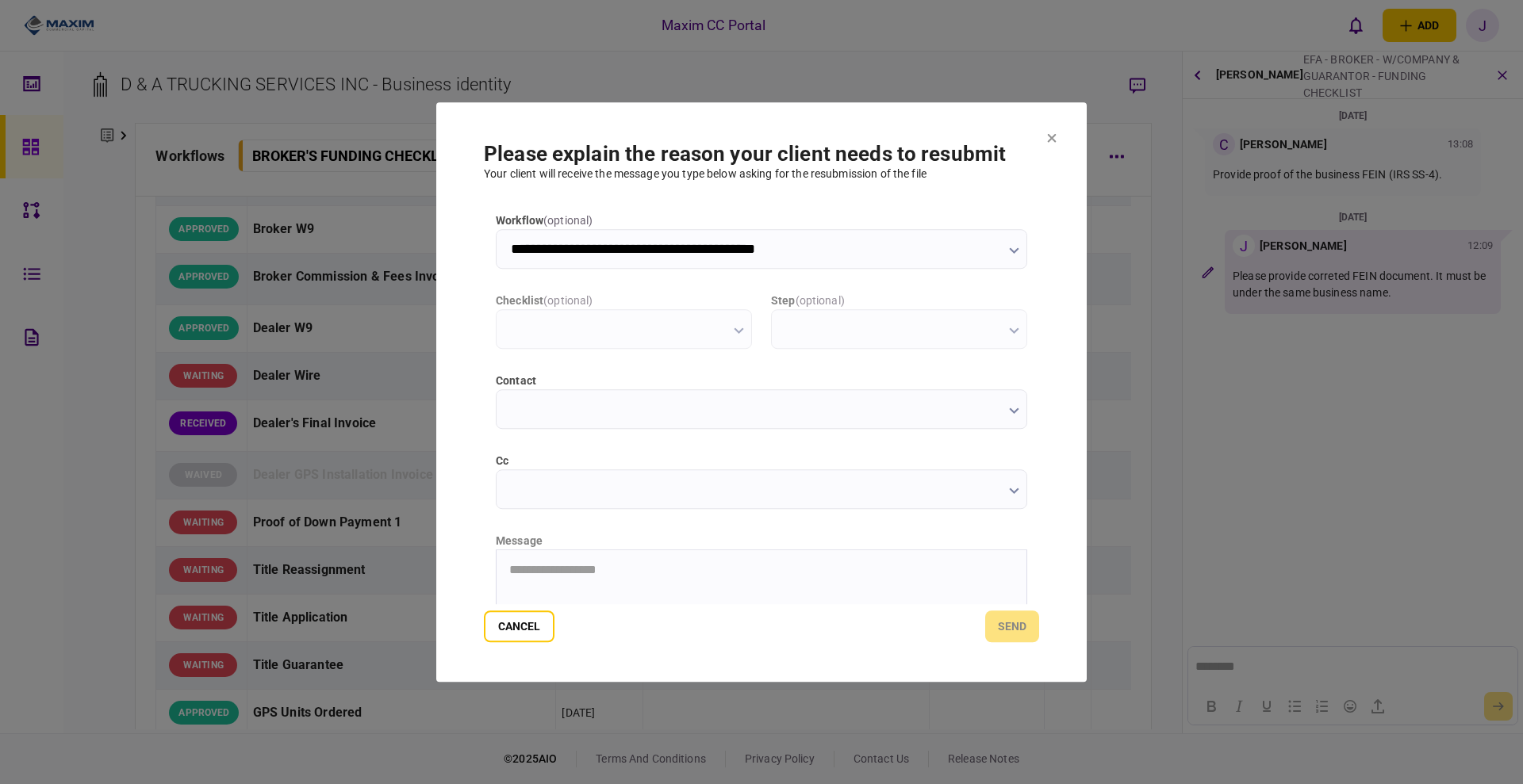
scroll to position [0, 0]
type input "**********"
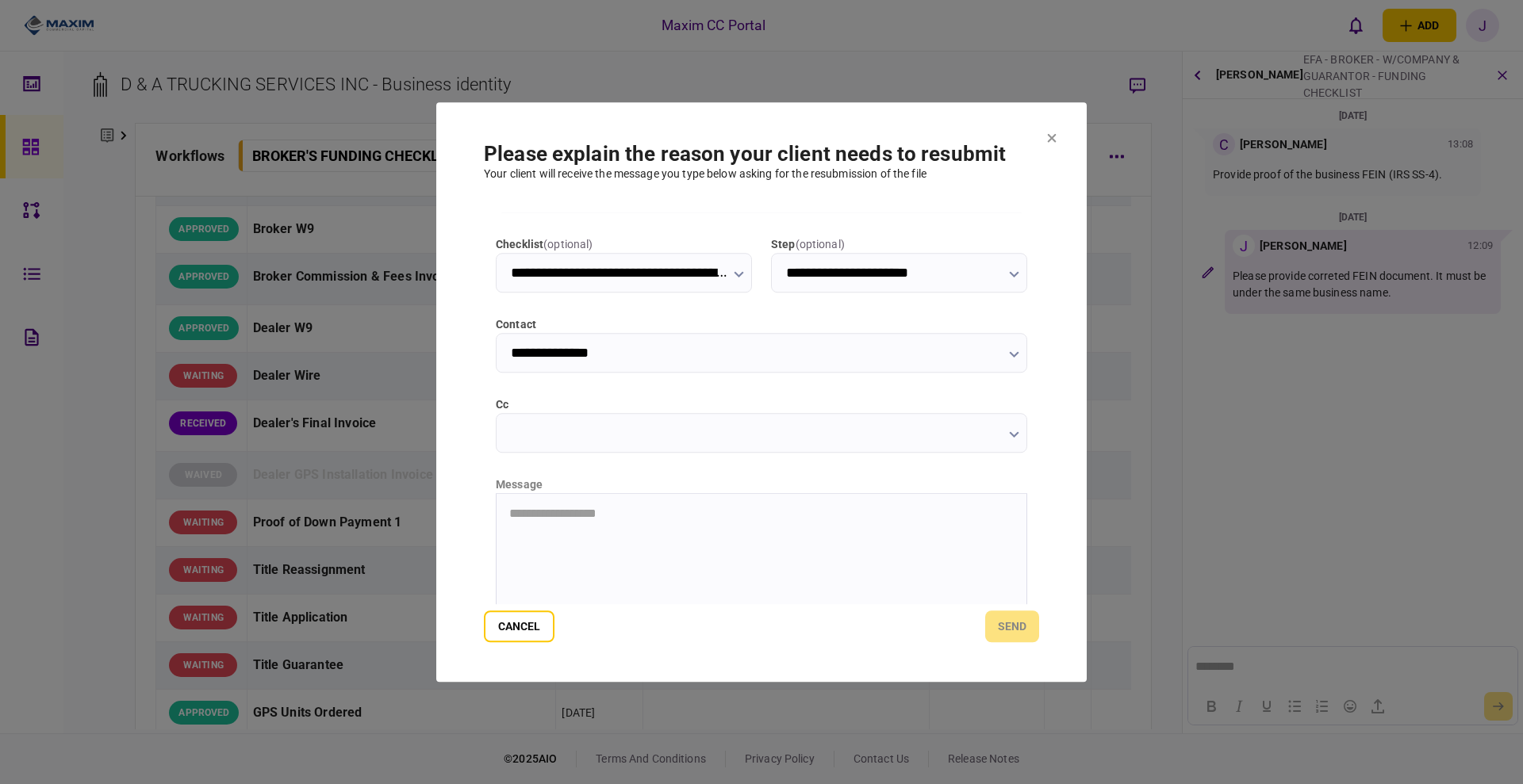
scroll to position [142, 0]
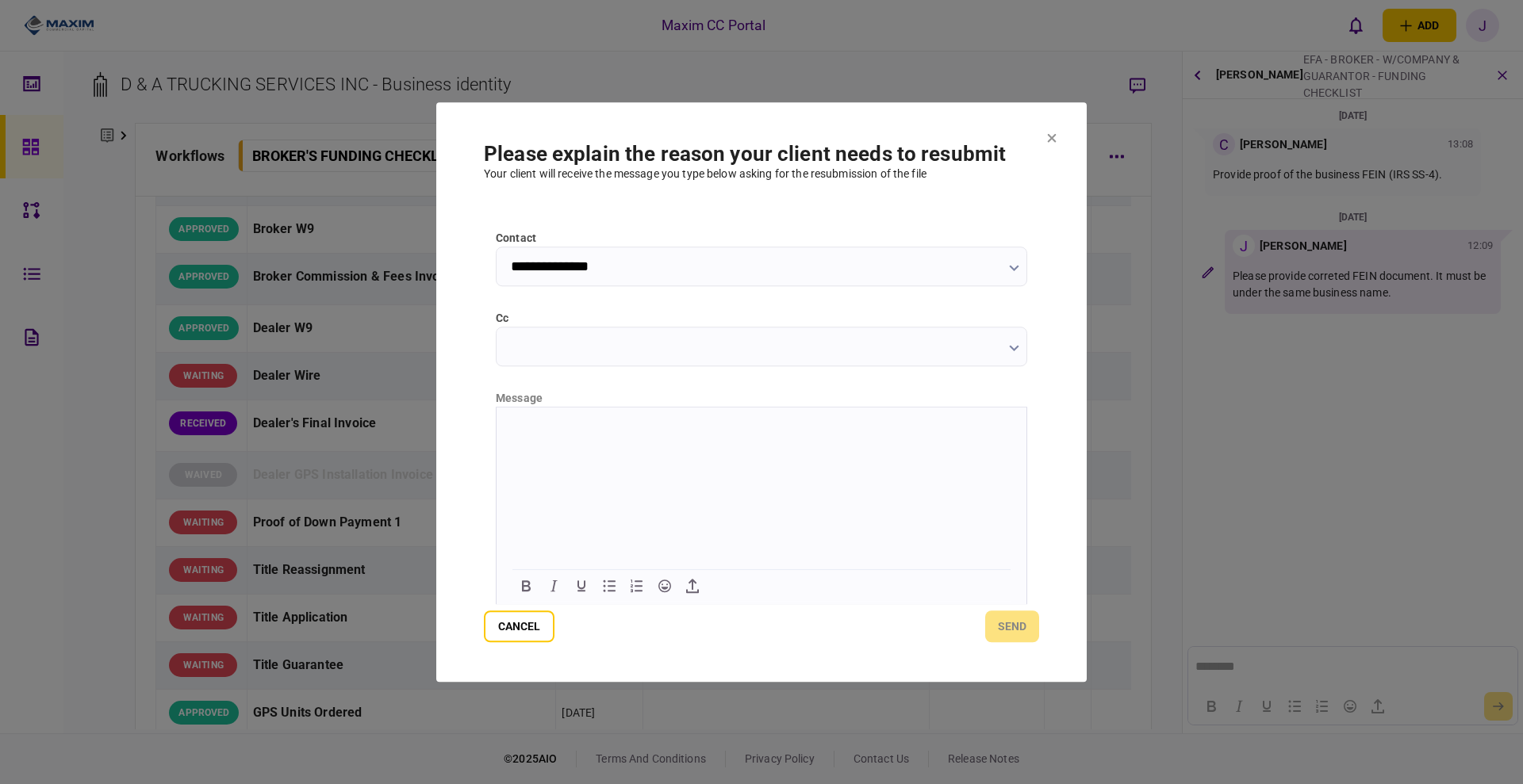
drag, startPoint x: 594, startPoint y: 432, endPoint x: 1392, endPoint y: 1097, distance: 1038.8
click at [1041, 636] on section "**********" at bounding box center [761, 392] width 650 height 580
click at [1027, 641] on button "send" at bounding box center [1012, 626] width 54 height 32
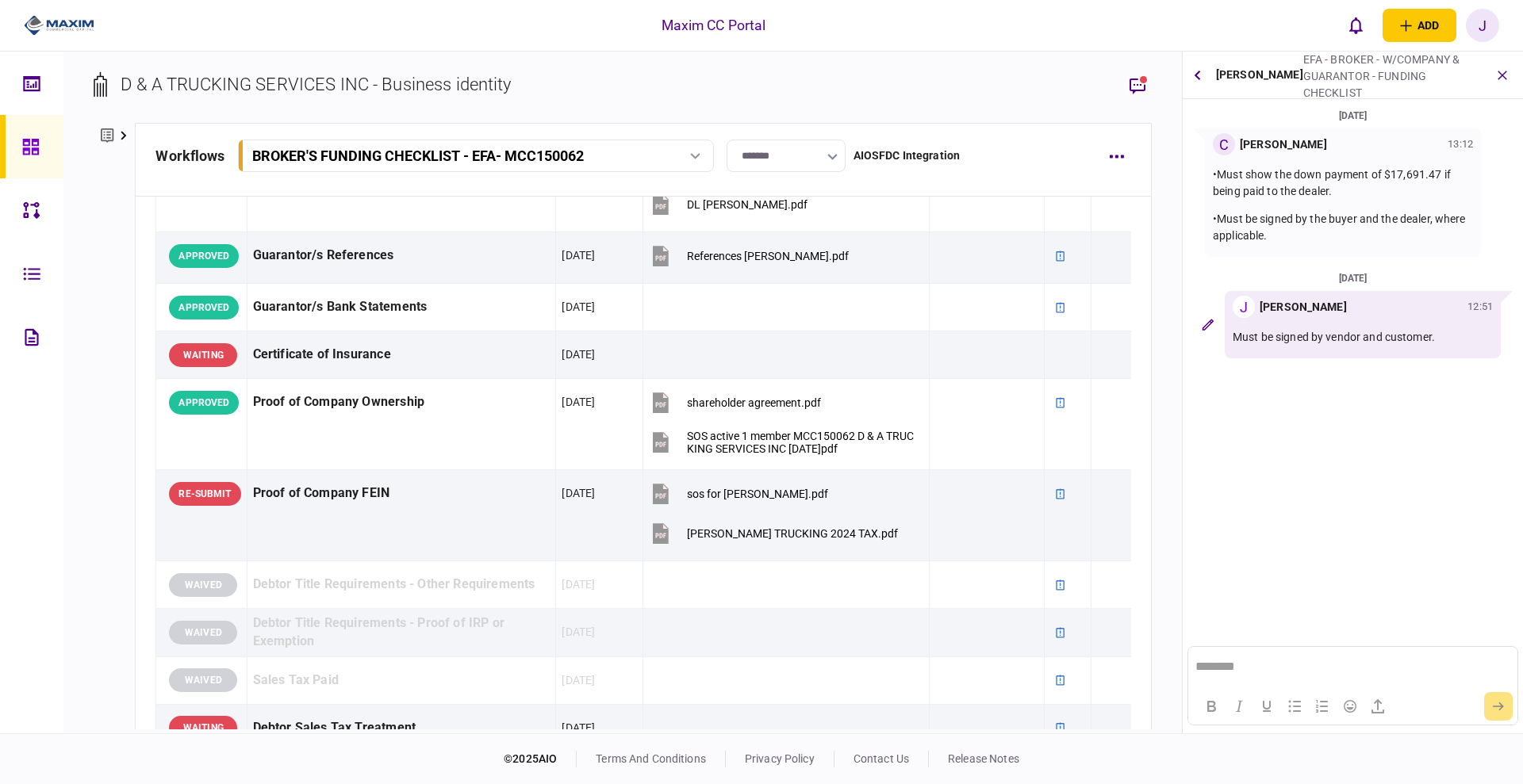
scroll to position [238, 0]
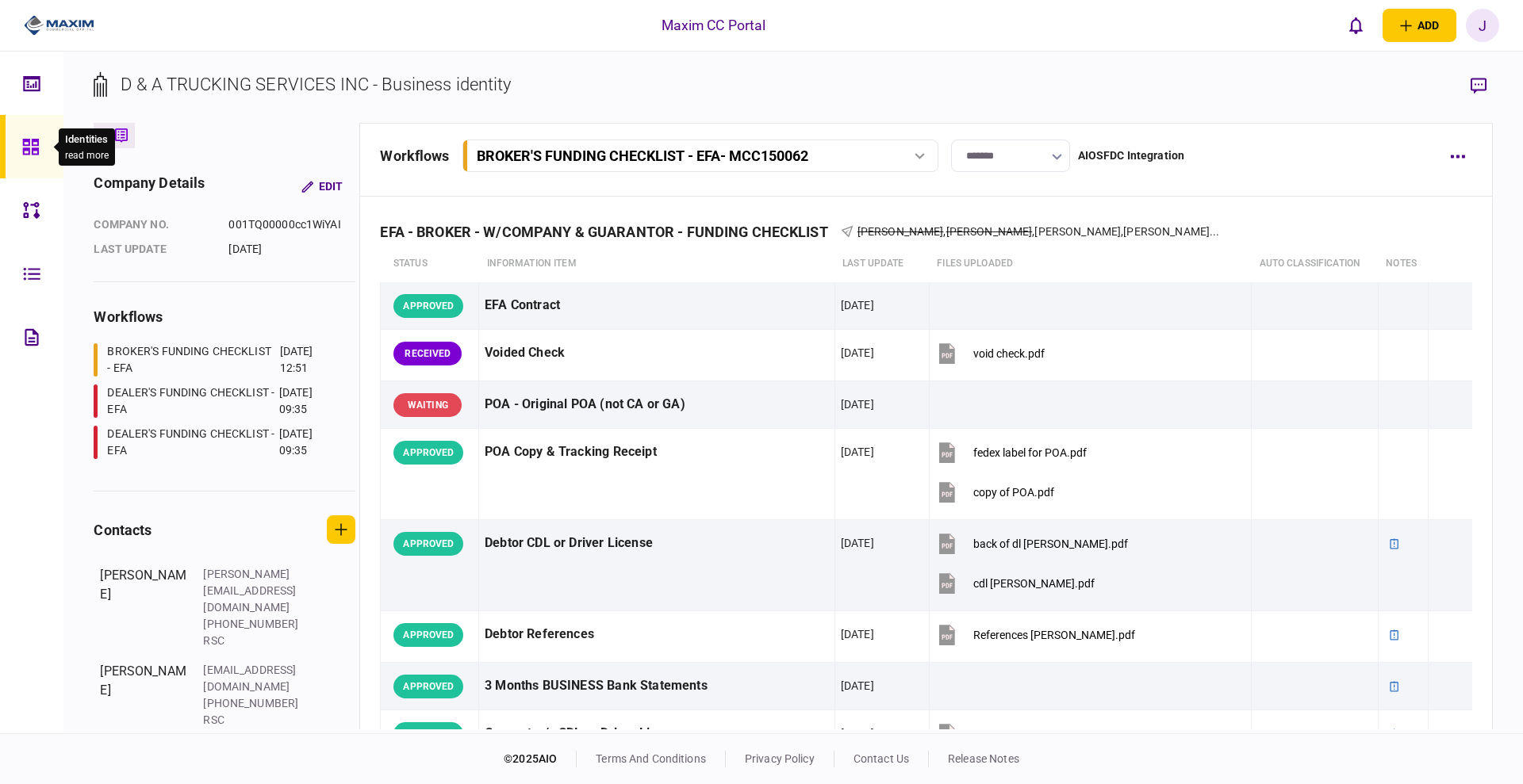
click at [30, 145] on icon at bounding box center [31, 146] width 17 height 18
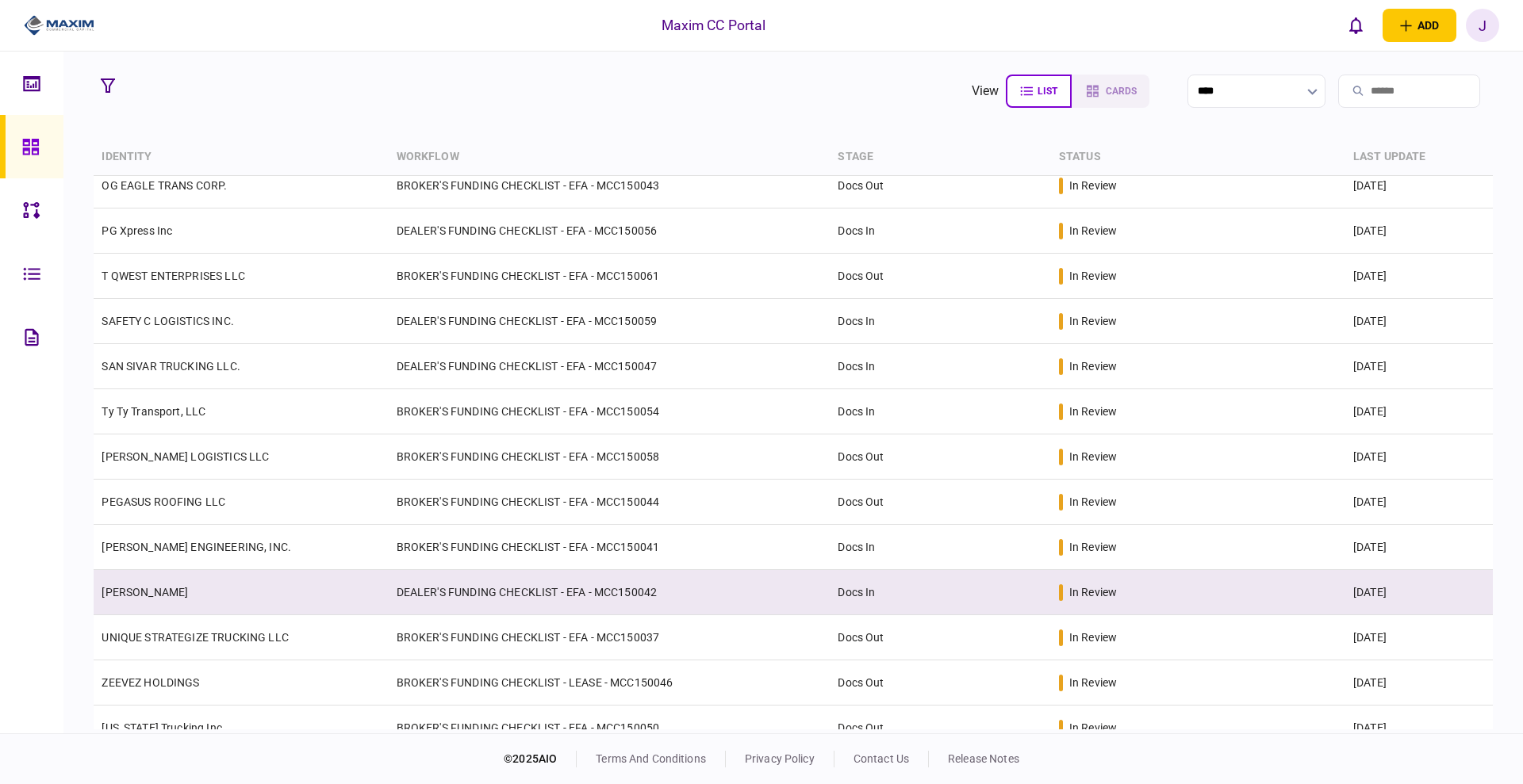
scroll to position [260, 0]
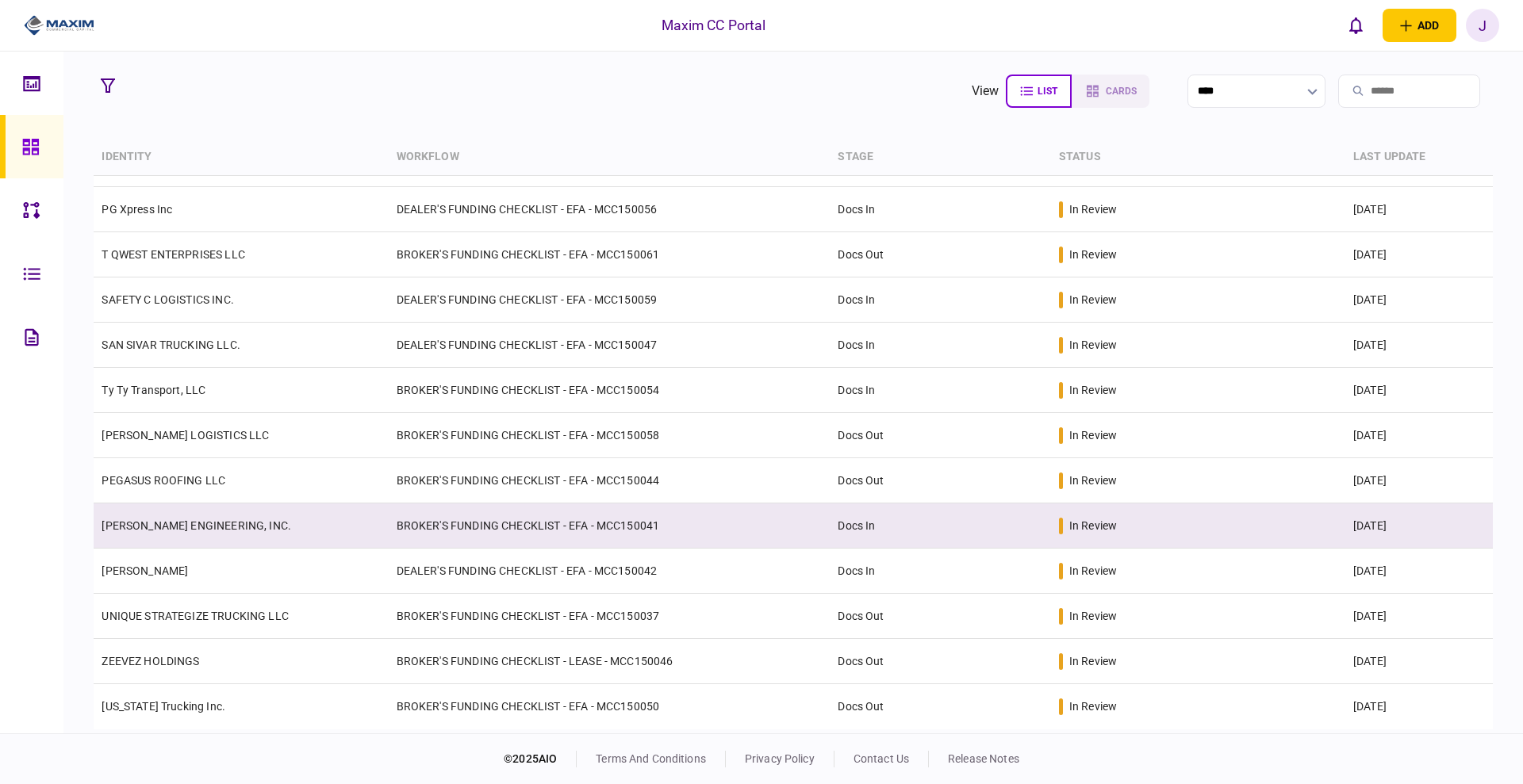
click at [216, 520] on link "[PERSON_NAME] ENGINEERING, INC." at bounding box center [197, 525] width 190 height 13
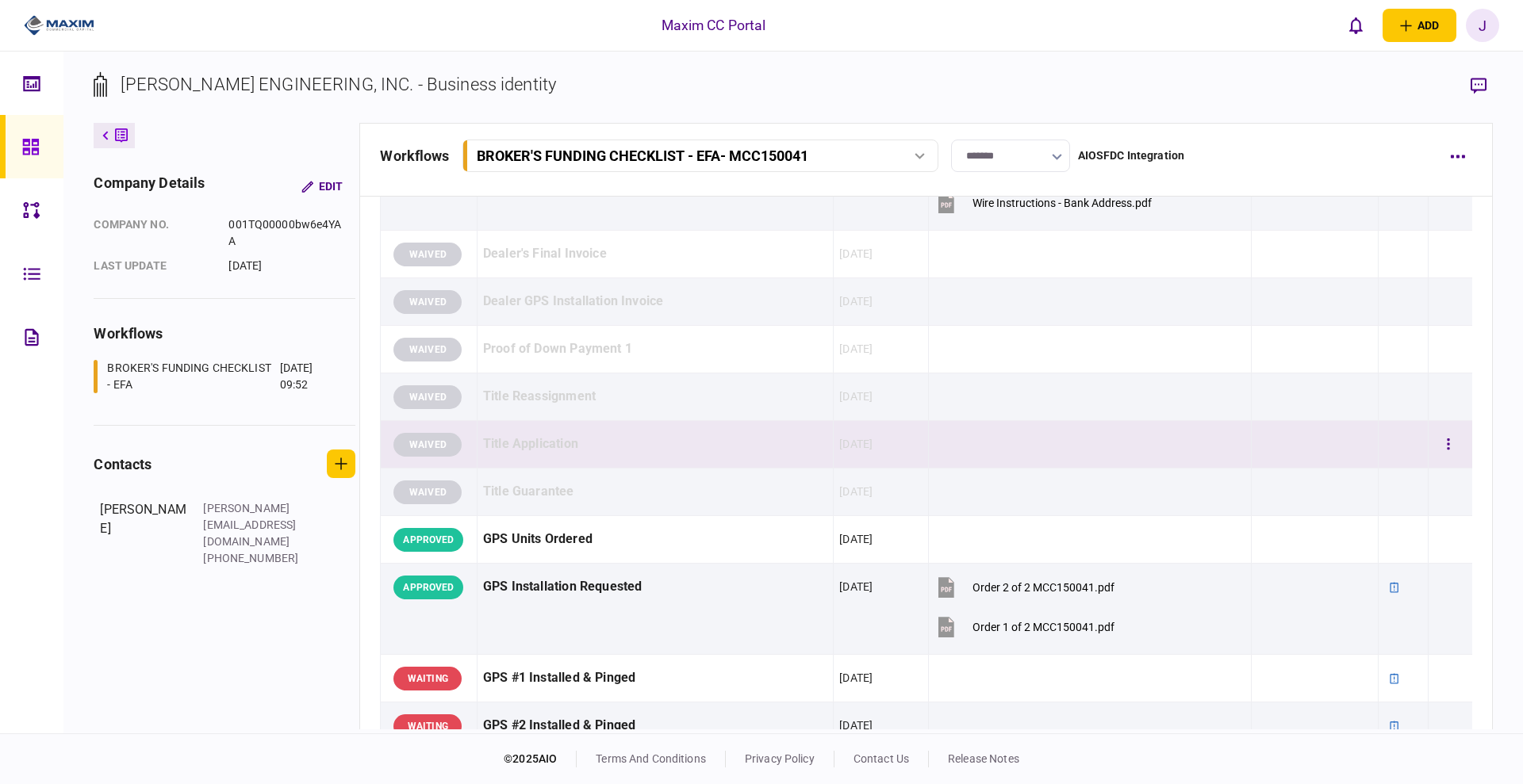
scroll to position [2180, 0]
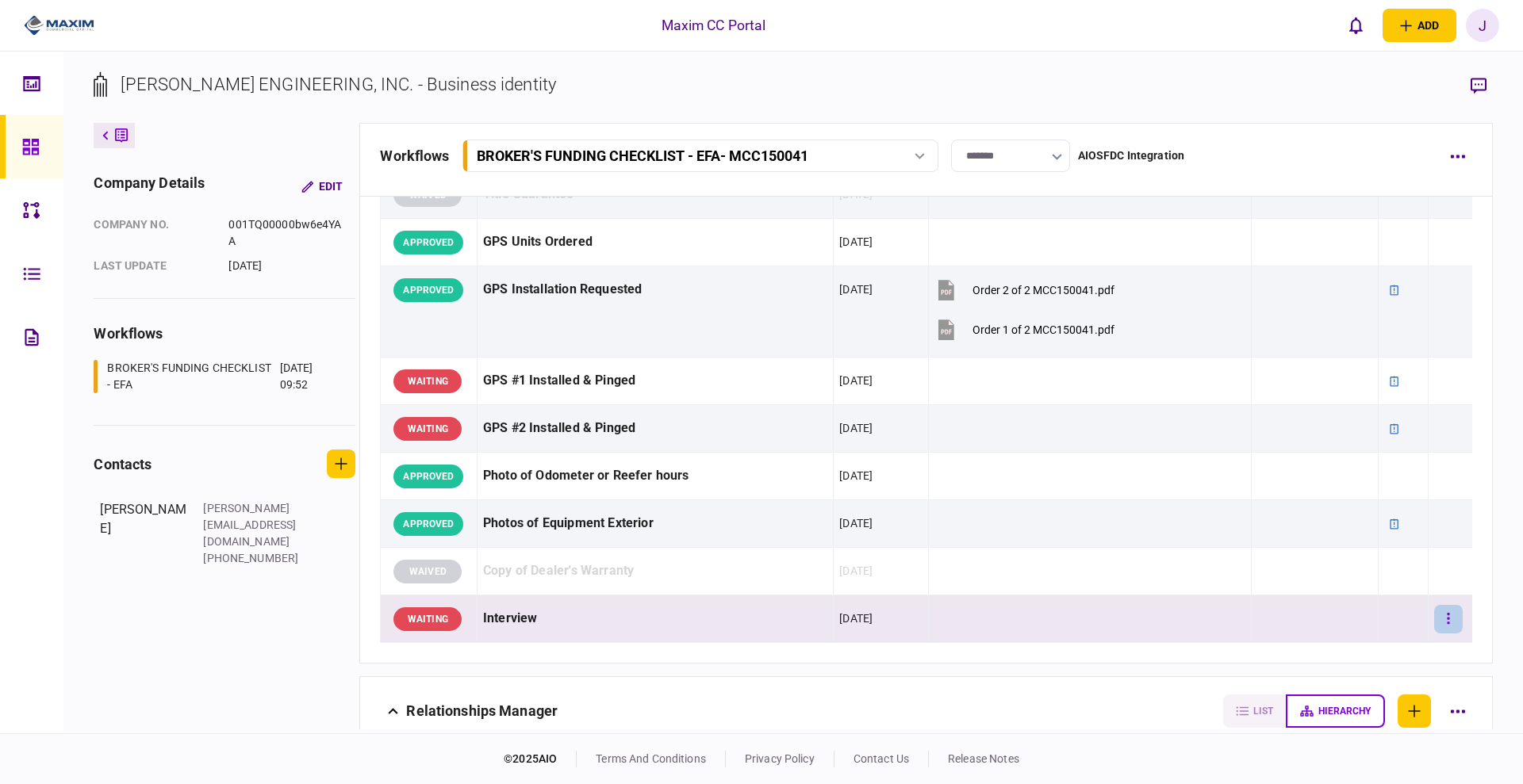
click at [1443, 613] on button "button" at bounding box center [1447, 618] width 28 height 28
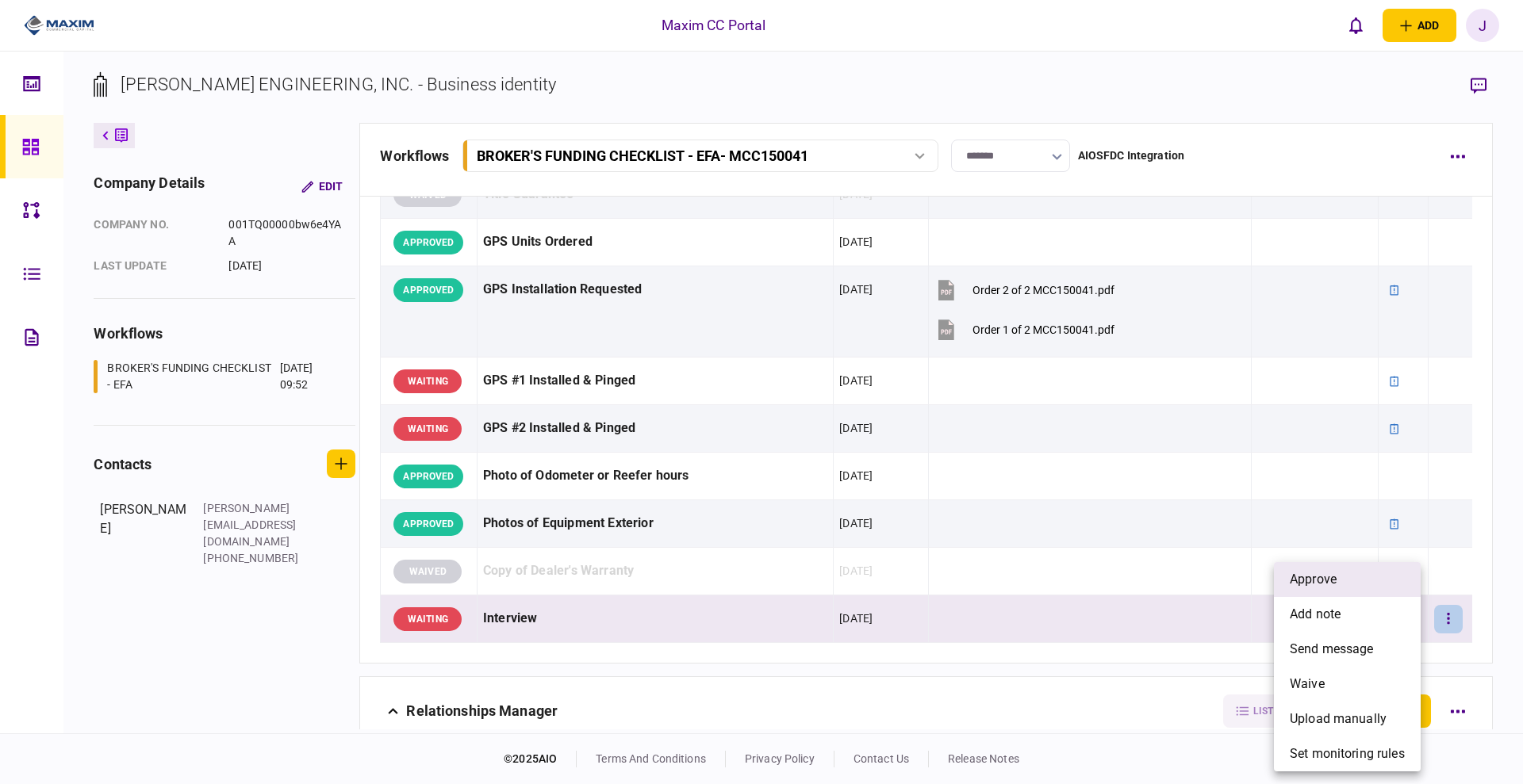
click at [1355, 578] on li "approve" at bounding box center [1347, 580] width 146 height 35
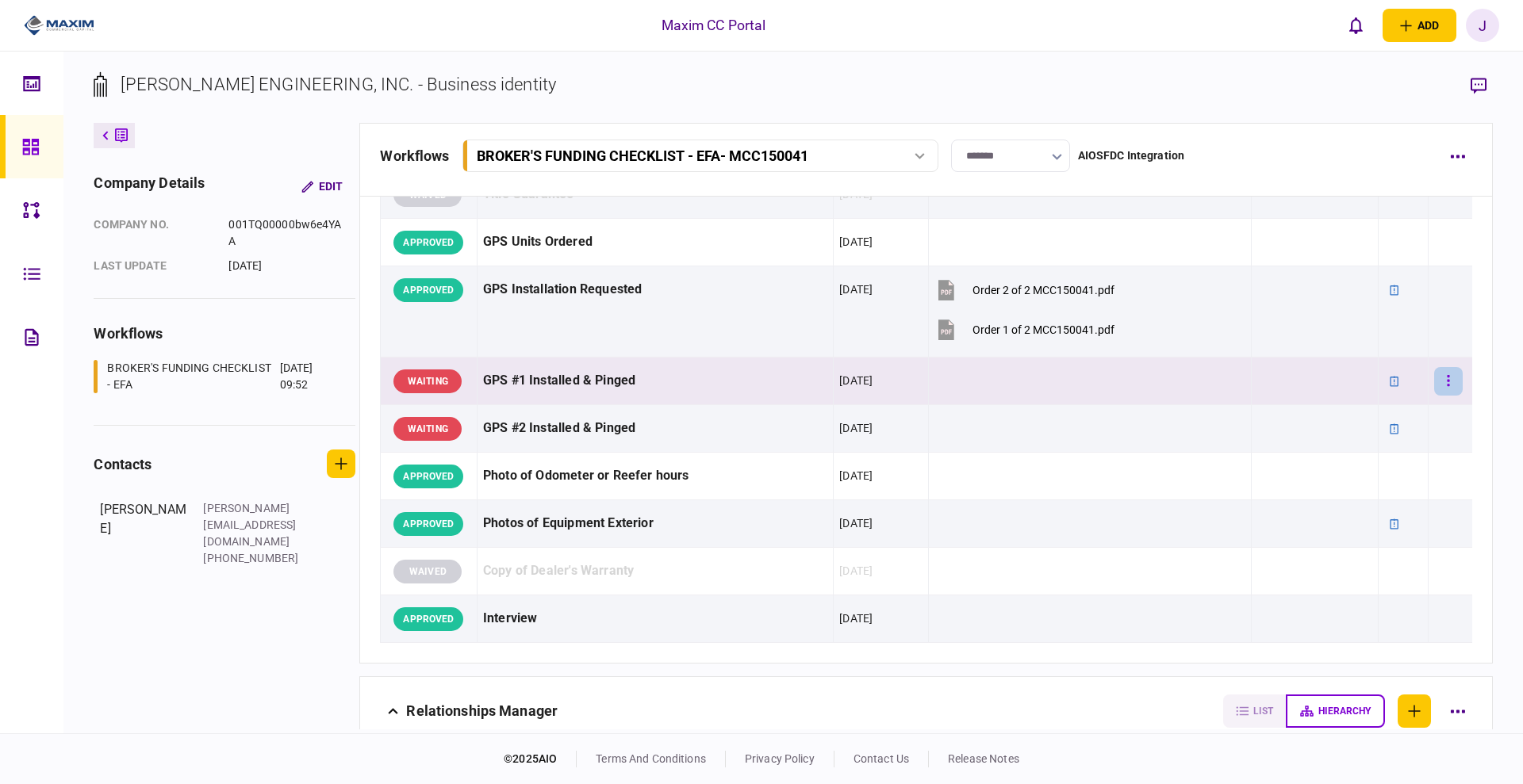
click at [1437, 381] on button "button" at bounding box center [1447, 381] width 28 height 28
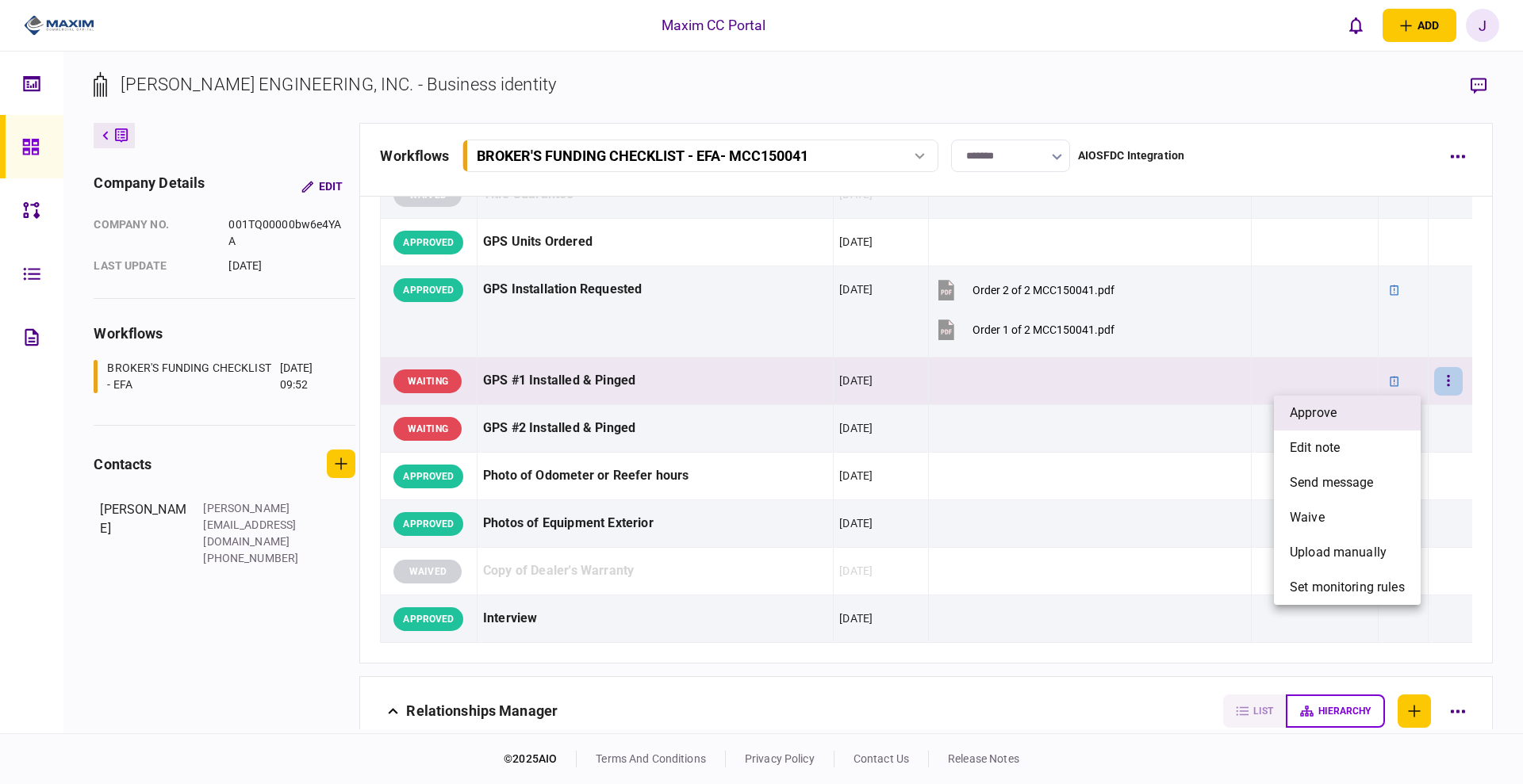
click at [1349, 419] on li "approve" at bounding box center [1347, 413] width 146 height 35
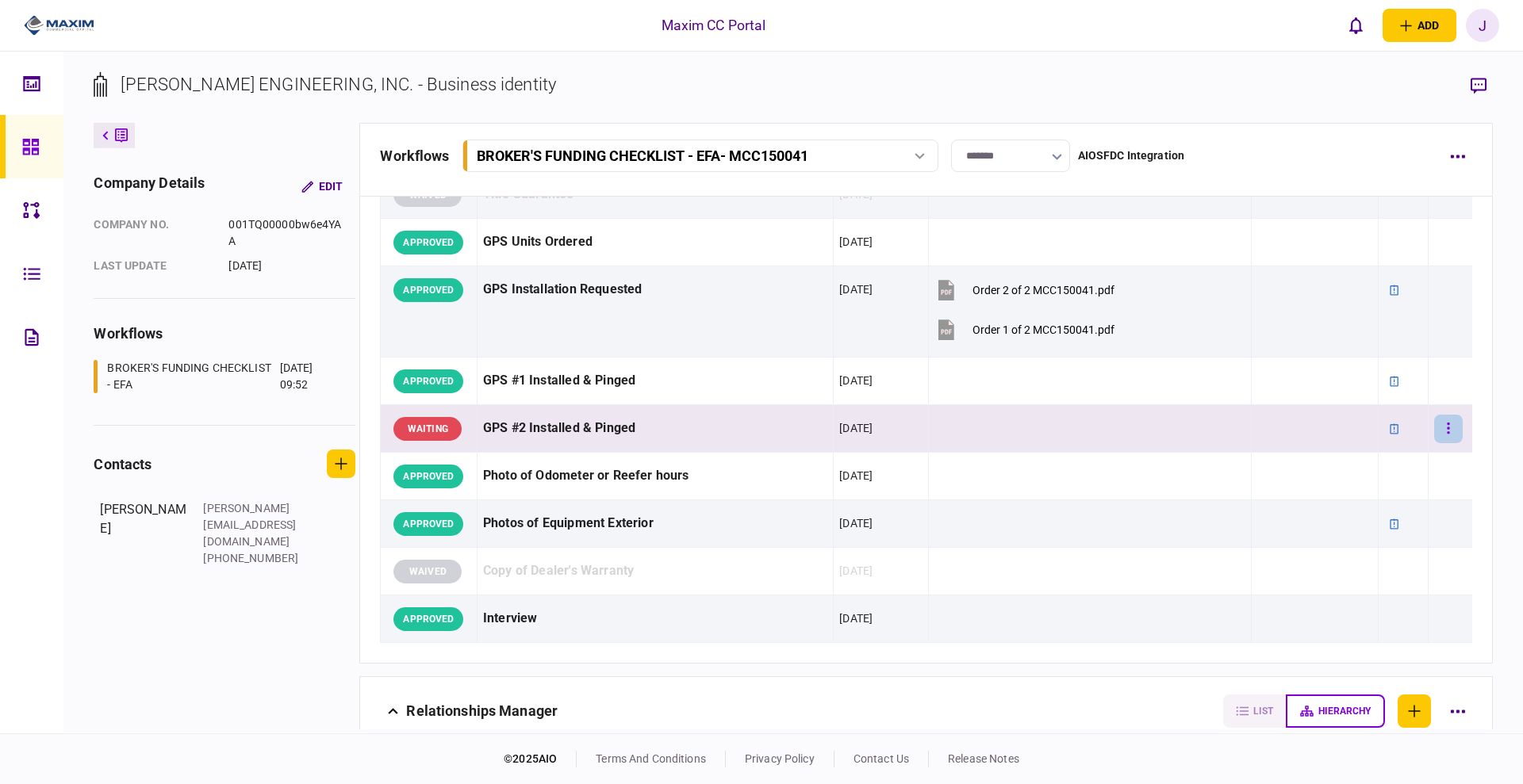
click at [1447, 432] on icon "button" at bounding box center [1448, 427] width 2 height 11
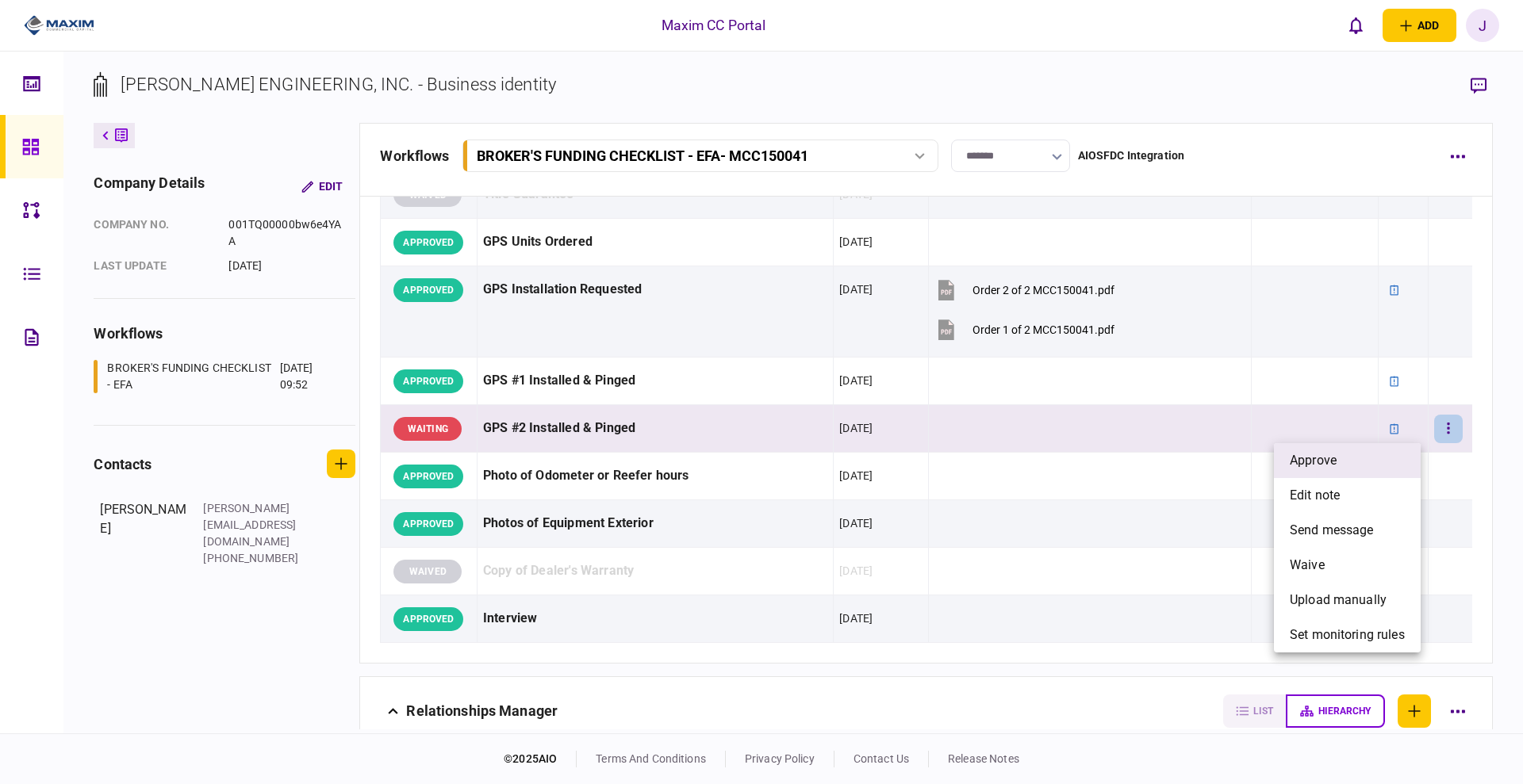
click at [1355, 468] on li "approve" at bounding box center [1347, 460] width 146 height 35
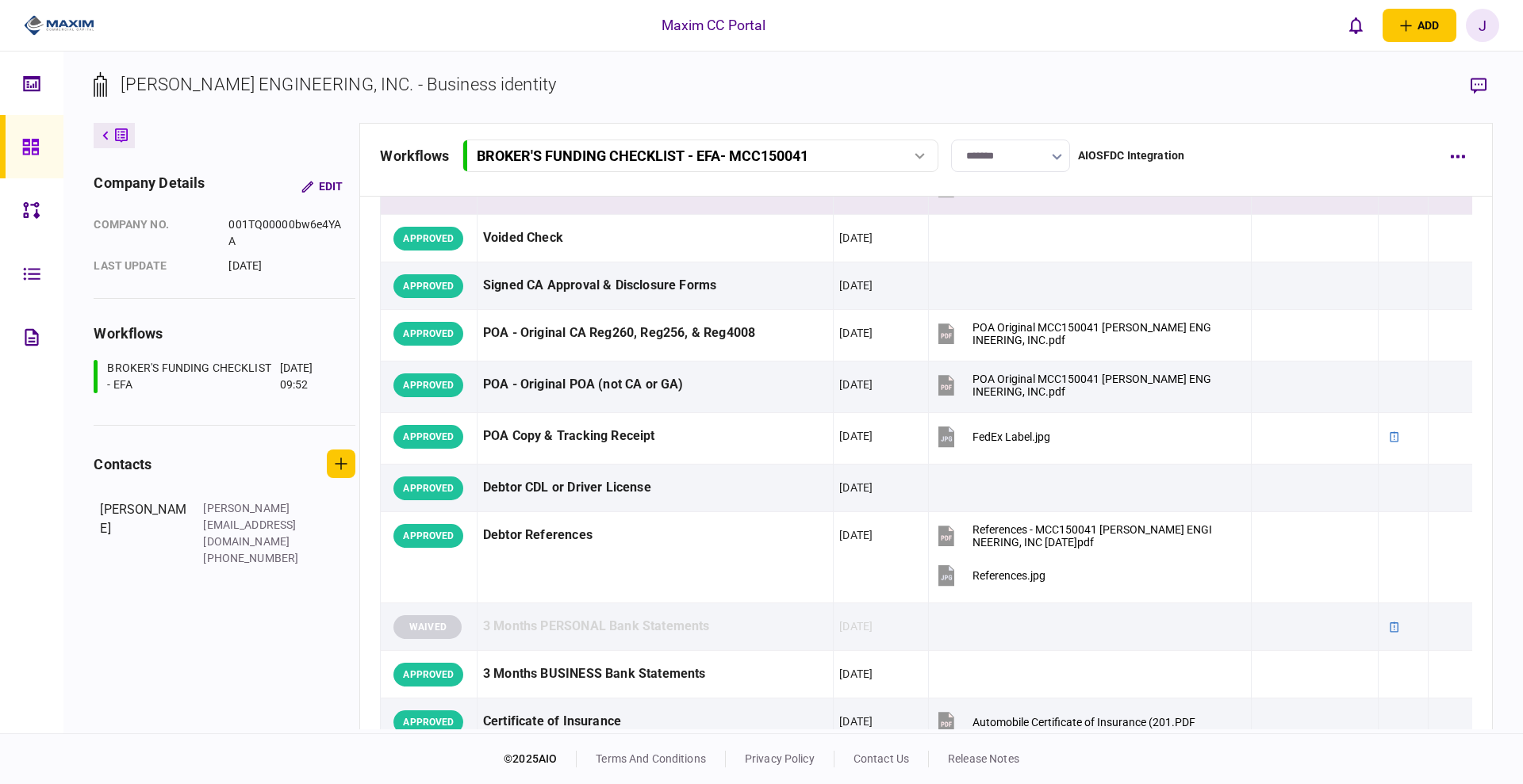
scroll to position [0, 0]
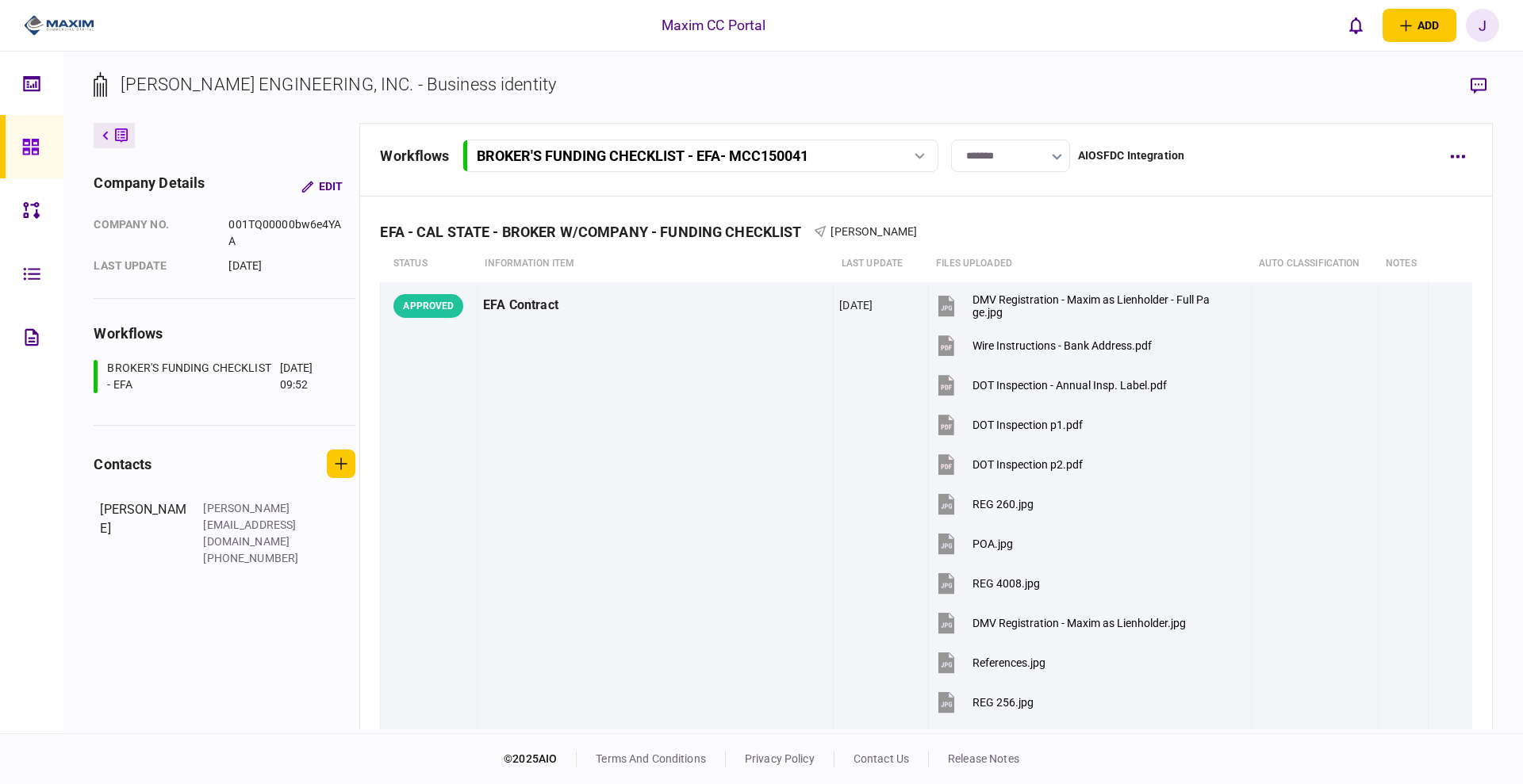
click at [973, 146] on input "*******" at bounding box center [1010, 156] width 119 height 33
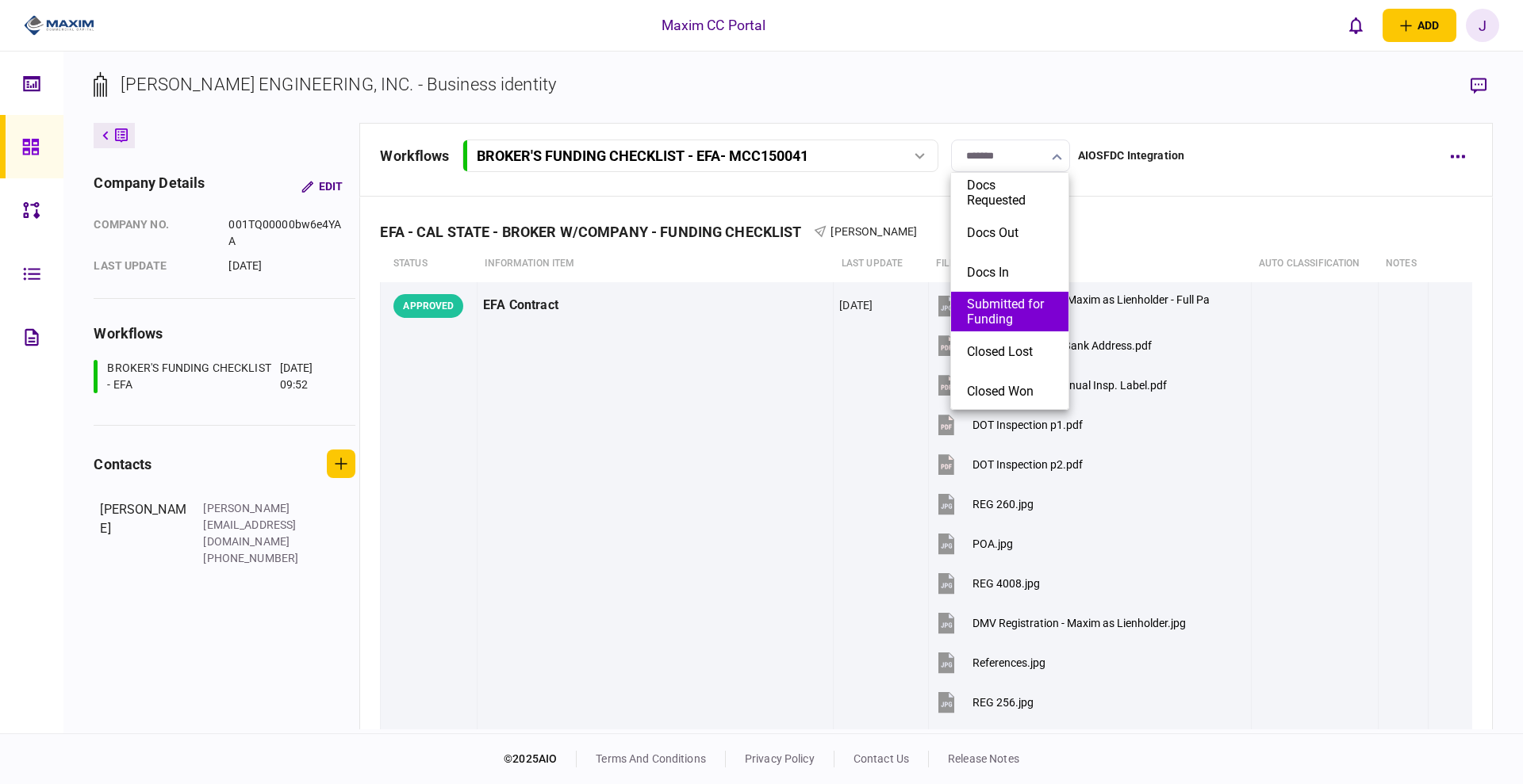
click at [999, 319] on button "Submitted for Funding" at bounding box center [1009, 311] width 85 height 30
type input "**********"
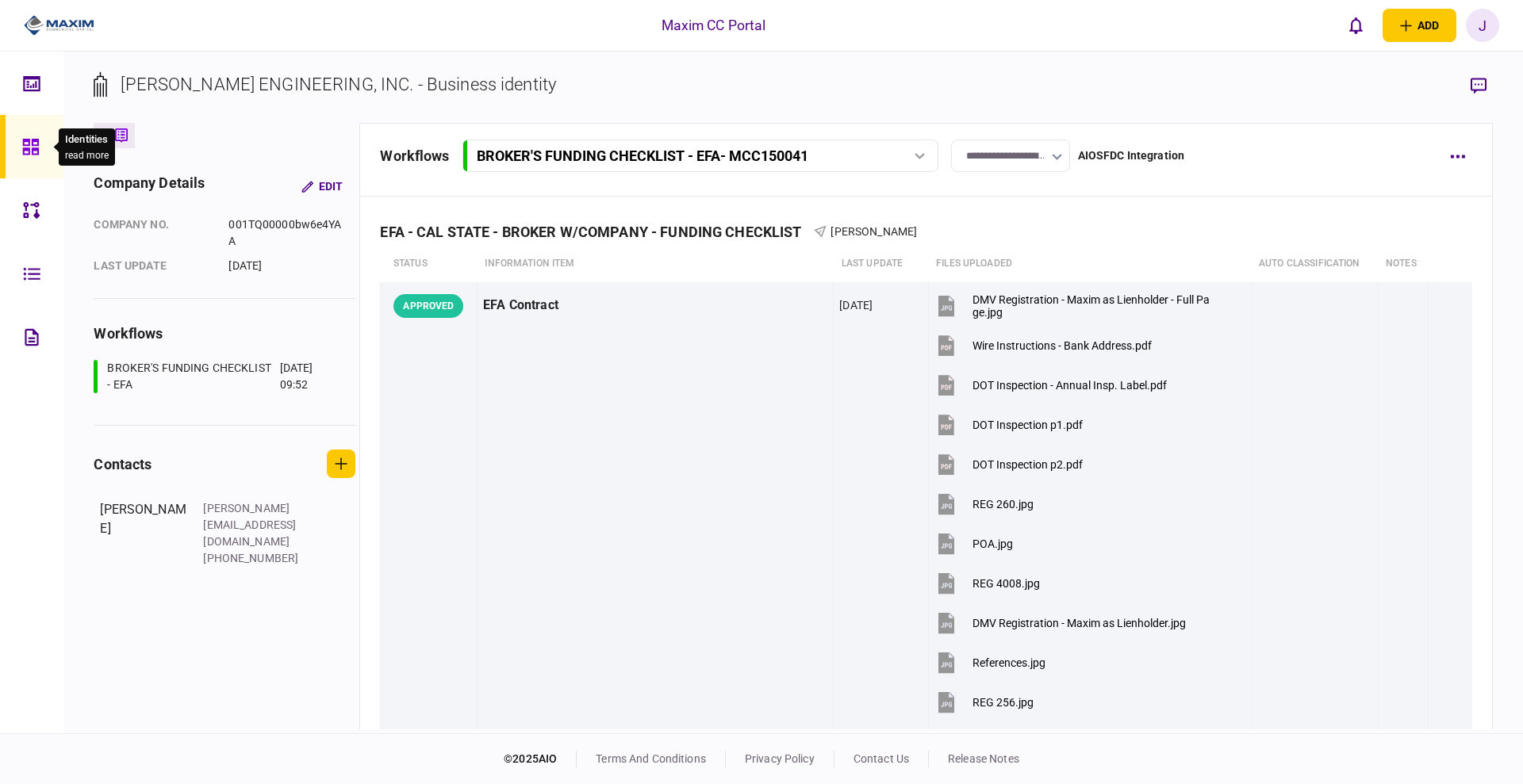
click at [22, 152] on icon at bounding box center [31, 146] width 17 height 18
